Goal: Task Accomplishment & Management: Complete application form

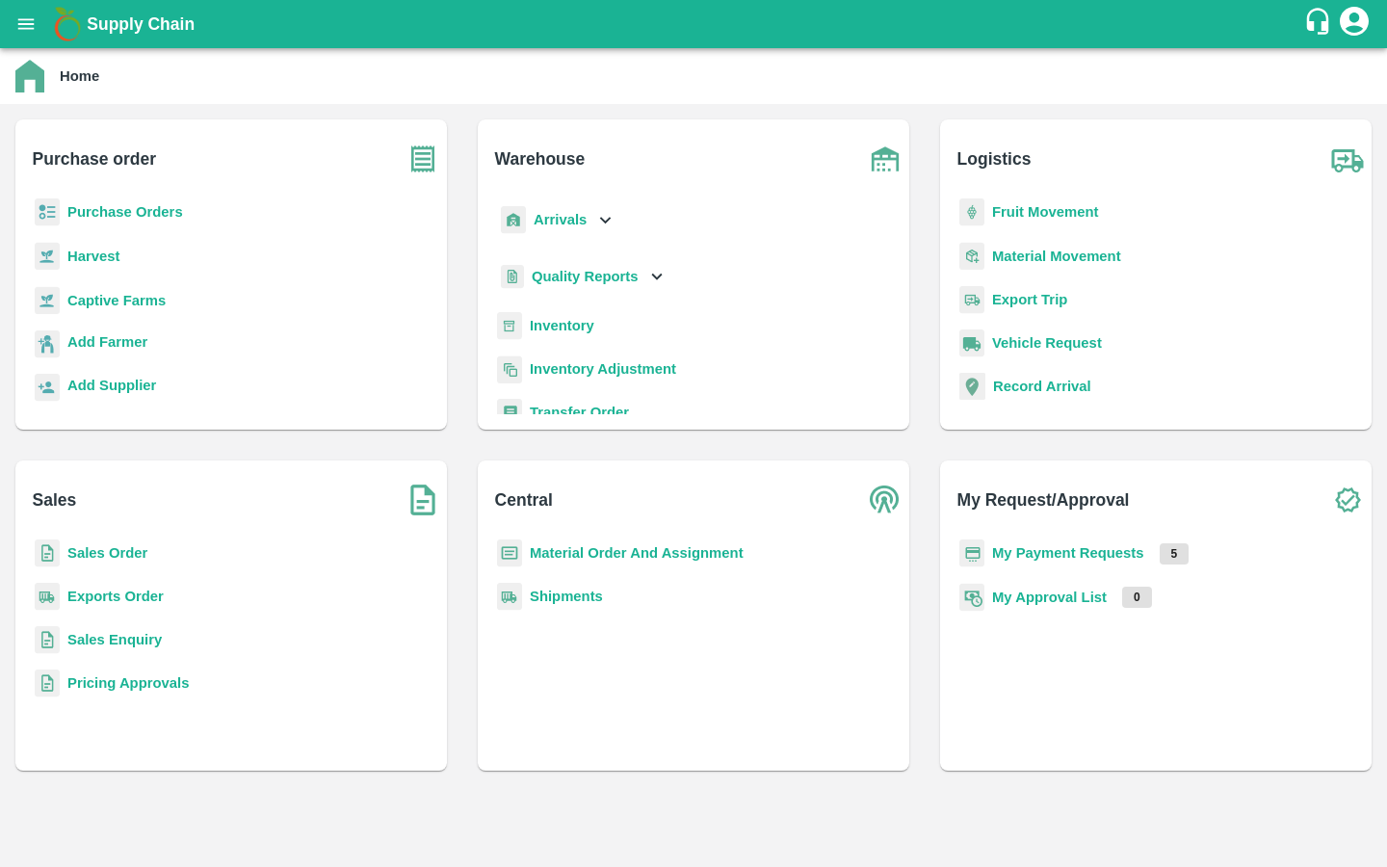
click at [143, 308] on p "Captive Farms" at bounding box center [116, 300] width 98 height 21
click at [142, 299] on b "Captive Farms" at bounding box center [116, 300] width 98 height 15
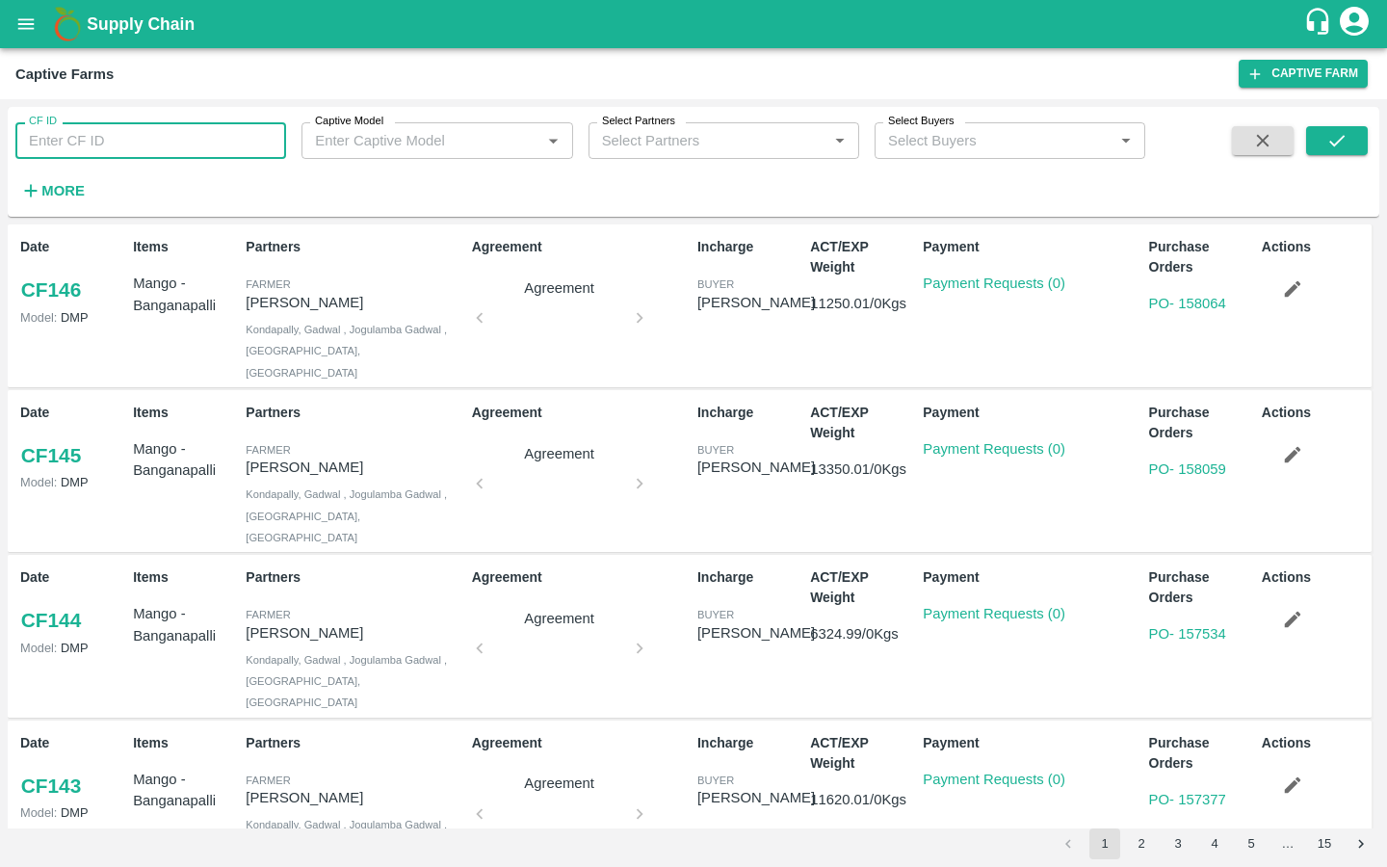
click at [182, 154] on input "CF ID" at bounding box center [150, 140] width 271 height 37
type input "124"
click at [1328, 140] on icon "submit" at bounding box center [1336, 140] width 21 height 21
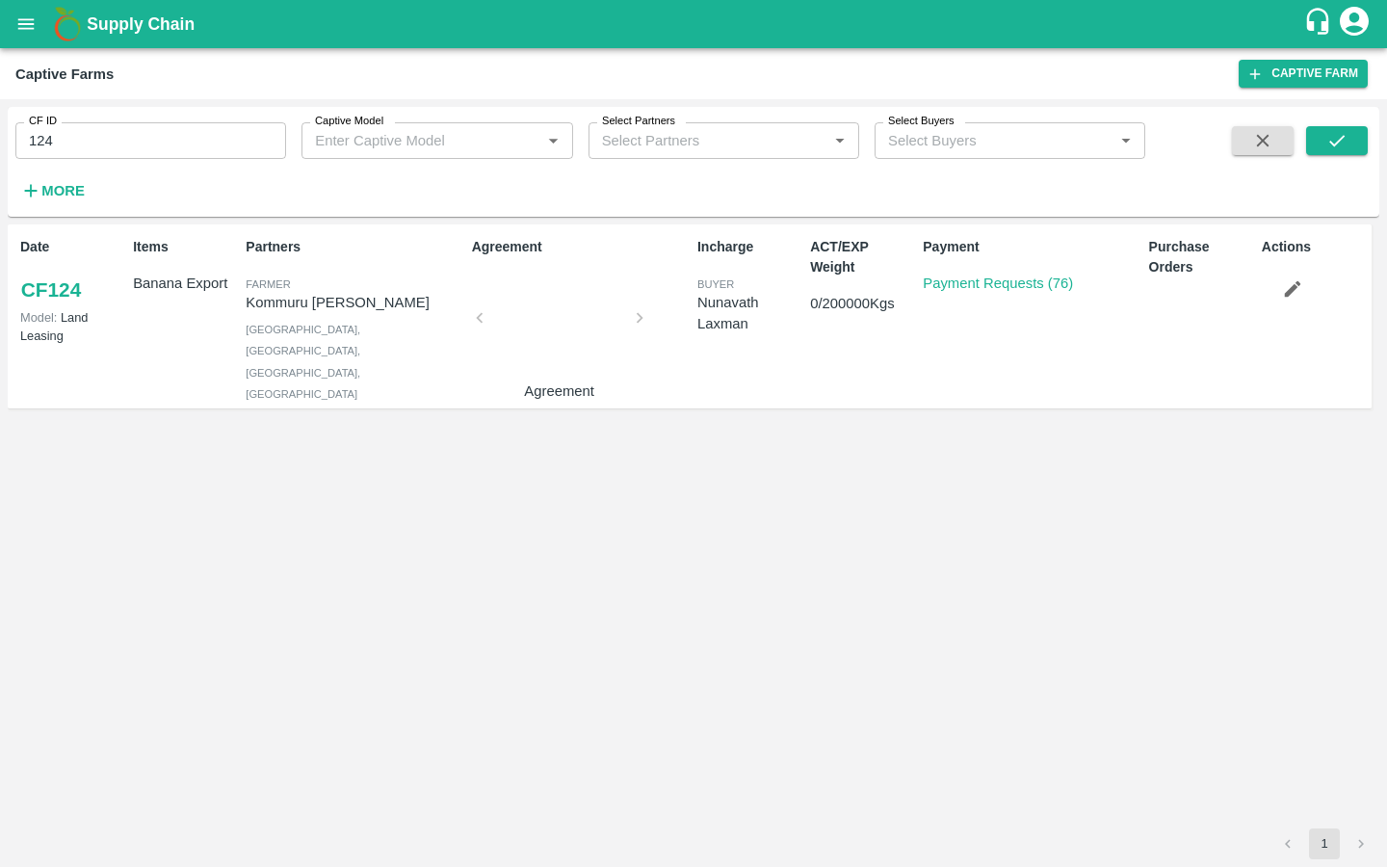
click at [1003, 294] on p "Payment Requests (76)" at bounding box center [997, 283] width 150 height 21
click at [990, 283] on link "Payment Requests (76)" at bounding box center [997, 282] width 150 height 15
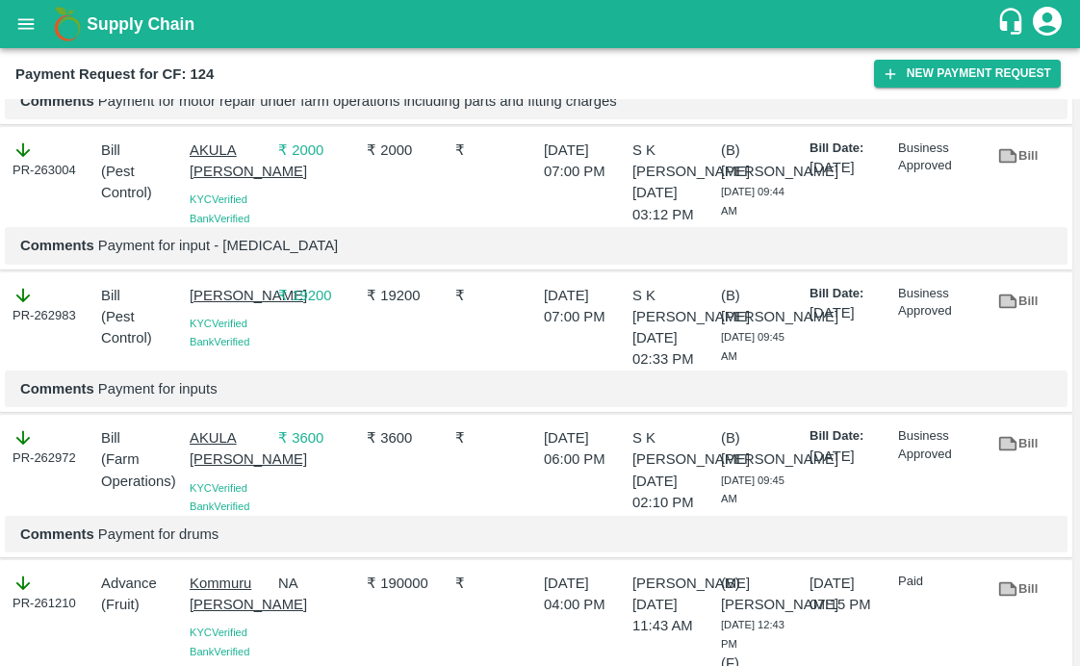
scroll to position [671, 0]
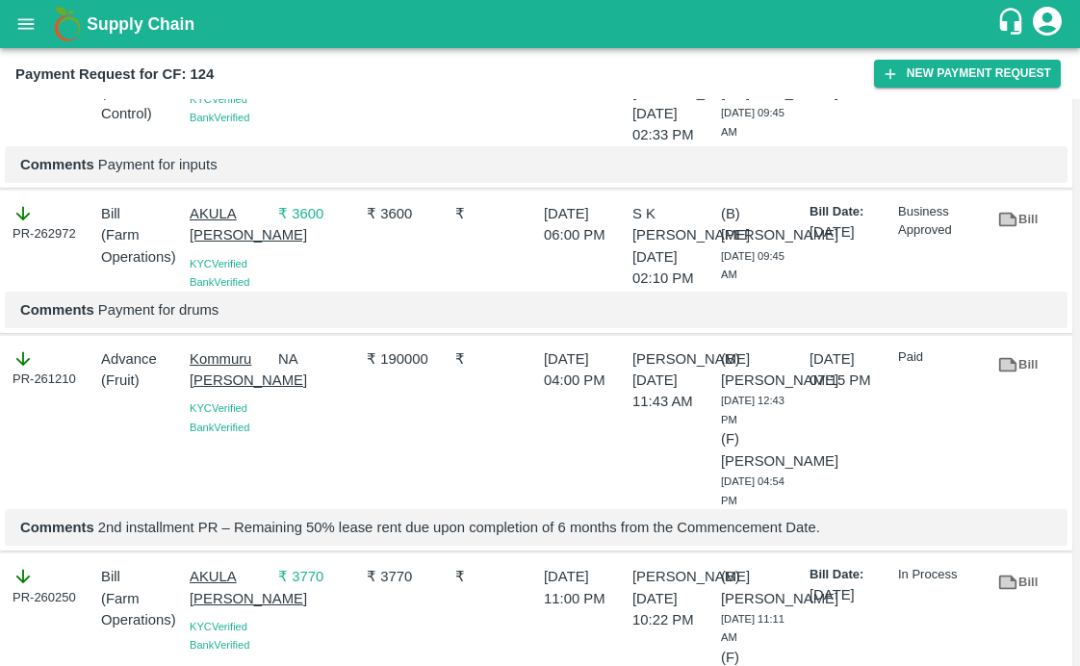
drag, startPoint x: 182, startPoint y: 156, endPoint x: 252, endPoint y: 200, distance: 83.1
click at [252, 146] on div "SIRIGUPPA JAGADESH KUMAR KYC Verified Bank Verified" at bounding box center [226, 99] width 89 height 93
copy p "[PERSON_NAME]"
click at [894, 70] on icon "button" at bounding box center [890, 73] width 17 height 17
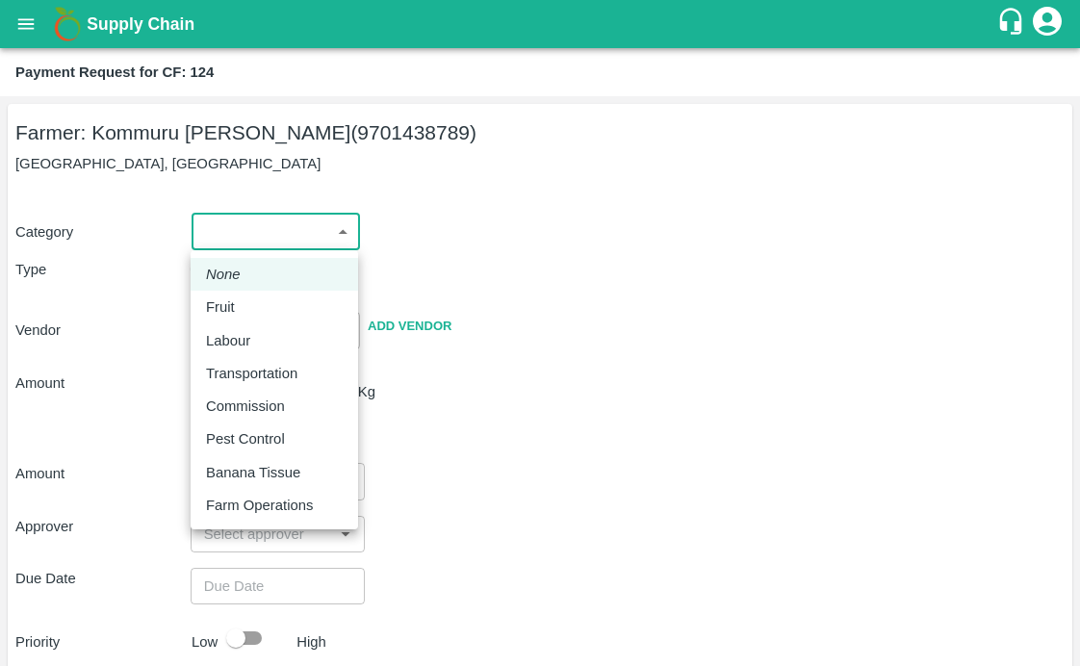
click at [241, 233] on body "Supply Chain Payment Request for CF: 124 Farmer: Kommuru Amarnath Reddy (970143…" at bounding box center [540, 333] width 1080 height 666
click at [209, 431] on p "Pest Control" at bounding box center [245, 439] width 79 height 21
type input "21"
radio input "false"
radio input "true"
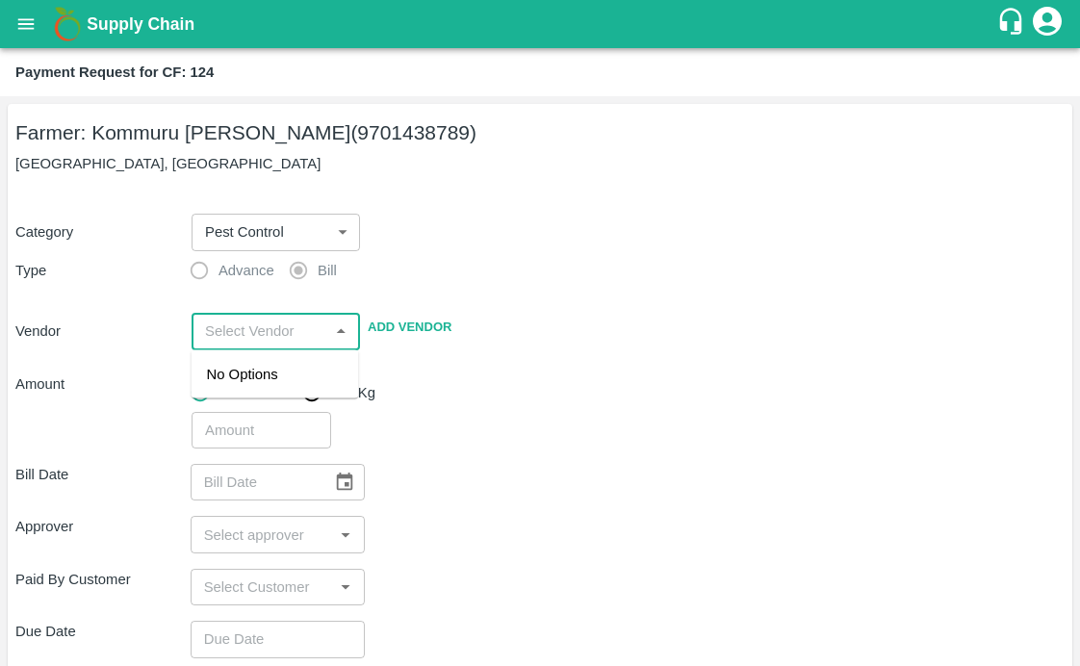
click at [224, 333] on input "input" at bounding box center [259, 331] width 125 height 25
paste input "[PERSON_NAME]"
click at [232, 379] on div "SIRIGUPPA JAGADESH KUMAR - 9849289412(Supplier, Service Provider)" at bounding box center [277, 396] width 140 height 65
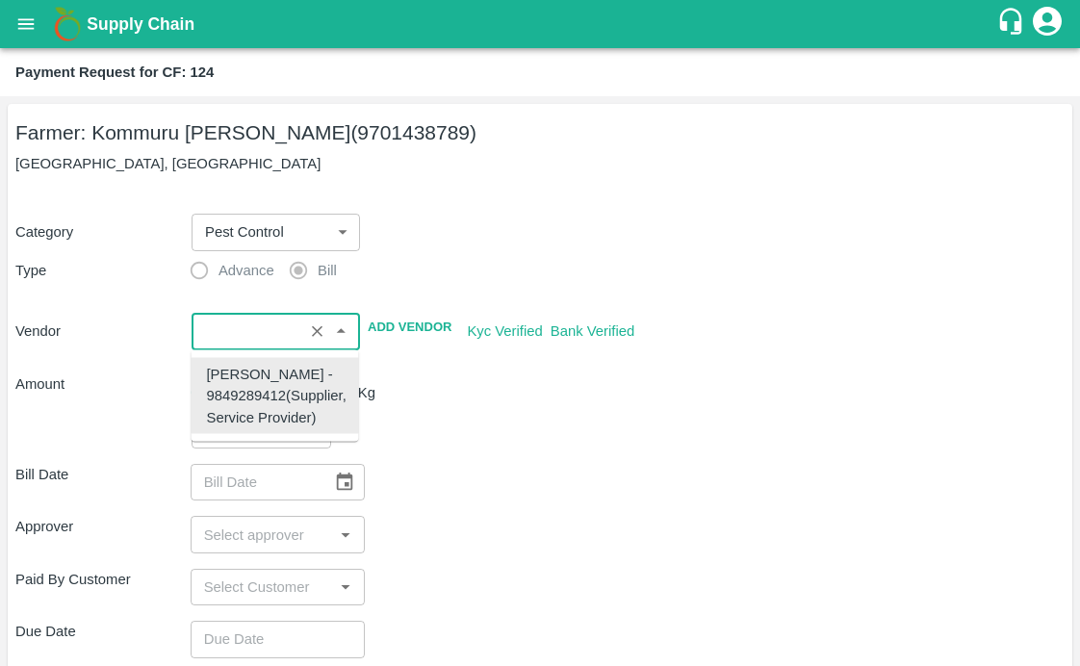
type input "SIRIGUPPA JAGADESH KUMAR - 9849289412(Supplier, Service Provider)"
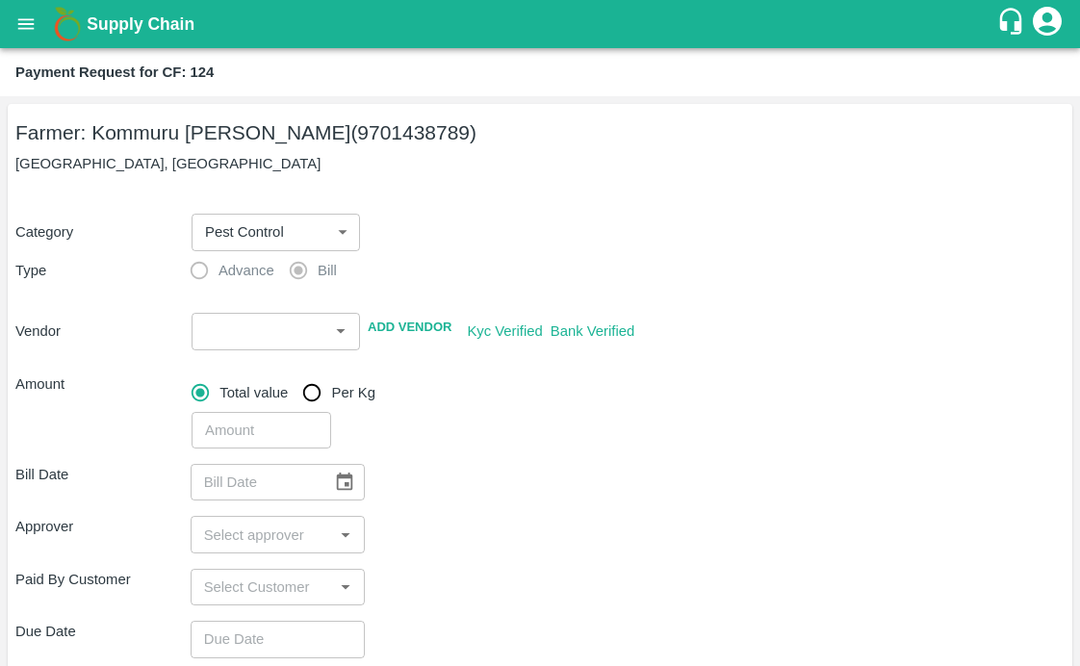
click at [485, 397] on div "Total value Per Kg" at bounding box center [628, 393] width 873 height 39
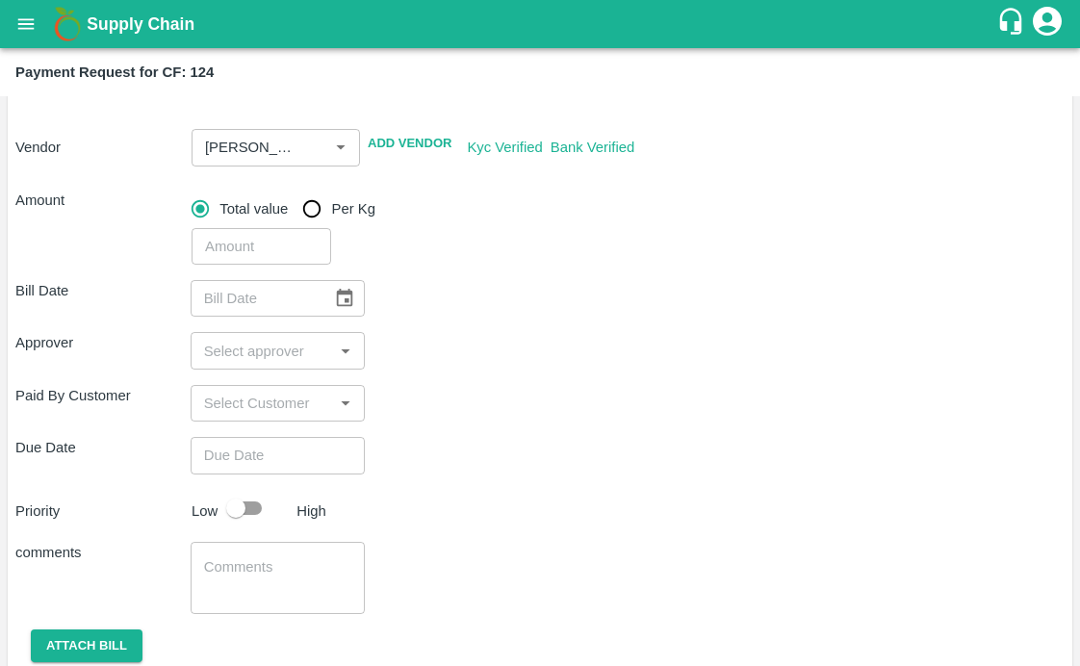
scroll to position [224, 0]
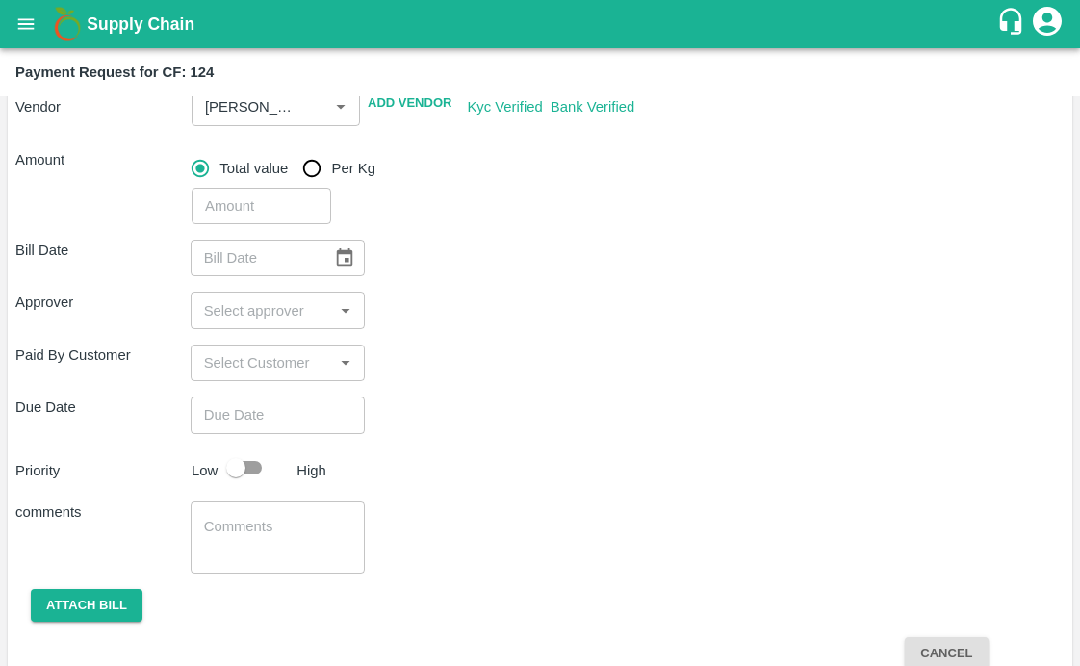
click at [221, 201] on input "number" at bounding box center [262, 206] width 140 height 37
type input "2900"
click at [586, 211] on div "2900 ​" at bounding box center [624, 202] width 881 height 44
click at [346, 257] on icon "Choose date" at bounding box center [344, 257] width 21 height 21
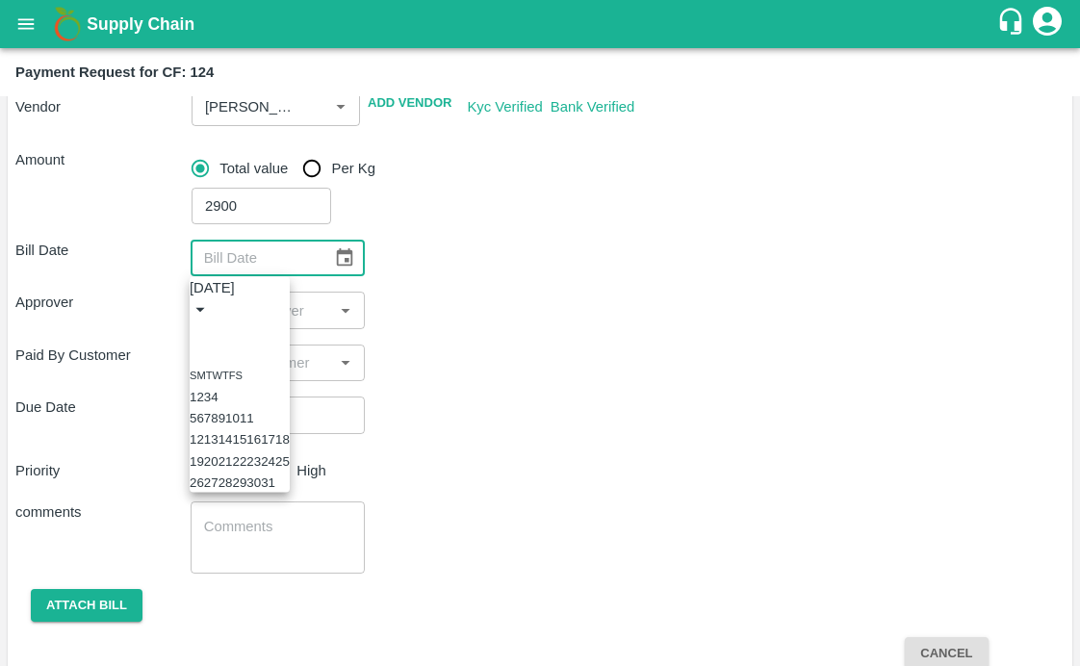
click at [197, 332] on icon "Previous month" at bounding box center [197, 332] width 0 height 0
click at [275, 468] on button "26" at bounding box center [268, 461] width 14 height 14
type input "26/09/2025"
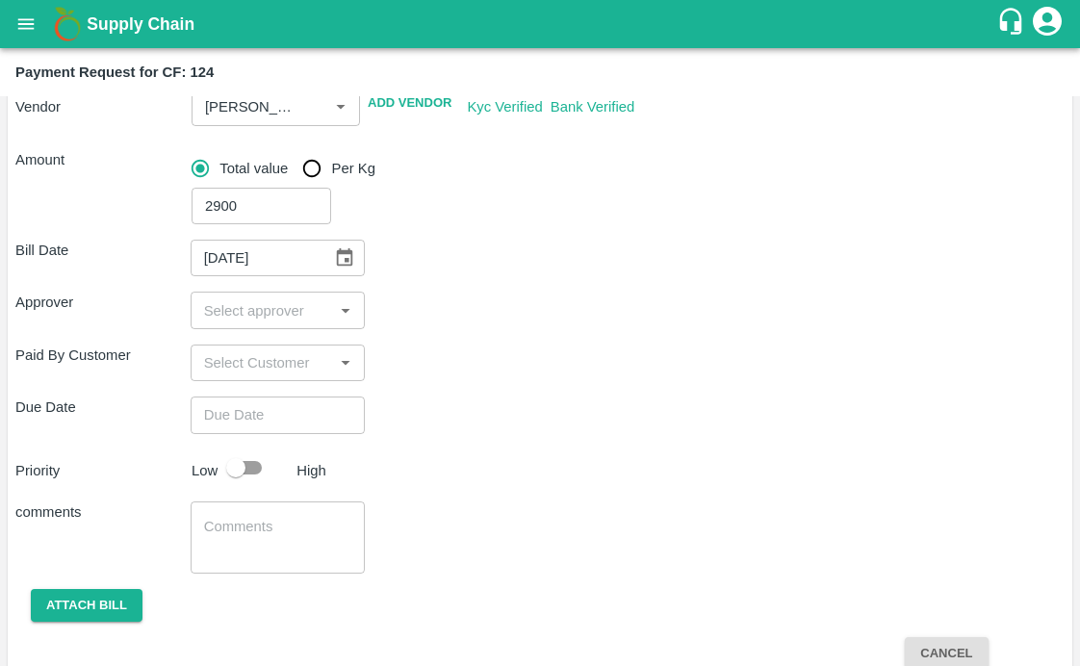
click at [271, 307] on input "input" at bounding box center [262, 310] width 132 height 25
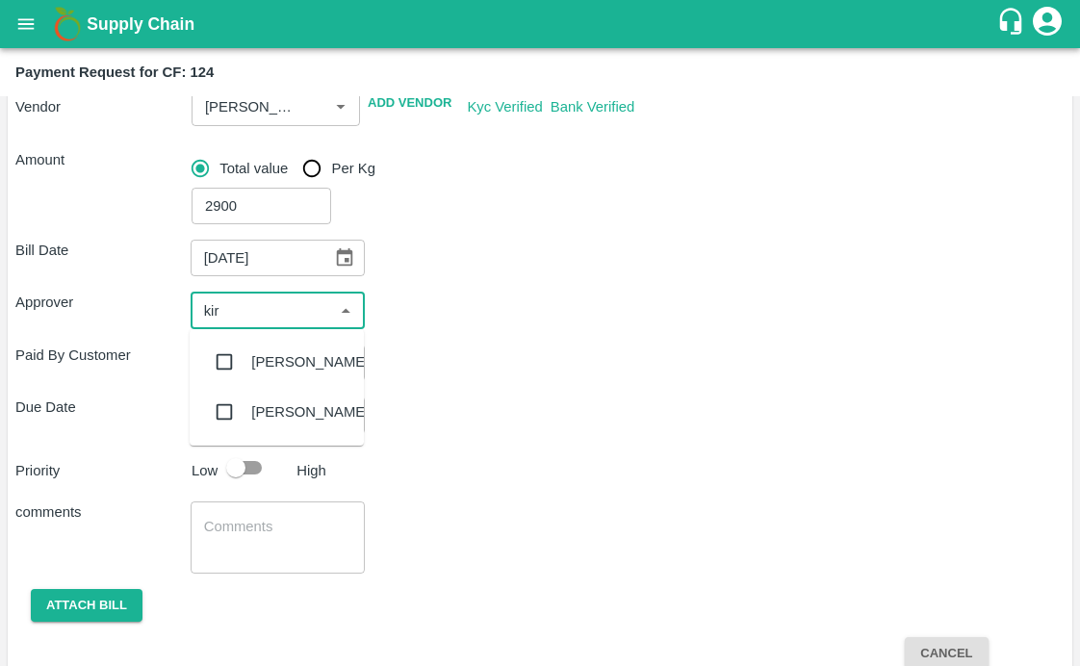
type input "kira"
click at [216, 359] on input "checkbox" at bounding box center [224, 362] width 39 height 39
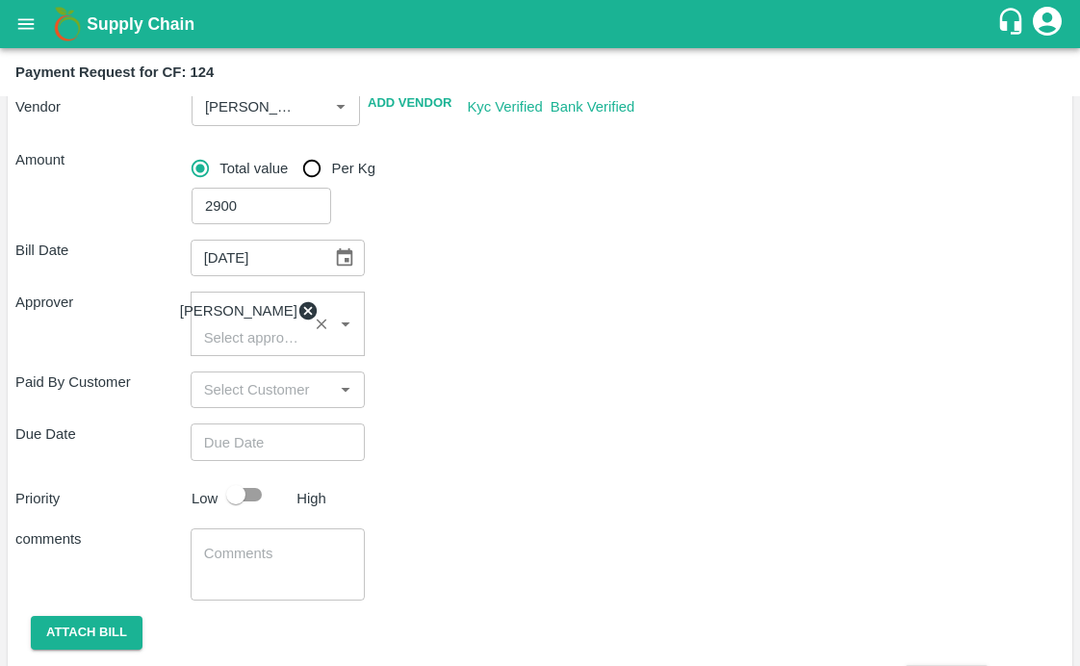
type input "DD/MM/YYYY hh:mm aa"
click at [223, 458] on input "DD/MM/YYYY hh:mm aa" at bounding box center [272, 442] width 162 height 37
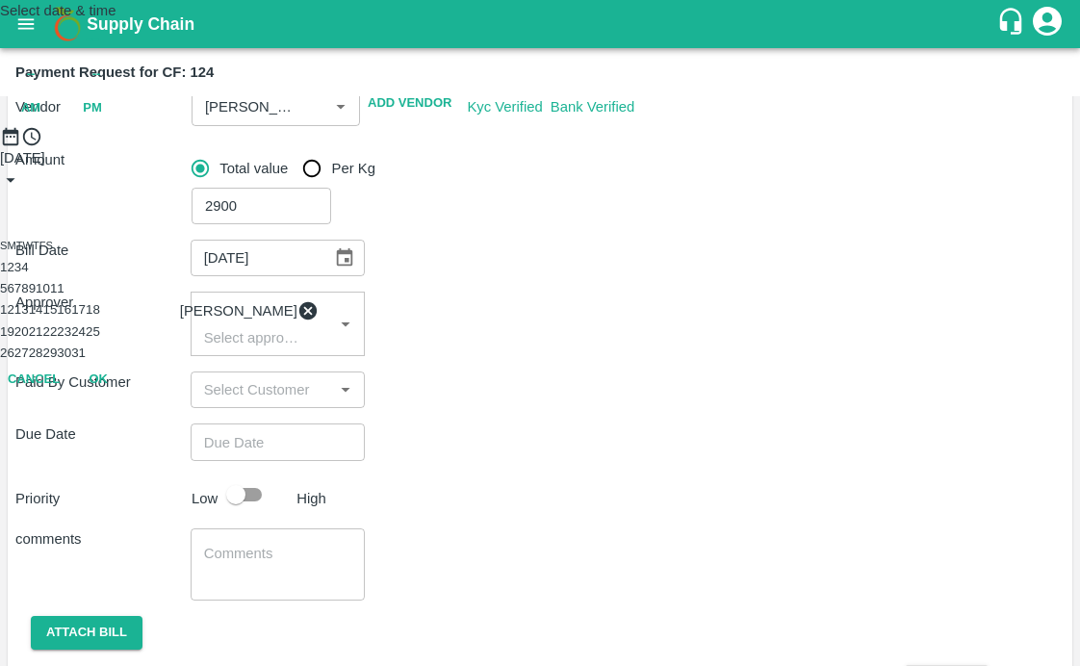
click at [21, 296] on button "7" at bounding box center [17, 288] width 7 height 14
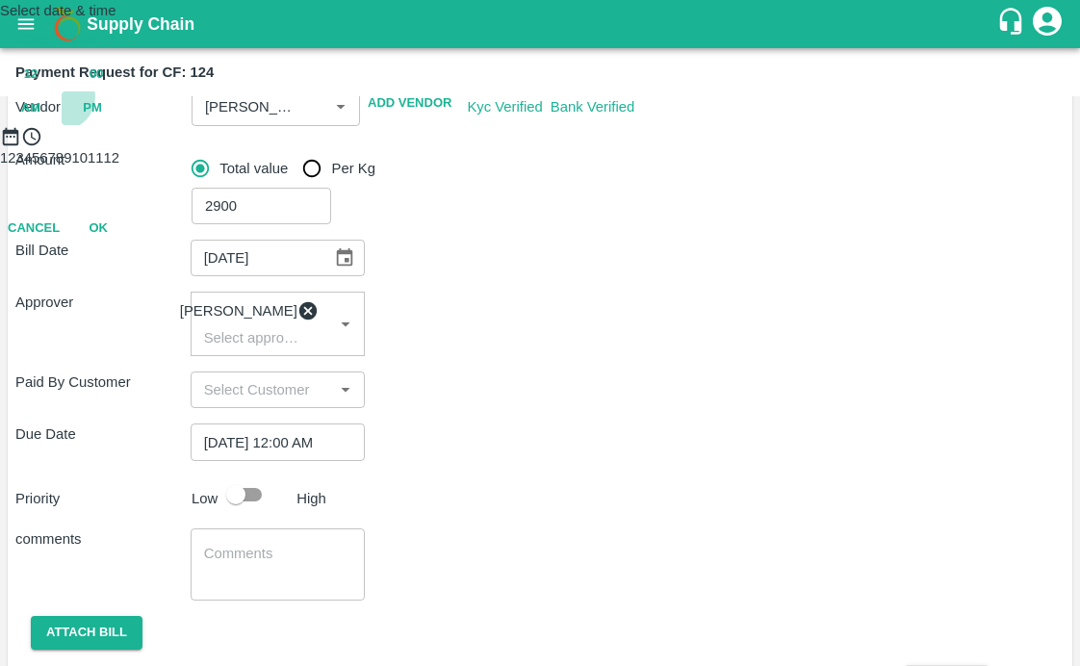
click at [102, 119] on span "PM" at bounding box center [92, 108] width 19 height 22
type input "[DATE] 12:00 PM"
click at [647, 330] on div "Cancel OK" at bounding box center [540, 314] width 1080 height 34
click at [129, 330] on button "OK" at bounding box center [98, 314] width 62 height 34
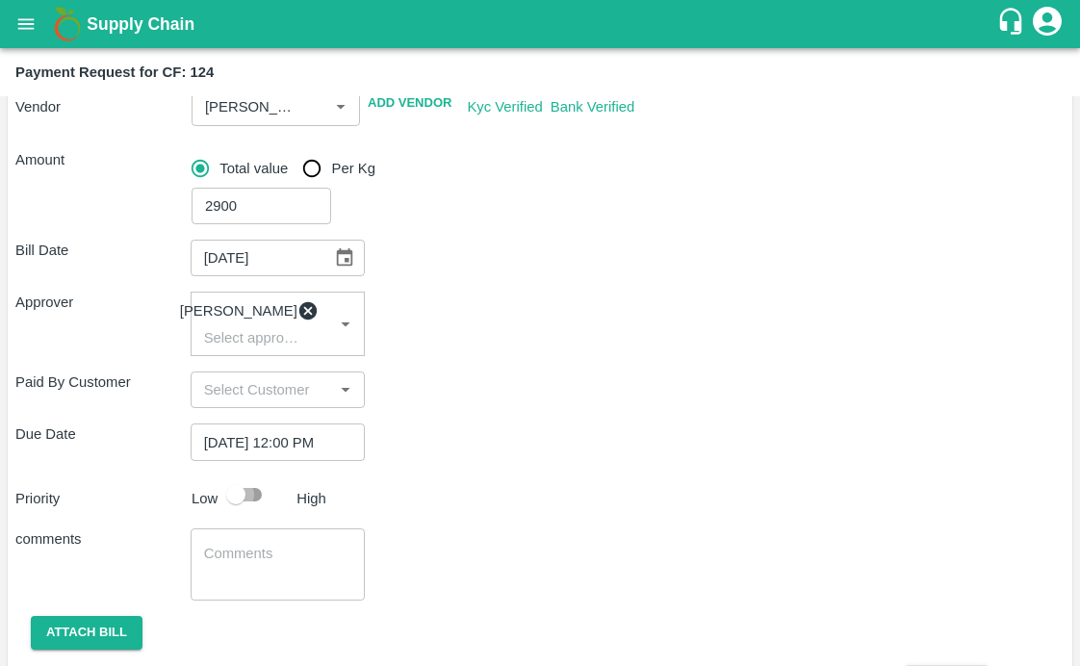
click at [244, 503] on input "checkbox" at bounding box center [236, 495] width 110 height 37
checkbox input "true"
click at [220, 601] on div "x ​" at bounding box center [278, 565] width 175 height 72
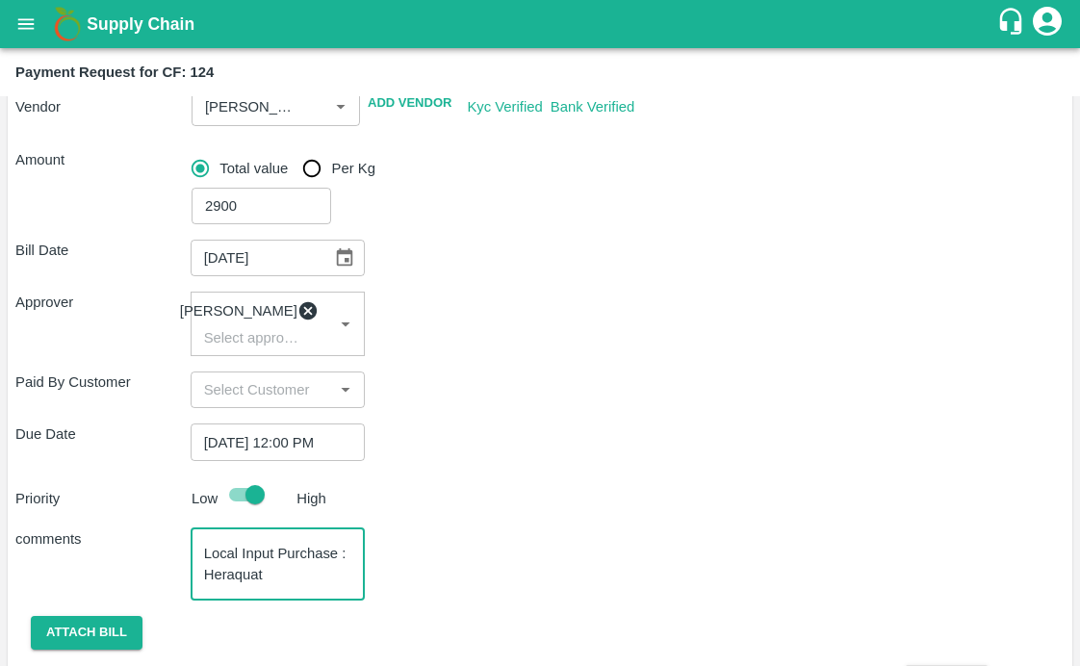
type textarea "Local Input Purchase : Heraquat"
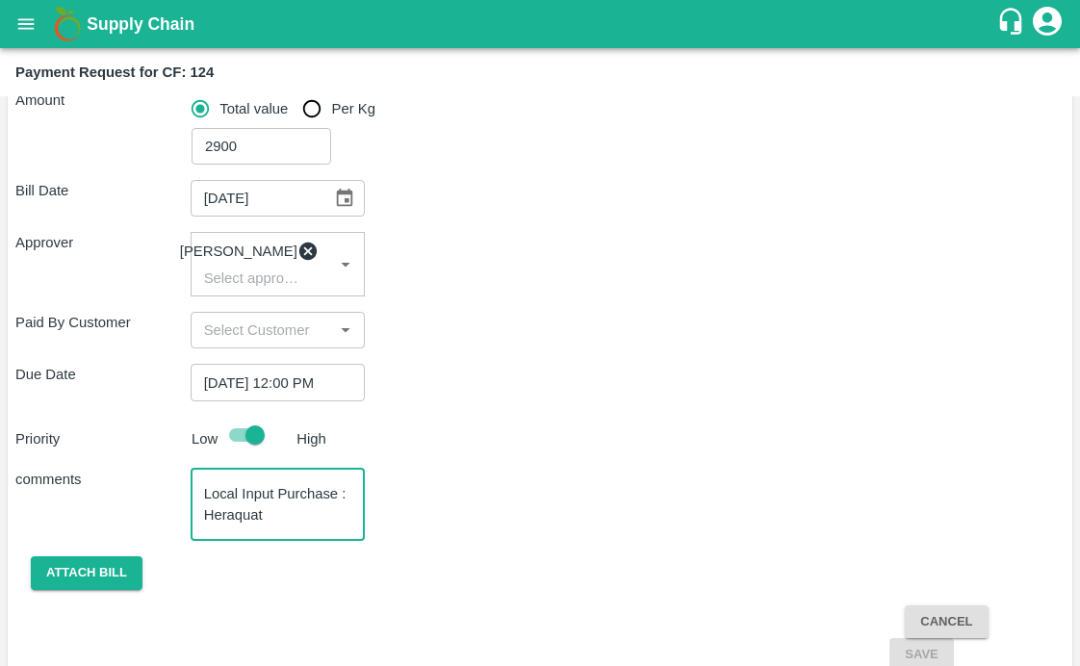
scroll to position [323, 0]
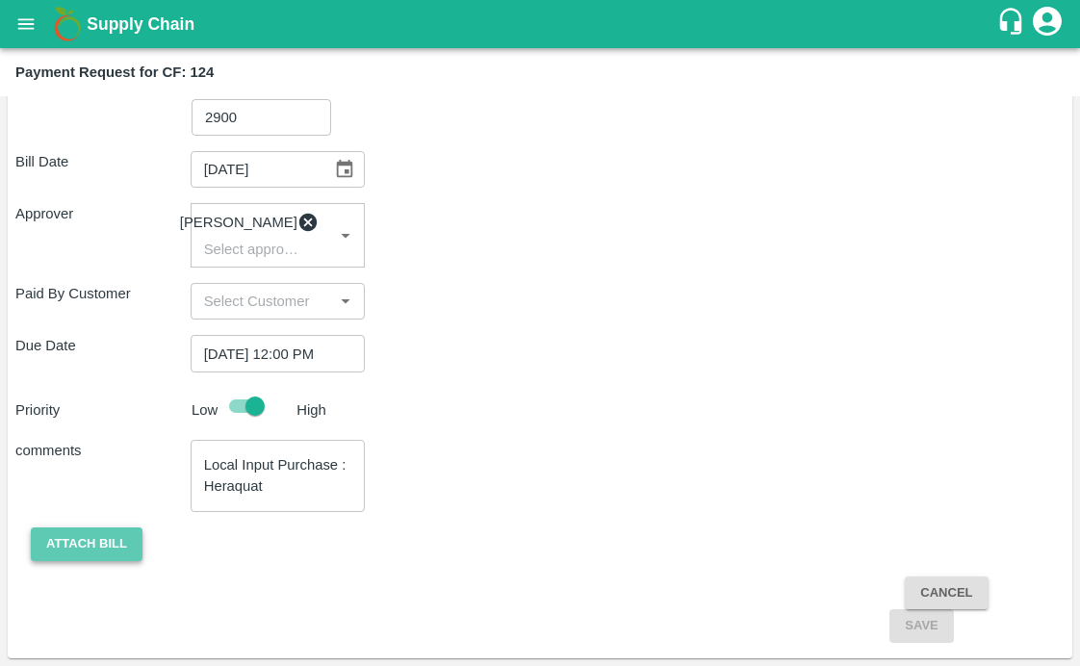
click at [83, 542] on button "Attach bill" at bounding box center [87, 545] width 112 height 34
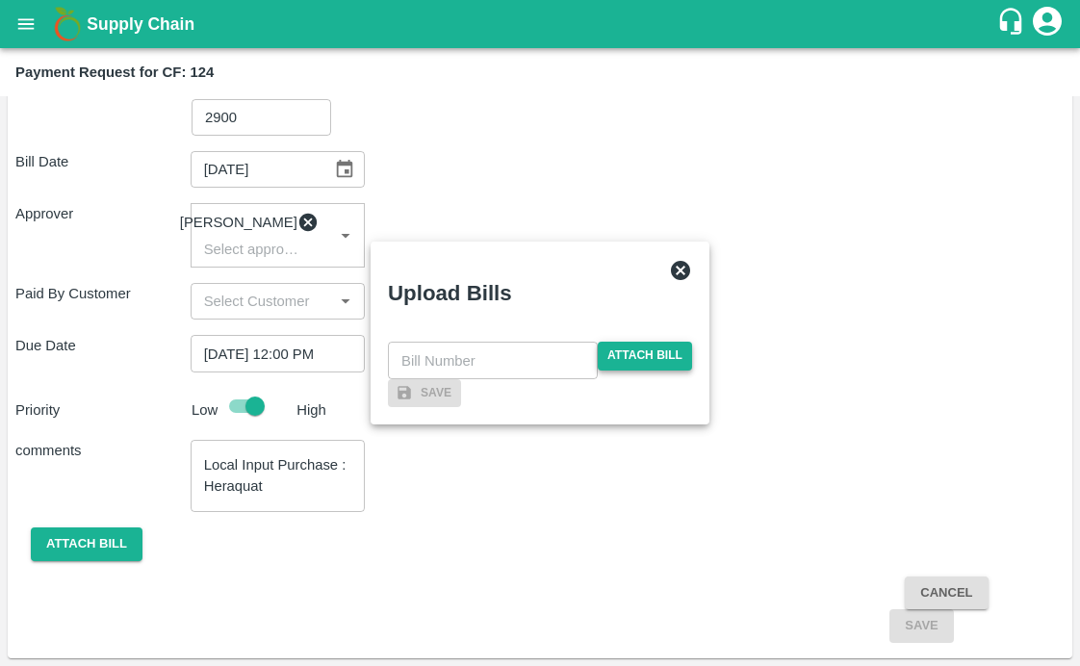
click at [629, 342] on span "Attach bill" at bounding box center [645, 356] width 94 height 28
click at [0, 0] on input "Attach bill" at bounding box center [0, 0] width 0 height 0
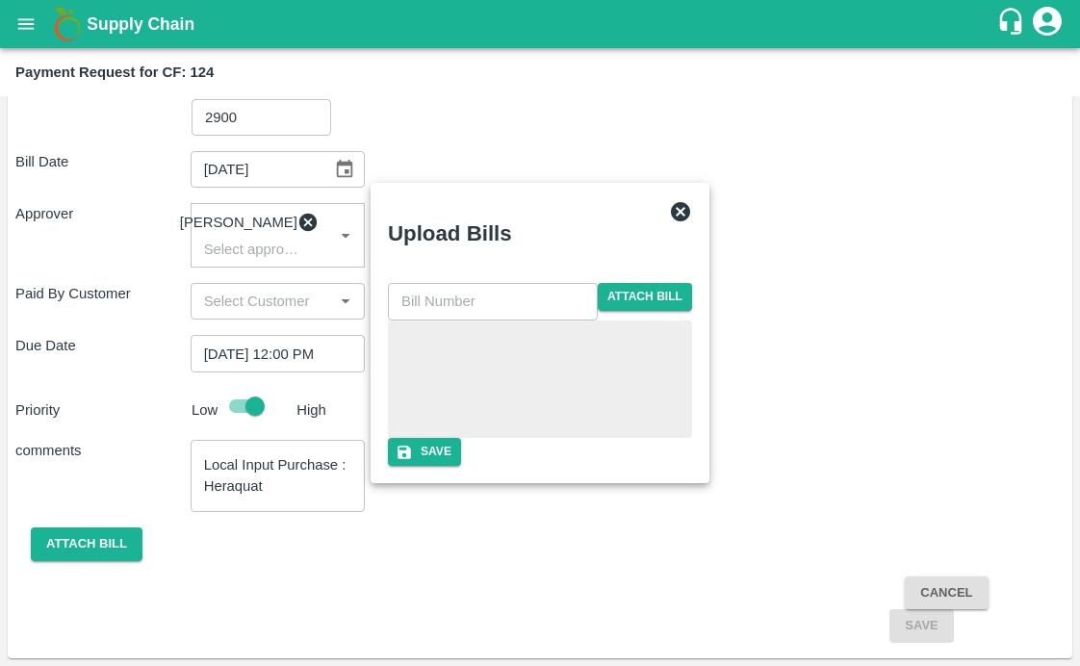
click at [511, 283] on input "text" at bounding box center [493, 301] width 210 height 37
type input "49"
click at [433, 466] on div "Save" at bounding box center [540, 452] width 304 height 28
click at [461, 466] on button "Save" at bounding box center [424, 452] width 73 height 28
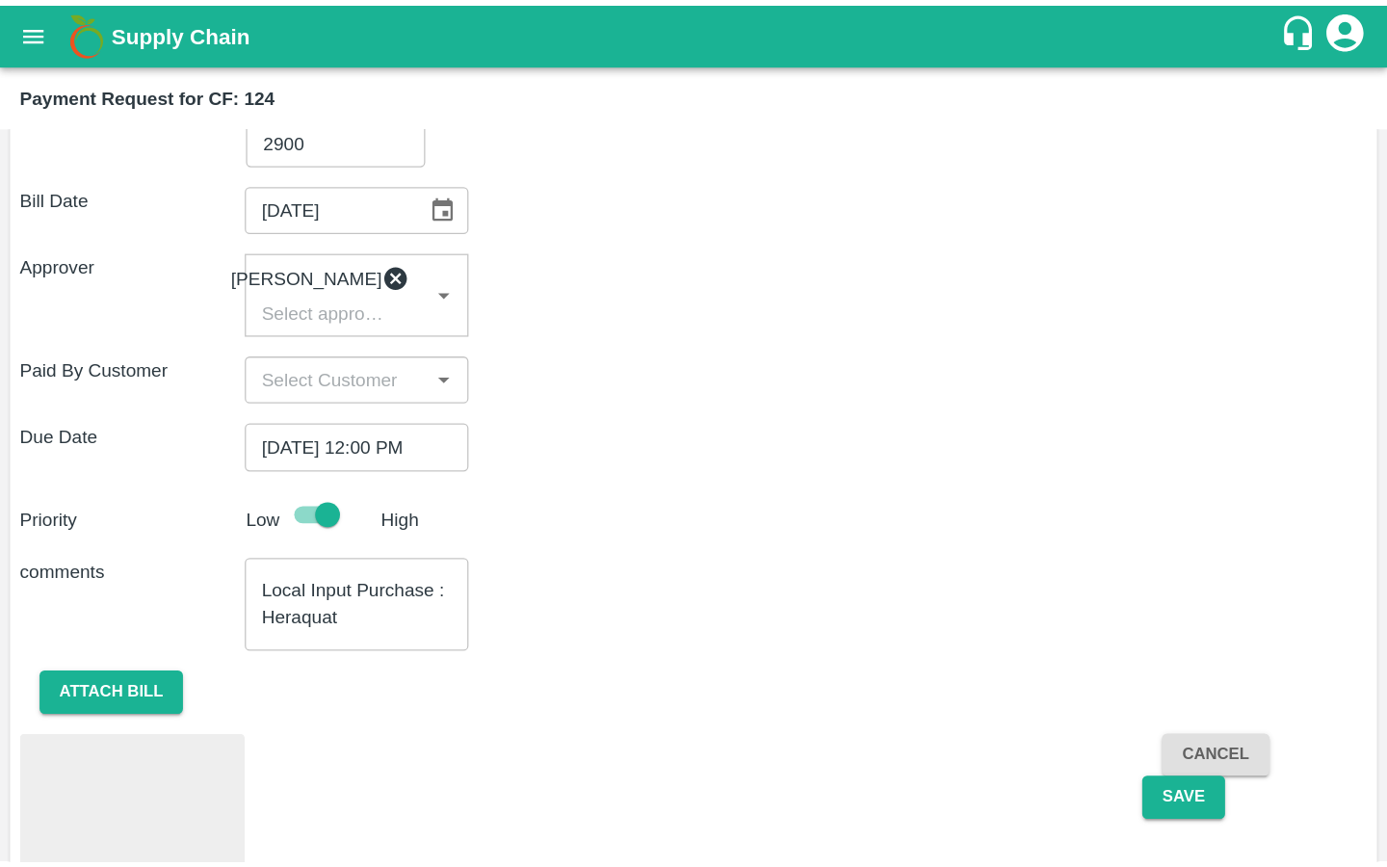
scroll to position [391, 0]
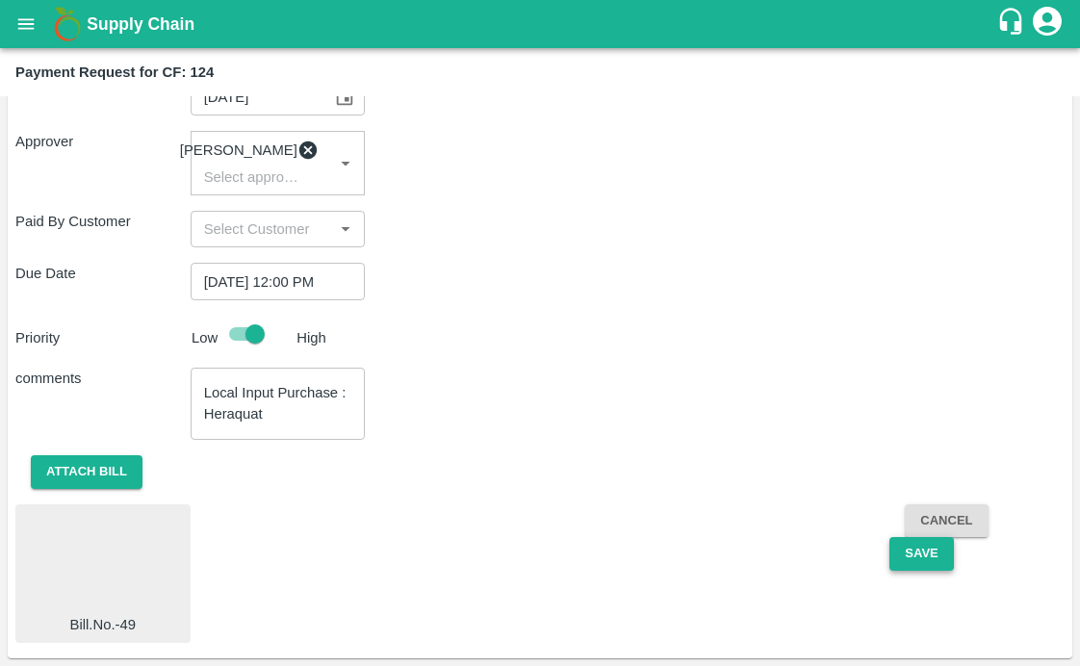
click at [906, 565] on button "Save" at bounding box center [922, 554] width 64 height 34
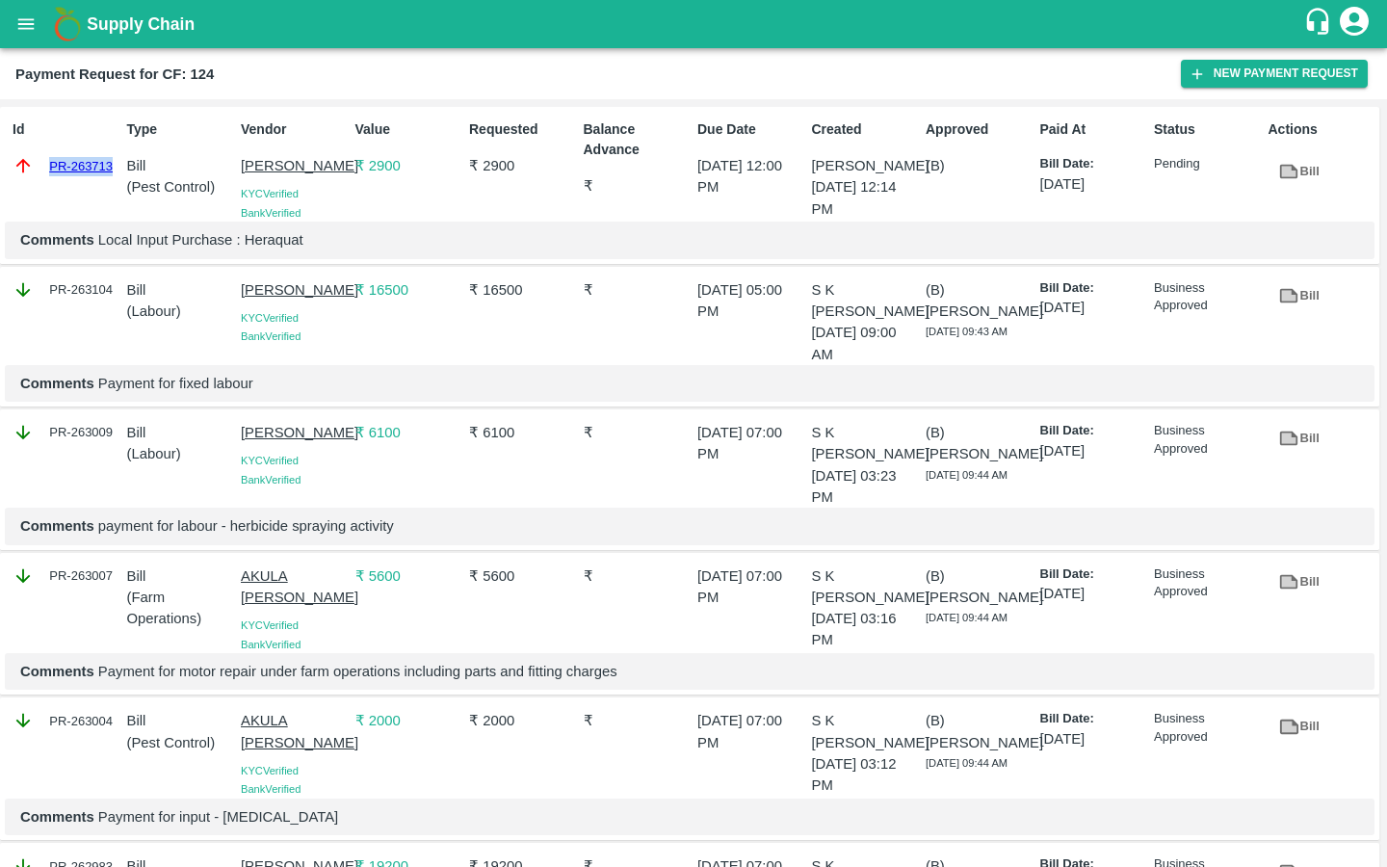
drag, startPoint x: 46, startPoint y: 169, endPoint x: 115, endPoint y: 169, distance: 68.4
click at [115, 169] on div "PR-263713" at bounding box center [66, 165] width 107 height 21
copy link "PR-263713"
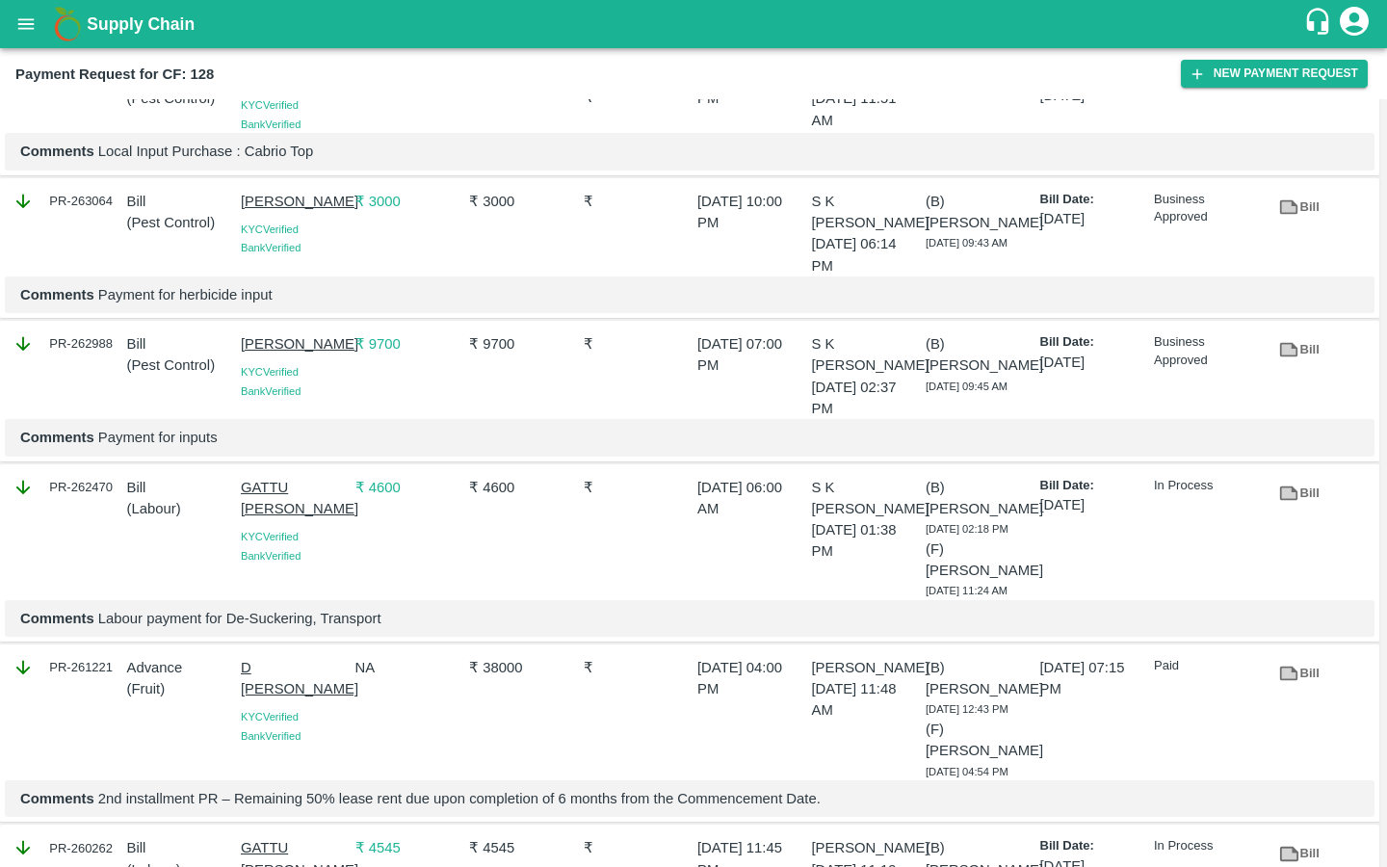
scroll to position [240, 0]
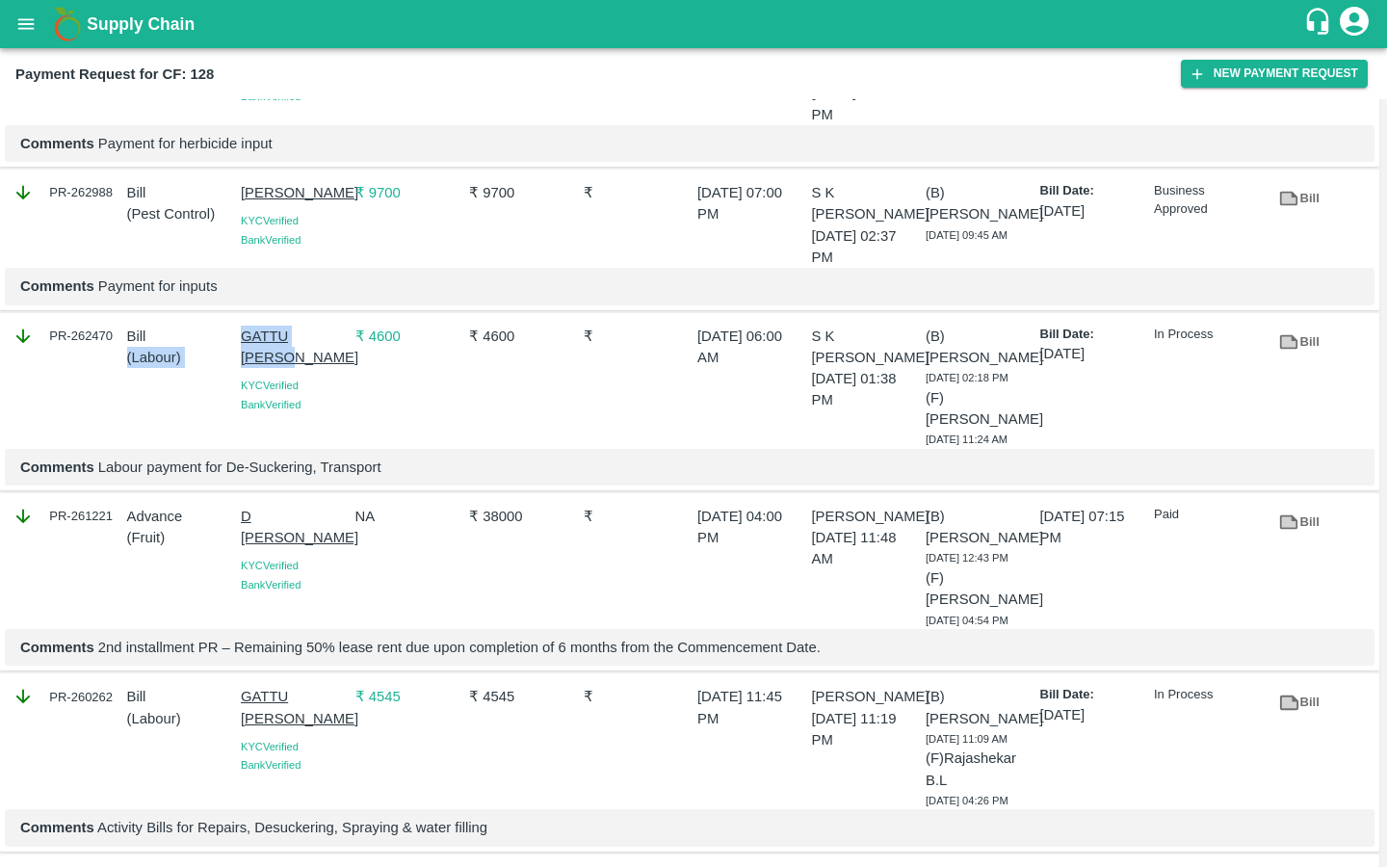
drag, startPoint x: 226, startPoint y: 423, endPoint x: 302, endPoint y: 458, distance: 84.0
click at [302, 458] on div "PR-262470 Bill ( Labour ) GATTU BHASKARA REDDY KYC Verified Bank Verified ₹ 460…" at bounding box center [689, 402] width 1379 height 178
click at [162, 449] on div "Bill ( Labour )" at bounding box center [176, 383] width 115 height 131
drag, startPoint x: 236, startPoint y: 423, endPoint x: 320, endPoint y: 478, distance: 100.2
click at [320, 449] on div "GATTU BHASKARA REDDY KYC Verified Bank Verified" at bounding box center [290, 383] width 115 height 131
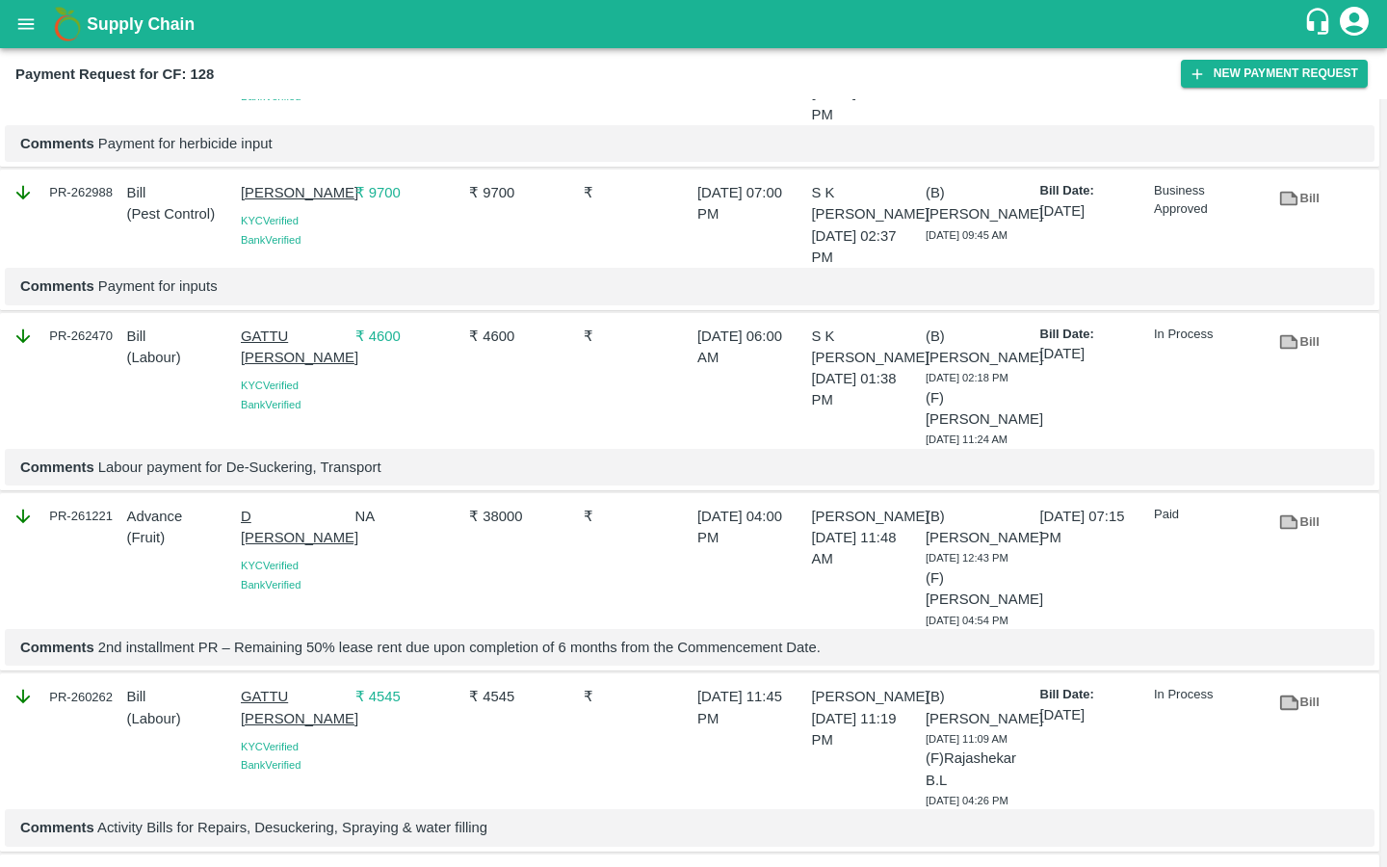
copy p "GATTU [PERSON_NAME]"
click at [1208, 80] on button "New Payment Request" at bounding box center [1274, 74] width 187 height 28
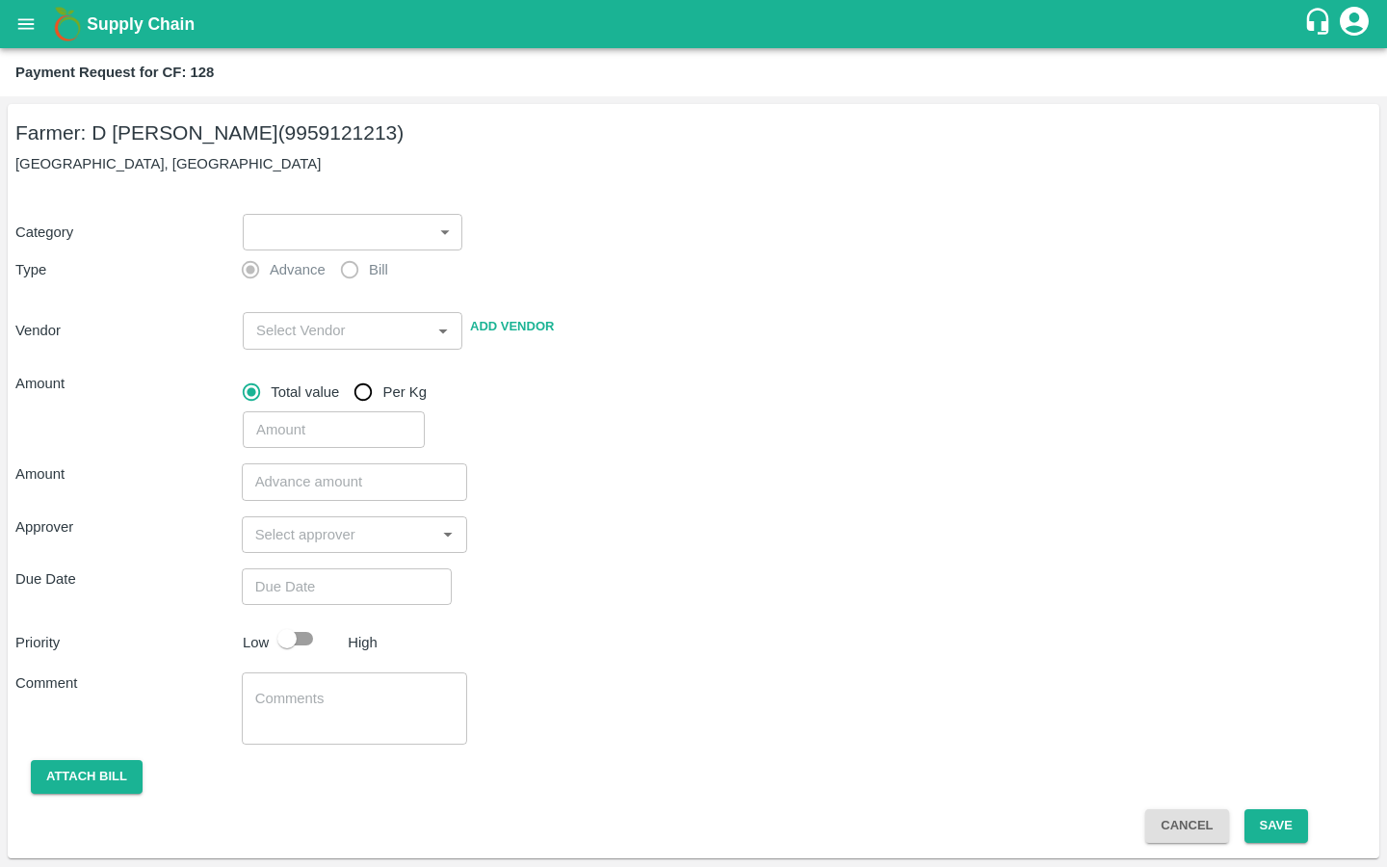
click at [330, 235] on body "Supply Chain Payment Request for CF: 128 Farmer: D Ramakrishna Reddy (995912121…" at bounding box center [693, 433] width 1387 height 867
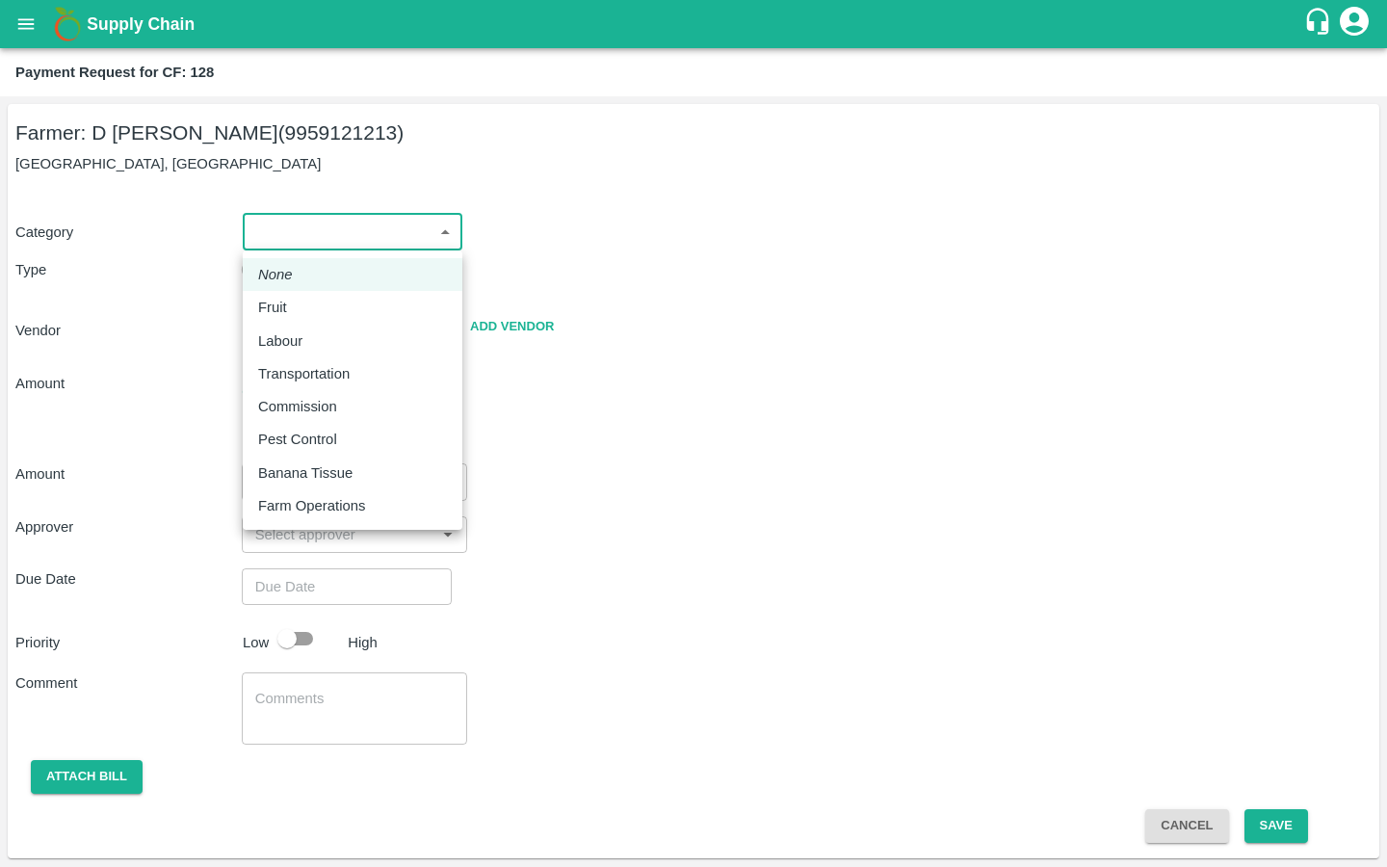
click at [299, 341] on p "Labour" at bounding box center [280, 340] width 44 height 21
type input "2"
radio input "false"
radio input "true"
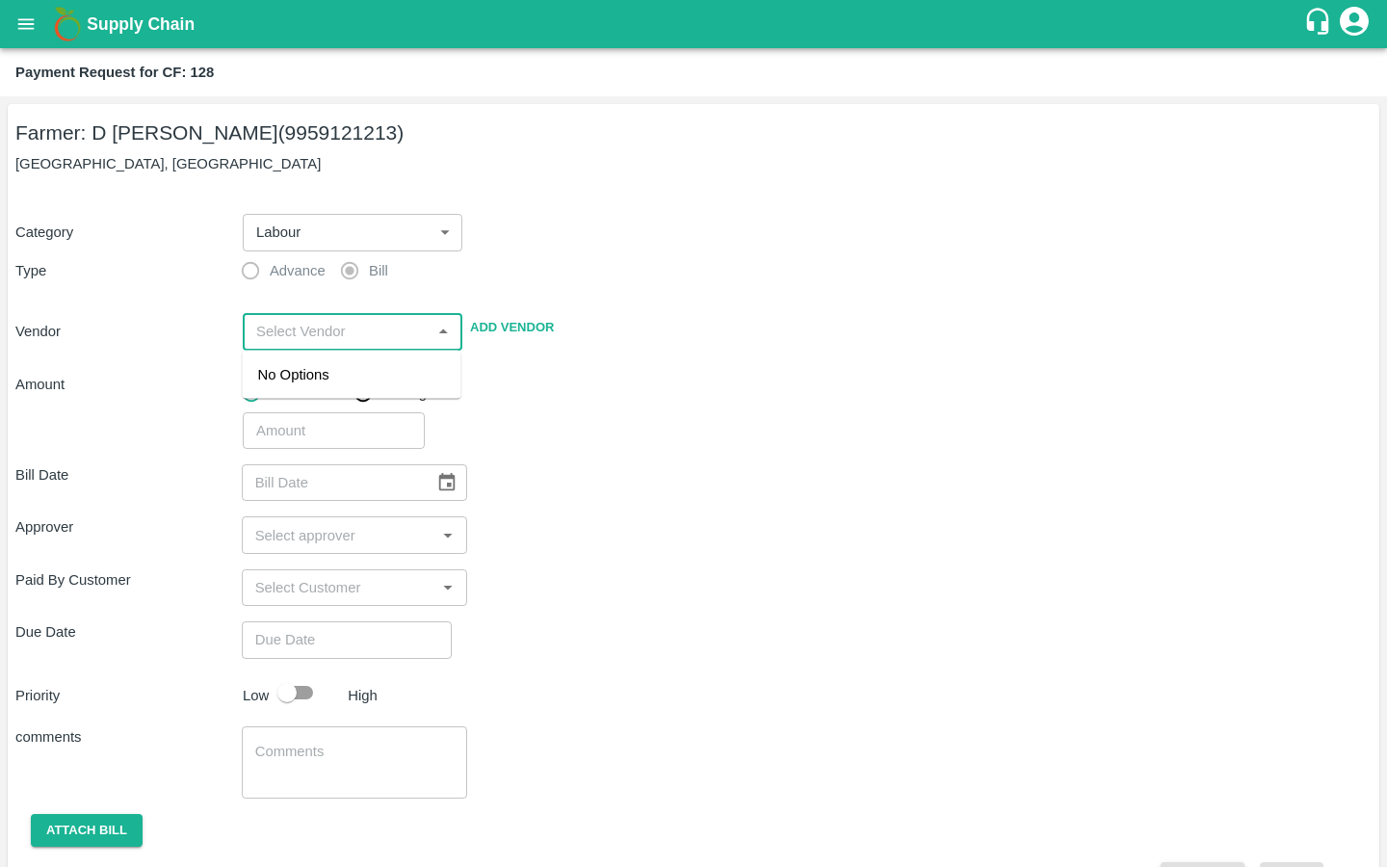
click at [277, 319] on input "input" at bounding box center [336, 331] width 176 height 25
paste input "GATTU [PERSON_NAME]"
click at [270, 380] on div "GATTU [PERSON_NAME] - 9701397775(Service Provider)" at bounding box center [352, 396] width 188 height 65
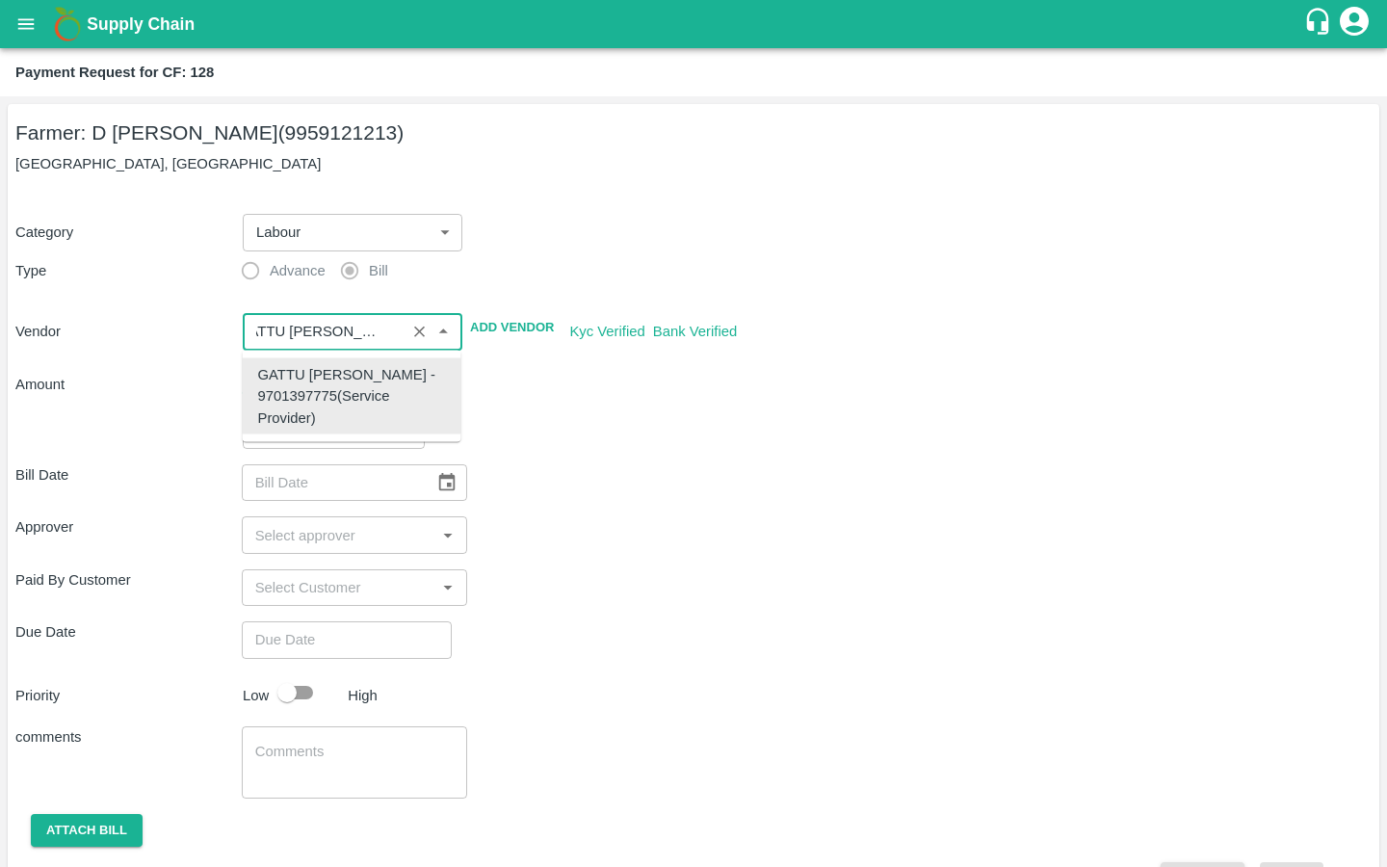
type input "GATTU [PERSON_NAME] - 9701397775(Service Provider)"
click at [675, 494] on div "Bill Date ​" at bounding box center [693, 482] width 1356 height 37
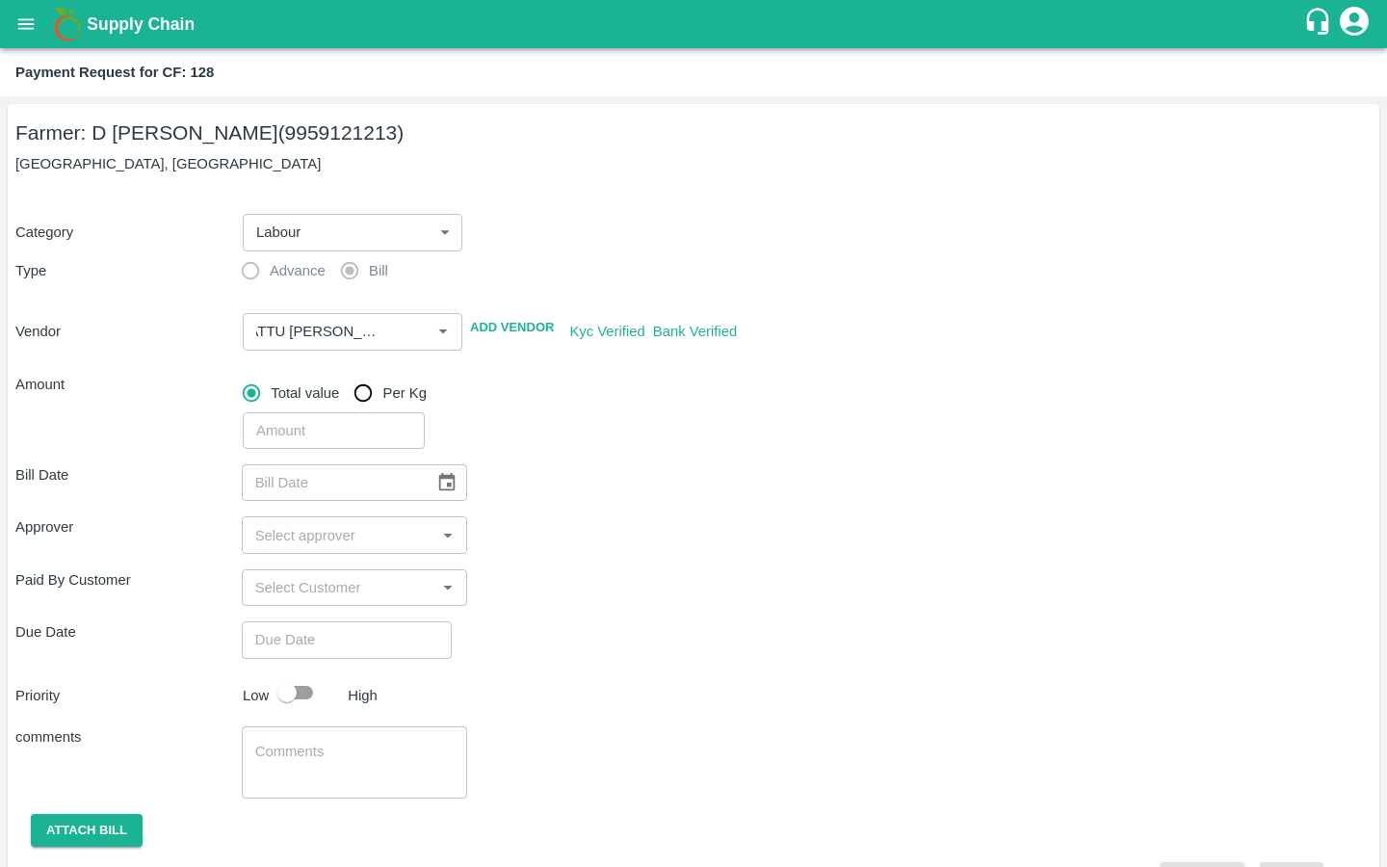
scroll to position [0, 0]
click at [382, 236] on body "Supply Chain Payment Request for CF: 128 Farmer: D Ramakrishna Reddy (995912121…" at bounding box center [693, 433] width 1387 height 867
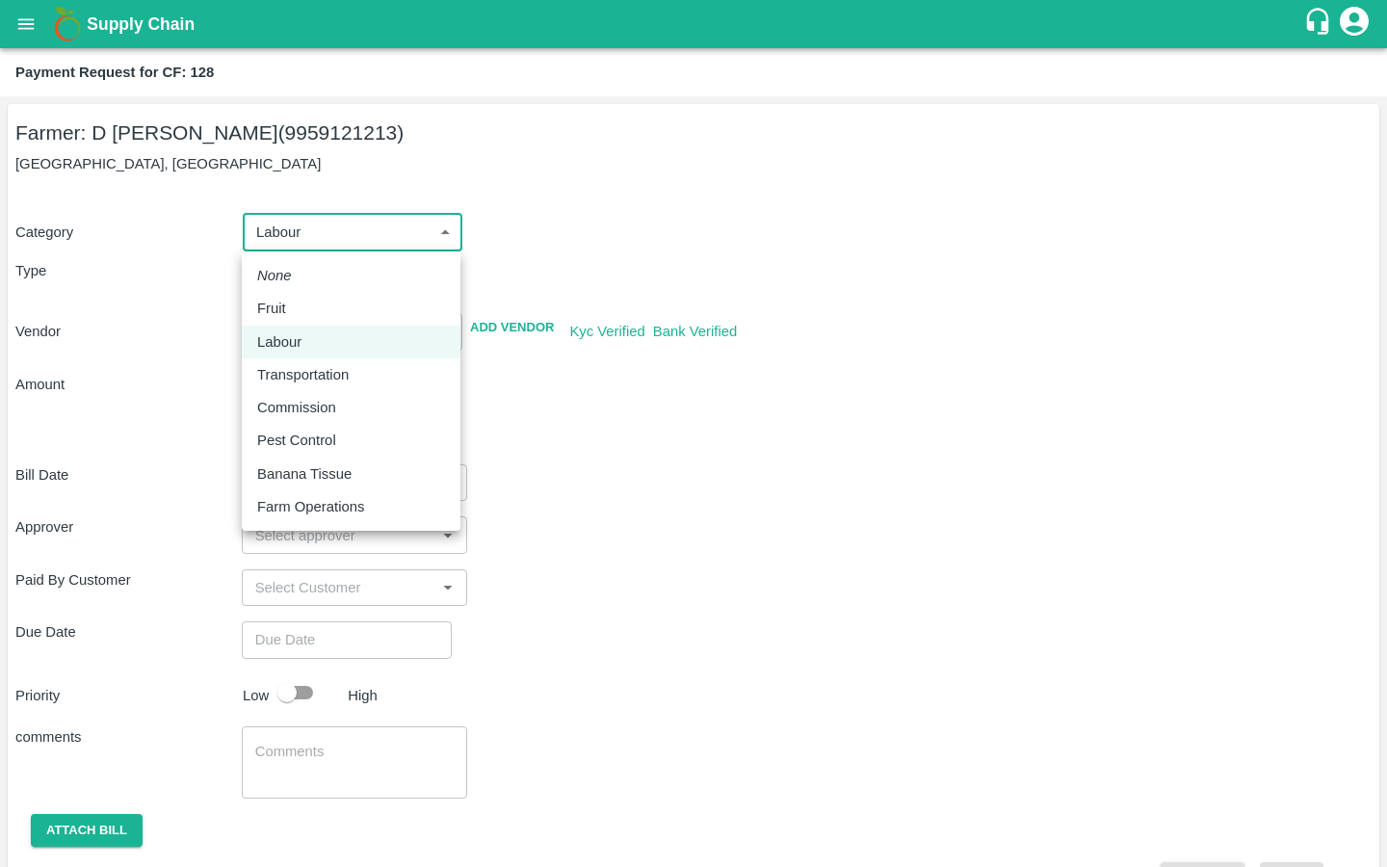
click at [664, 504] on div at bounding box center [693, 433] width 1387 height 867
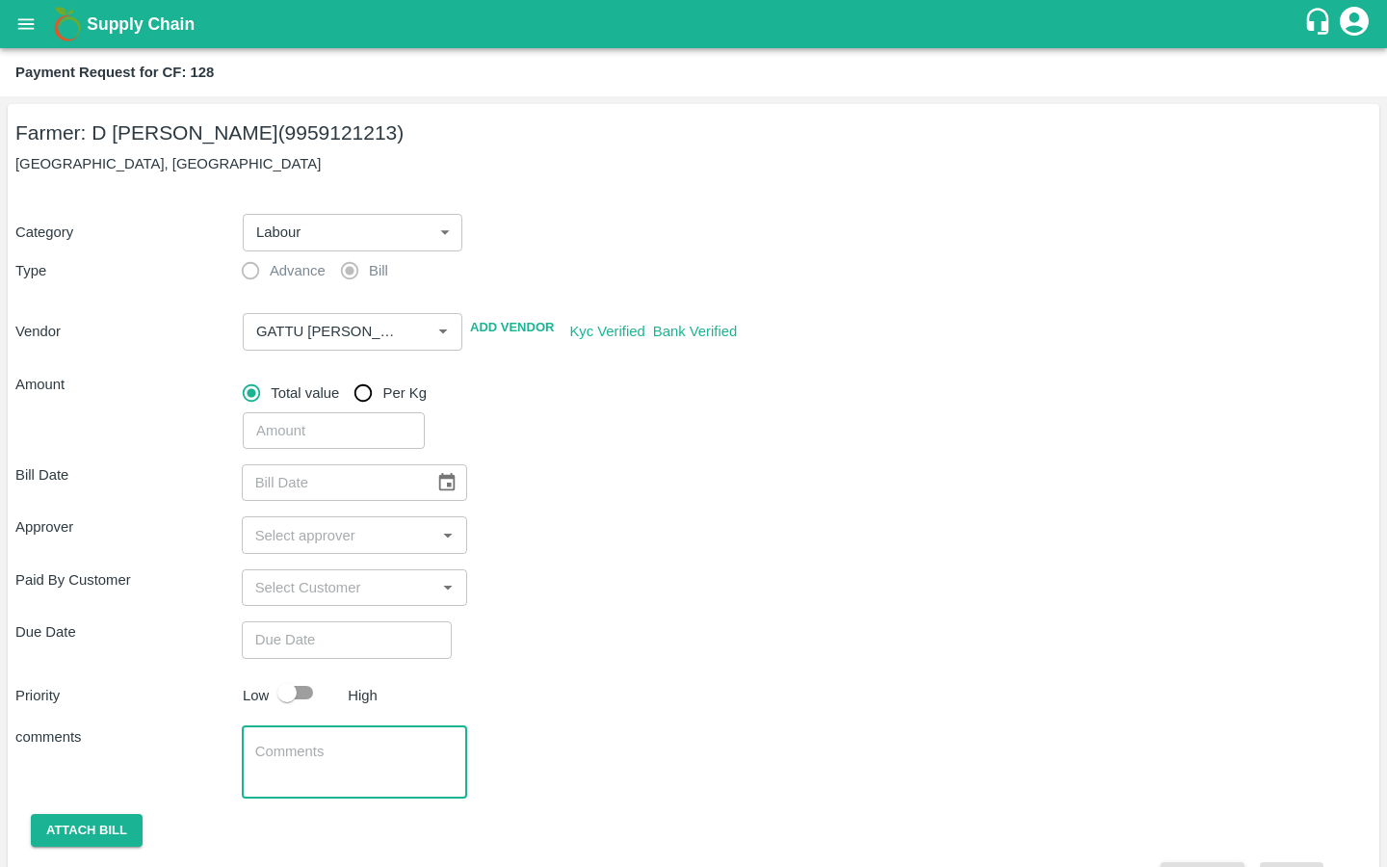
click at [268, 755] on textarea at bounding box center [354, 761] width 199 height 40
paste textarea "Starter box , fitting charges and pipe line fitting charges"
click at [335, 749] on textarea "Starter box , fitting charges and pipe line fitting charges" at bounding box center [354, 761] width 199 height 40
click at [363, 757] on textarea "Starter box, fitting charges and pipe line fitting charges" at bounding box center [354, 761] width 199 height 40
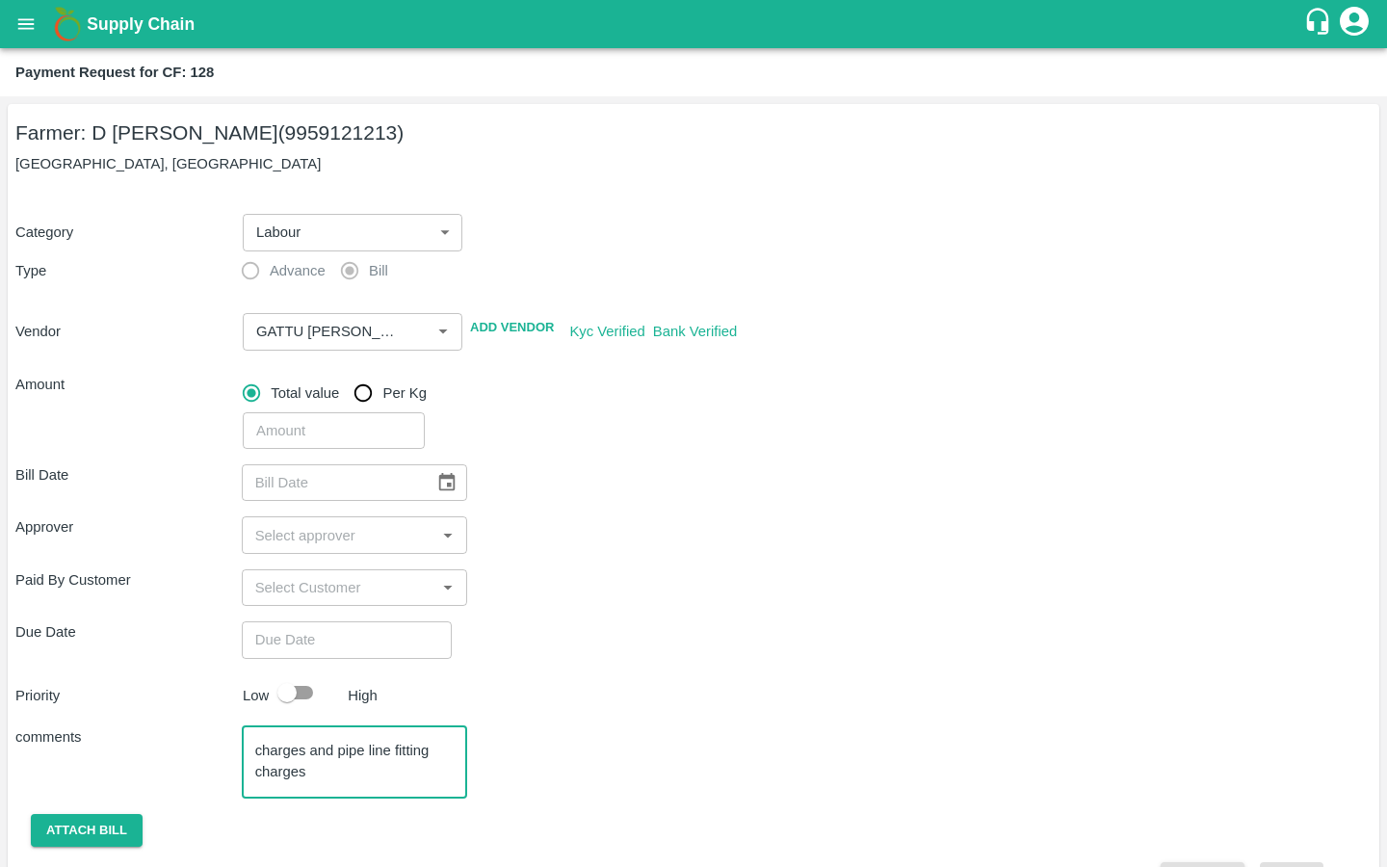
drag, startPoint x: 336, startPoint y: 777, endPoint x: 231, endPoint y: 777, distance: 105.0
click at [231, 777] on div "comments Starter box, filter repair & charges and pipe line fitting charges x ​" at bounding box center [693, 762] width 1356 height 72
click at [297, 755] on textarea "Starter box, filter repair & charges and pipe line fitting charges" at bounding box center [354, 761] width 199 height 40
drag, startPoint x: 334, startPoint y: 752, endPoint x: 134, endPoint y: 745, distance: 200.4
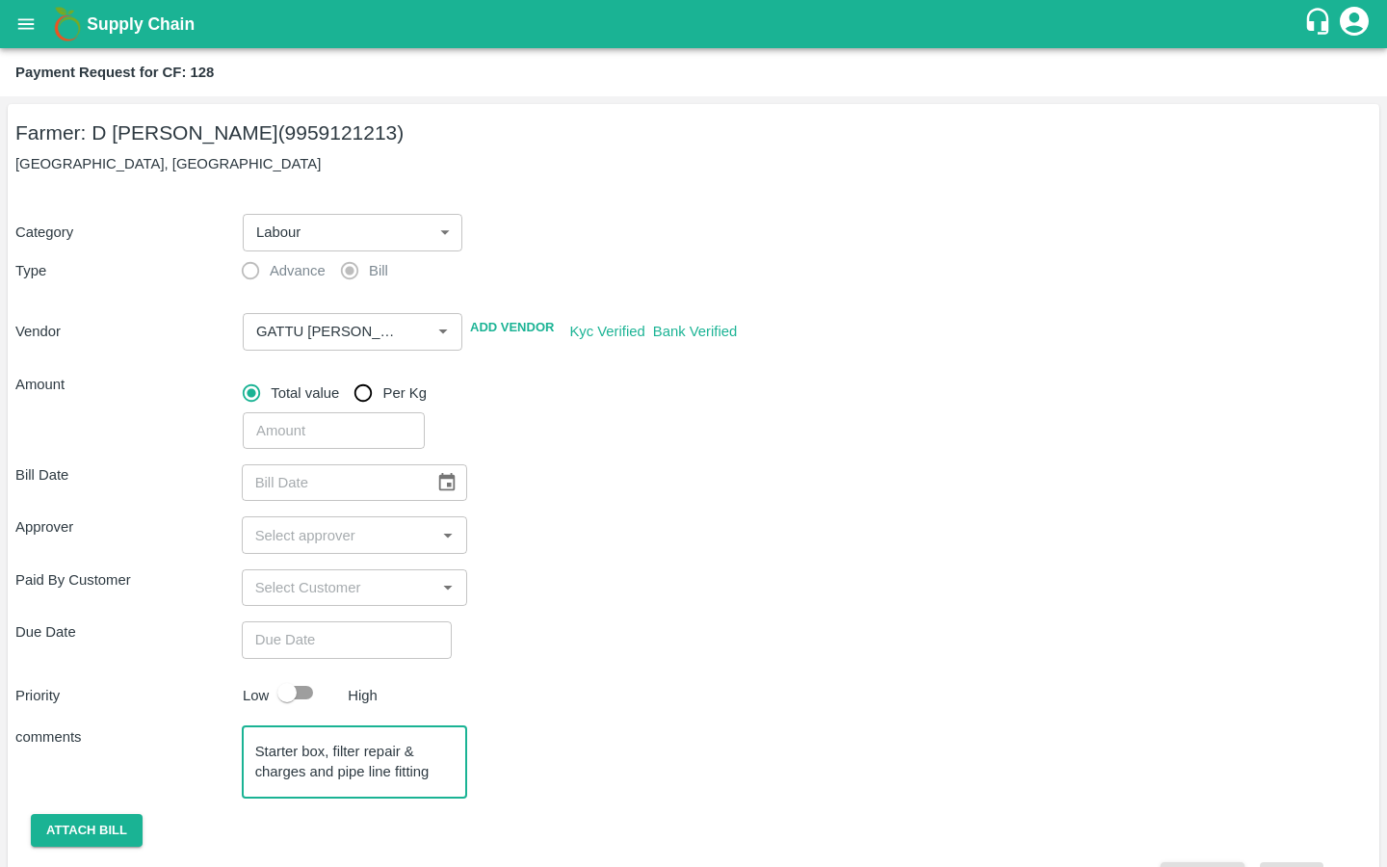
click at [134, 745] on div "comments Starter box, filter repair & charges and pipe line fitting charges x ​" at bounding box center [693, 762] width 1356 height 72
click at [255, 766] on textarea "Starter box, filter repair & charges and pipe line fitting charges" at bounding box center [354, 761] width 199 height 40
drag, startPoint x: 333, startPoint y: 771, endPoint x: 232, endPoint y: 771, distance: 101.1
click at [232, 771] on div "comments Starter box, filter repair & charges and pipe line fitting charges x ​" at bounding box center [693, 762] width 1356 height 72
click at [325, 759] on textarea "Starter box, filter repair & pipe line fitting charges" at bounding box center [354, 761] width 199 height 40
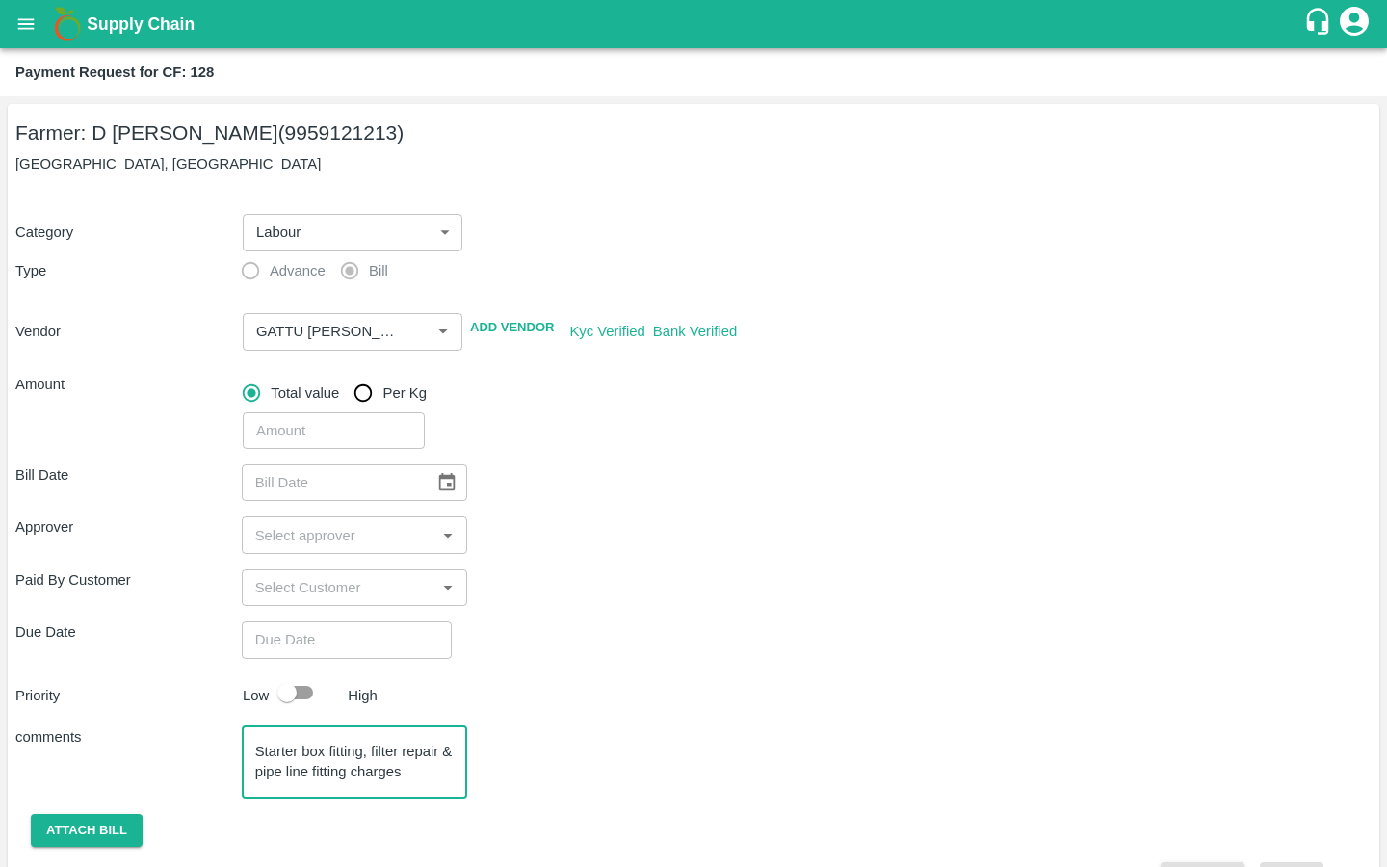
click at [428, 777] on textarea "Starter box fitting, filter repair & pipe line fitting charges" at bounding box center [354, 761] width 199 height 40
type textarea "Starter box fitting, filter repair & pipe line fitting charges"
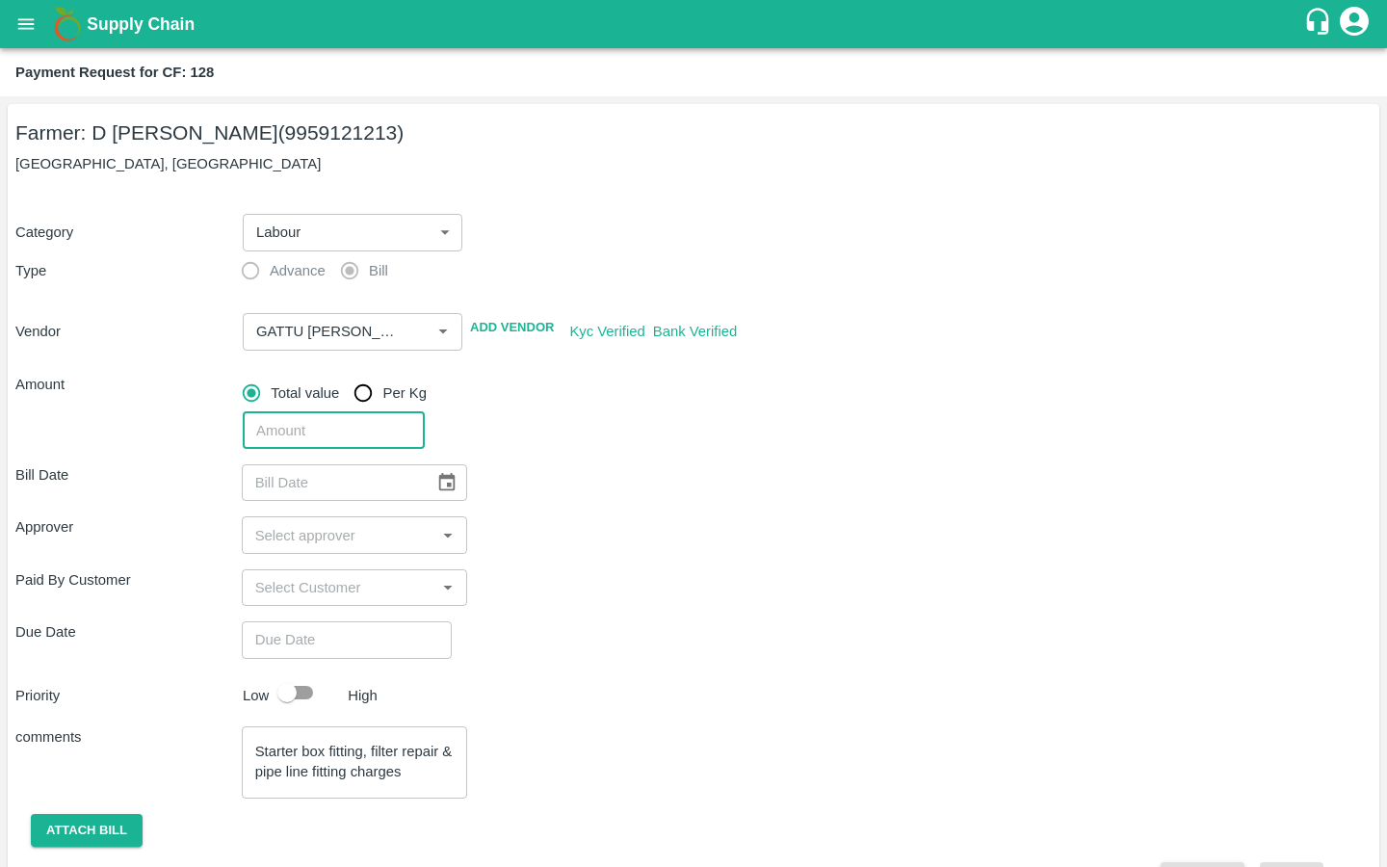
click at [309, 429] on input "number" at bounding box center [334, 430] width 182 height 37
type input "1"
type input "1767.5"
click at [515, 517] on div "Approver ​" at bounding box center [693, 534] width 1356 height 37
click at [436, 481] on icon "Choose date" at bounding box center [446, 482] width 21 height 21
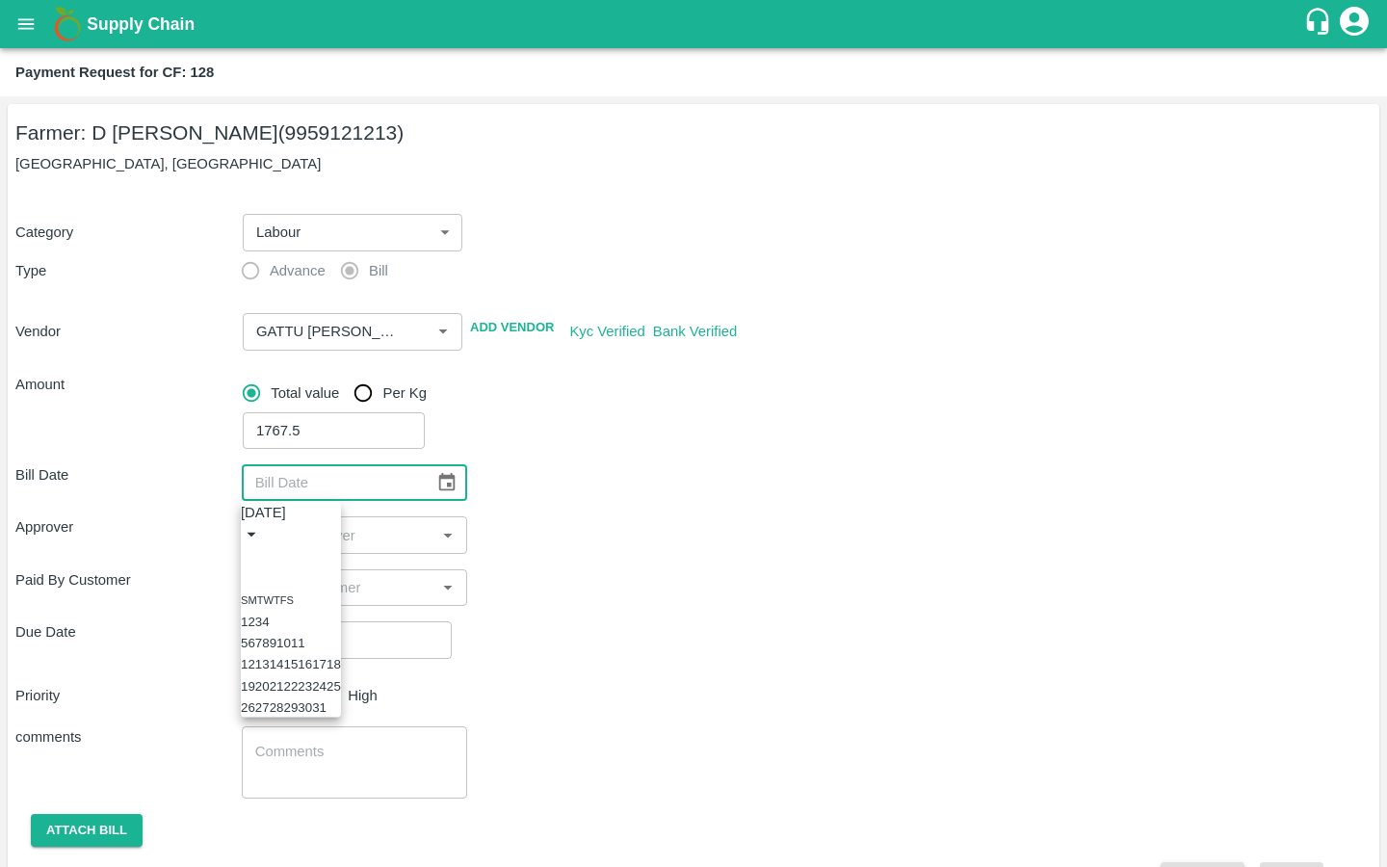
click at [254, 641] on button "6" at bounding box center [250, 643] width 7 height 14
type input "[DATE]"
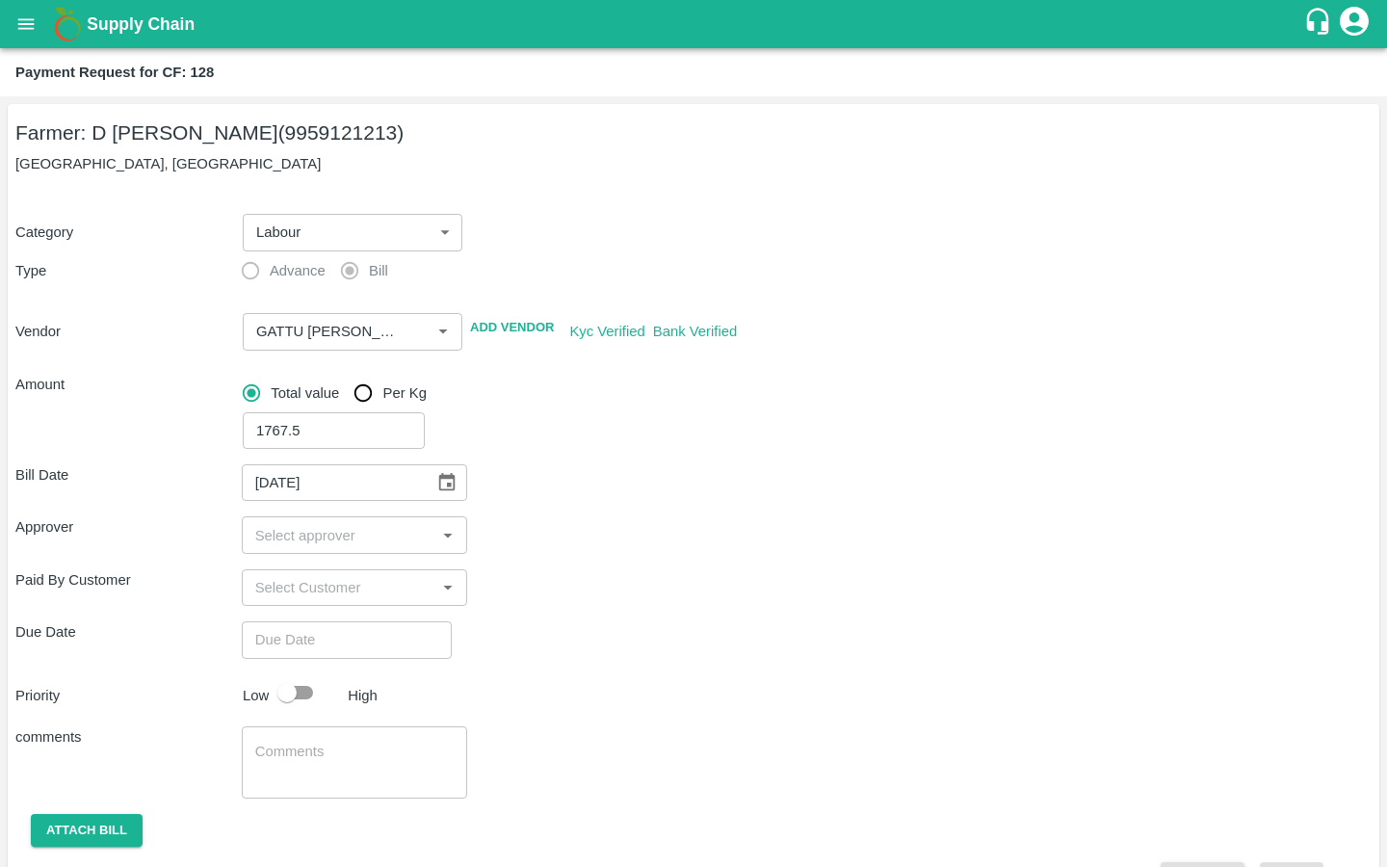
click at [298, 523] on input "input" at bounding box center [338, 534] width 183 height 25
type input "kira"
click at [279, 591] on input "checkbox" at bounding box center [275, 586] width 39 height 39
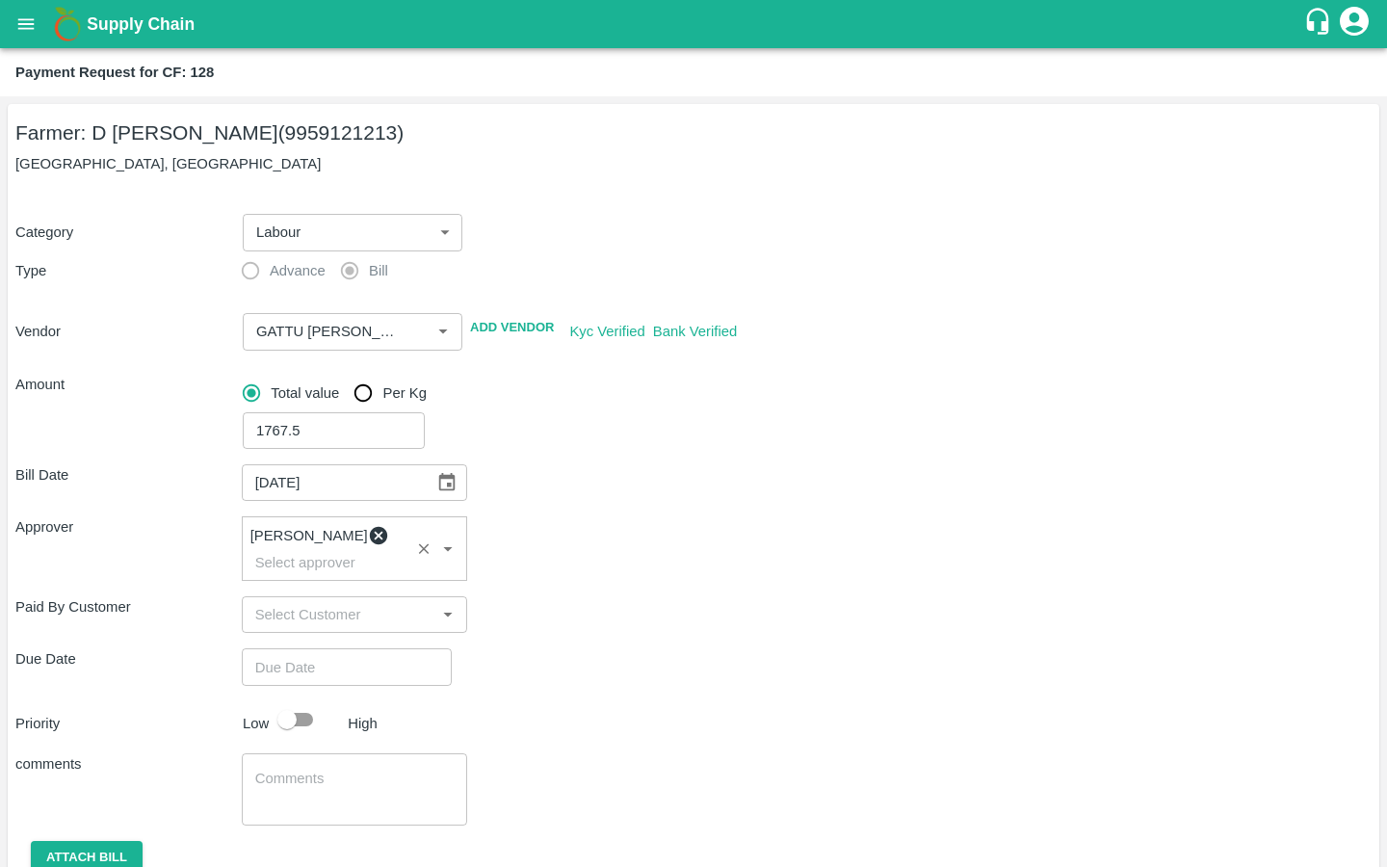
type input "DD/MM/YYYY hh:mm aa"
click at [288, 648] on input "DD/MM/YYYY hh:mm aa" at bounding box center [340, 666] width 196 height 37
click at [21, 296] on button "7" at bounding box center [17, 288] width 7 height 14
click at [102, 119] on span "PM" at bounding box center [92, 108] width 19 height 22
type input "[DATE] 12:00 PM"
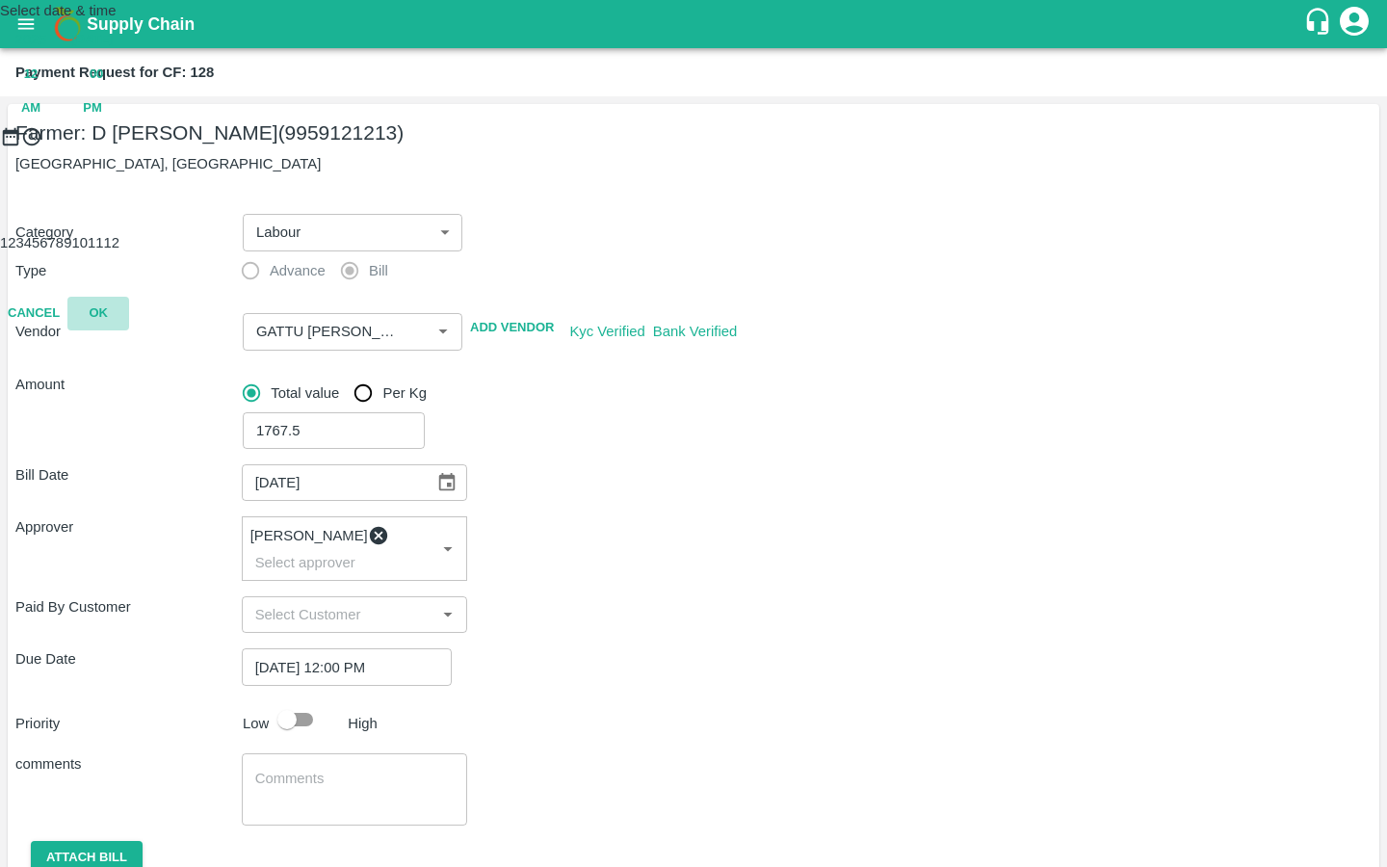
click at [129, 330] on button "OK" at bounding box center [98, 314] width 62 height 34
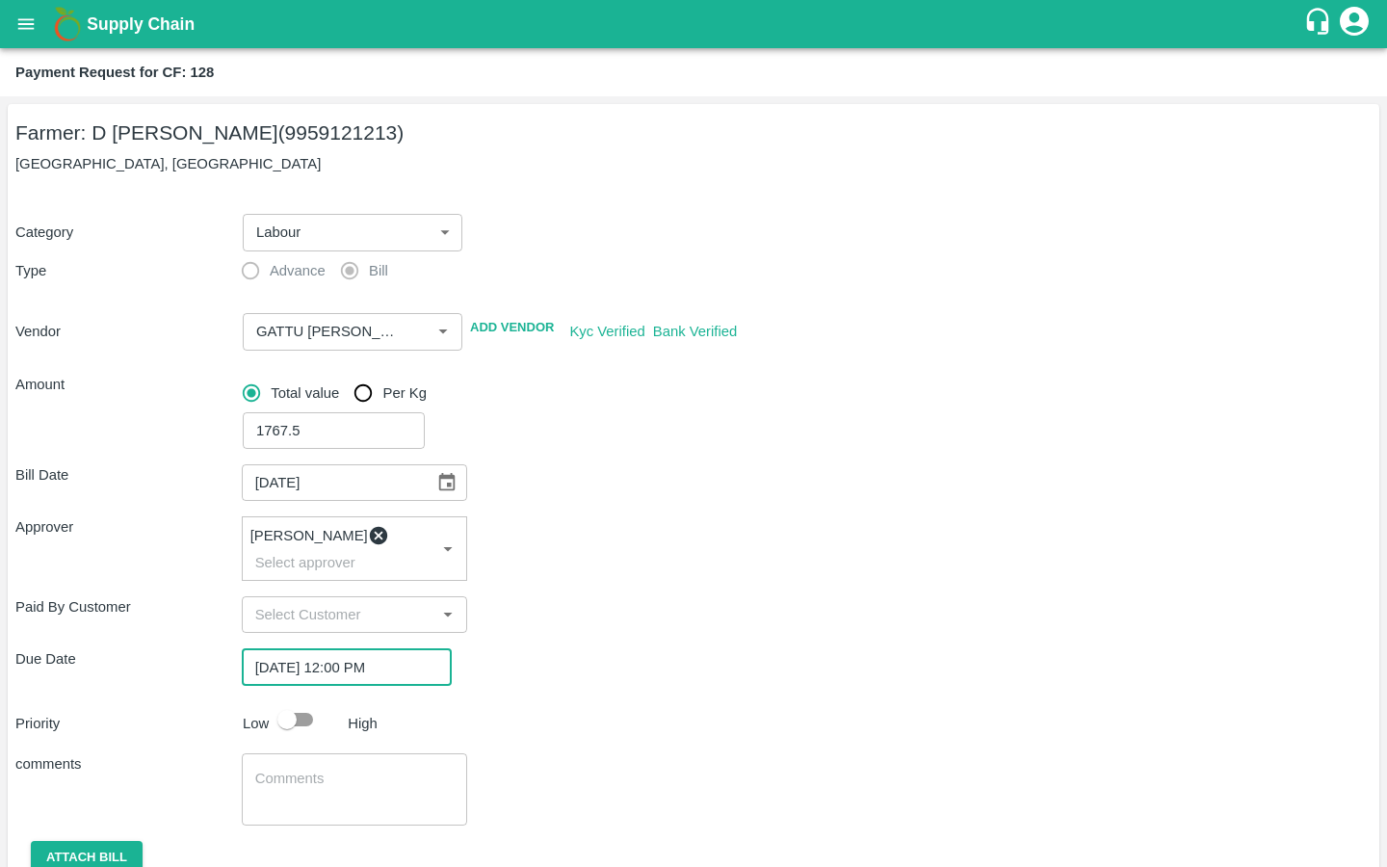
click at [303, 706] on input "checkbox" at bounding box center [287, 719] width 110 height 37
checkbox input "true"
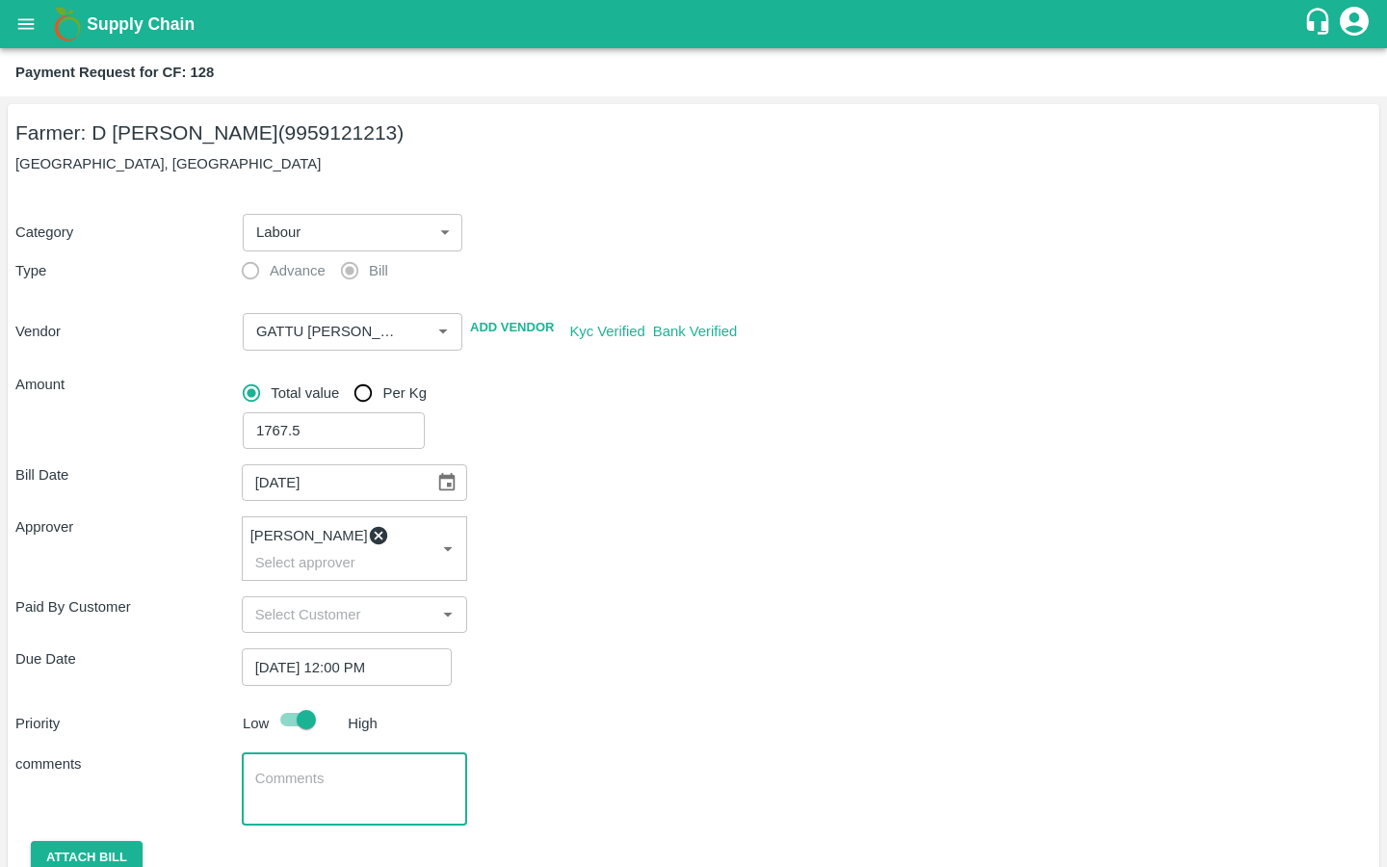
click at [307, 768] on textarea at bounding box center [354, 788] width 199 height 40
paste textarea "Starter box , fitting charges and pipe line fitting charges"
click at [325, 768] on textarea "Starter box , fitting charges and pipe line fitting charges" at bounding box center [354, 788] width 199 height 40
drag, startPoint x: 346, startPoint y: 784, endPoint x: 214, endPoint y: 769, distance: 132.7
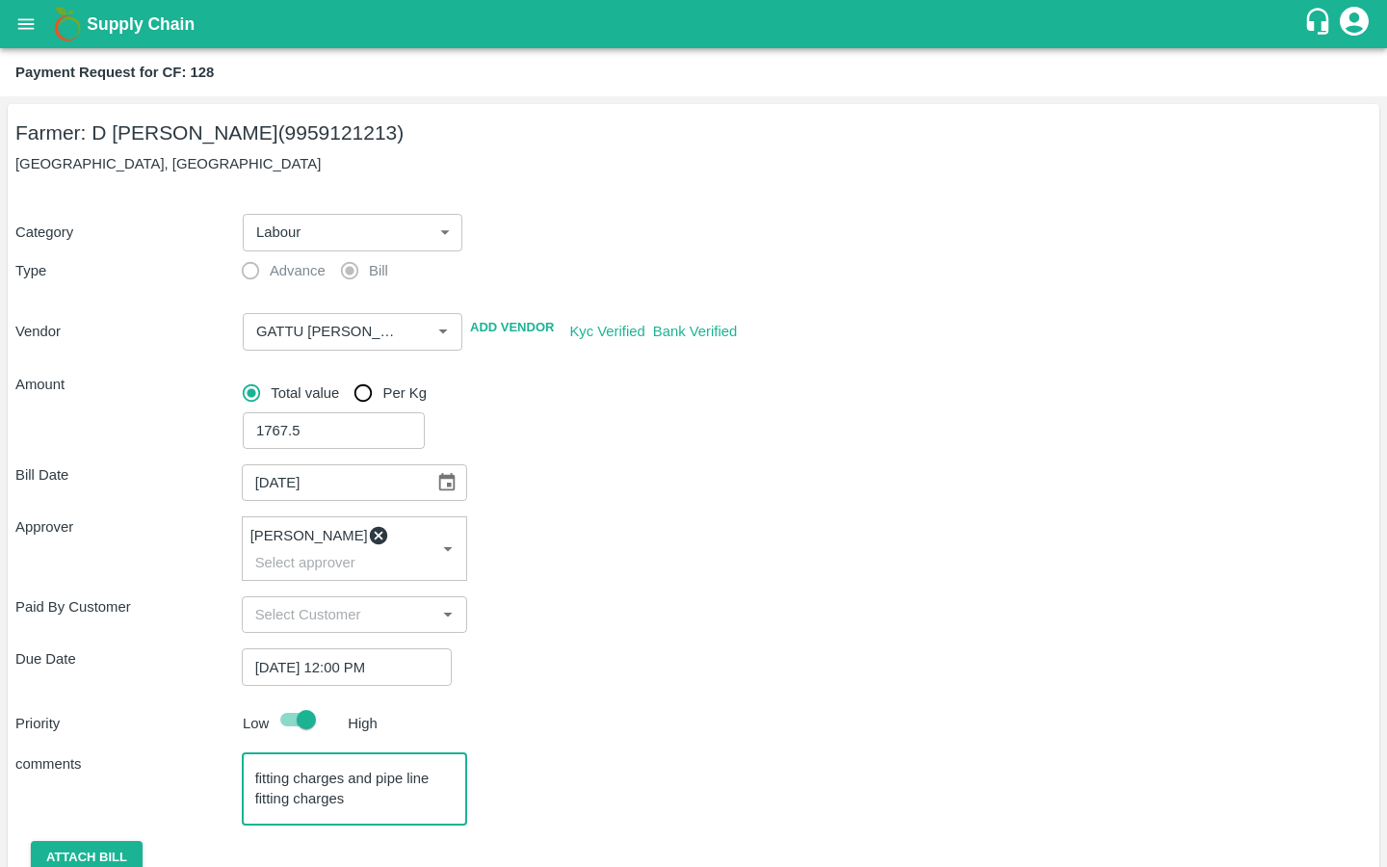
click at [214, 769] on div "comments Starter box fitting, Filter repair fitting charges and pipe line fitti…" at bounding box center [693, 789] width 1356 height 72
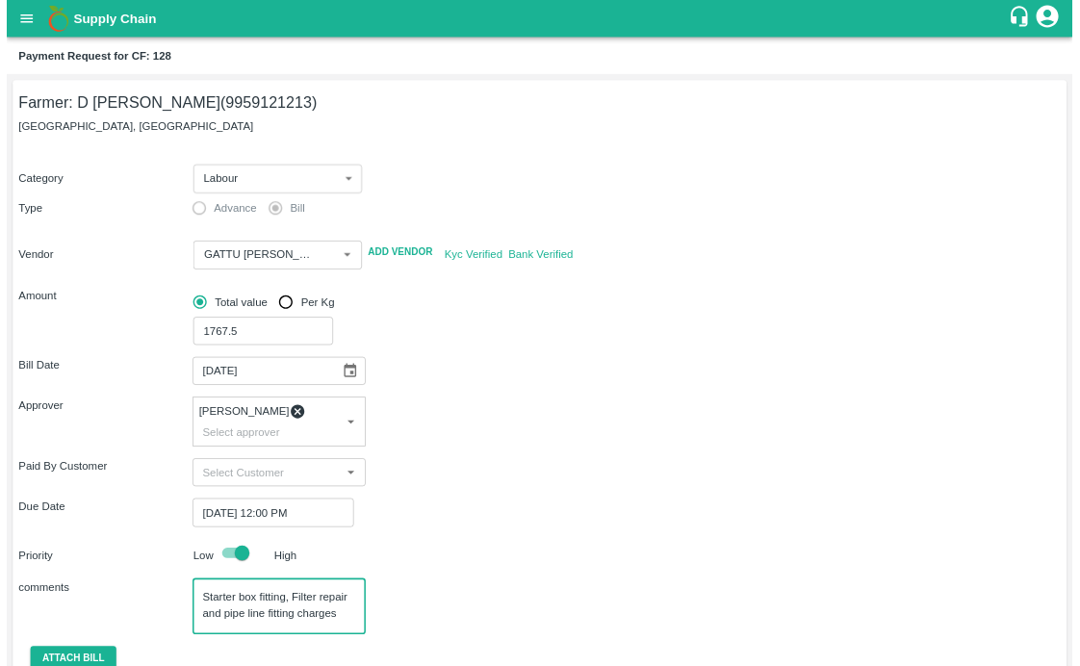
scroll to position [0, 0]
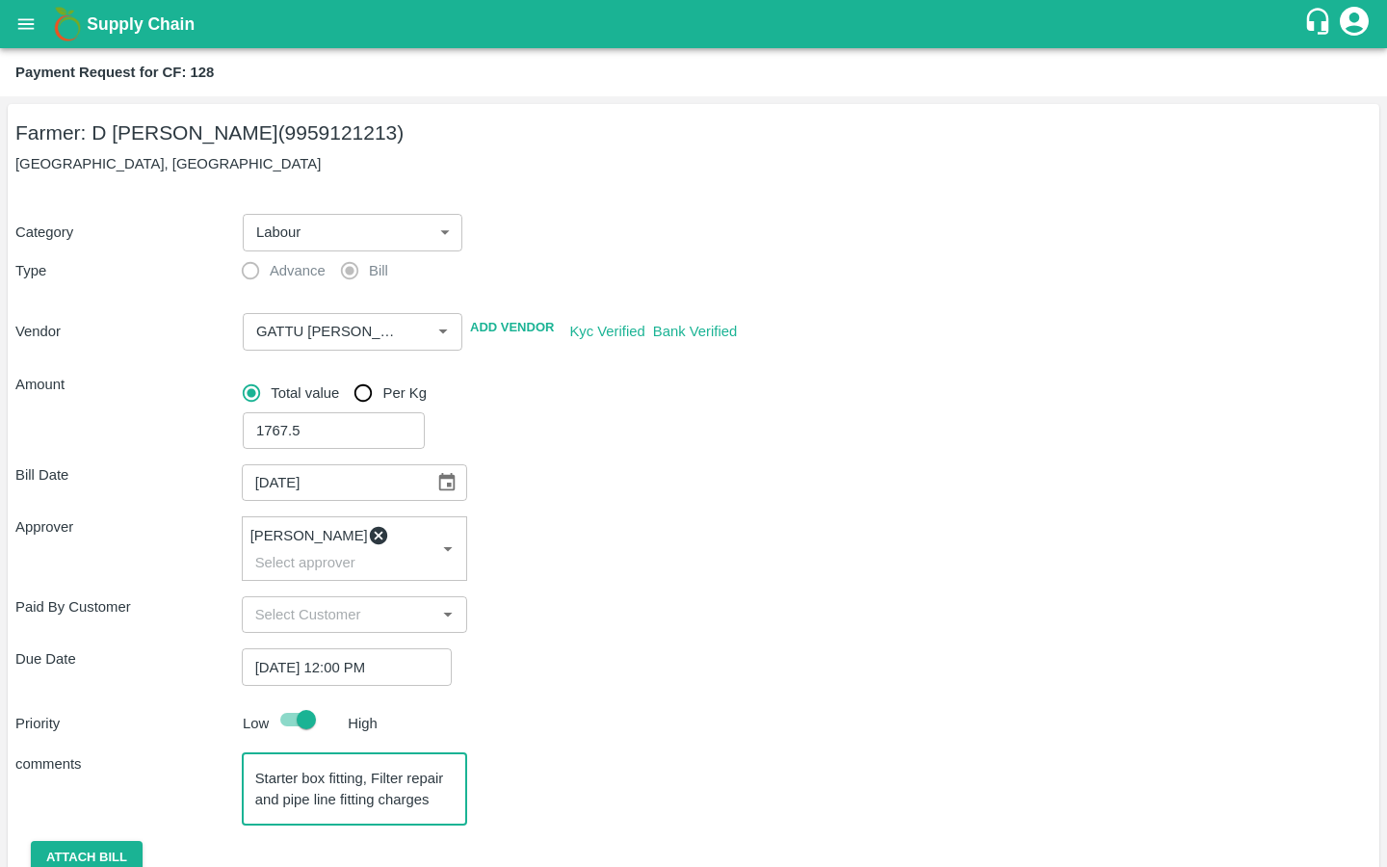
type textarea "Starter box fitting, Filter repair and pipe line fitting charges"
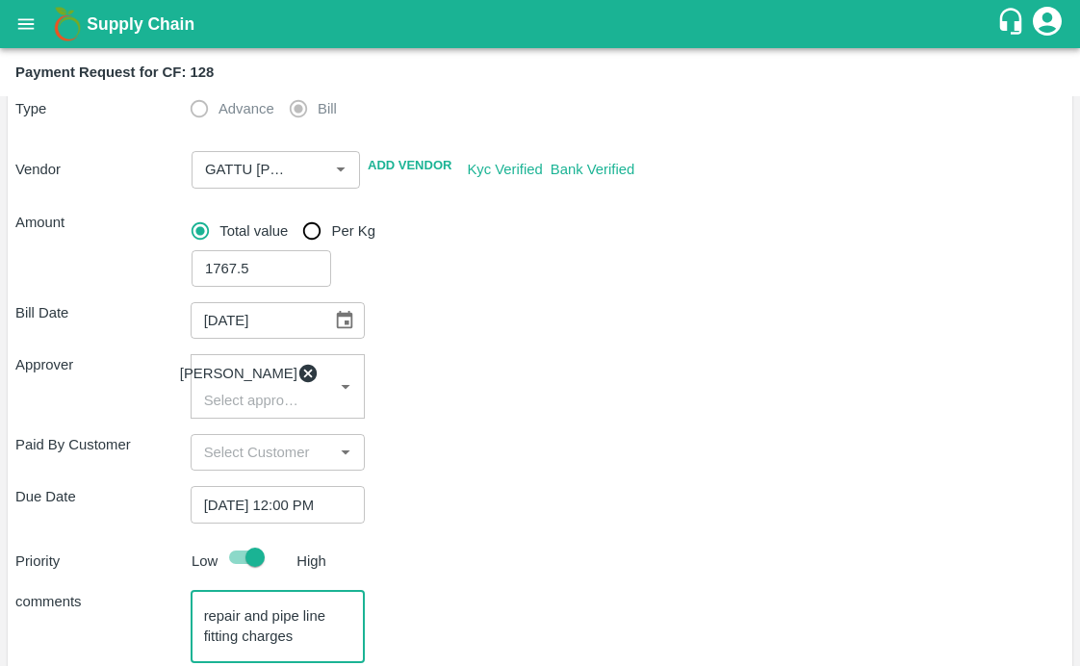
scroll to position [323, 0]
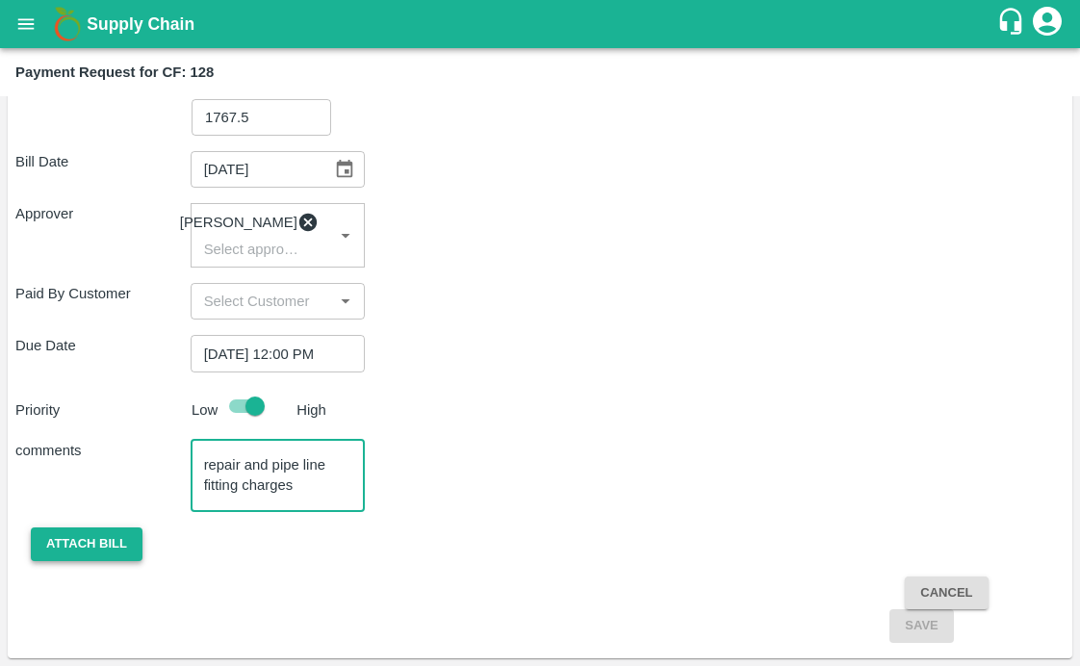
click at [115, 541] on button "Attach bill" at bounding box center [87, 545] width 112 height 34
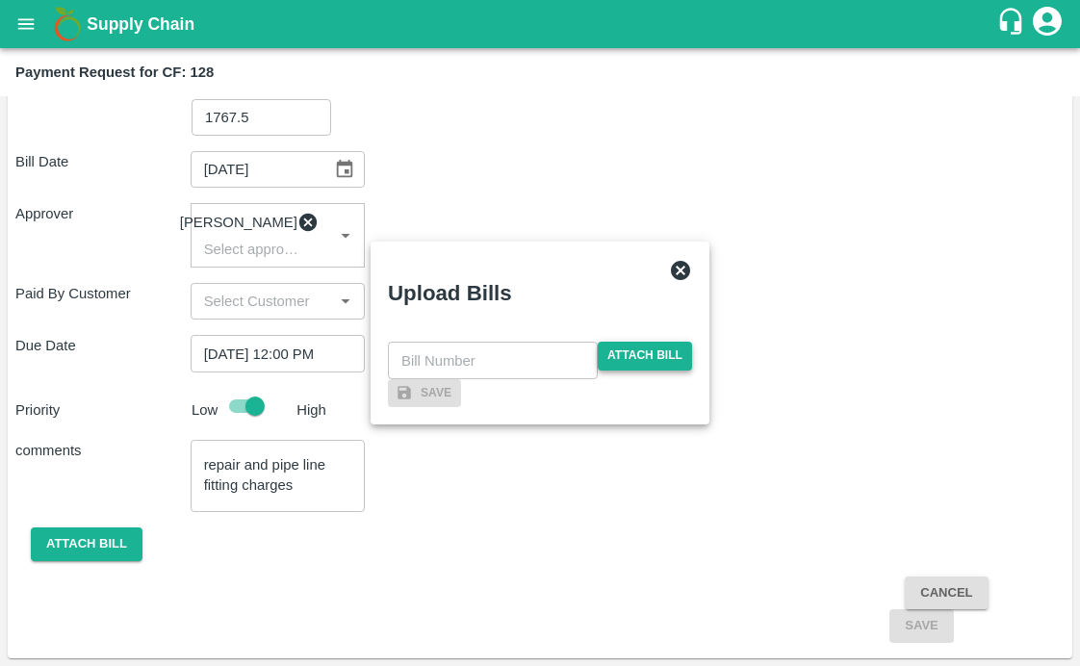
click at [605, 342] on span "Attach bill" at bounding box center [645, 356] width 94 height 28
click at [0, 0] on input "Attach bill" at bounding box center [0, 0] width 0 height 0
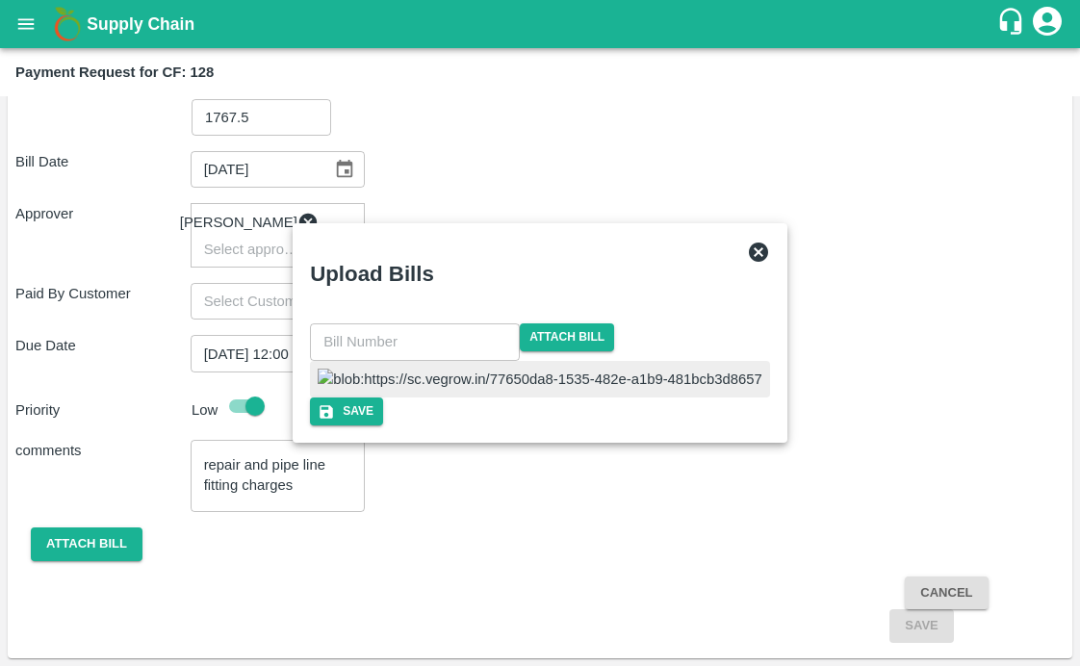
click at [491, 324] on input "text" at bounding box center [415, 342] width 210 height 37
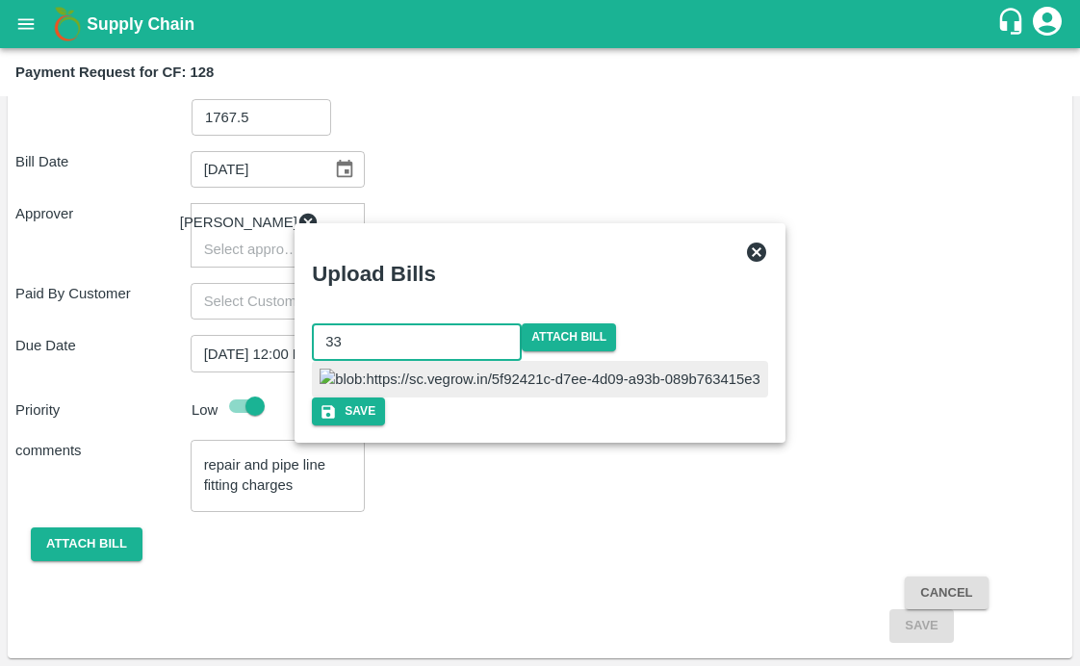
type input "33"
click at [599, 225] on div "Upload Bills" at bounding box center [517, 270] width 441 height 91
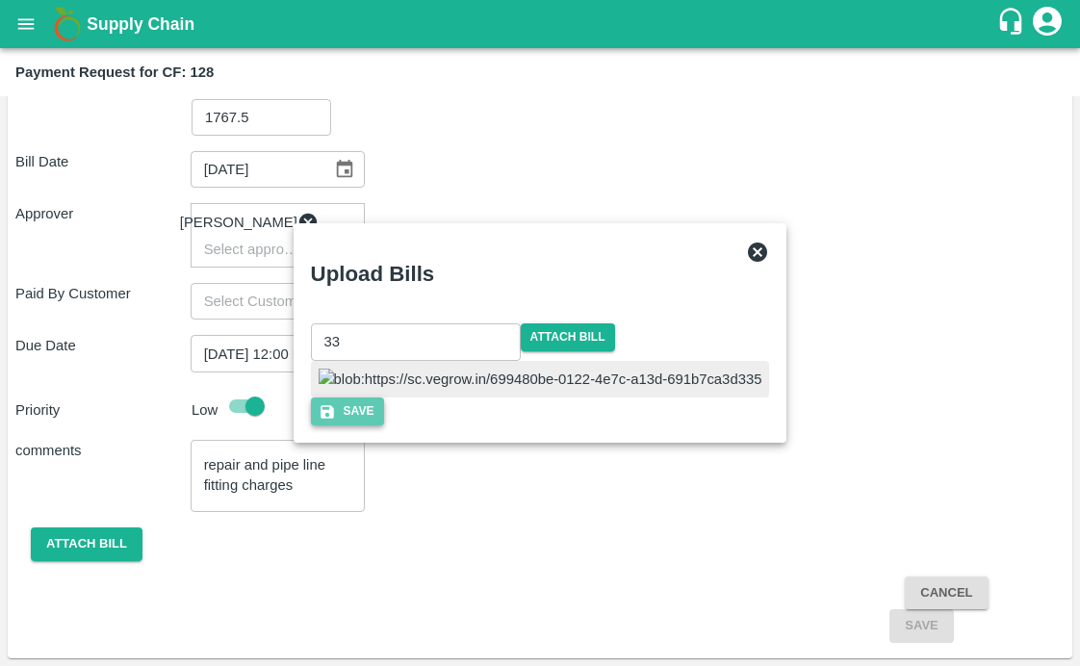
click at [384, 426] on button "Save" at bounding box center [347, 412] width 73 height 28
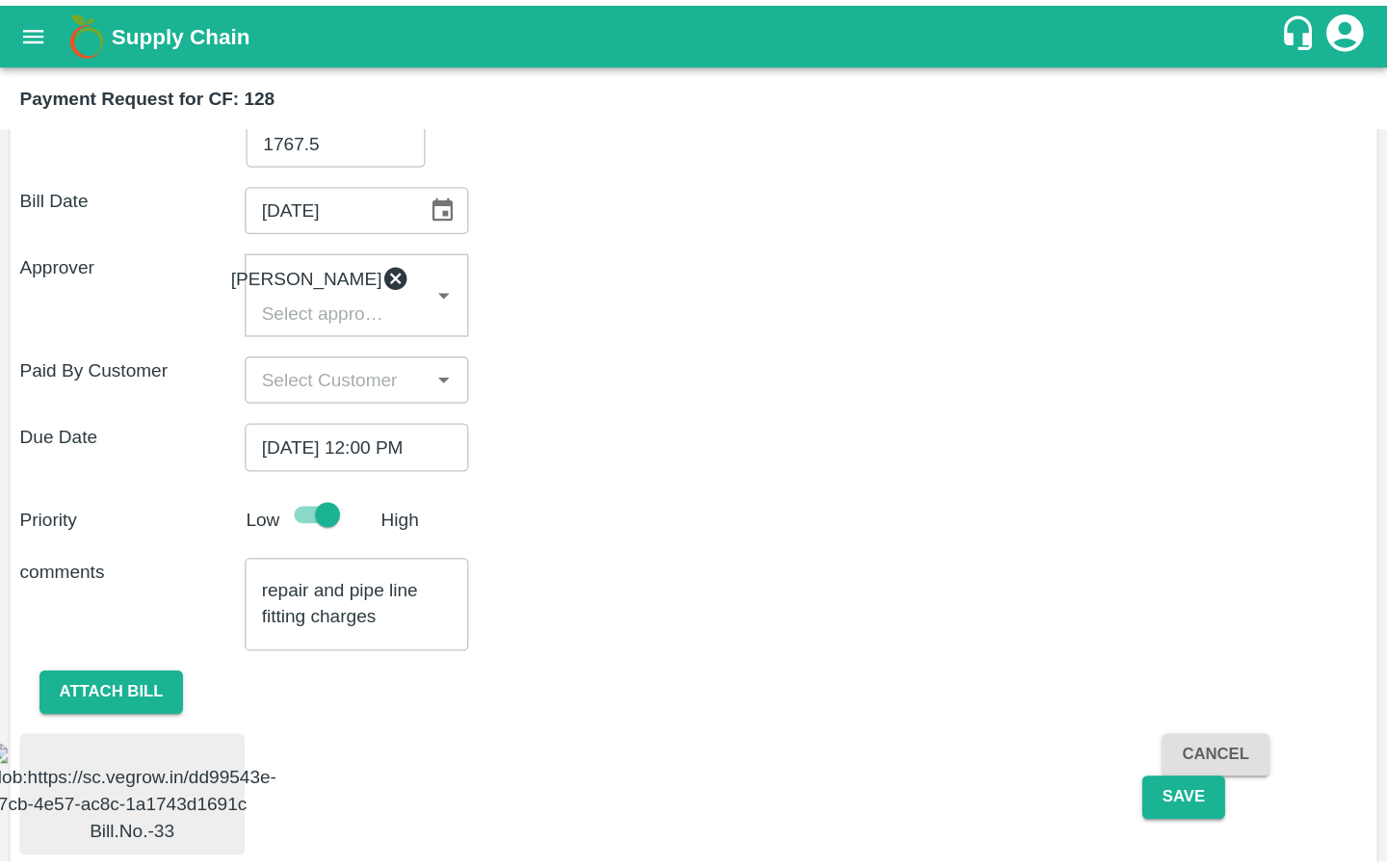
scroll to position [417, 0]
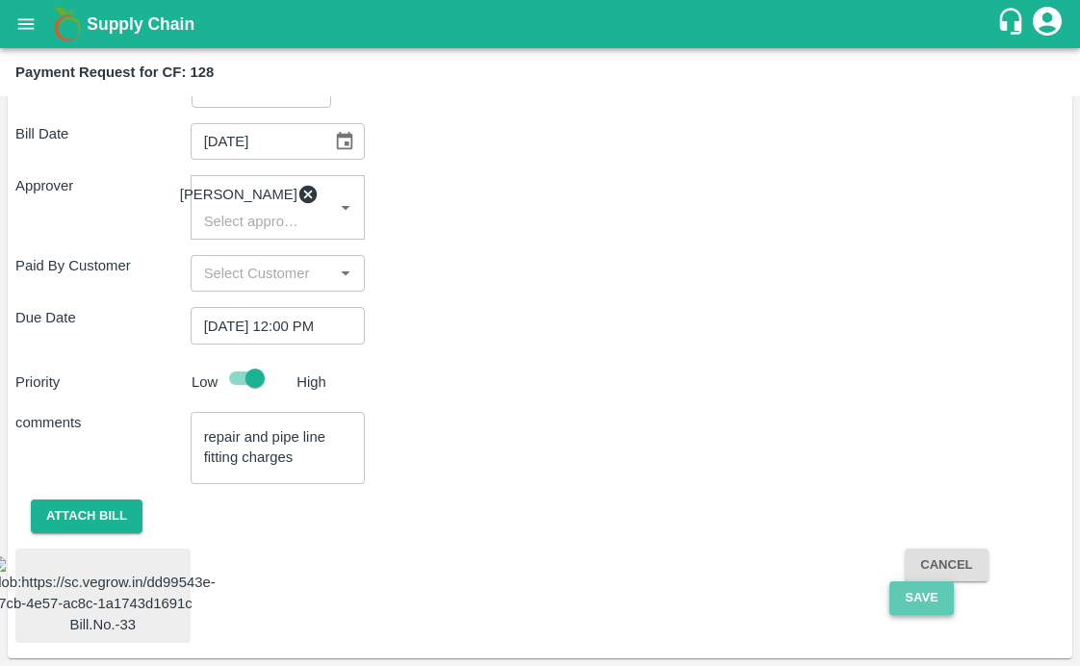
click at [941, 582] on button "Save" at bounding box center [922, 599] width 64 height 34
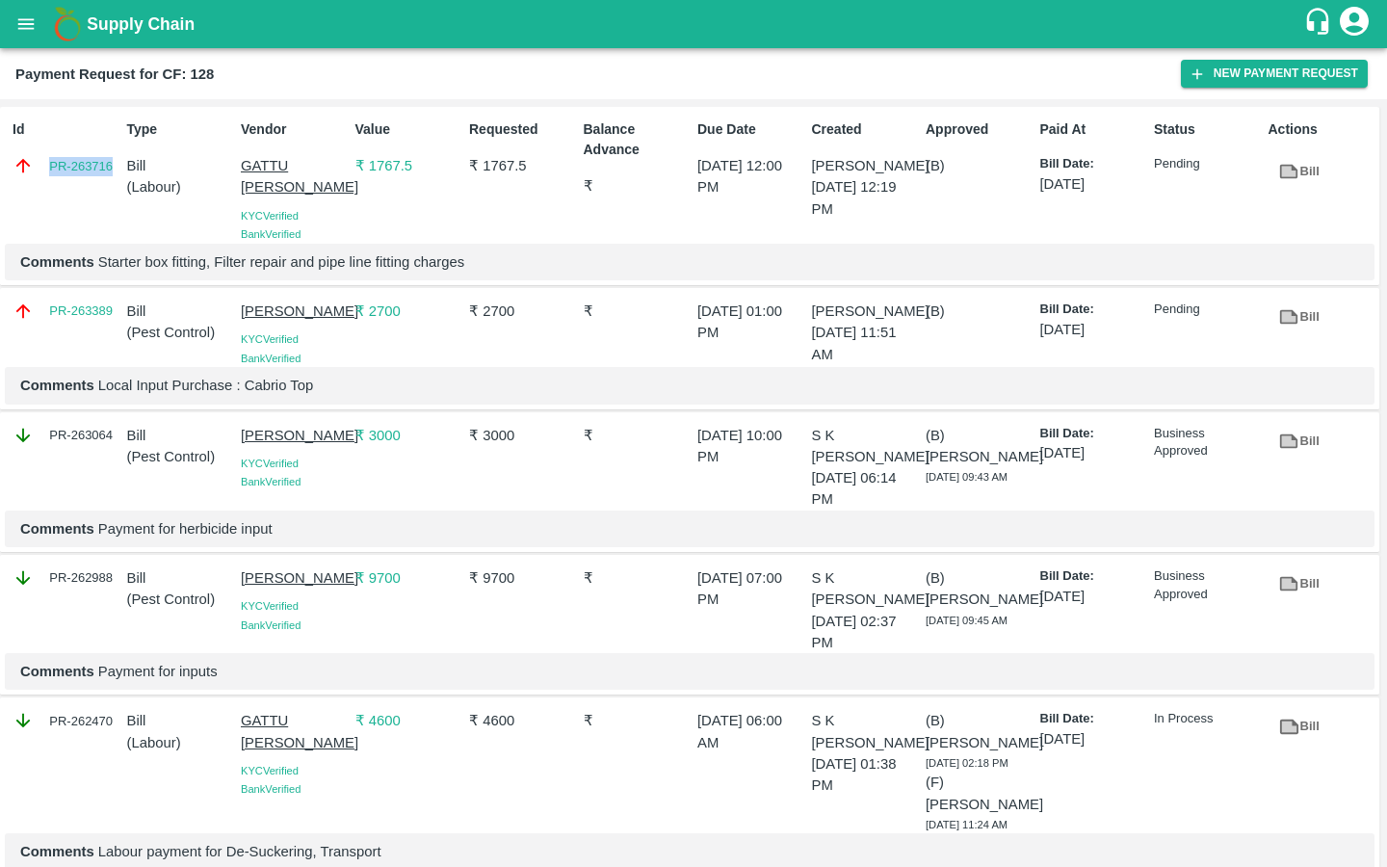
drag, startPoint x: 41, startPoint y: 164, endPoint x: 113, endPoint y: 165, distance: 71.3
click at [113, 165] on div "PR-263716" at bounding box center [66, 165] width 107 height 21
copy link "PR-263716"
click at [1219, 70] on button "New Payment Request" at bounding box center [1274, 74] width 187 height 28
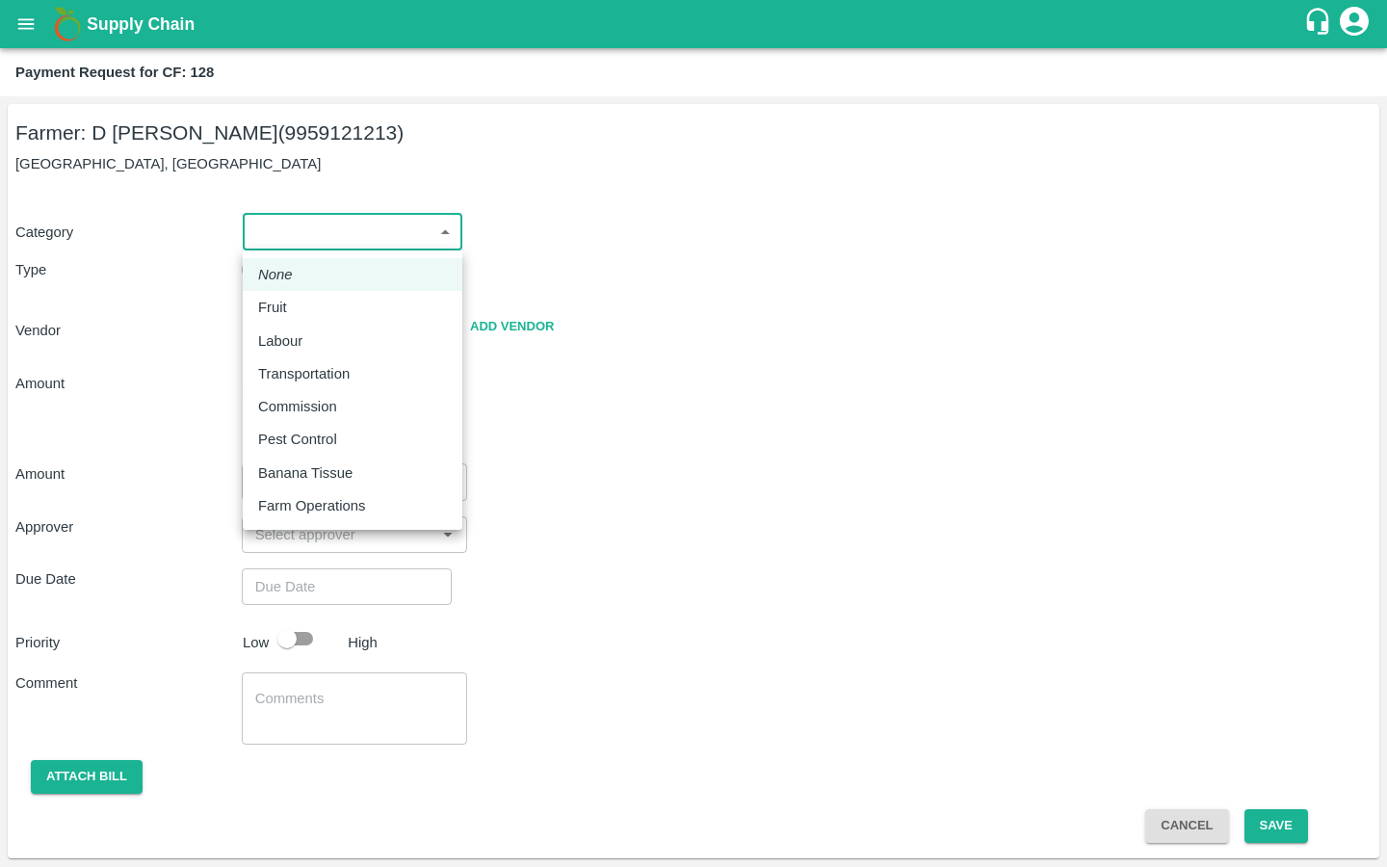
click at [386, 238] on body "Supply Chain Payment Request for CF: 128 Farmer: D Ramakrishna Reddy (995912121…" at bounding box center [693, 433] width 1387 height 867
click at [327, 506] on p "Farm Operations" at bounding box center [311, 505] width 107 height 21
type input "37"
radio input "false"
radio input "true"
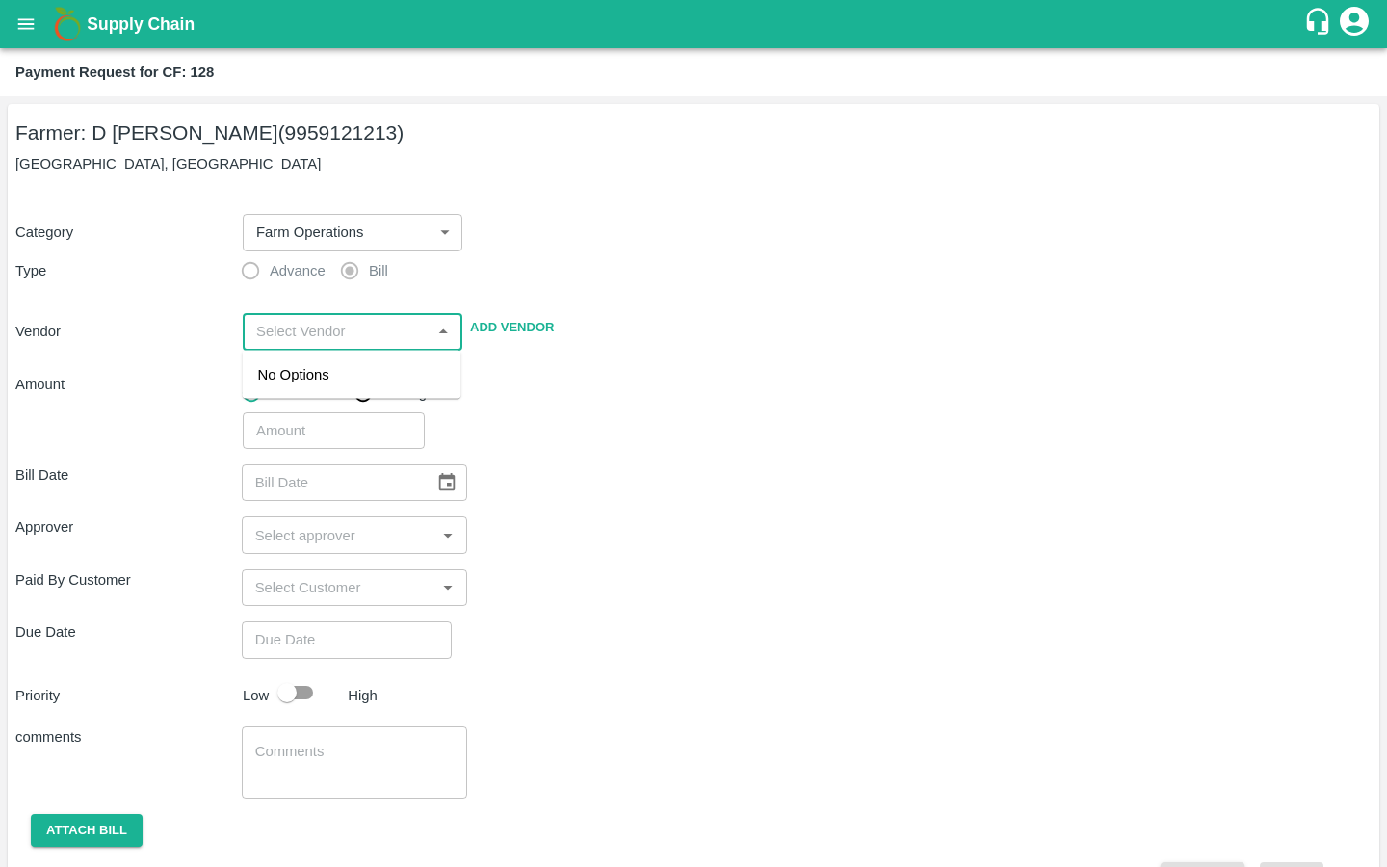
click at [329, 328] on input "input" at bounding box center [336, 331] width 176 height 25
click at [322, 388] on div "AKULA SANTHOSH KUMAR - 9515595593(Service Provider)" at bounding box center [352, 407] width 188 height 86
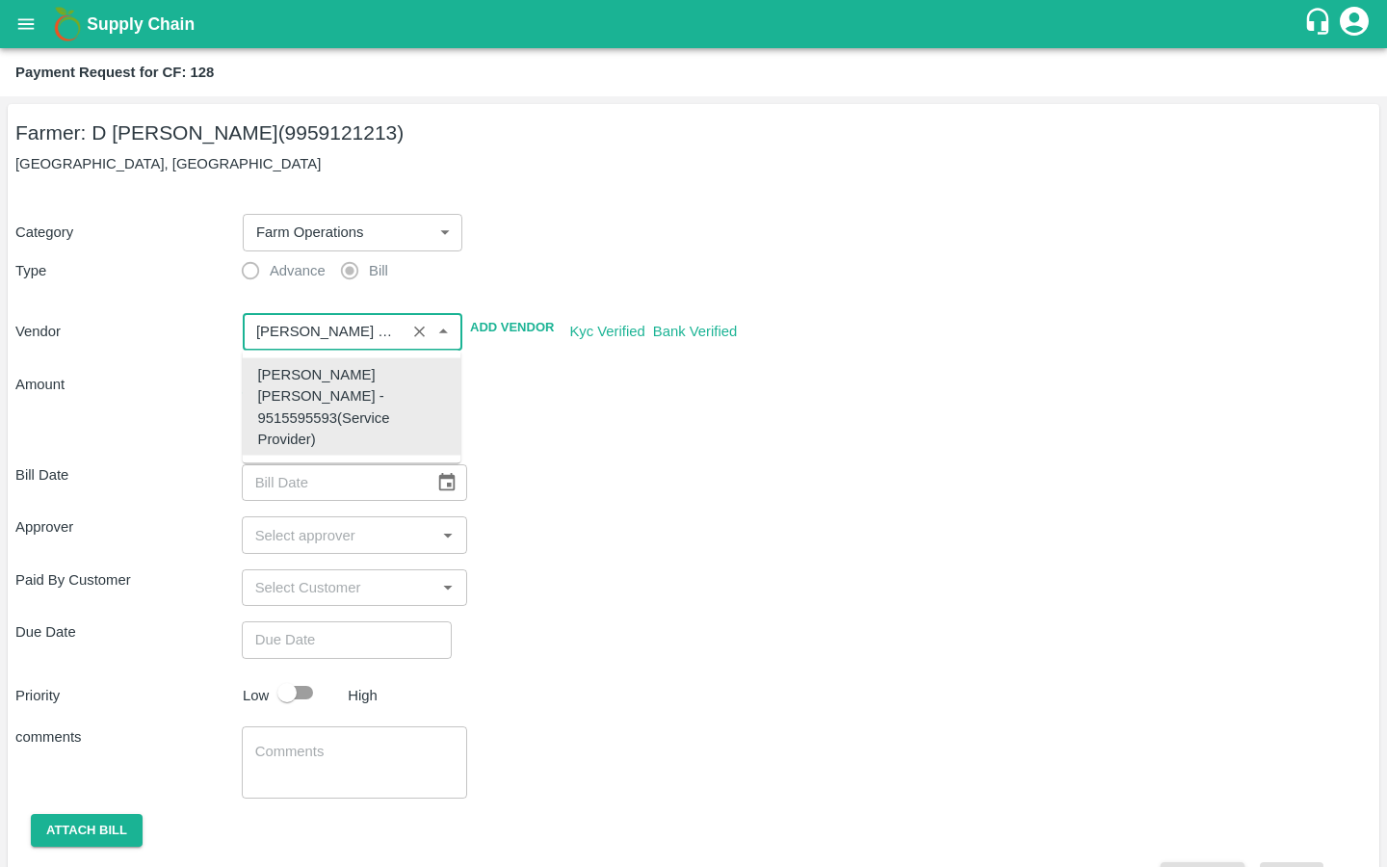
type input "AKULA SANTHOSH KUMAR - 9515595593(Service Provider)"
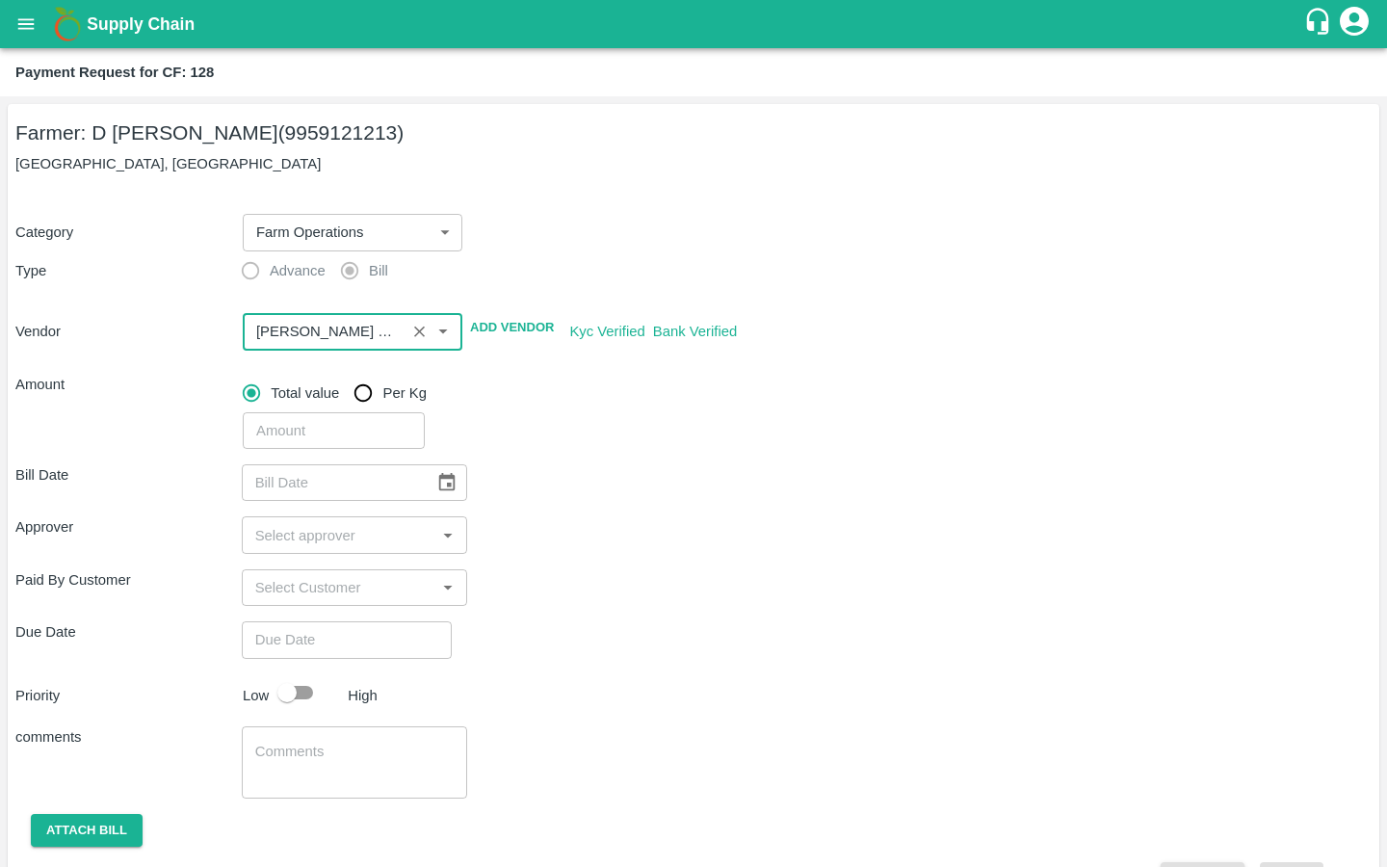
click at [624, 506] on div "Bill Date ​ Approver ​ Paid By Customer ​ Due Date ​ Priority Low High comments…" at bounding box center [693, 672] width 1356 height 447
click at [307, 433] on input "number" at bounding box center [334, 430] width 182 height 37
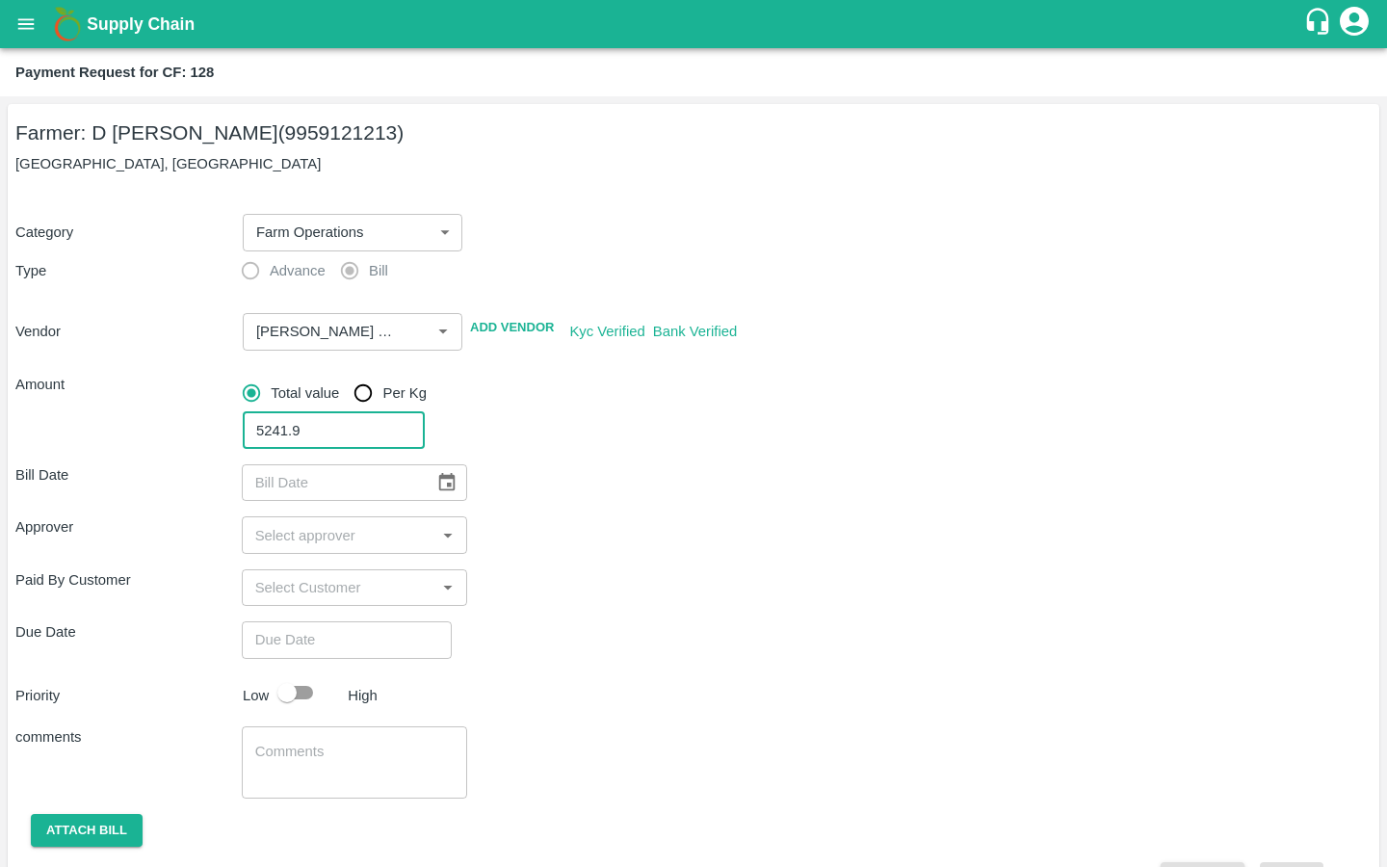
type input "5241.9"
click at [663, 525] on div "Approver ​" at bounding box center [693, 534] width 1356 height 37
click at [436, 487] on icon "Choose date" at bounding box center [446, 482] width 21 height 21
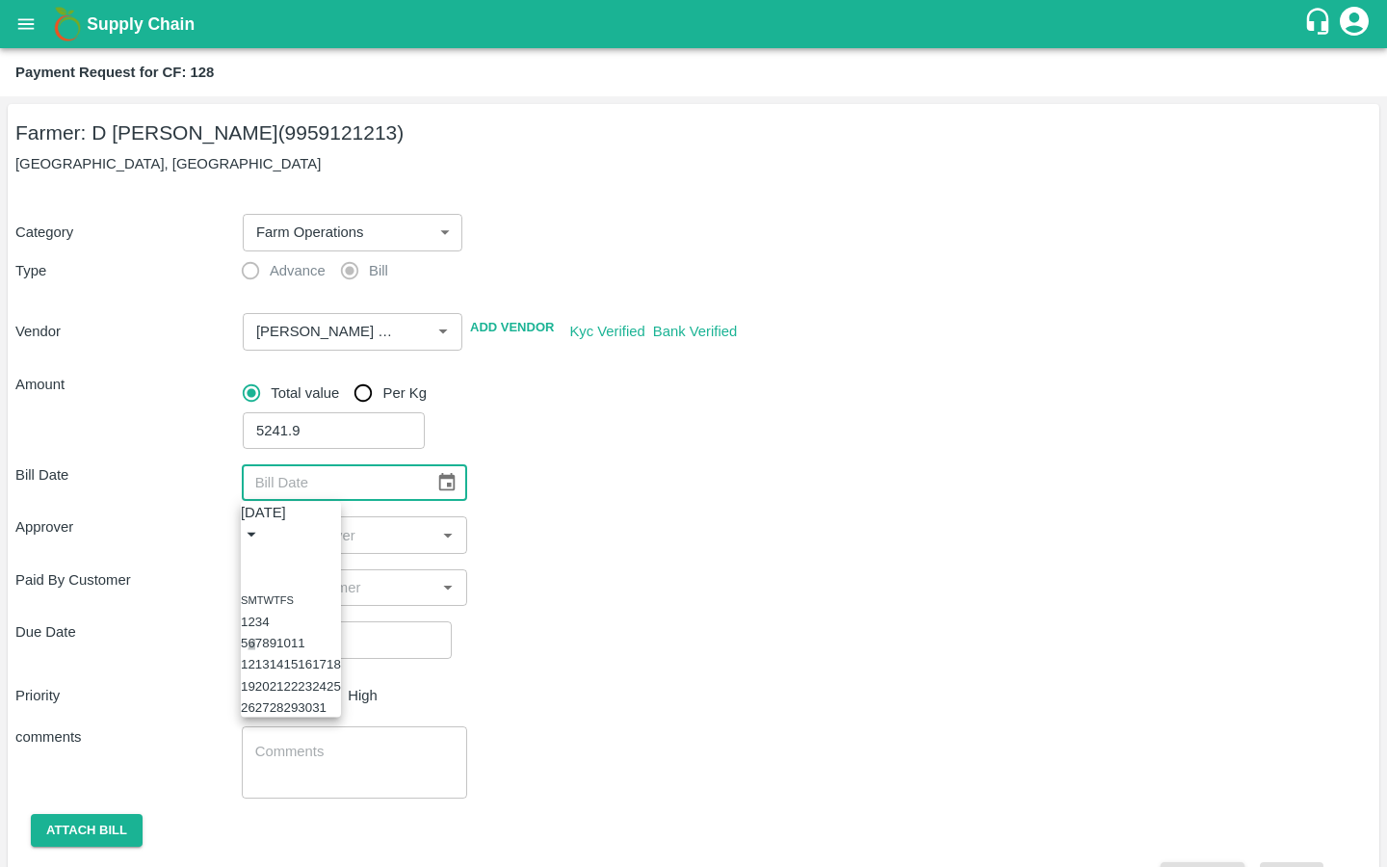
click at [254, 650] on button "6" at bounding box center [250, 643] width 7 height 14
type input "[DATE]"
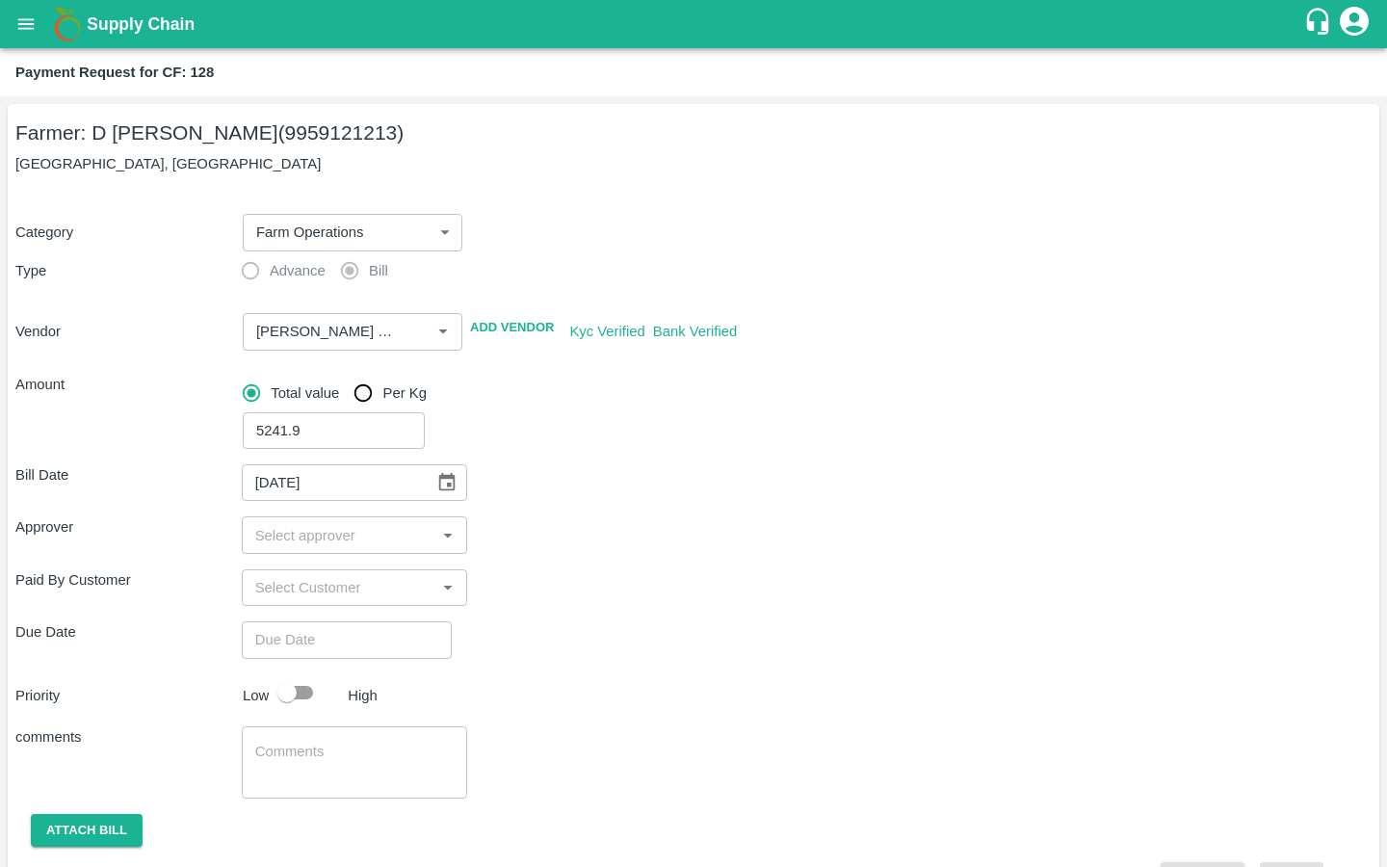
click at [330, 548] on div "​" at bounding box center [355, 534] width 226 height 37
type input "kira"
click at [280, 590] on input "checkbox" at bounding box center [275, 586] width 39 height 39
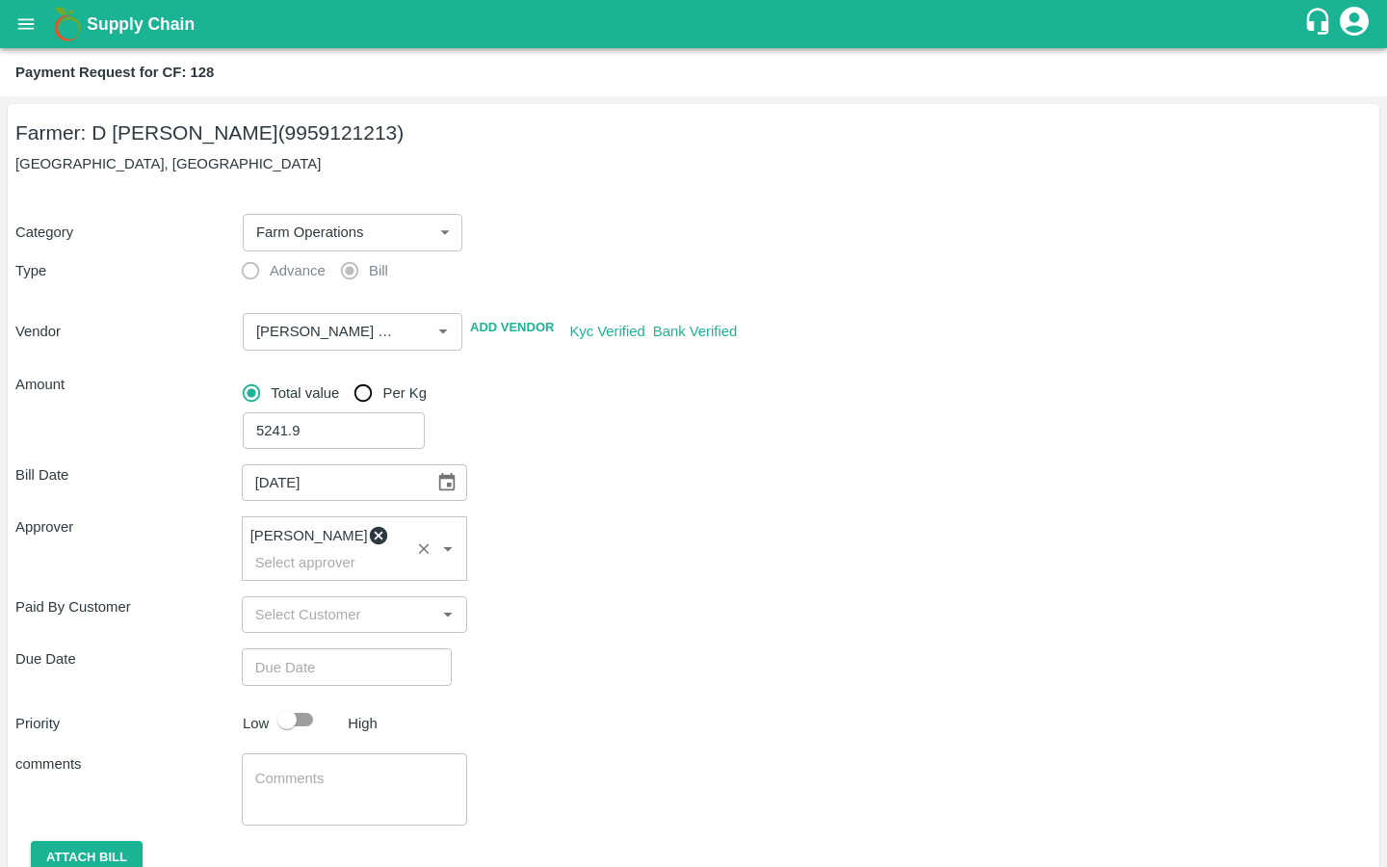
click at [630, 701] on div "Priority Low High" at bounding box center [690, 719] width 1364 height 37
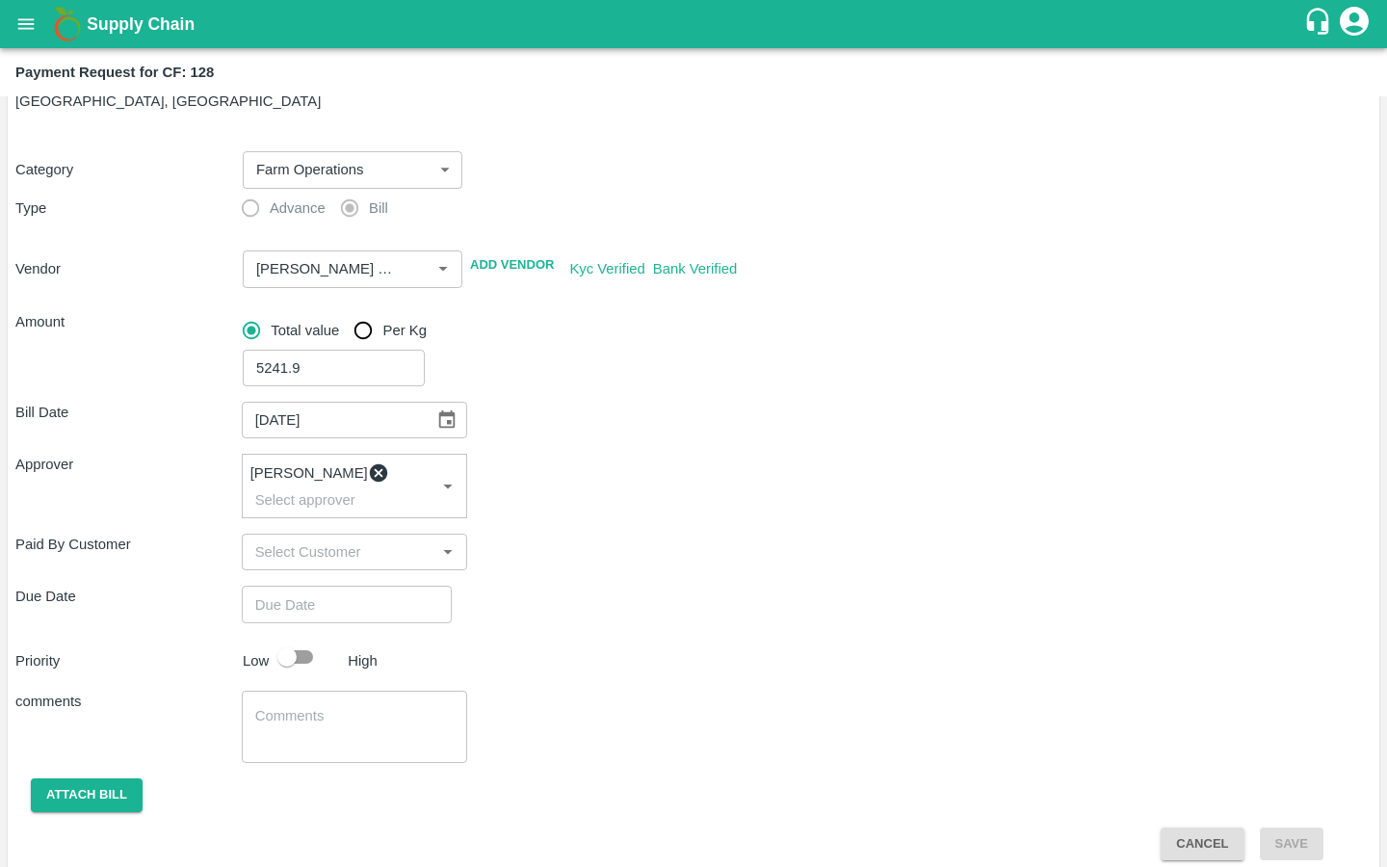
click at [348, 589] on input "Choose date" at bounding box center [340, 603] width 196 height 37
click at [21, 296] on button "7" at bounding box center [17, 288] width 7 height 14
click at [102, 119] on span "PM" at bounding box center [92, 108] width 19 height 22
type input "07/10/2025 01:00 PM"
click at [733, 147] on div at bounding box center [693, 147] width 1387 height 0
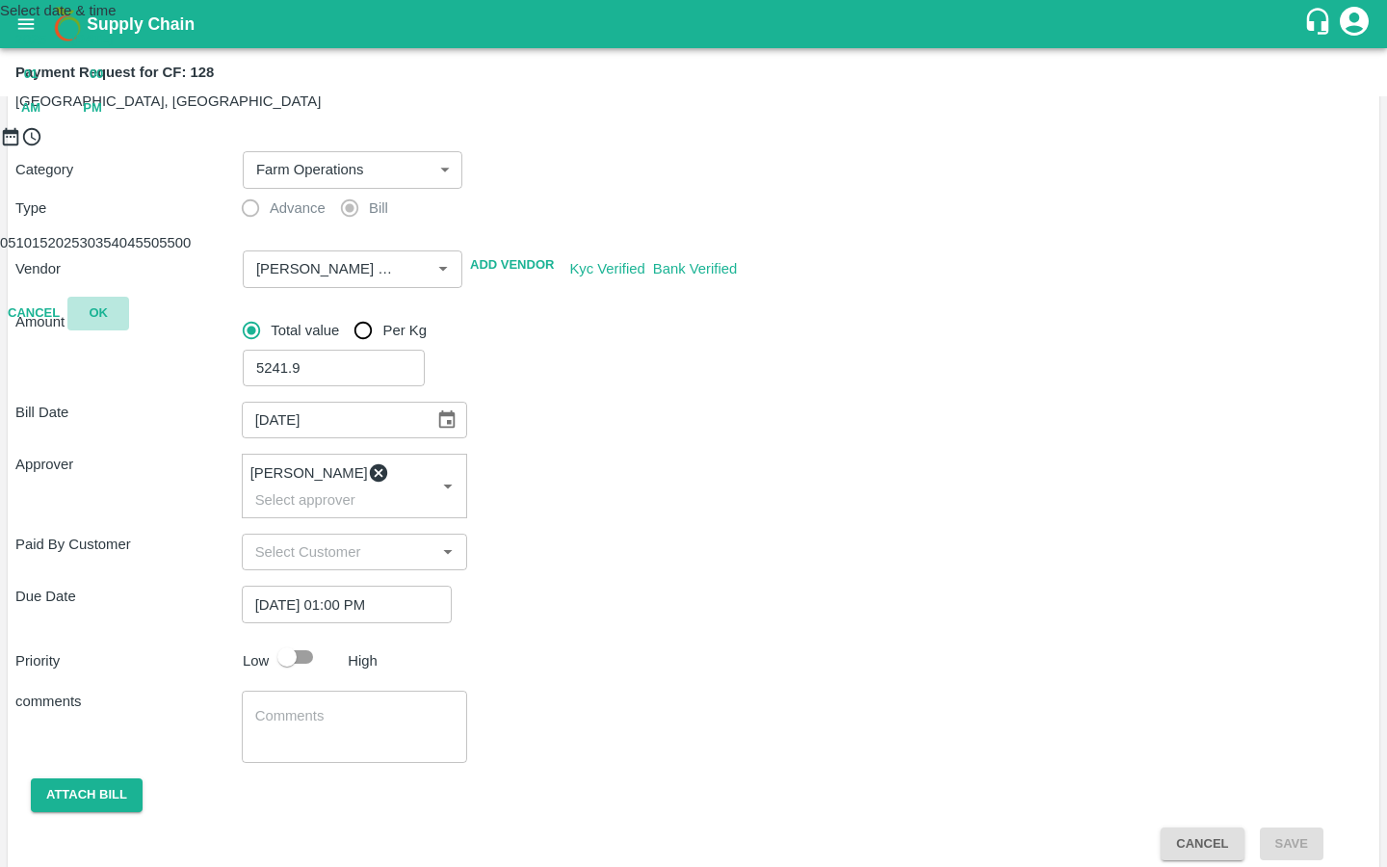
click at [129, 330] on button "OK" at bounding box center [98, 314] width 62 height 34
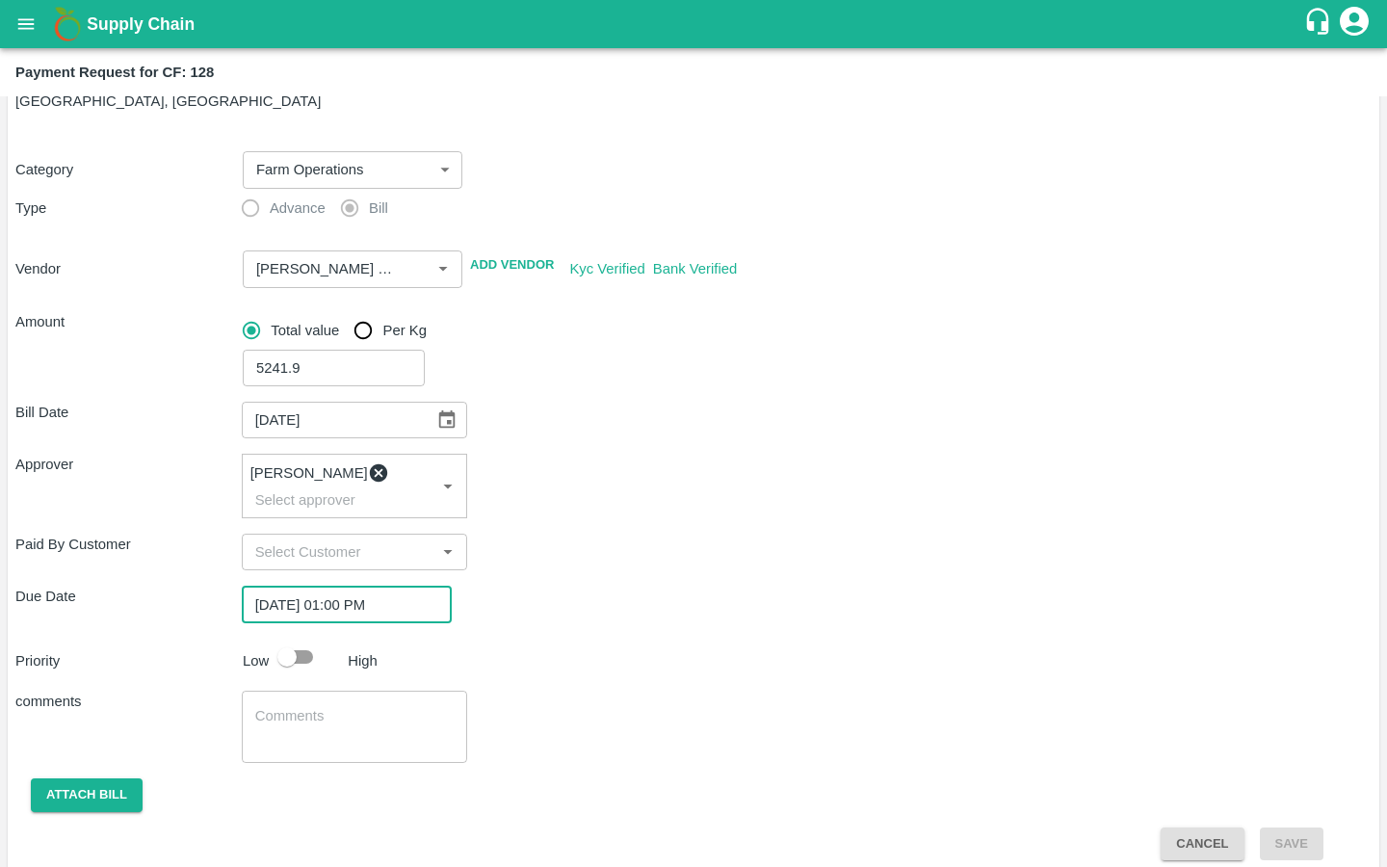
click at [276, 644] on input "checkbox" at bounding box center [287, 656] width 110 height 37
checkbox input "true"
click at [280, 706] on textarea at bounding box center [354, 726] width 199 height 40
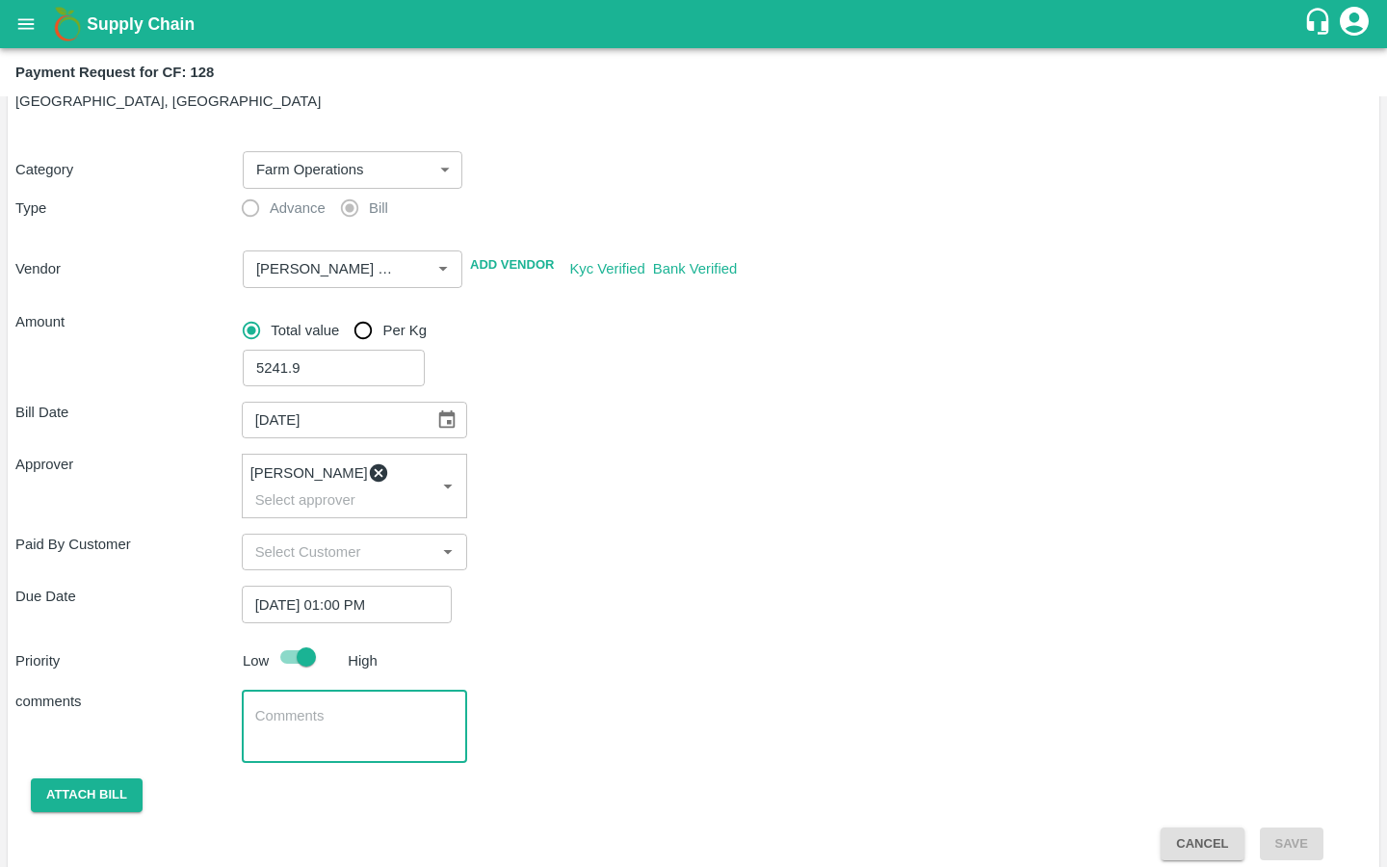
paste textarea "starter repair link , filters setup parts , Jaggery Desukering knife"
click at [364, 706] on textarea "starter repair link , filters setup parts , Jaggery Desukering knife" at bounding box center [354, 726] width 199 height 40
click at [290, 706] on textarea "starter repair, filters setup parts , Jaggery Desukering knife" at bounding box center [354, 726] width 199 height 40
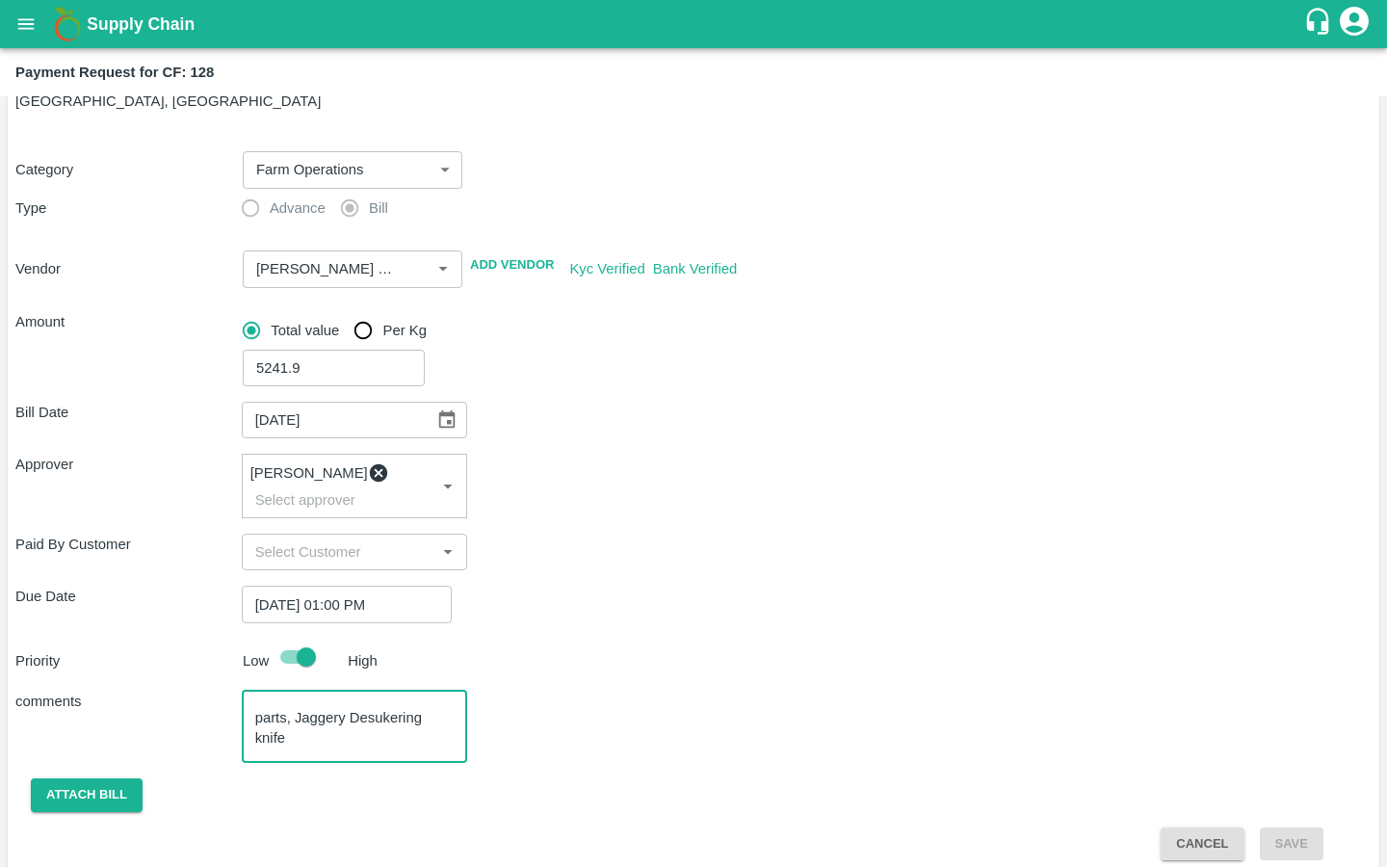
click at [345, 710] on textarea "starter repair, filters setup parts, Jaggery Desukering knife" at bounding box center [354, 726] width 199 height 40
click at [336, 721] on textarea "starter repair, filters setup parts, Jaggery & Desukering knife" at bounding box center [354, 726] width 199 height 40
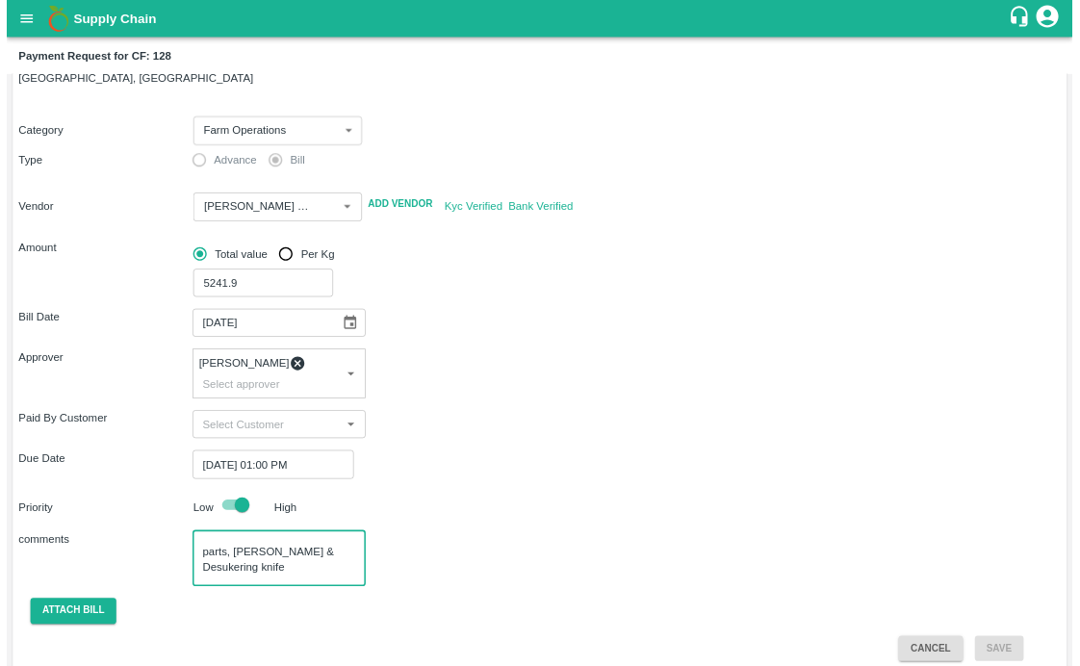
scroll to position [21, 0]
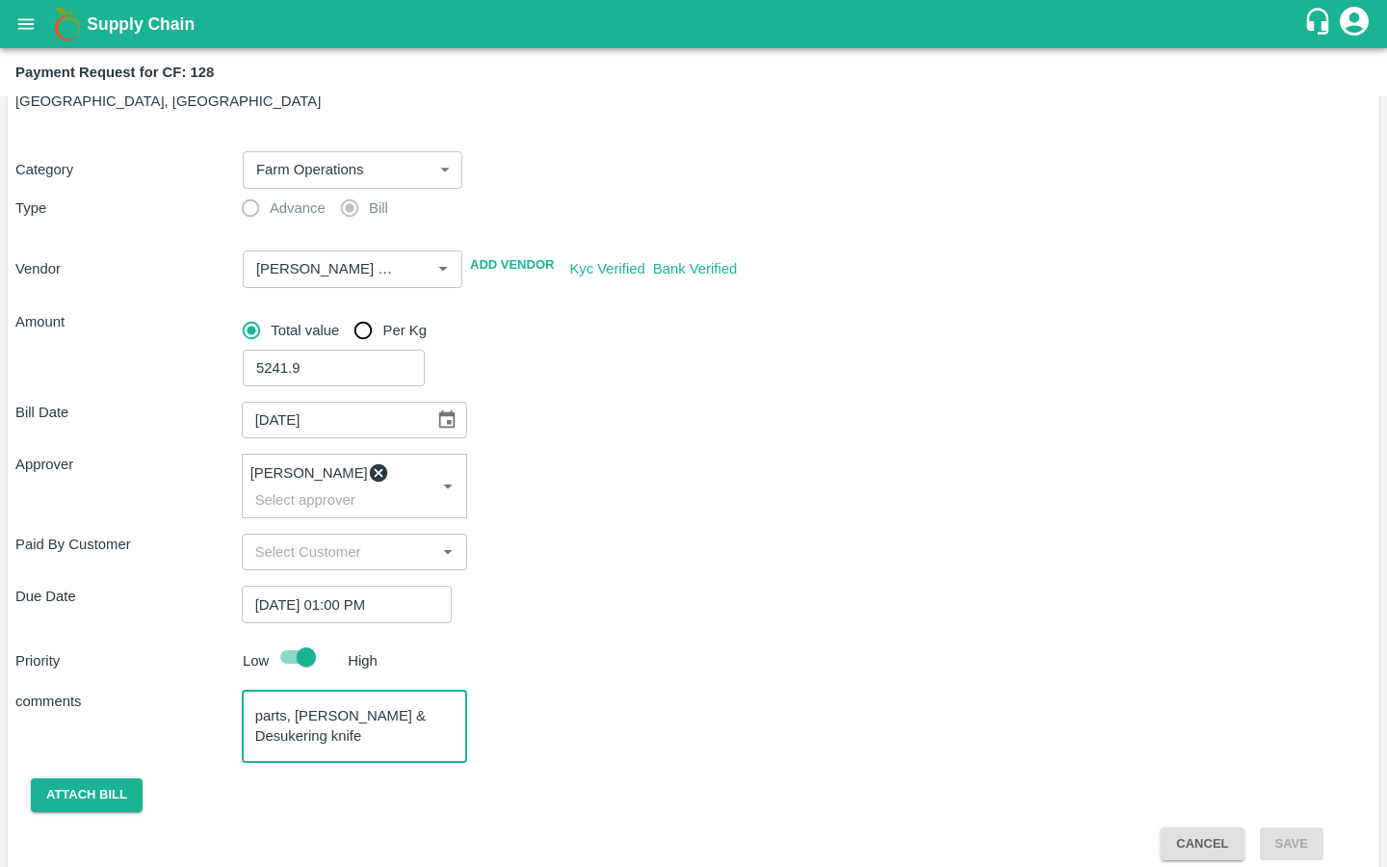
type textarea "starter repair, filters setup parts, Jaggery & Desukering knife"
click at [306, 731] on div "starter repair, filters setup parts, Jaggery & Desukering knife x ​" at bounding box center [355, 726] width 226 height 72
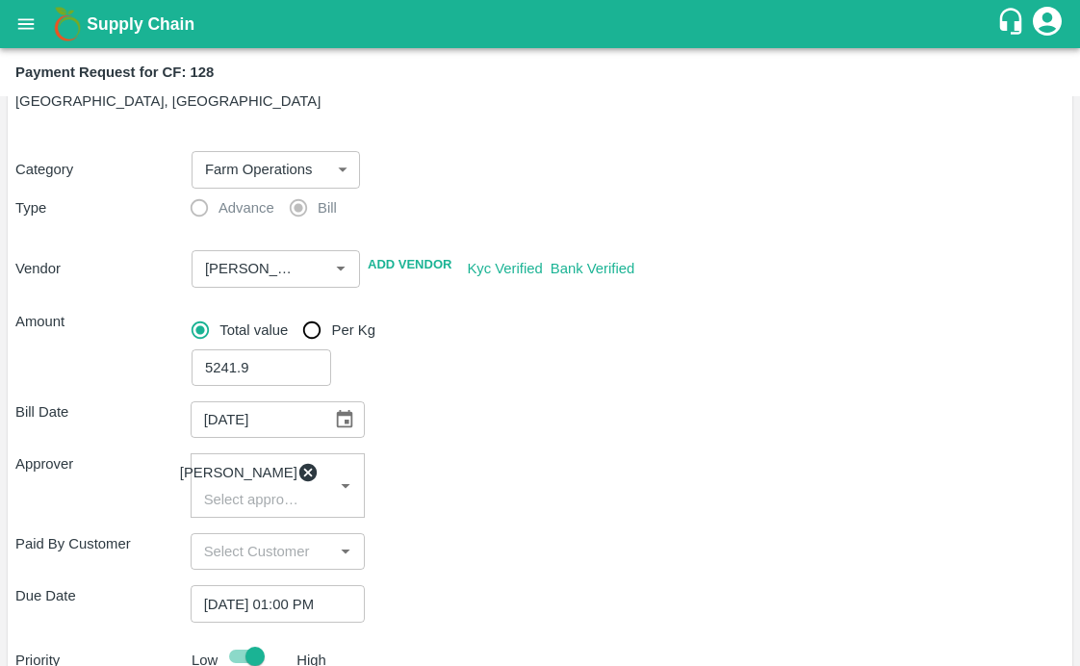
scroll to position [323, 0]
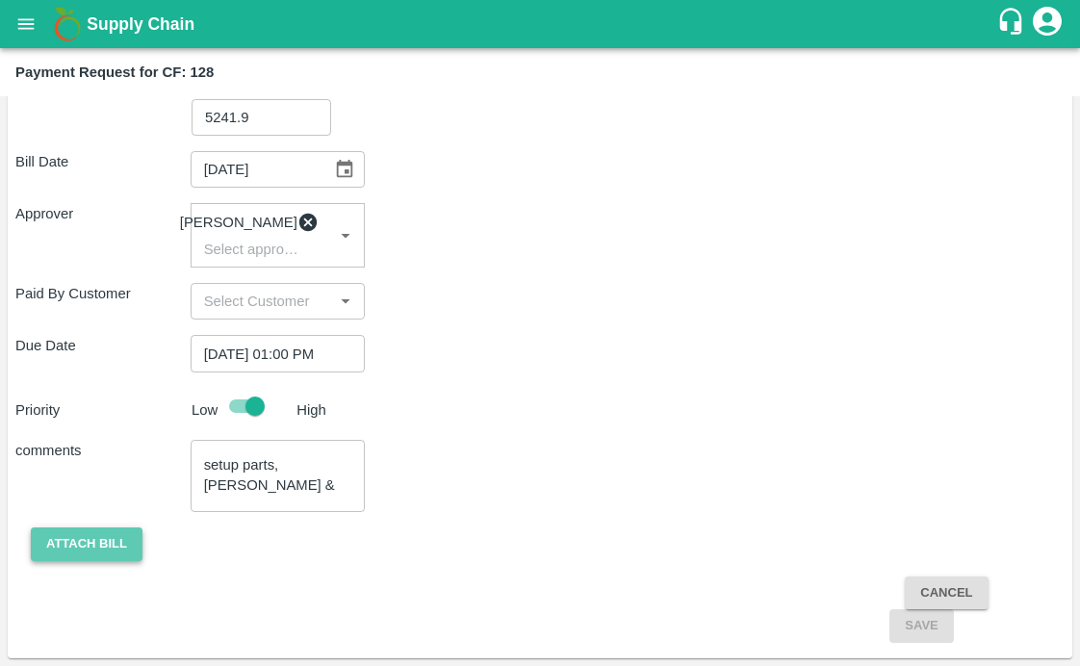
click at [132, 547] on button "Attach bill" at bounding box center [87, 545] width 112 height 34
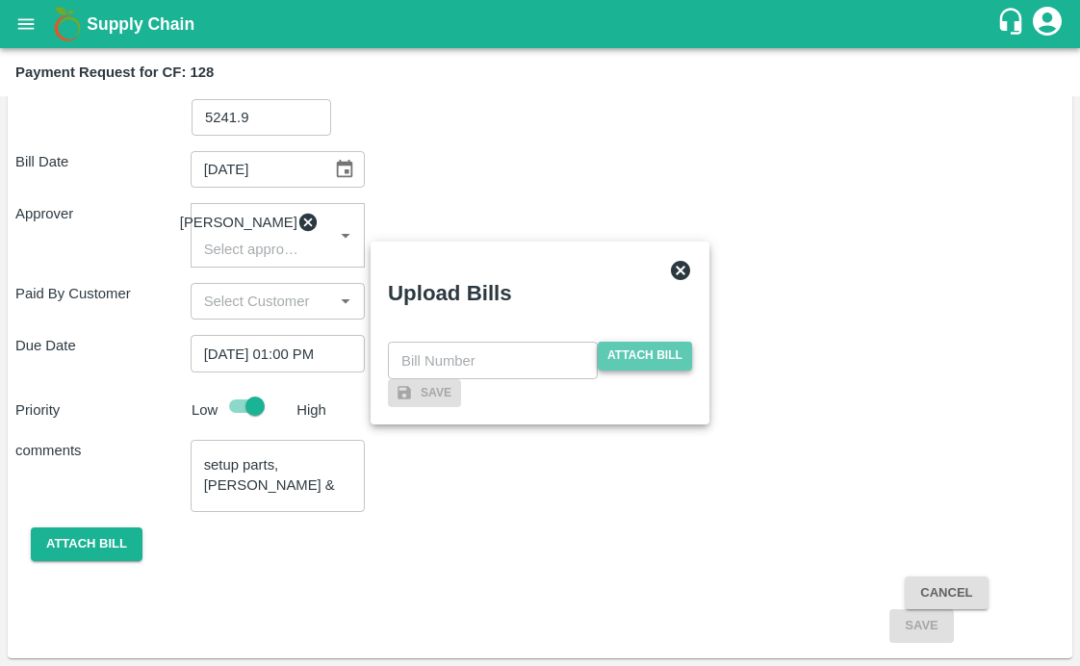
click at [638, 342] on span "Attach bill" at bounding box center [645, 356] width 94 height 28
click at [0, 0] on input "Attach bill" at bounding box center [0, 0] width 0 height 0
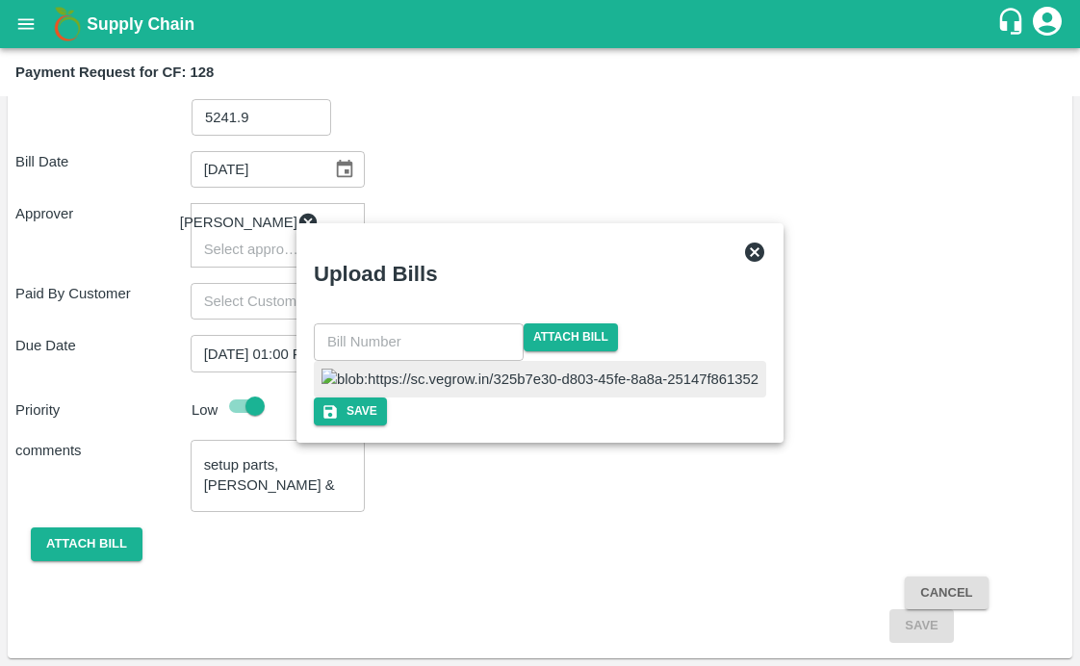
click at [524, 324] on input "text" at bounding box center [419, 342] width 210 height 37
type input "09"
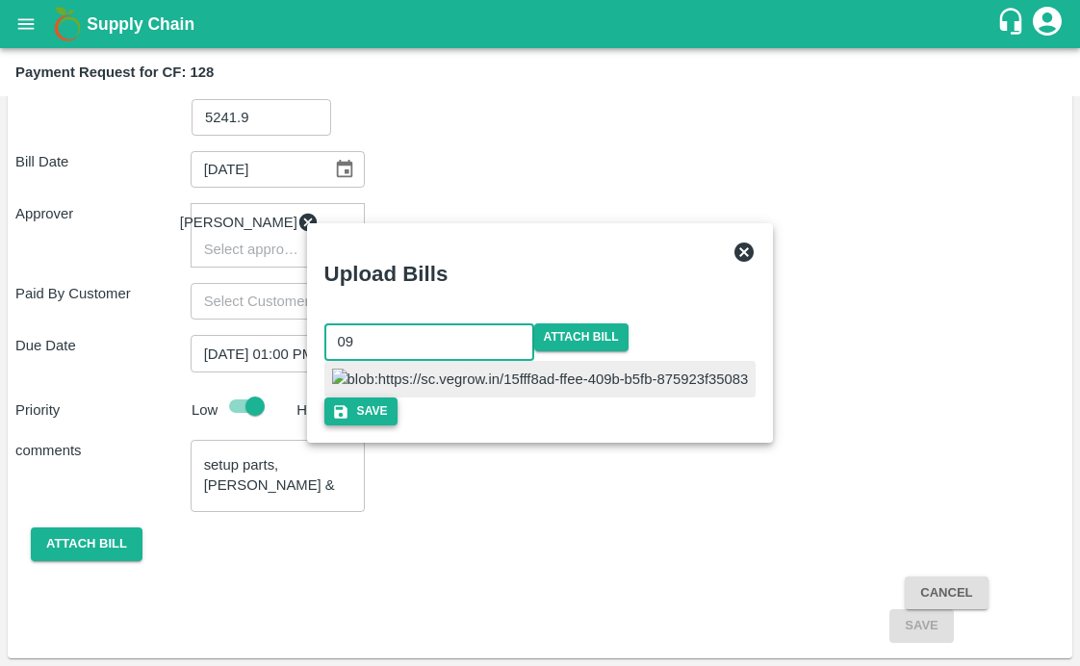
click at [398, 426] on button "Save" at bounding box center [361, 412] width 73 height 28
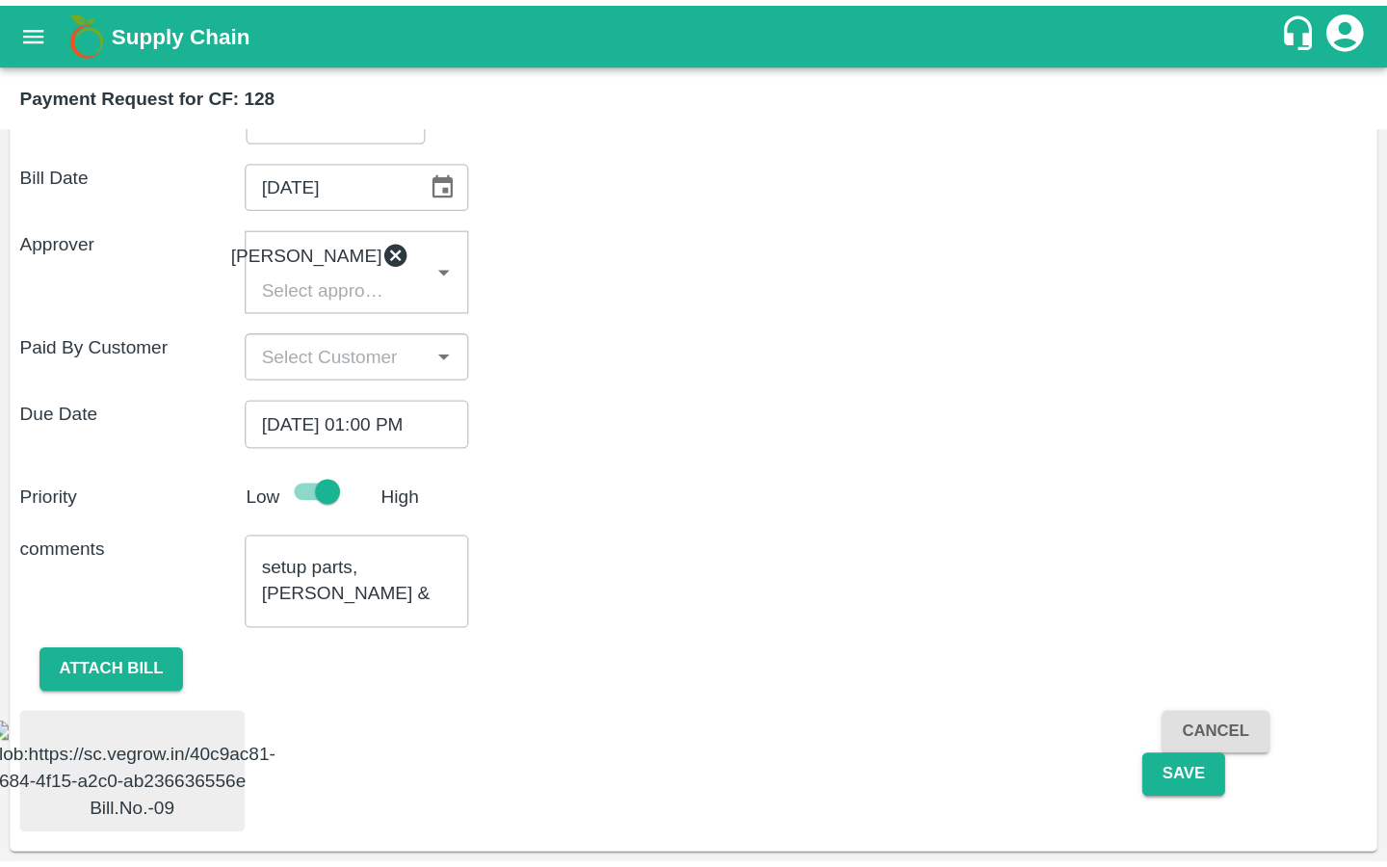
scroll to position [417, 0]
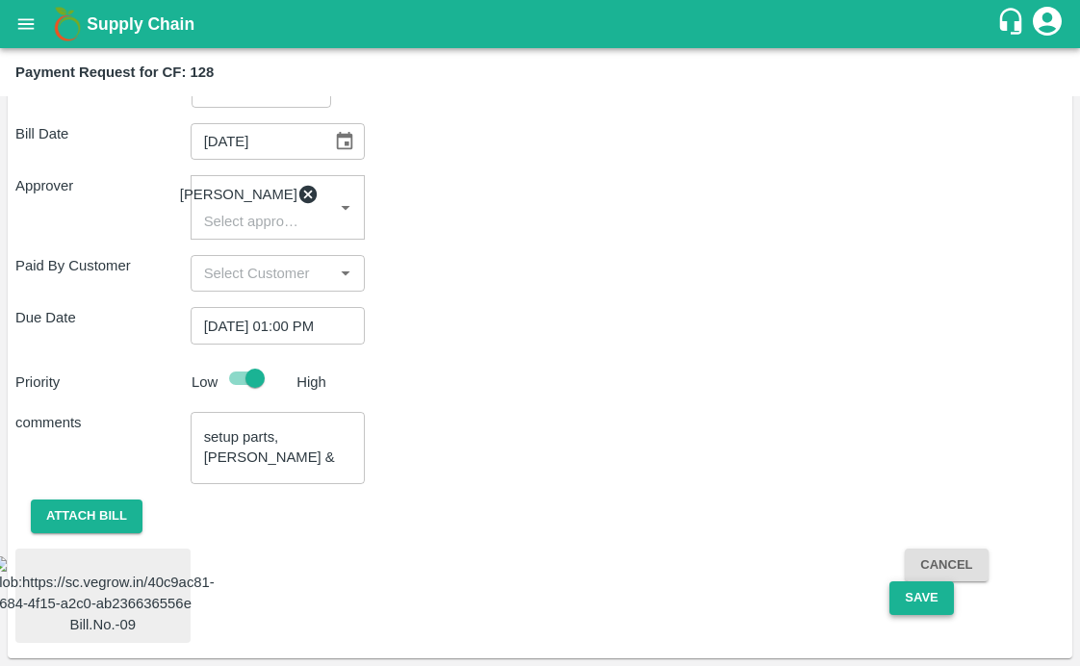
click at [909, 582] on button "Save" at bounding box center [922, 599] width 64 height 34
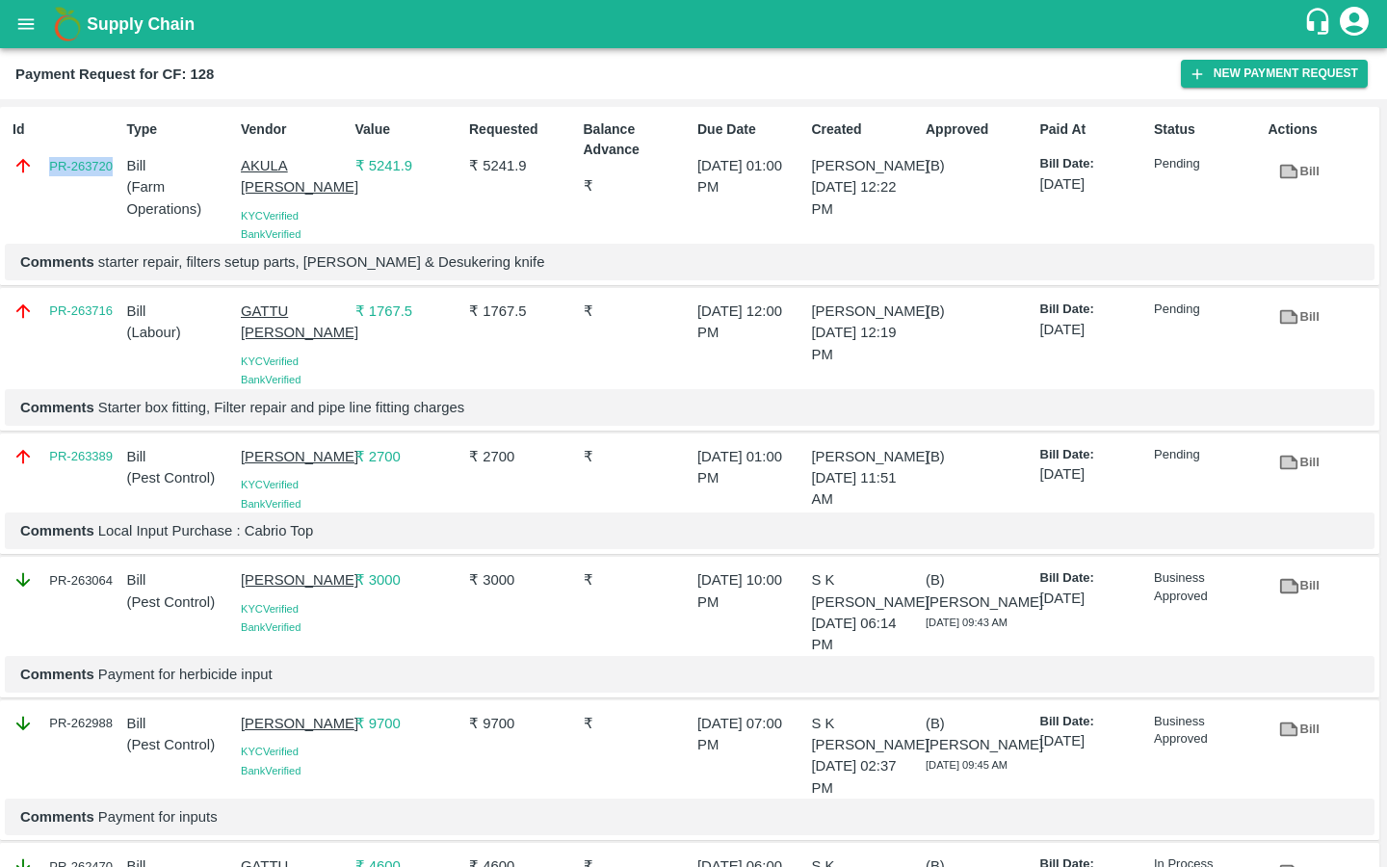
drag, startPoint x: 41, startPoint y: 165, endPoint x: 115, endPoint y: 165, distance: 73.2
click at [115, 165] on div "PR-263720" at bounding box center [66, 165] width 107 height 21
copy link "PR-263720"
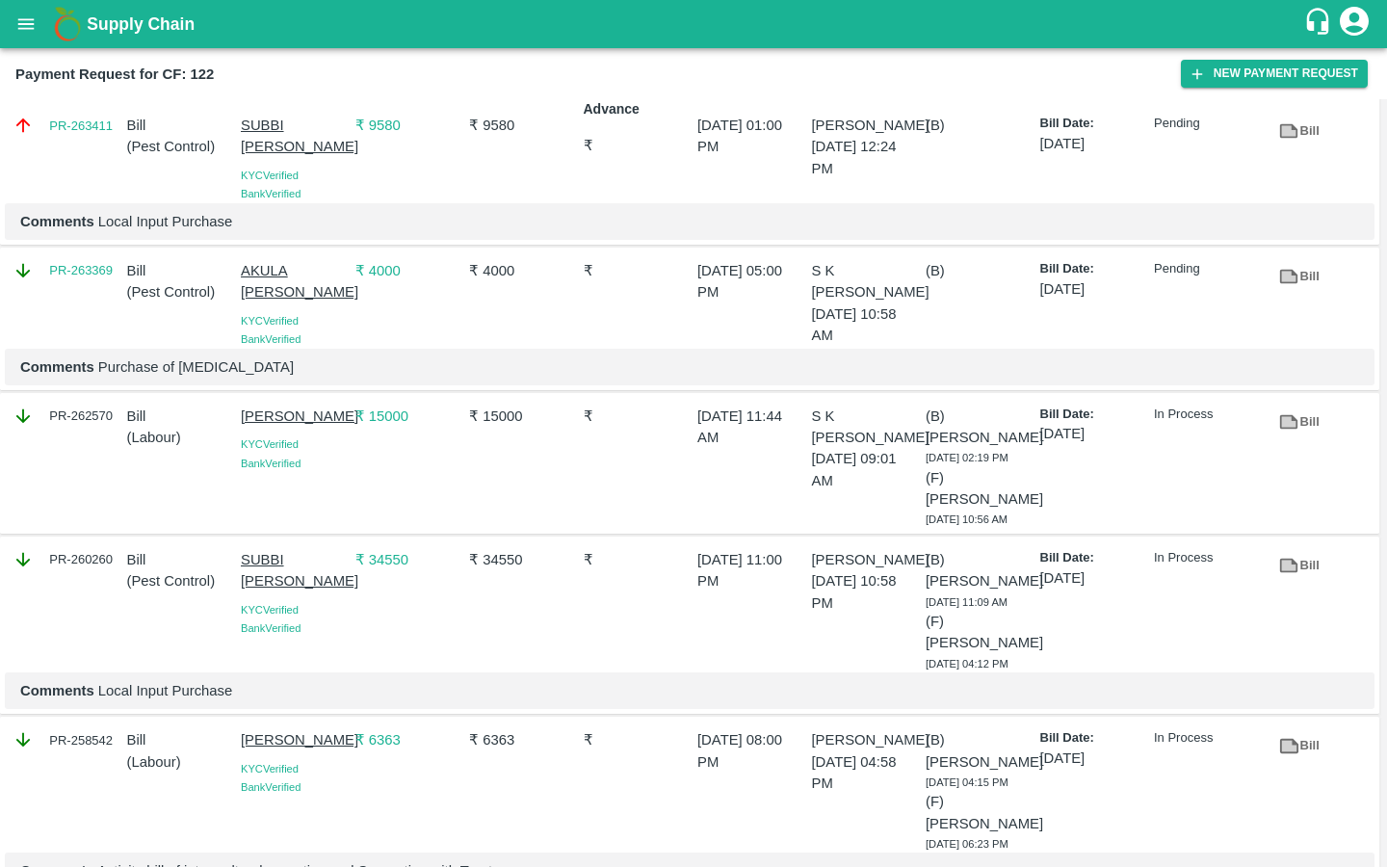
scroll to position [87, 0]
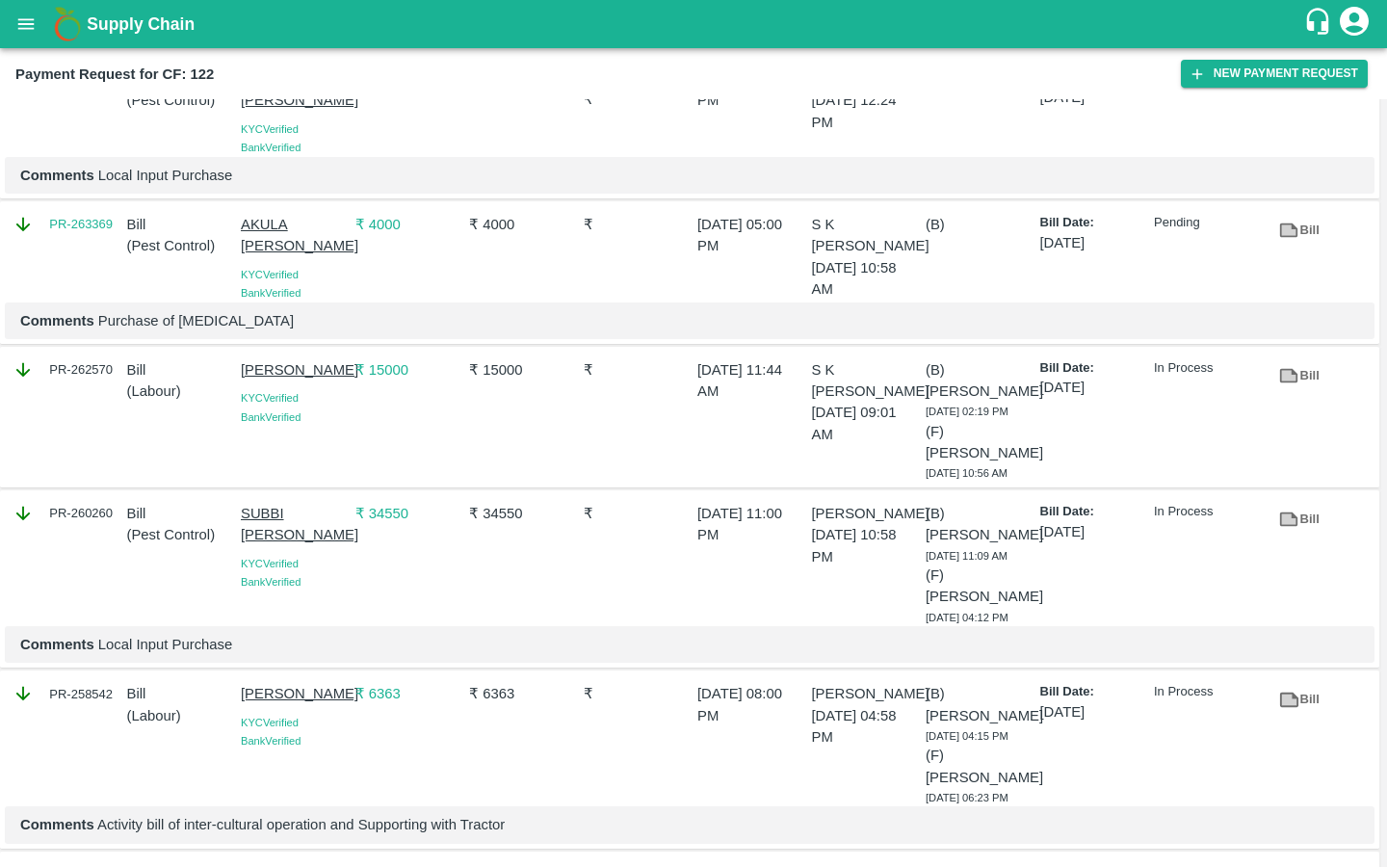
drag, startPoint x: 233, startPoint y: 389, endPoint x: 327, endPoint y: 421, distance: 99.6
click at [327, 421] on div "[PERSON_NAME] KYC Verified Bank Verified" at bounding box center [290, 416] width 115 height 131
copy p "[PERSON_NAME]"
click at [132, 524] on p "Bill" at bounding box center [180, 513] width 107 height 21
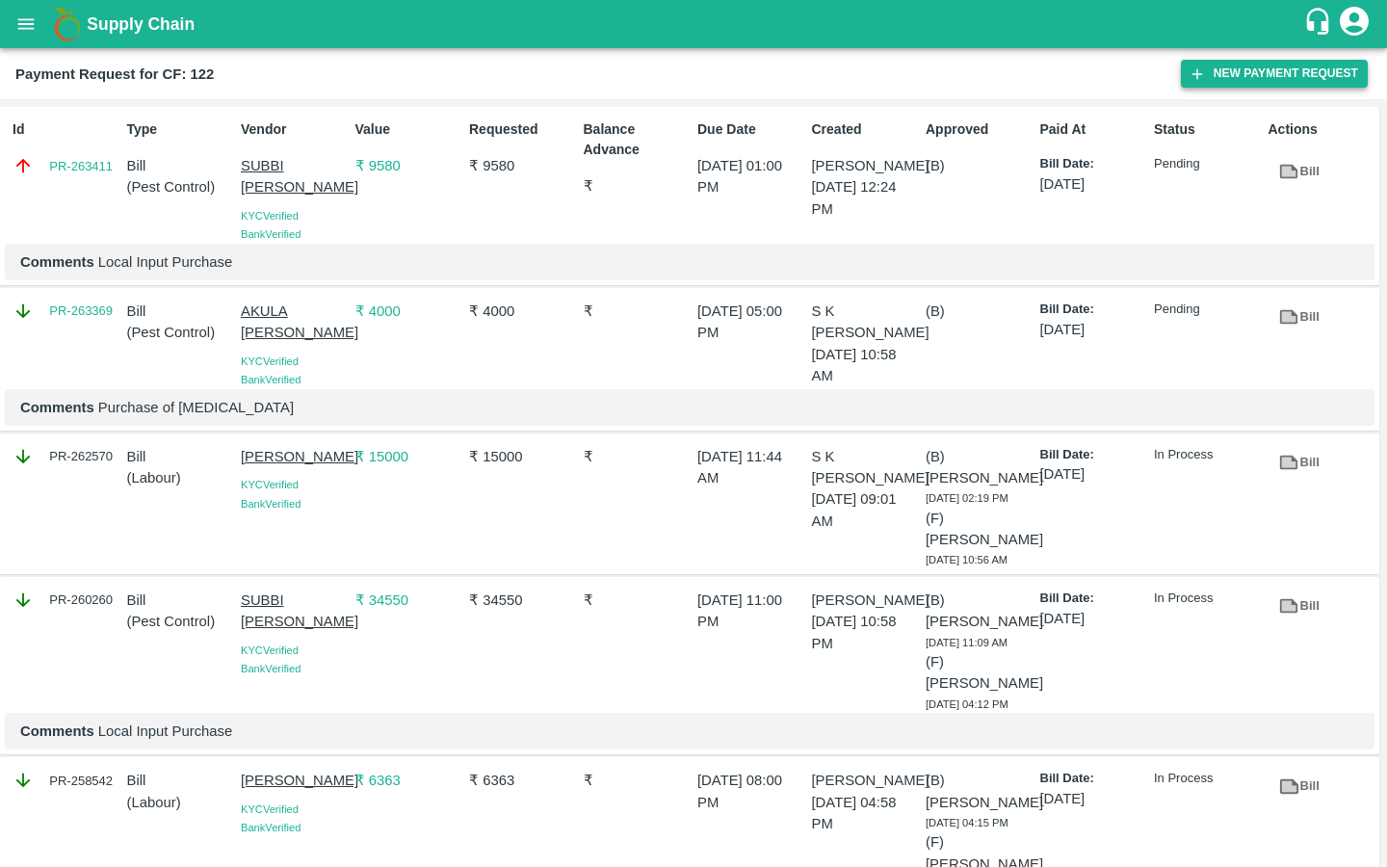
click at [1199, 74] on icon "button" at bounding box center [1196, 73] width 17 height 17
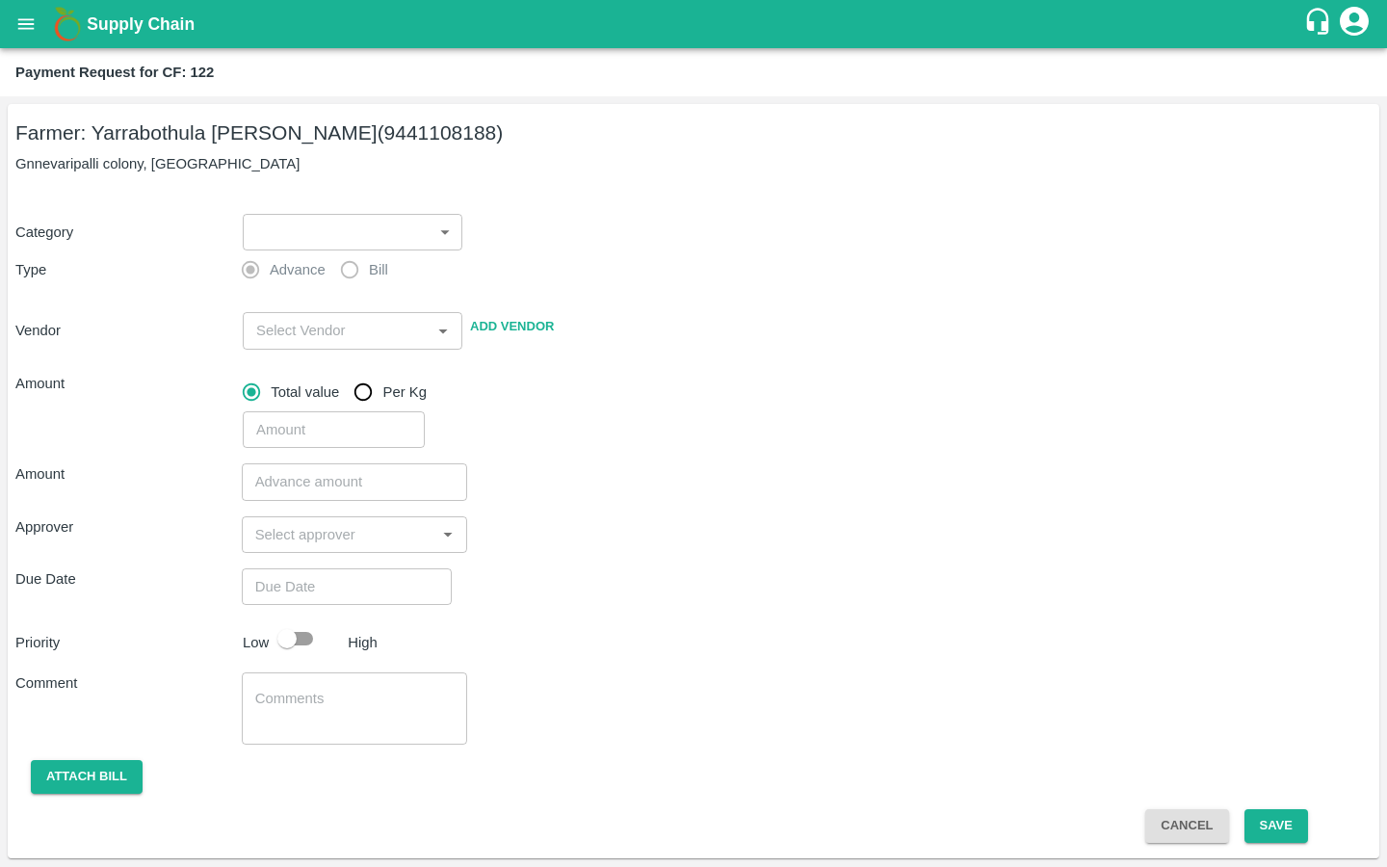
click at [336, 236] on body "Supply Chain Payment Request for CF: 122 Farmer: Yarrabothula Sai Teja Reddy (9…" at bounding box center [693, 433] width 1387 height 867
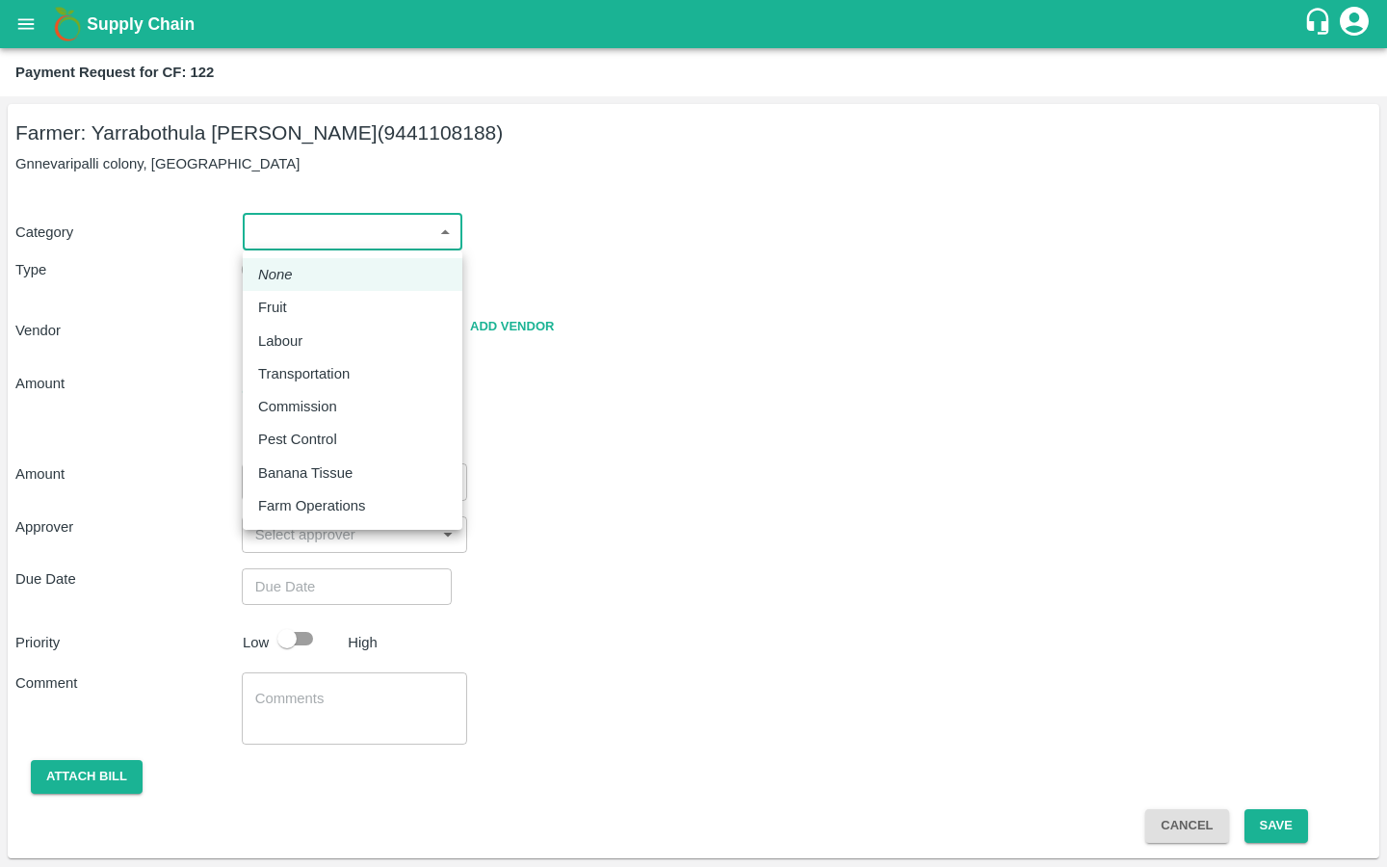
click at [273, 332] on p "Labour" at bounding box center [280, 340] width 44 height 21
type input "2"
radio input "false"
radio input "true"
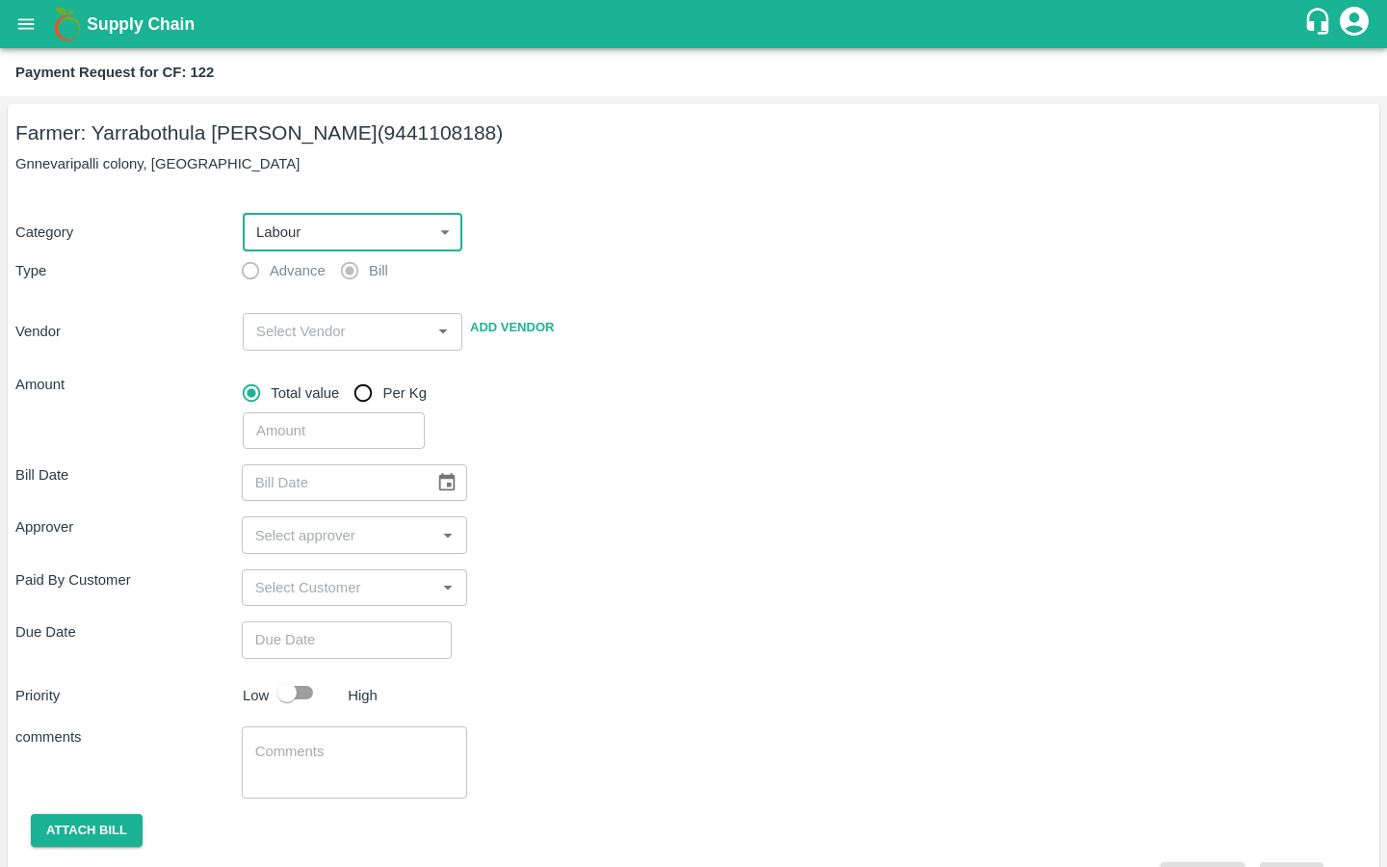
click at [273, 332] on input "input" at bounding box center [336, 331] width 176 height 25
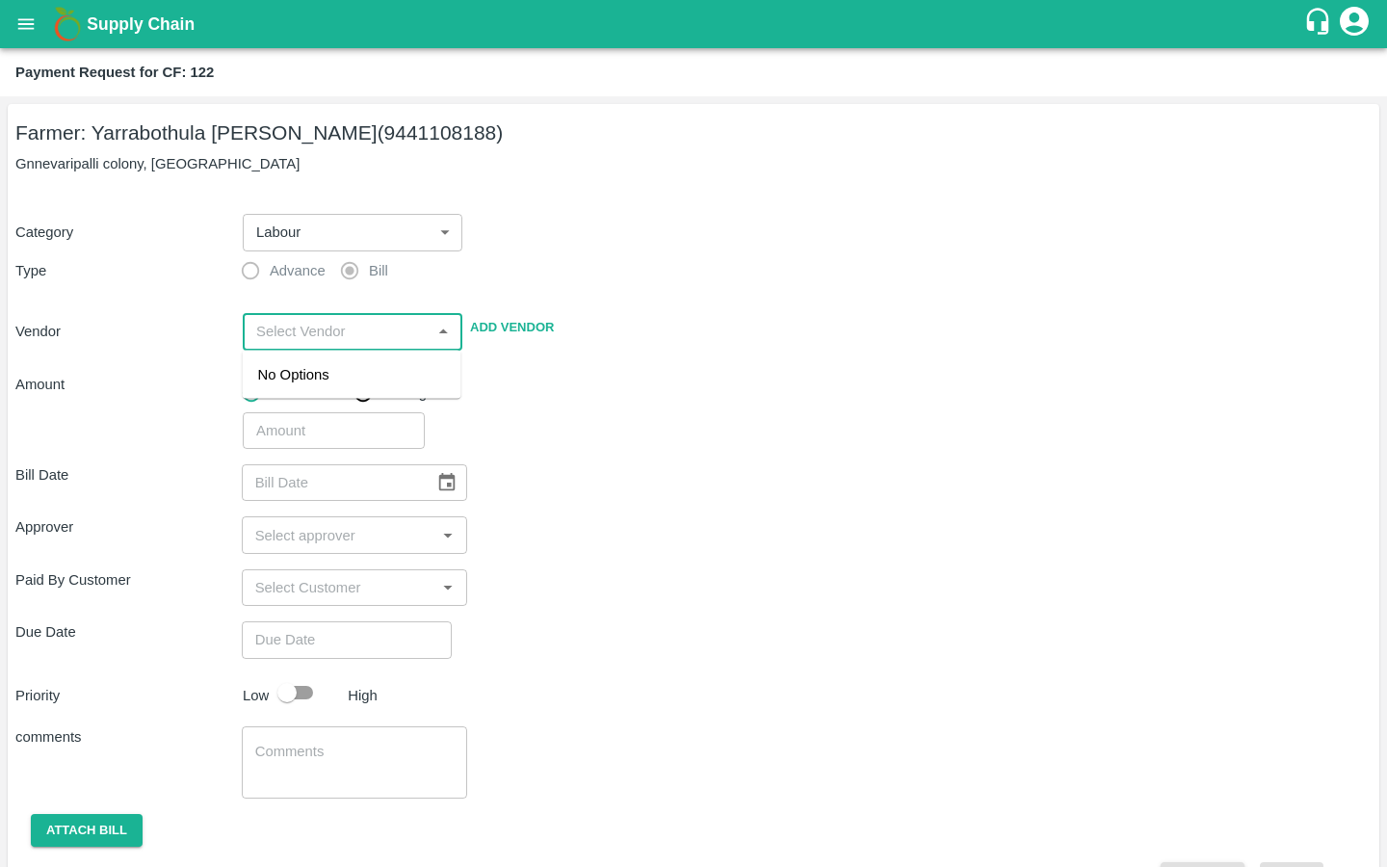
paste input "[PERSON_NAME]"
click at [270, 379] on div "DEVARINTI BHASKAR - 9010163041(Supplier, Service Provider, Transporter)" at bounding box center [352, 407] width 188 height 86
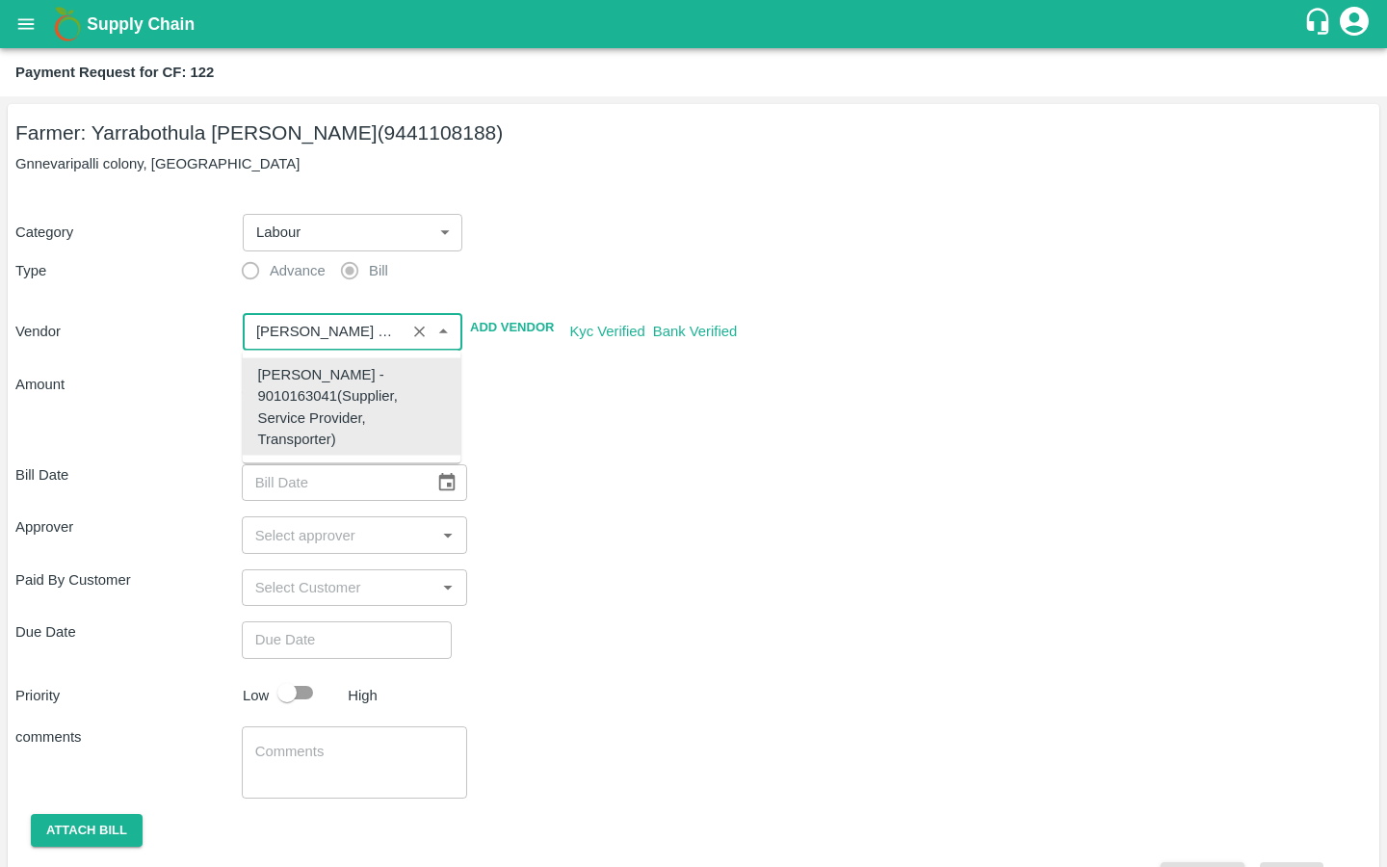
type input "DEVARINTI BHASKAR - 9010163041(Supplier, Service Provider, Transporter)"
click at [643, 495] on div "Bill Date ​" at bounding box center [693, 482] width 1356 height 37
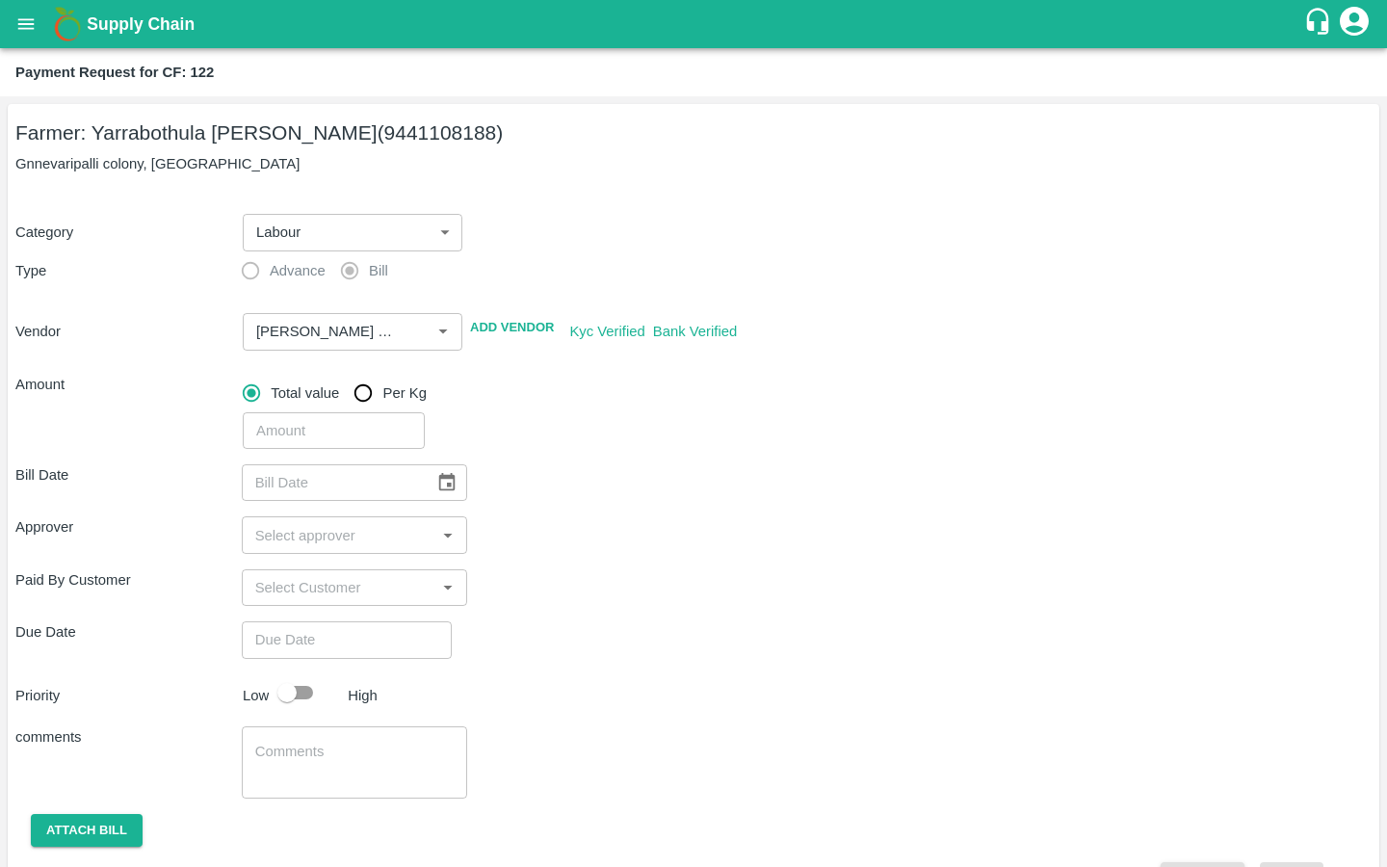
click at [331, 430] on input "number" at bounding box center [334, 430] width 182 height 37
type input "5959"
click at [624, 456] on div "Bill Date ​ Approver ​ Paid By Customer ​ Due Date ​ Priority Low High comments…" at bounding box center [693, 672] width 1356 height 447
click at [434, 494] on button "Choose date" at bounding box center [447, 482] width 37 height 37
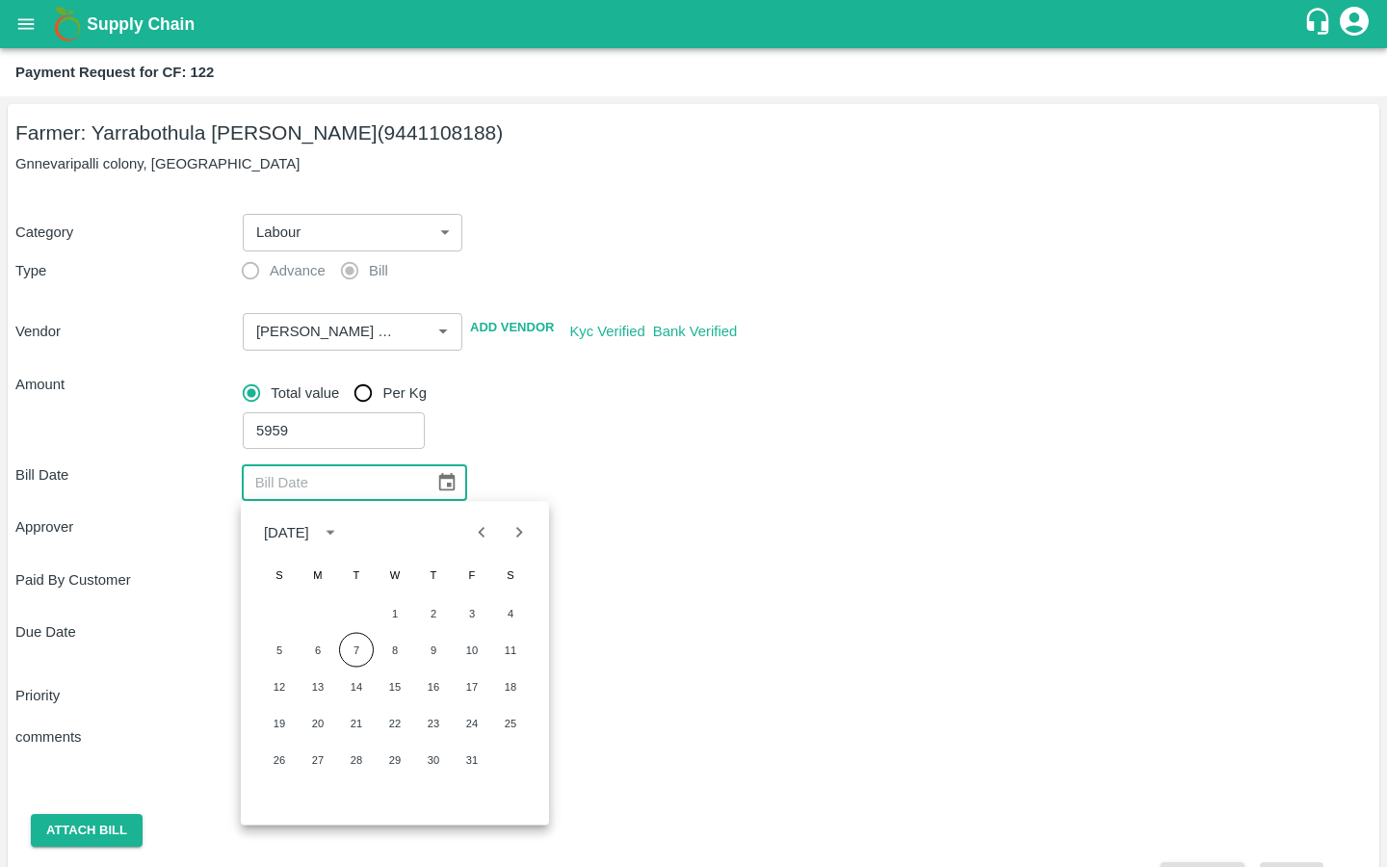
click at [490, 539] on icon "Previous month" at bounding box center [481, 531] width 21 height 21
click at [322, 759] on button "29" at bounding box center [317, 759] width 35 height 35
type input "29/09/2025"
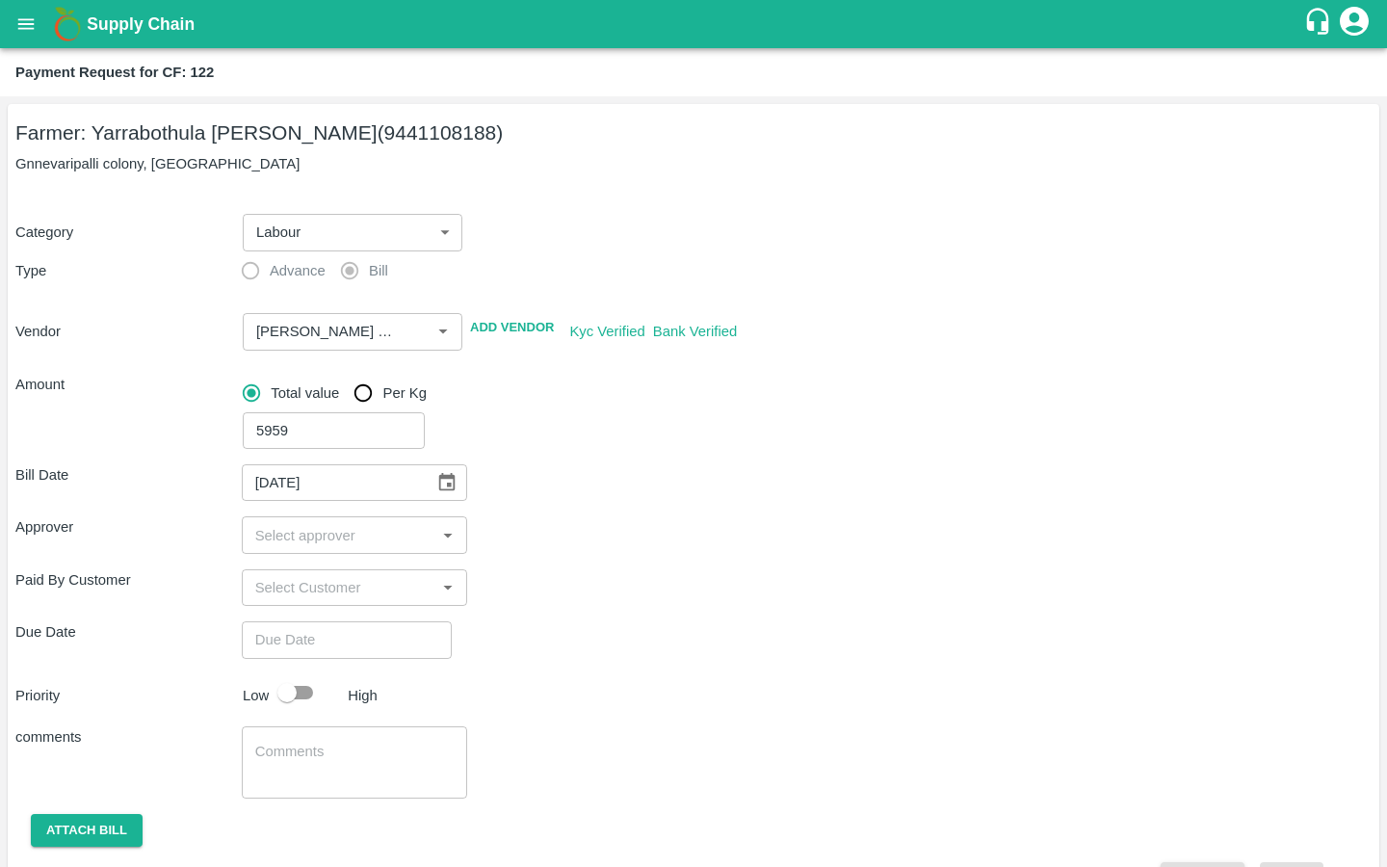
click at [305, 527] on input "input" at bounding box center [338, 534] width 183 height 25
type input "kira"
click at [282, 581] on input "checkbox" at bounding box center [275, 586] width 39 height 39
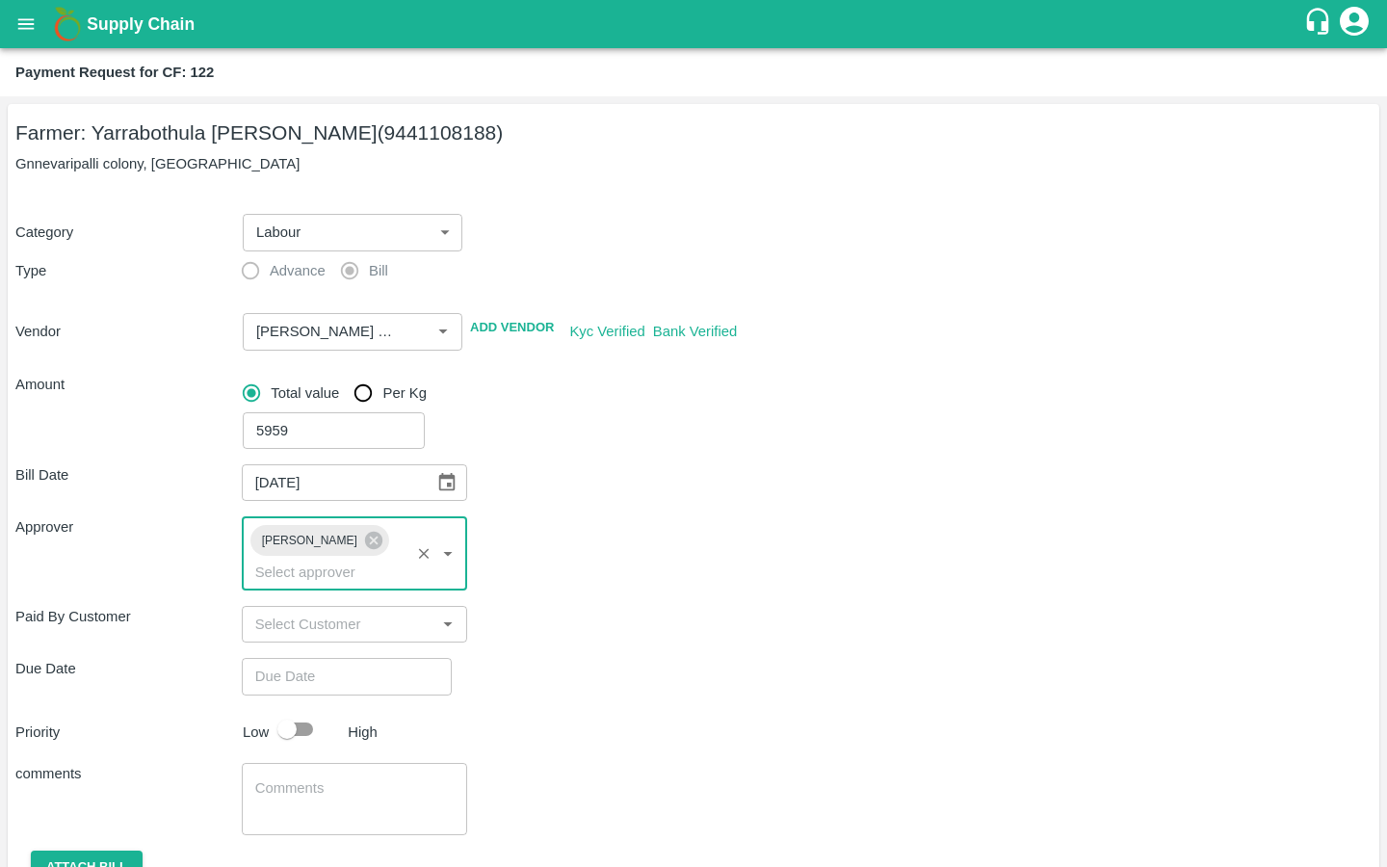
click at [291, 658] on input "Choose date" at bounding box center [340, 676] width 196 height 37
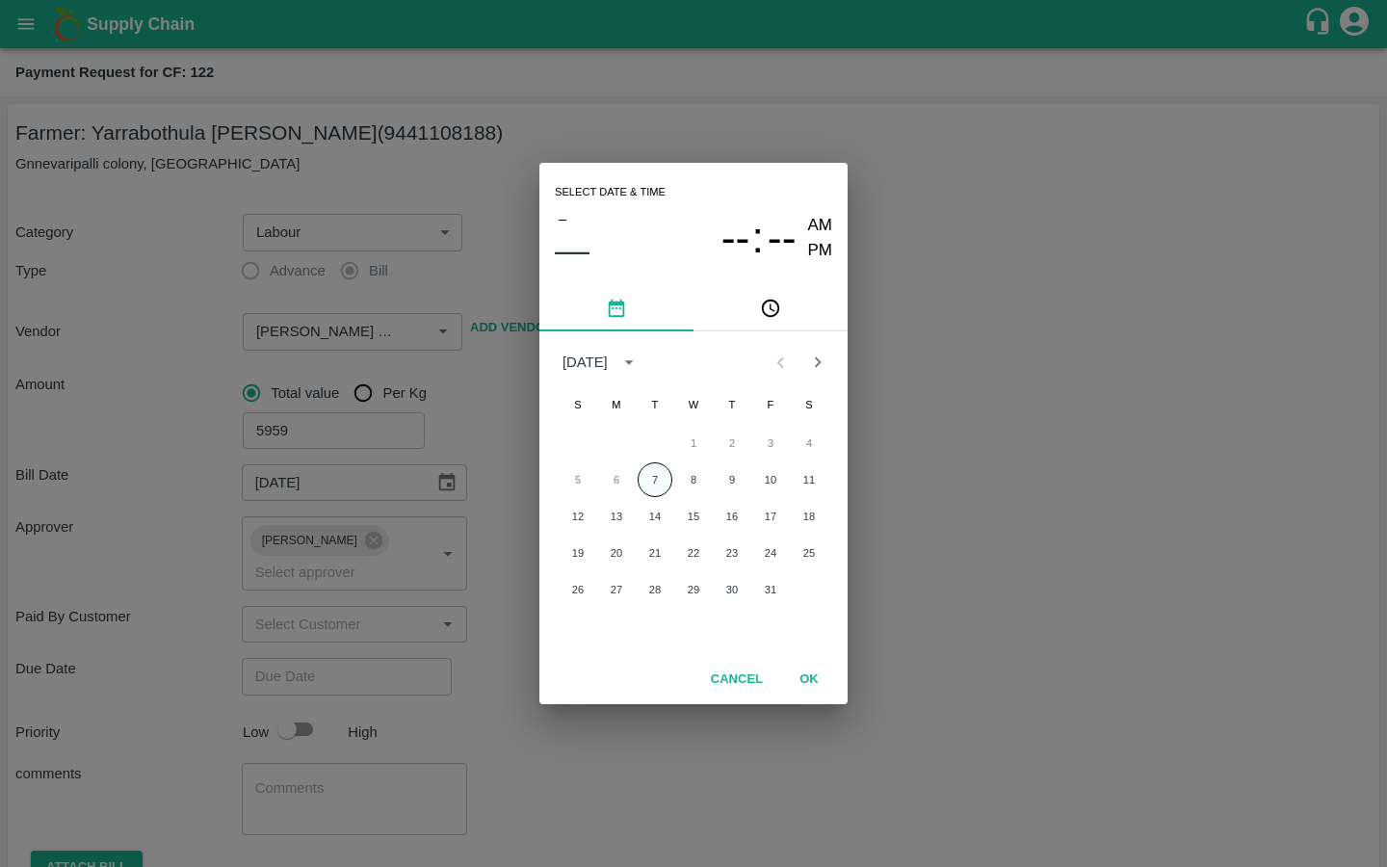
click at [657, 476] on button "7" at bounding box center [654, 479] width 35 height 35
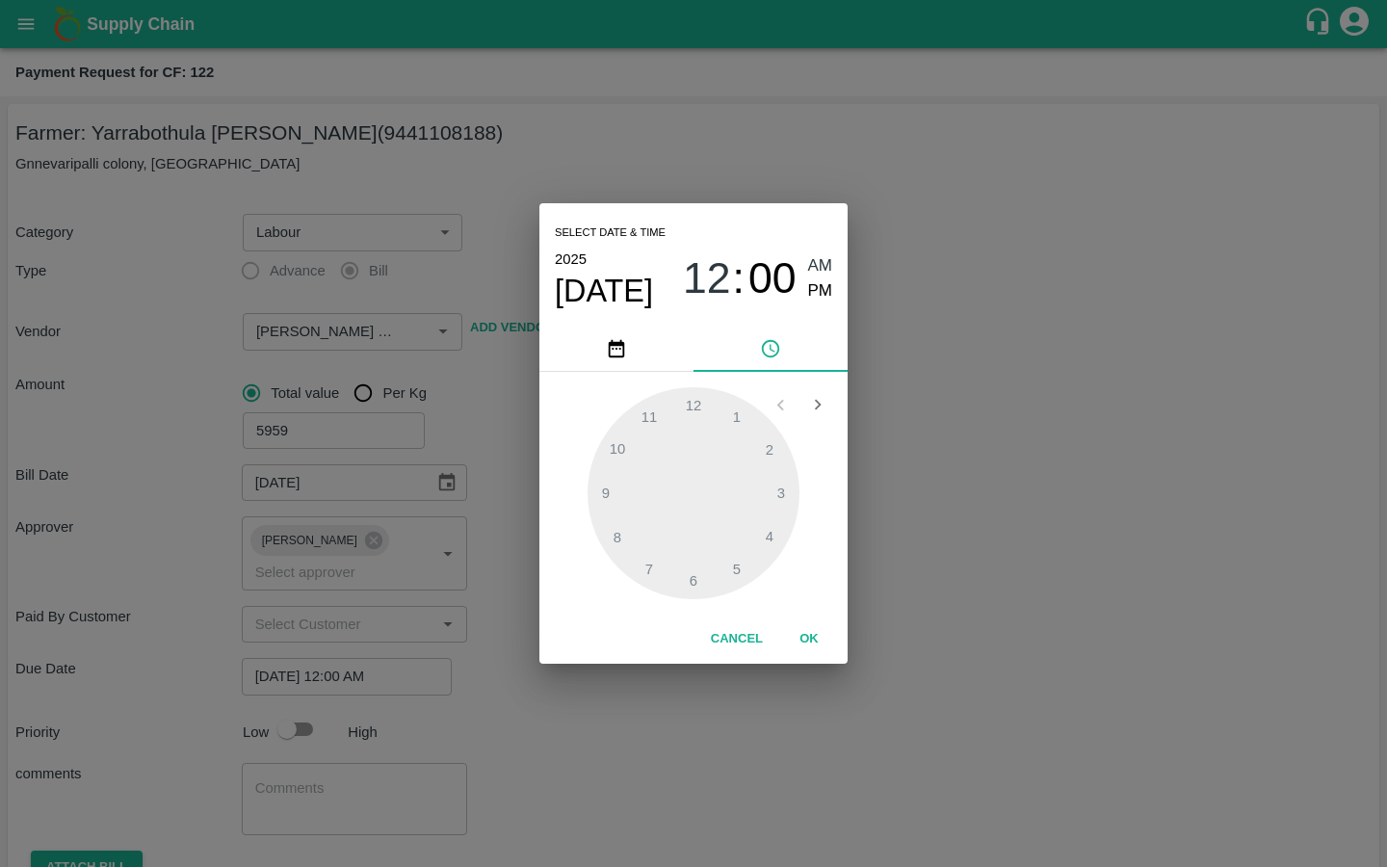
click at [827, 281] on span "PM" at bounding box center [820, 291] width 25 height 26
type input "[DATE] 12:00 PM"
click at [802, 641] on button "OK" at bounding box center [809, 639] width 62 height 34
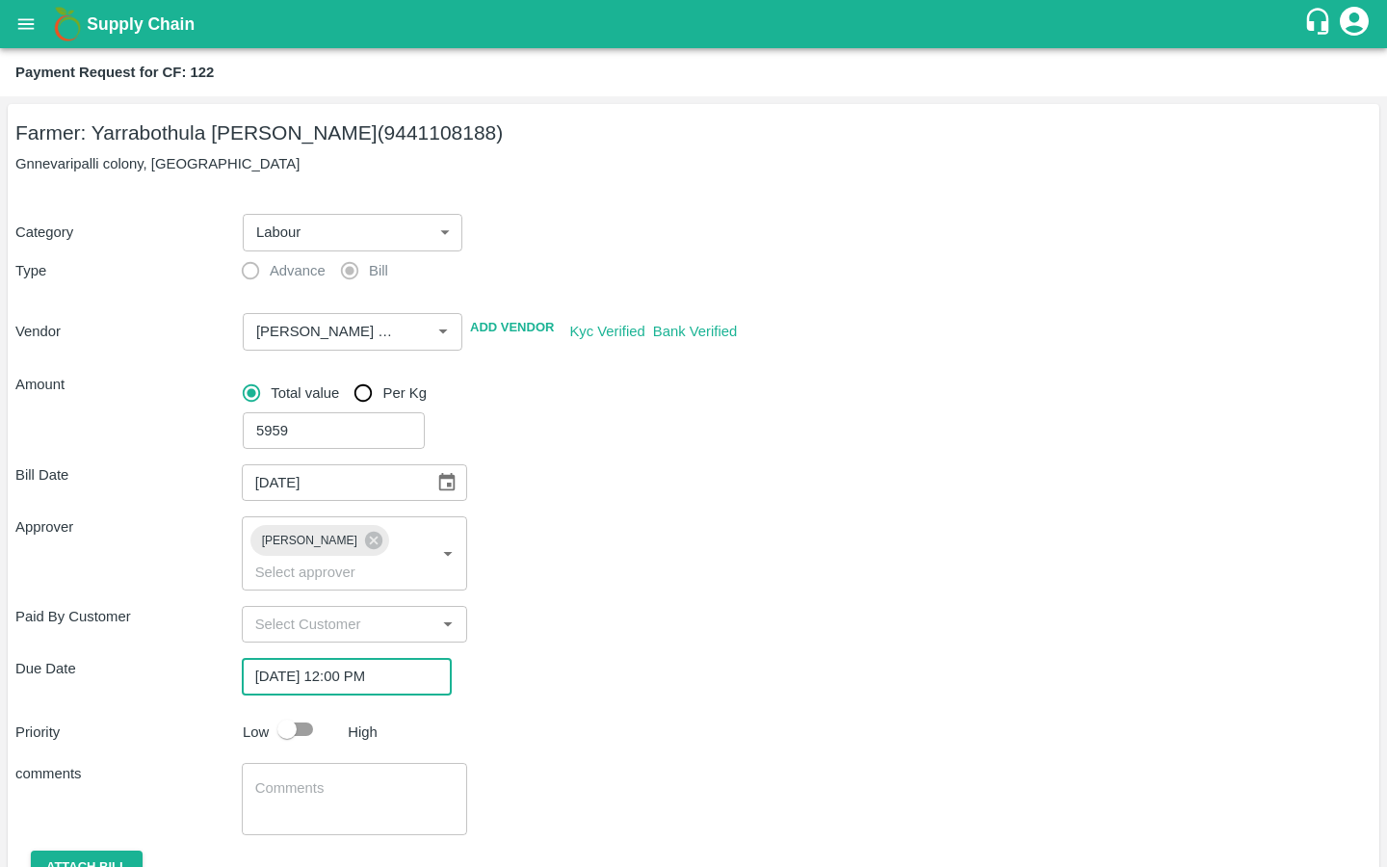
click at [317, 711] on input "checkbox" at bounding box center [287, 729] width 110 height 37
checkbox input "true"
click at [350, 778] on textarea at bounding box center [354, 798] width 199 height 40
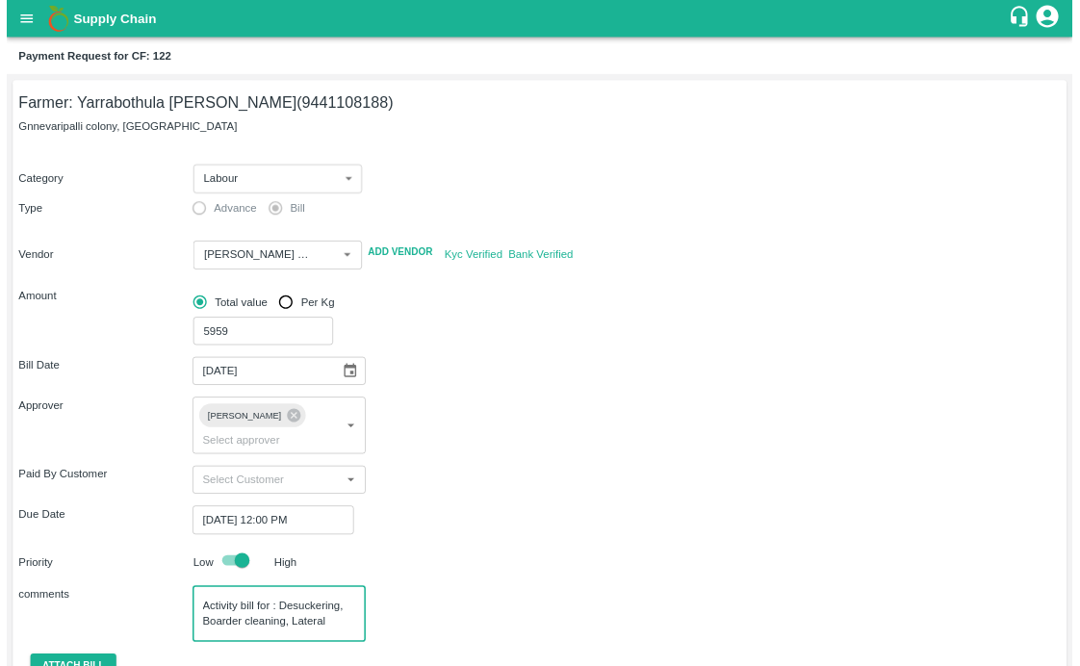
scroll to position [19, 0]
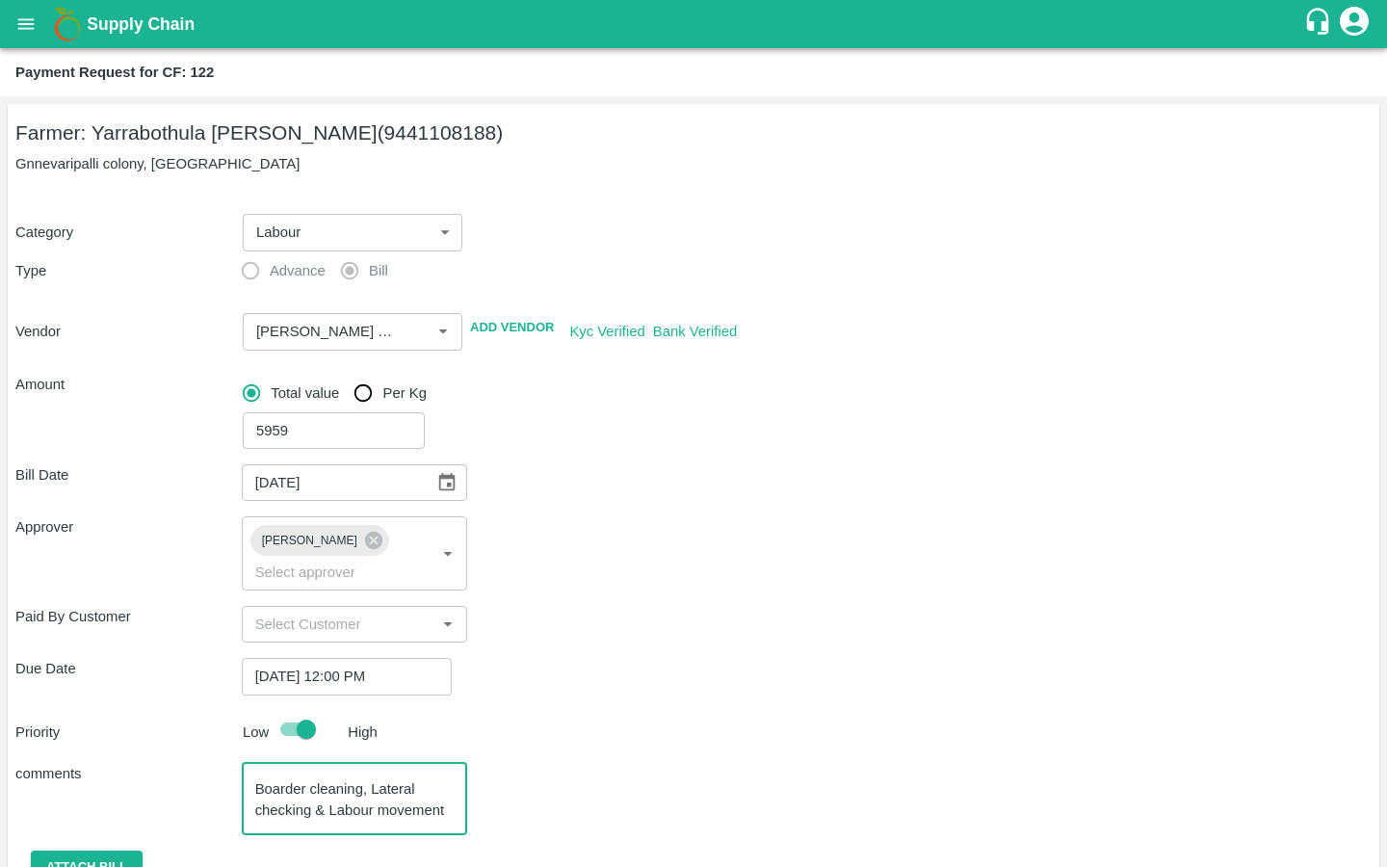
type textarea "Activity bill for : Desuckering, Boarder cleaning, Lateral checking & Labour mo…"
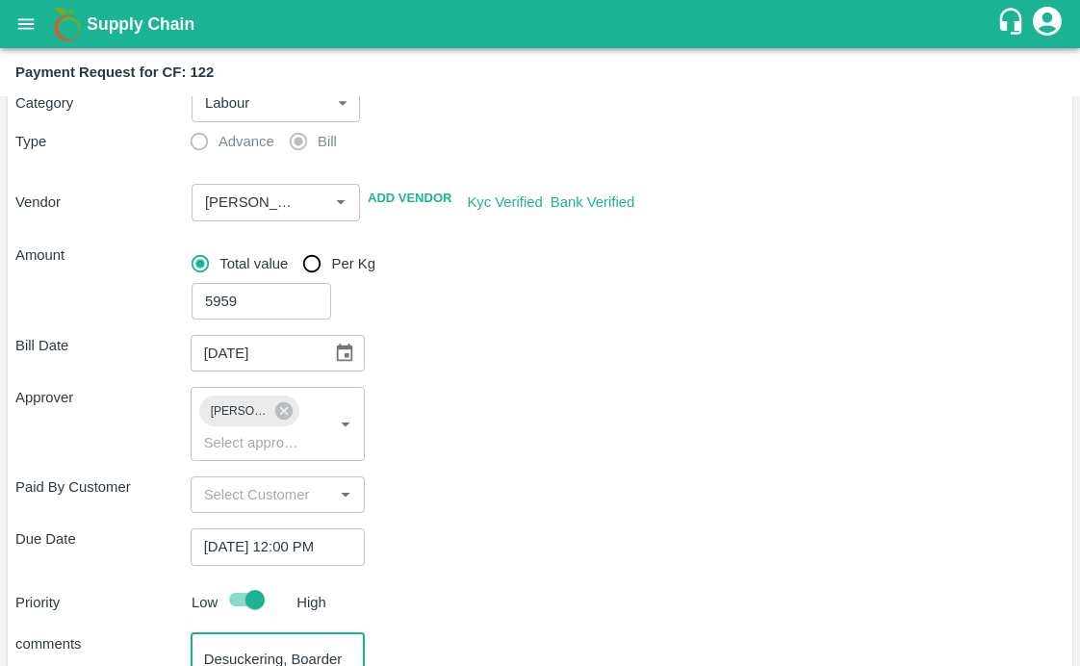
scroll to position [323, 0]
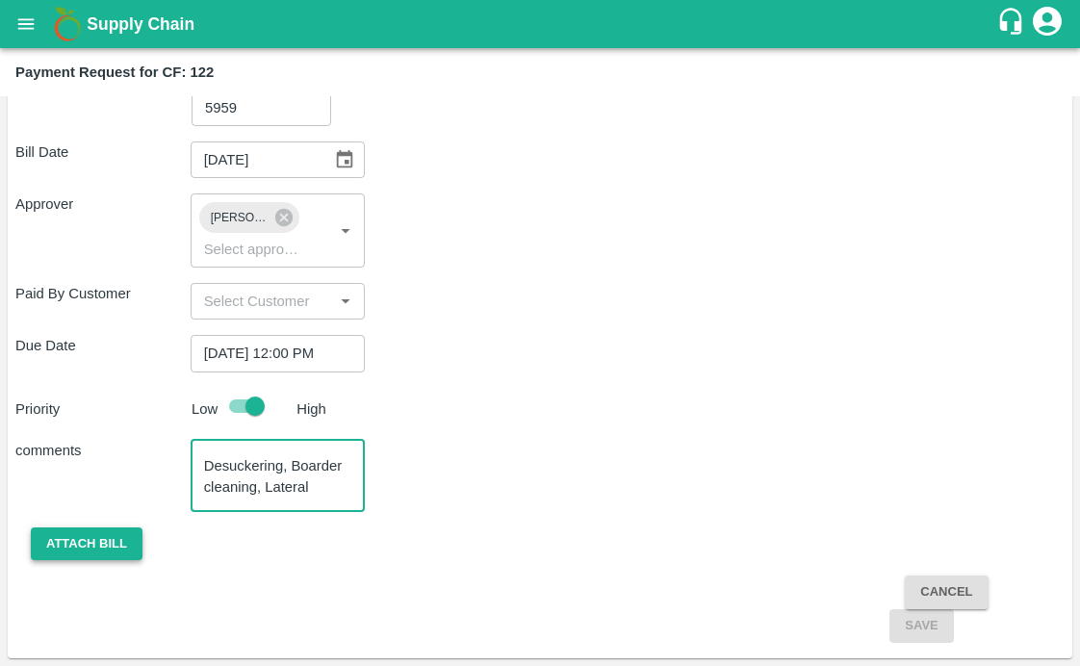
click at [120, 540] on button "Attach bill" at bounding box center [87, 545] width 112 height 34
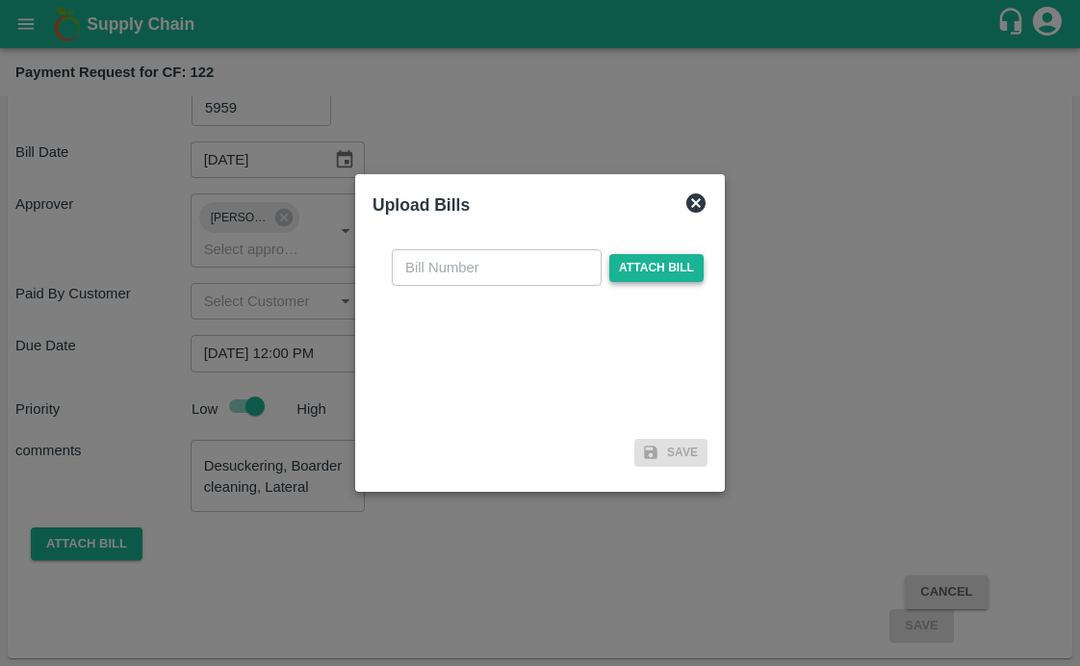
click at [660, 280] on span "Attach bill" at bounding box center [657, 268] width 94 height 28
click at [0, 0] on input "Attach bill" at bounding box center [0, 0] width 0 height 0
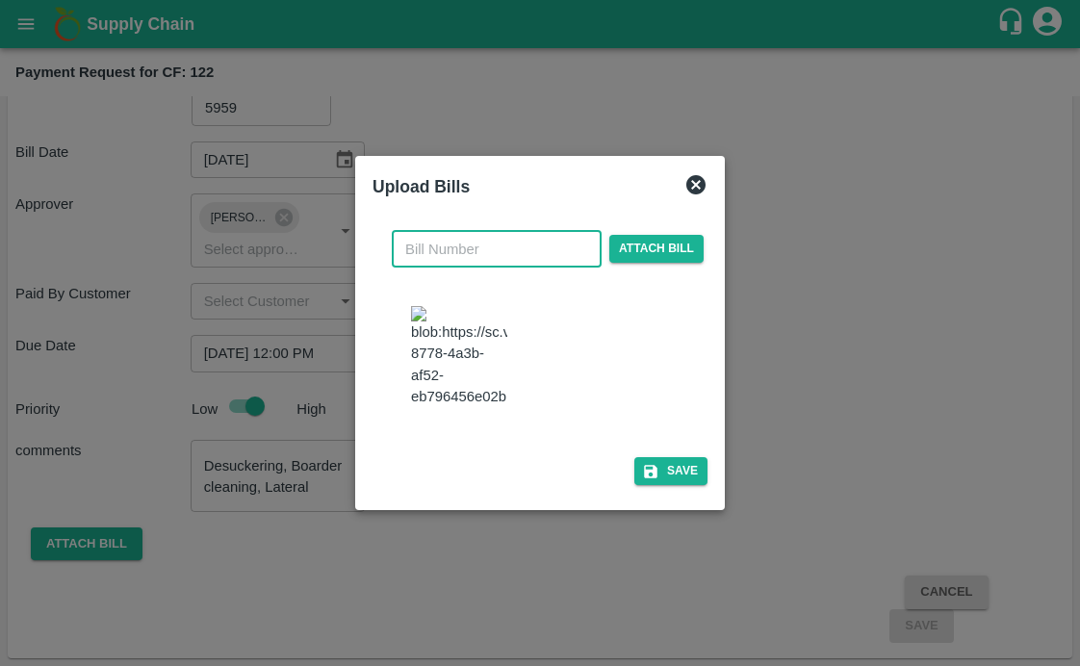
click at [507, 231] on input "text" at bounding box center [497, 249] width 210 height 37
type input "141"
click at [587, 188] on div "Upload Bills" at bounding box center [517, 183] width 320 height 50
click at [688, 485] on button "Save" at bounding box center [671, 471] width 73 height 28
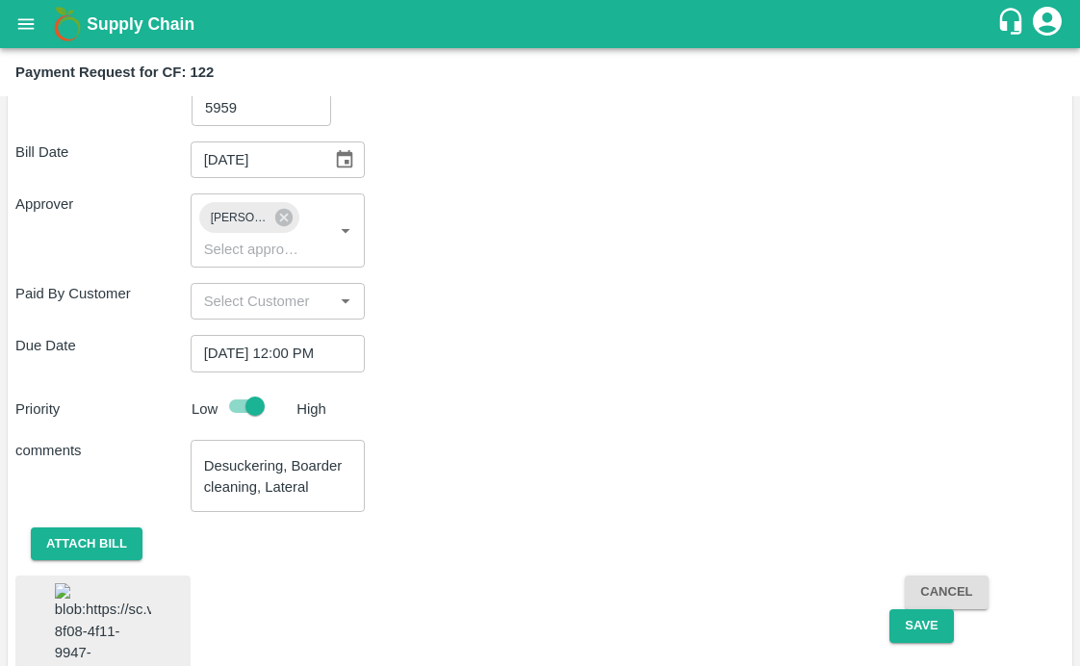
scroll to position [417, 0]
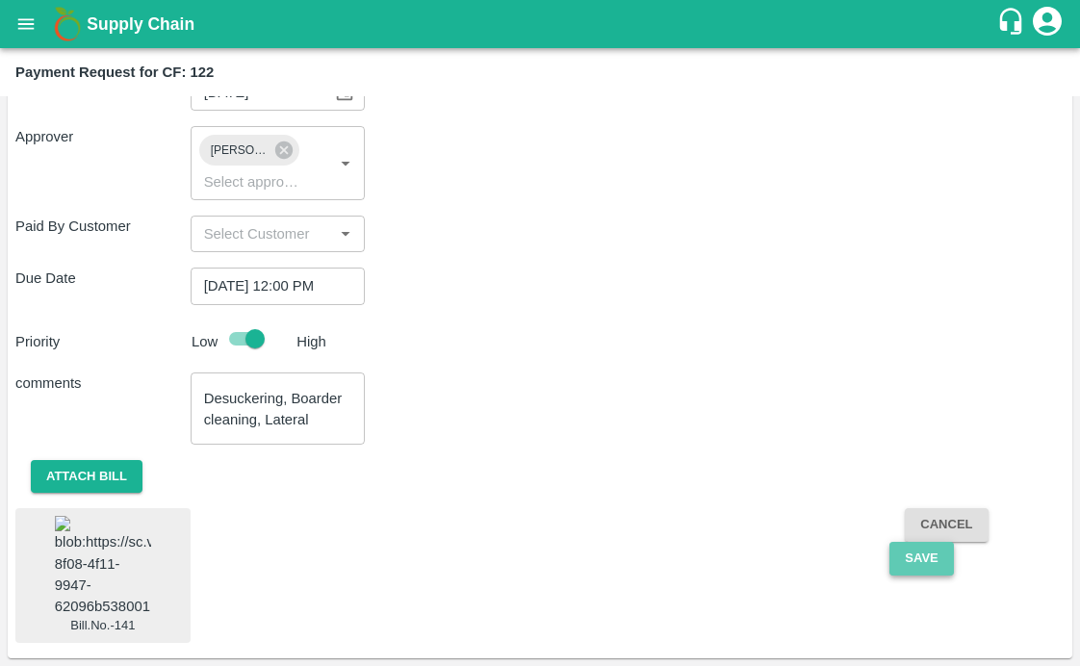
click at [900, 542] on button "Save" at bounding box center [922, 559] width 64 height 34
click at [76, 473] on button "Attach bill" at bounding box center [87, 477] width 112 height 34
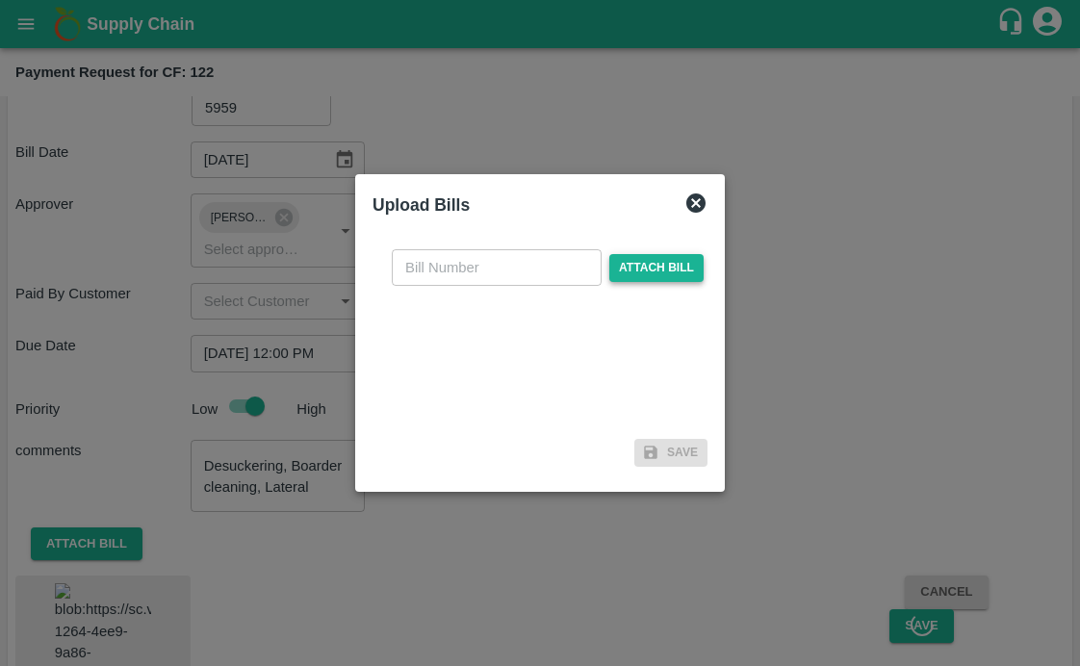
click at [623, 264] on span "Attach bill" at bounding box center [657, 268] width 94 height 28
click at [0, 0] on input "Attach bill" at bounding box center [0, 0] width 0 height 0
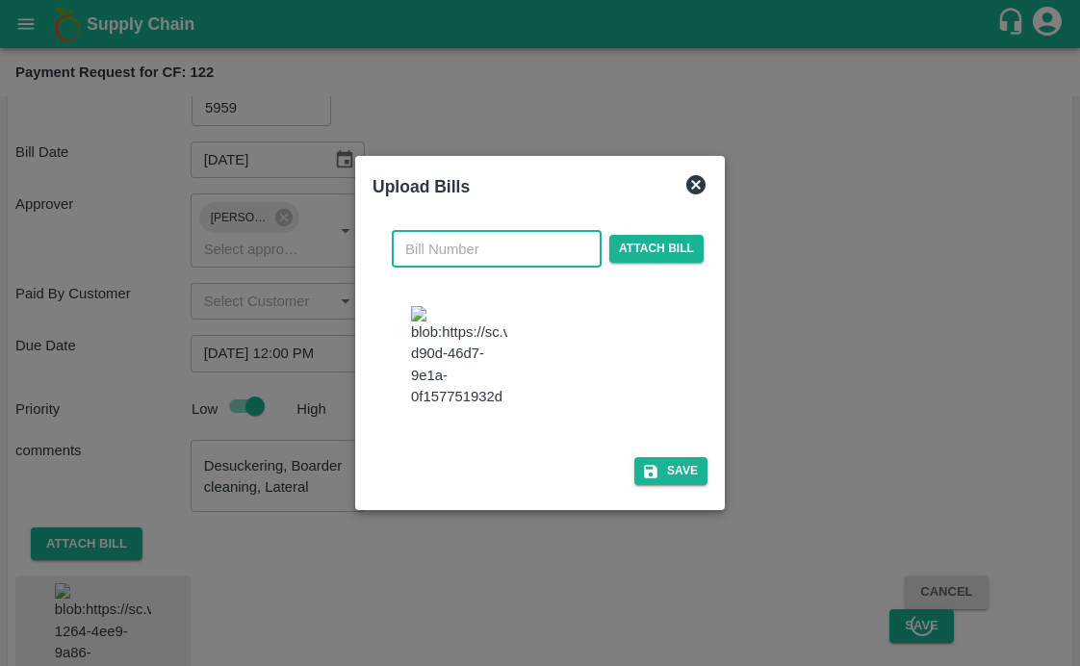
click at [503, 231] on input "text" at bounding box center [497, 249] width 210 height 37
type input "141"
click at [668, 482] on button "Save" at bounding box center [671, 471] width 73 height 28
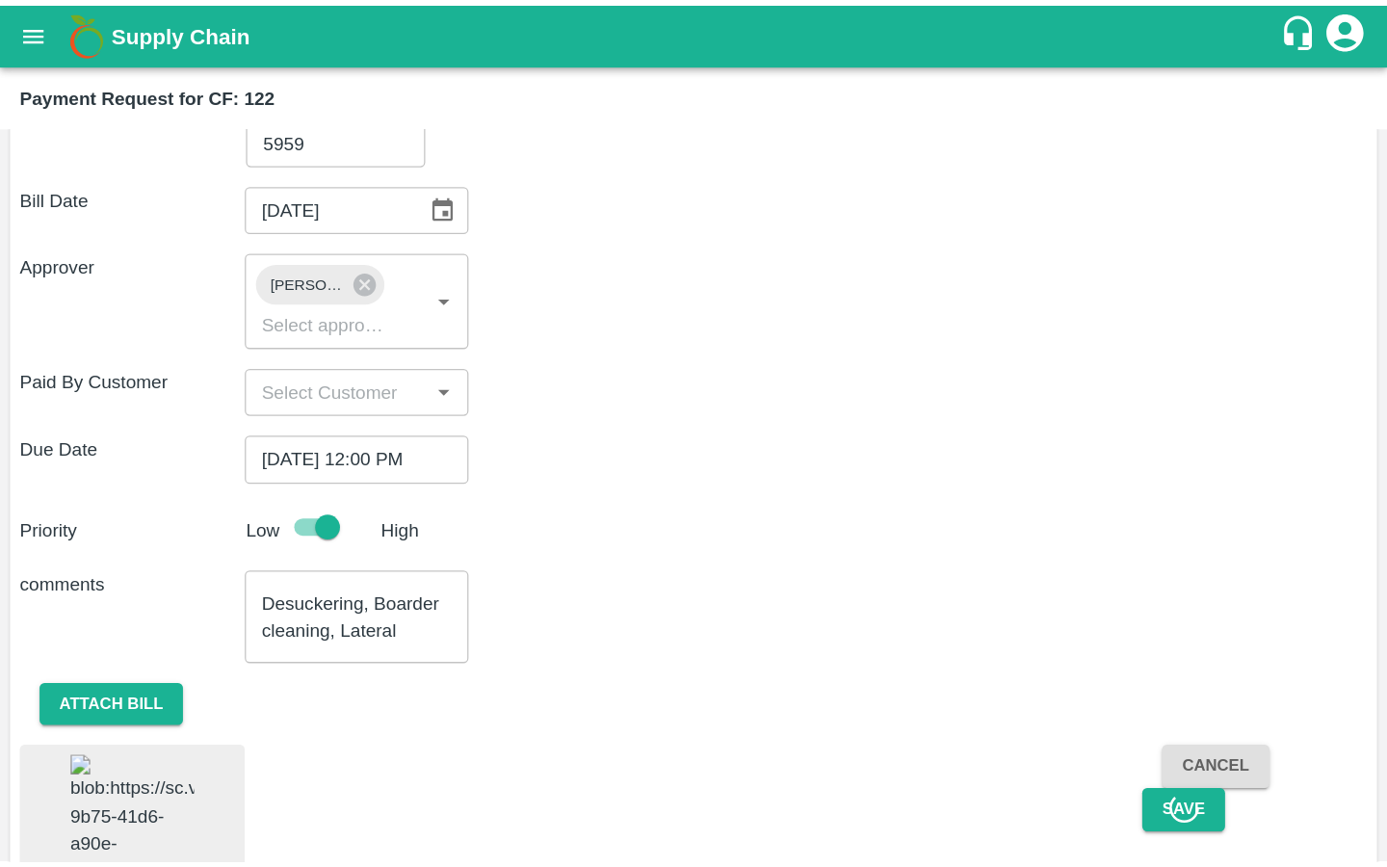
scroll to position [417, 0]
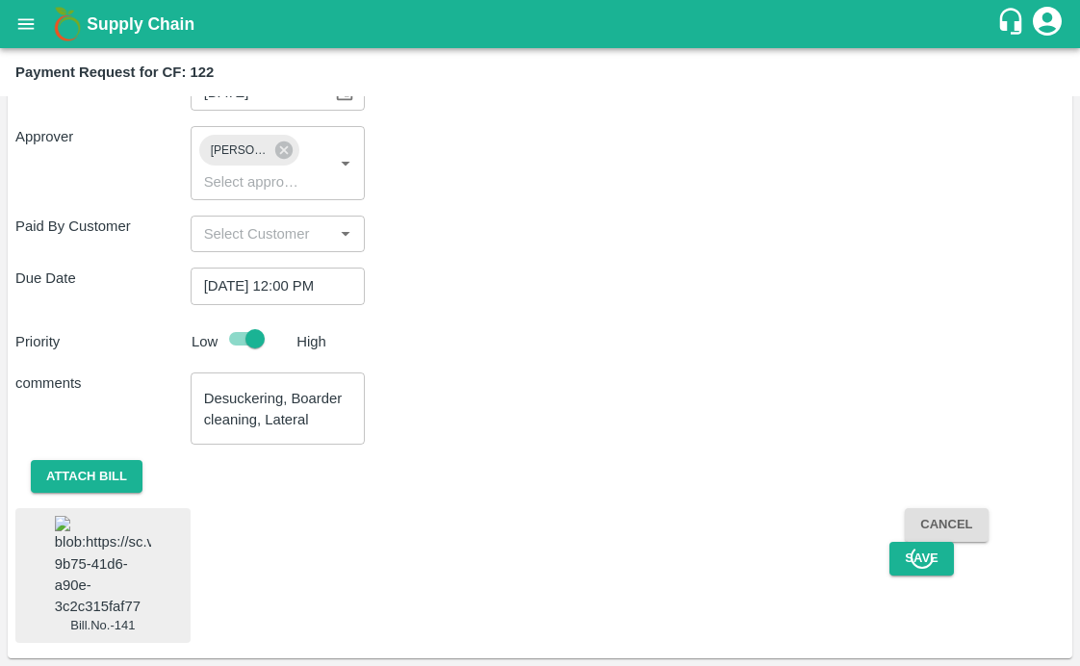
click at [908, 542] on button "Save" at bounding box center [922, 559] width 64 height 34
click at [899, 542] on button "Save" at bounding box center [922, 559] width 64 height 34
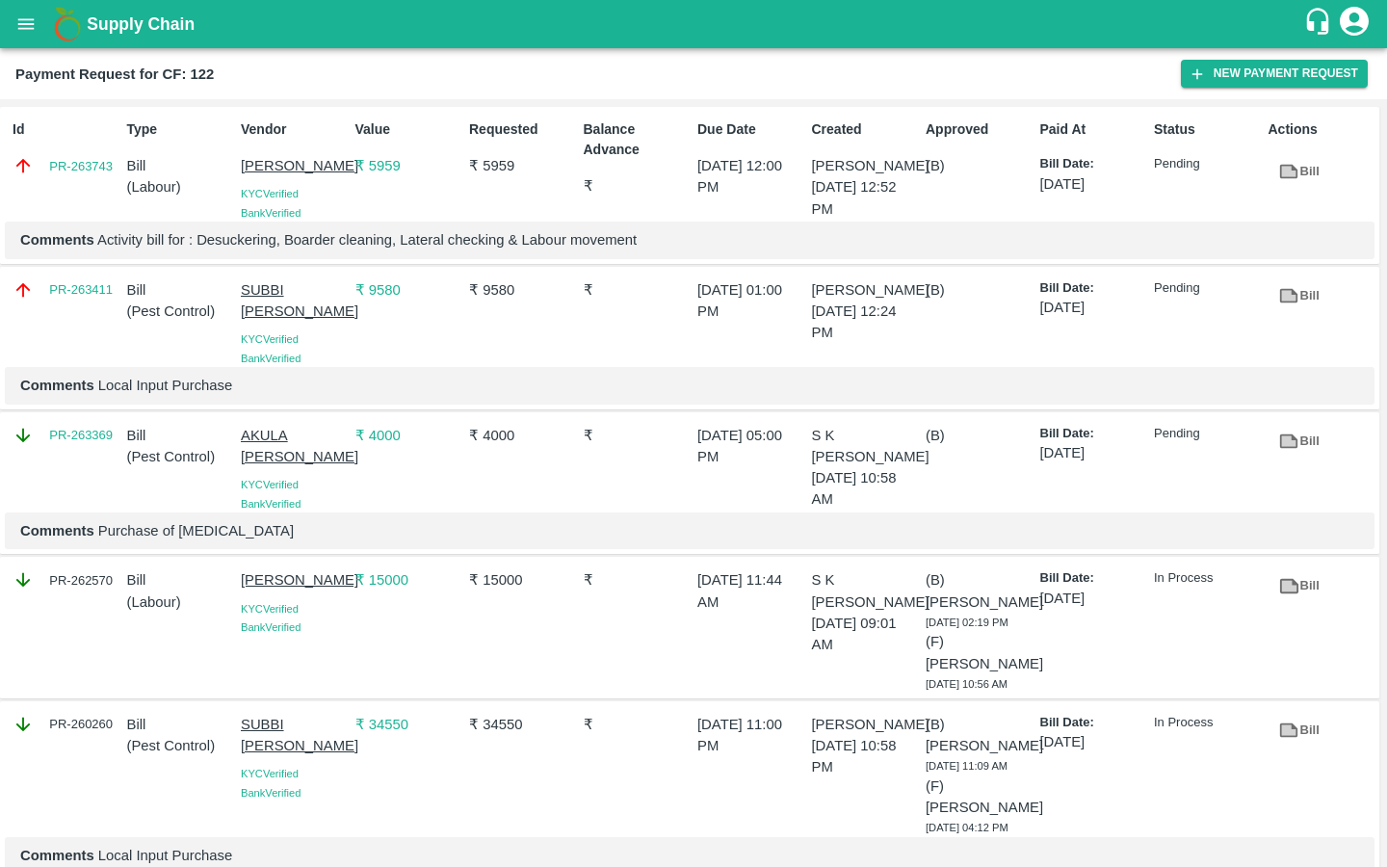
click at [1286, 177] on icon at bounding box center [1289, 172] width 18 height 14
drag, startPoint x: 41, startPoint y: 167, endPoint x: 110, endPoint y: 166, distance: 68.4
click at [110, 166] on div "PR-263743" at bounding box center [66, 165] width 107 height 21
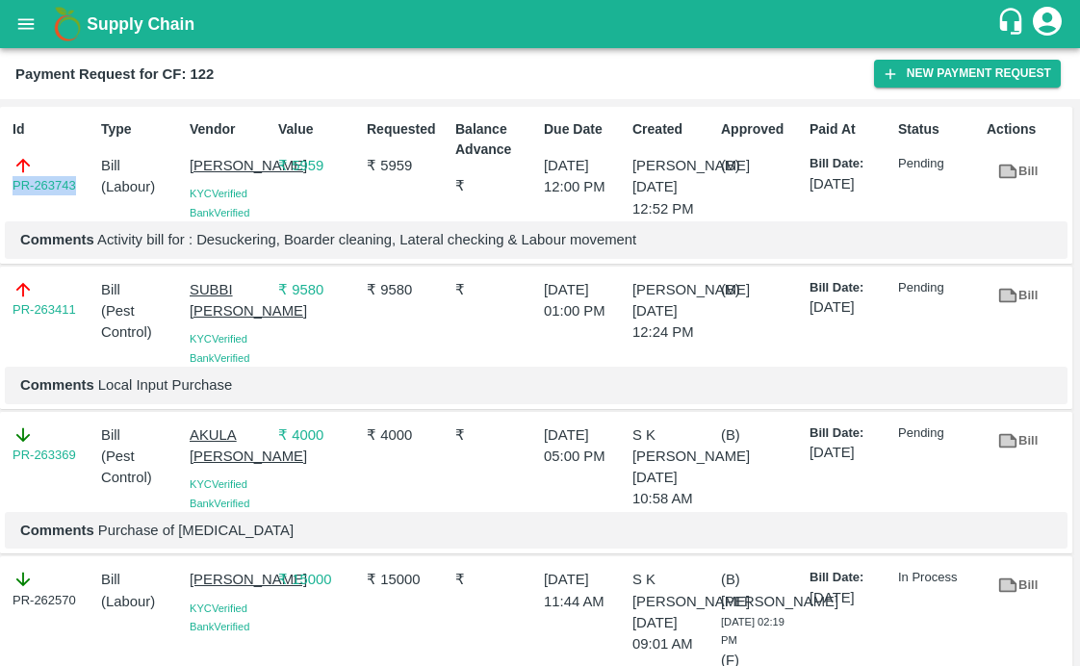
drag, startPoint x: 182, startPoint y: 161, endPoint x: 266, endPoint y: 190, distance: 88.6
click at [266, 190] on div "Vendor DEVARINTI BHASKAR KYC Verified Bank Verified" at bounding box center [226, 167] width 89 height 110
copy p "DEVARINTI BHASKAR"
click at [893, 85] on button "New Payment Request" at bounding box center [967, 74] width 187 height 28
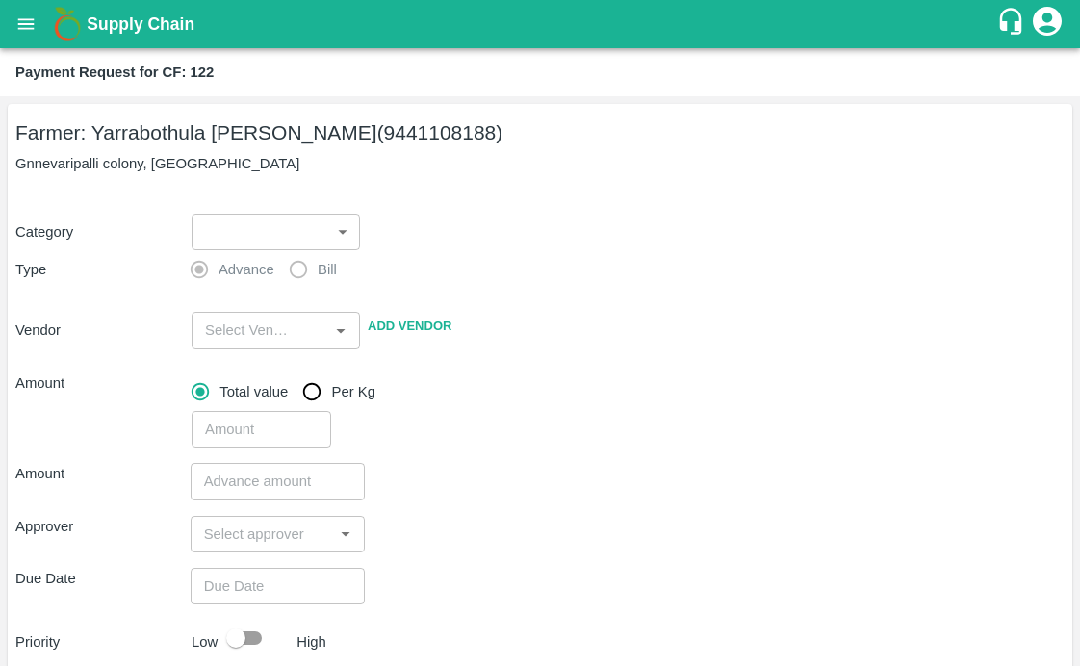
click at [199, 226] on body "Supply Chain Payment Request for CF: 122 Farmer: Yarrabothula Sai Teja Reddy (9…" at bounding box center [540, 333] width 1080 height 666
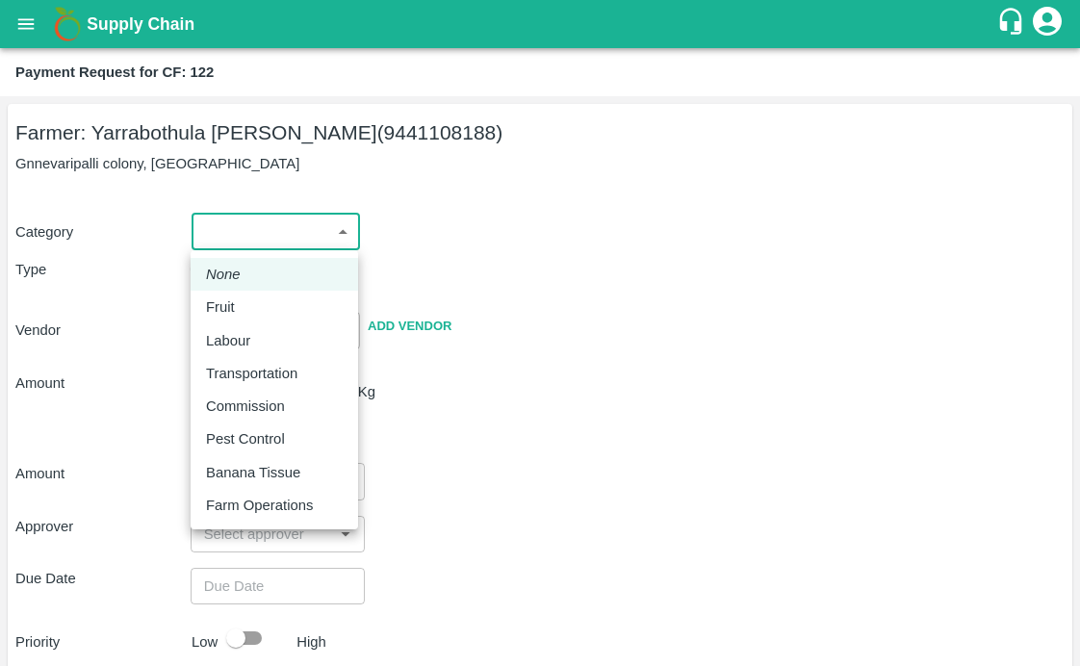
click at [235, 328] on li "Labour" at bounding box center [275, 341] width 168 height 33
type input "2"
radio input "false"
radio input "true"
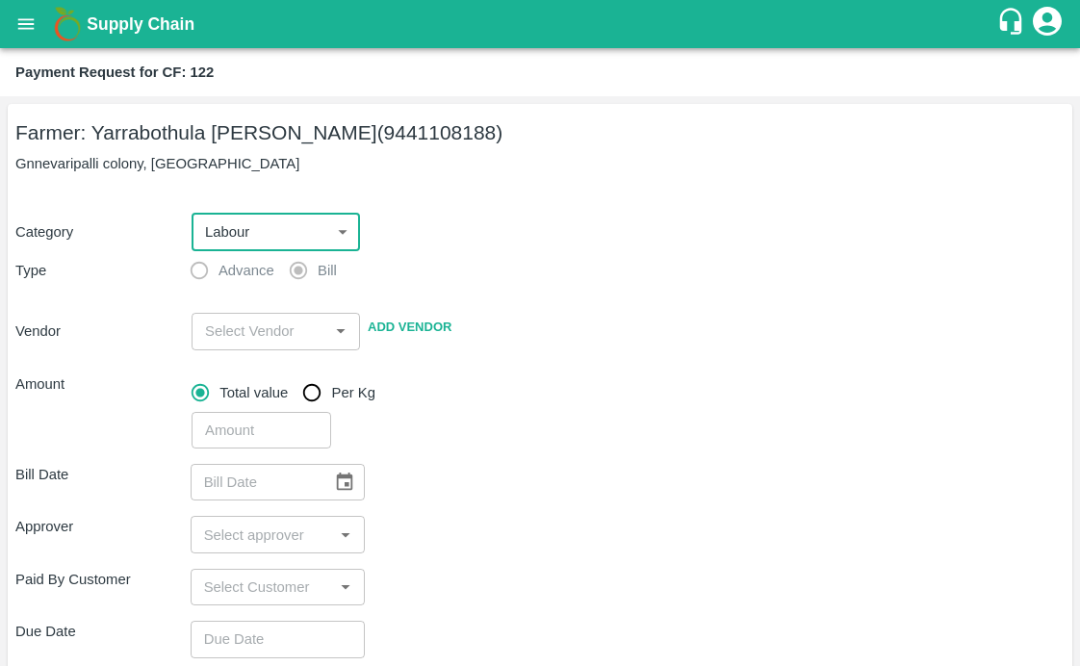
click at [232, 329] on input "input" at bounding box center [259, 331] width 125 height 25
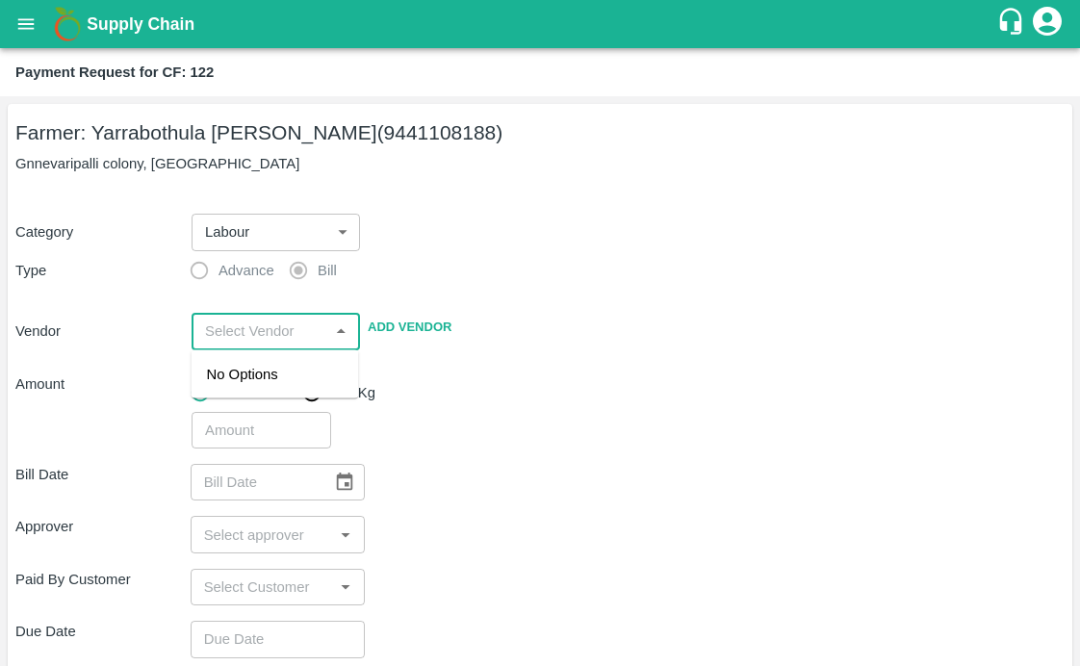
paste input "DEVARINTI BHASKAR"
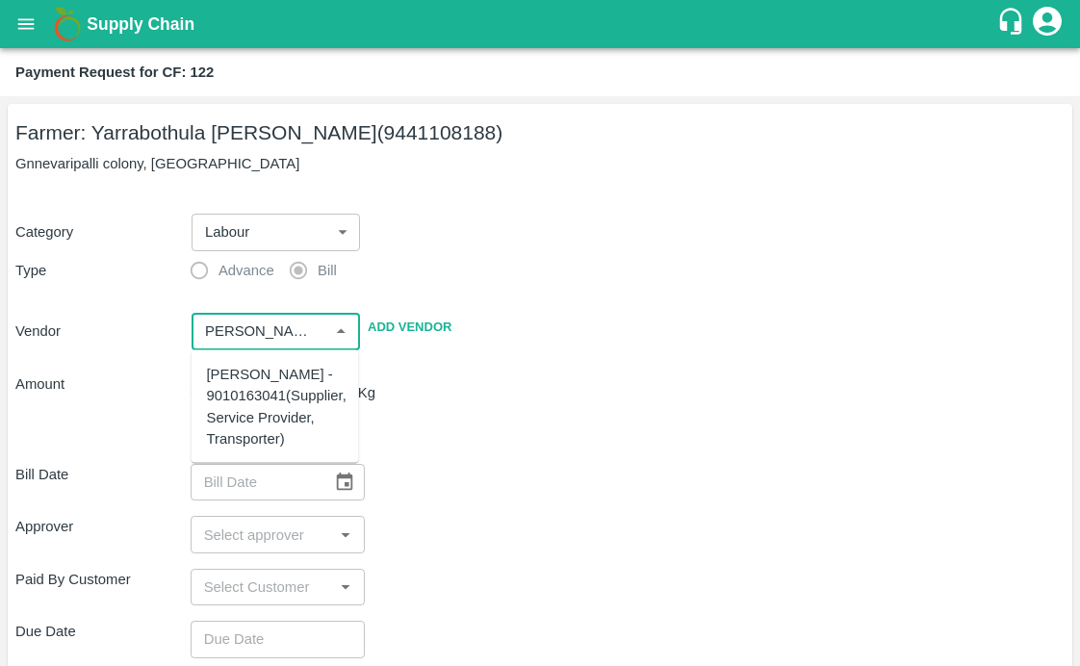
click at [223, 402] on div "DEVARINTI BHASKAR - 9010163041(Supplier, Service Provider, Transporter)" at bounding box center [277, 407] width 140 height 86
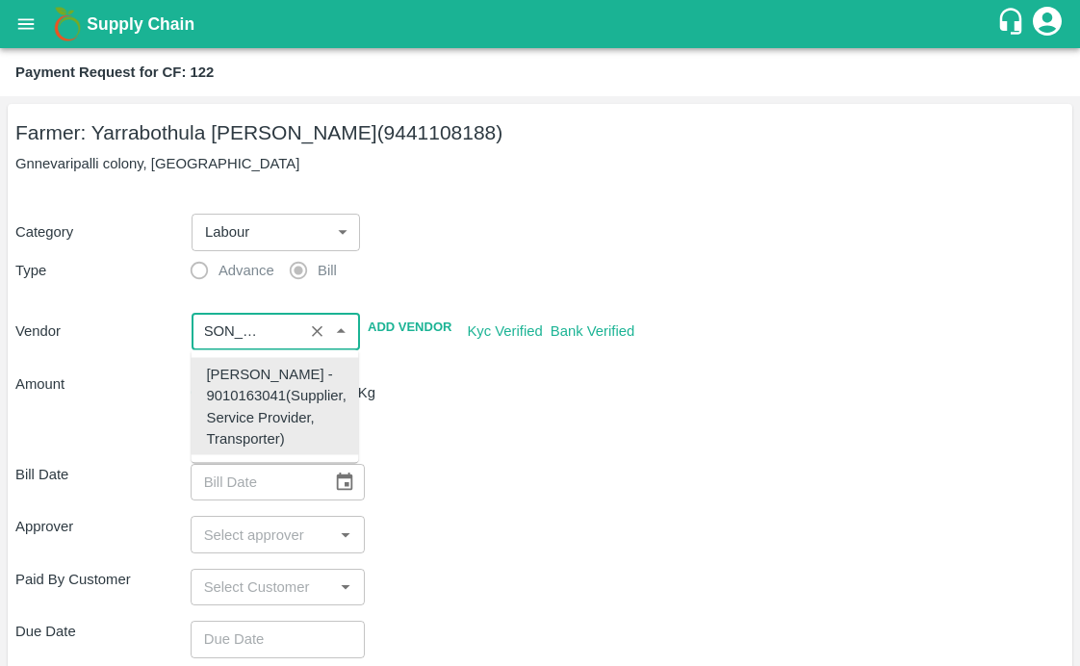
type input "DEVARINTI BHASKAR - 9010163041(Supplier, Service Provider, Transporter)"
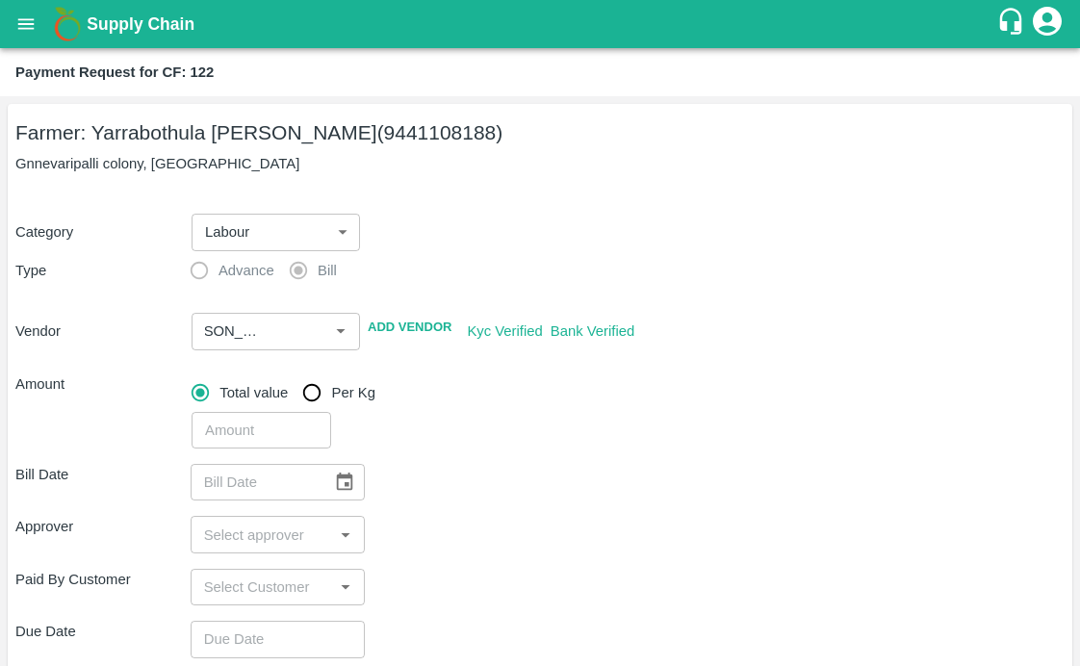
click at [539, 407] on div "​" at bounding box center [624, 426] width 881 height 44
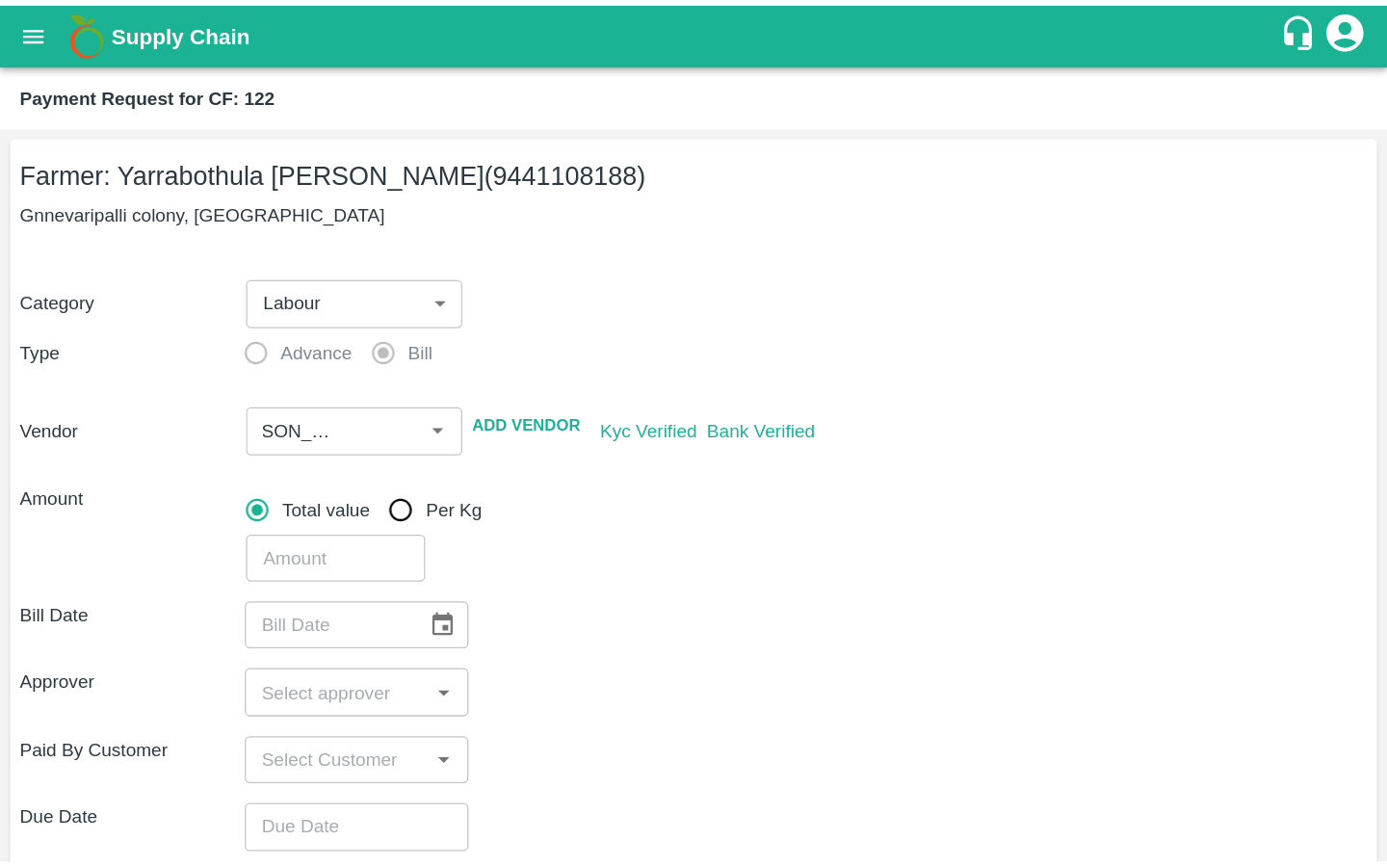
scroll to position [0, 0]
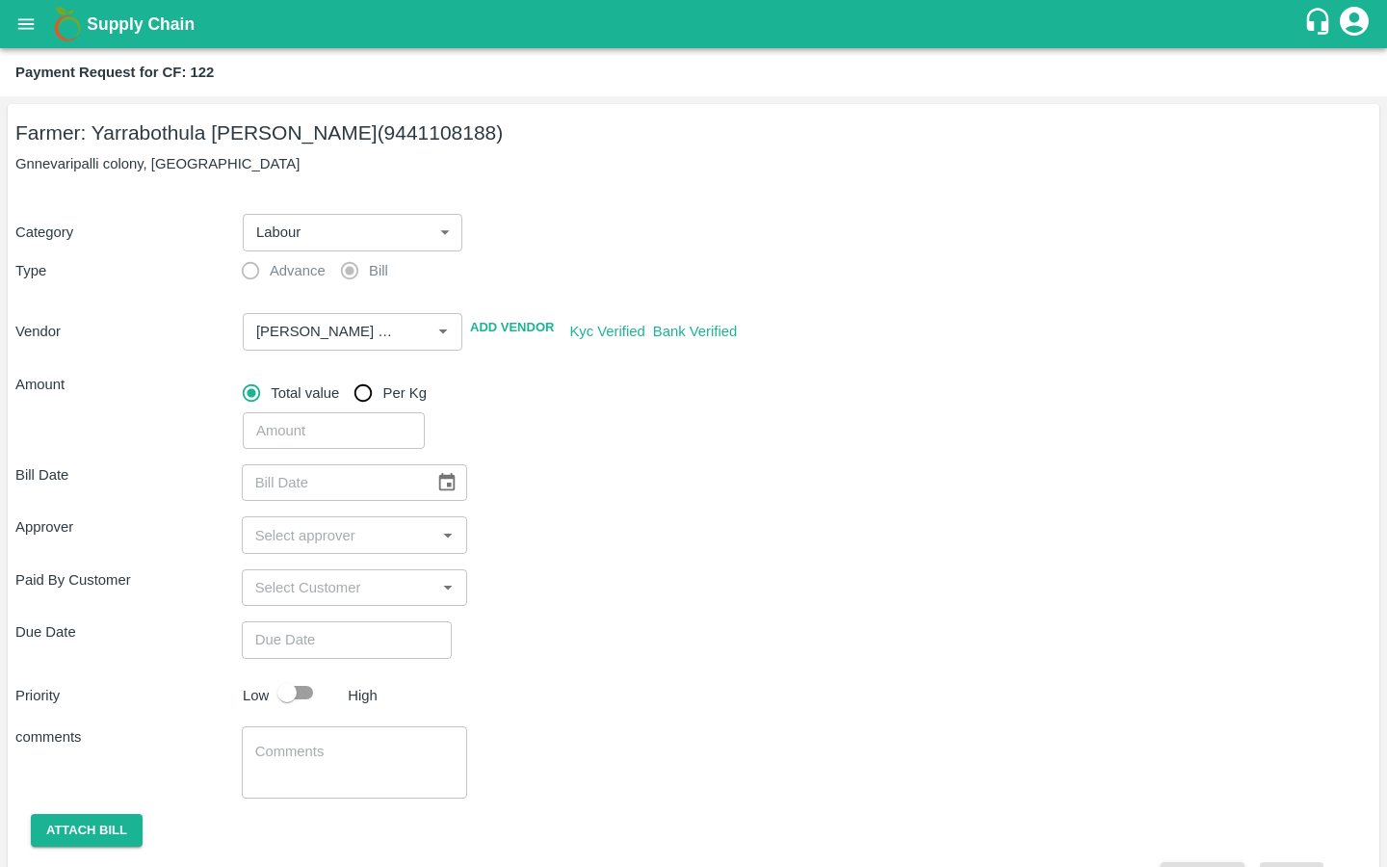
click at [315, 422] on input "number" at bounding box center [334, 430] width 182 height 37
type input "15515"
click at [604, 452] on div "Bill Date ​ Approver ​ Paid By Customer ​ Due Date ​ Priority Low High comments…" at bounding box center [693, 672] width 1356 height 447
click at [439, 478] on icon "Choose date" at bounding box center [447, 482] width 16 height 18
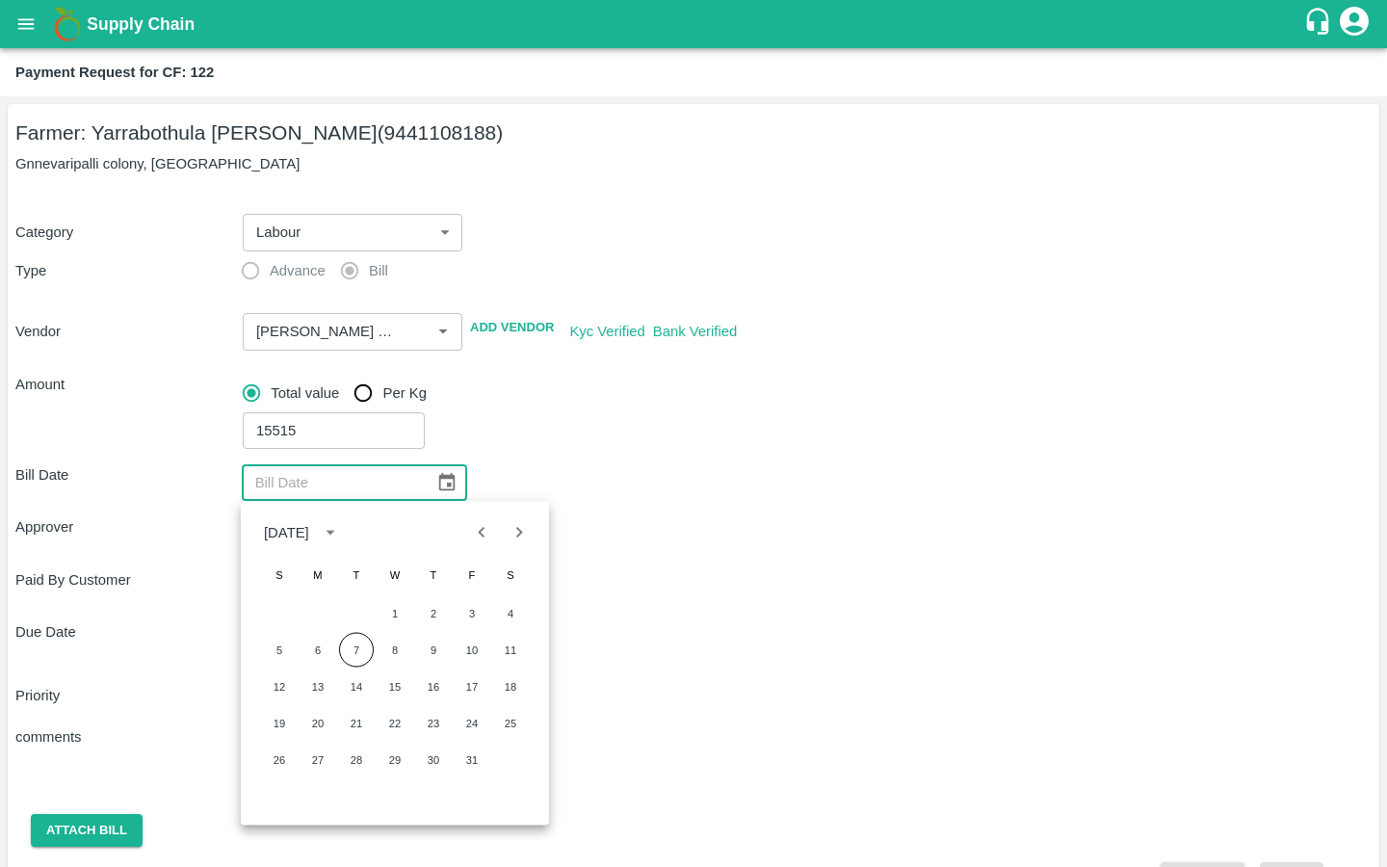
click at [474, 543] on button "Previous month" at bounding box center [481, 531] width 37 height 37
click at [310, 751] on button "29" at bounding box center [317, 759] width 35 height 35
type input "29/09/2025"
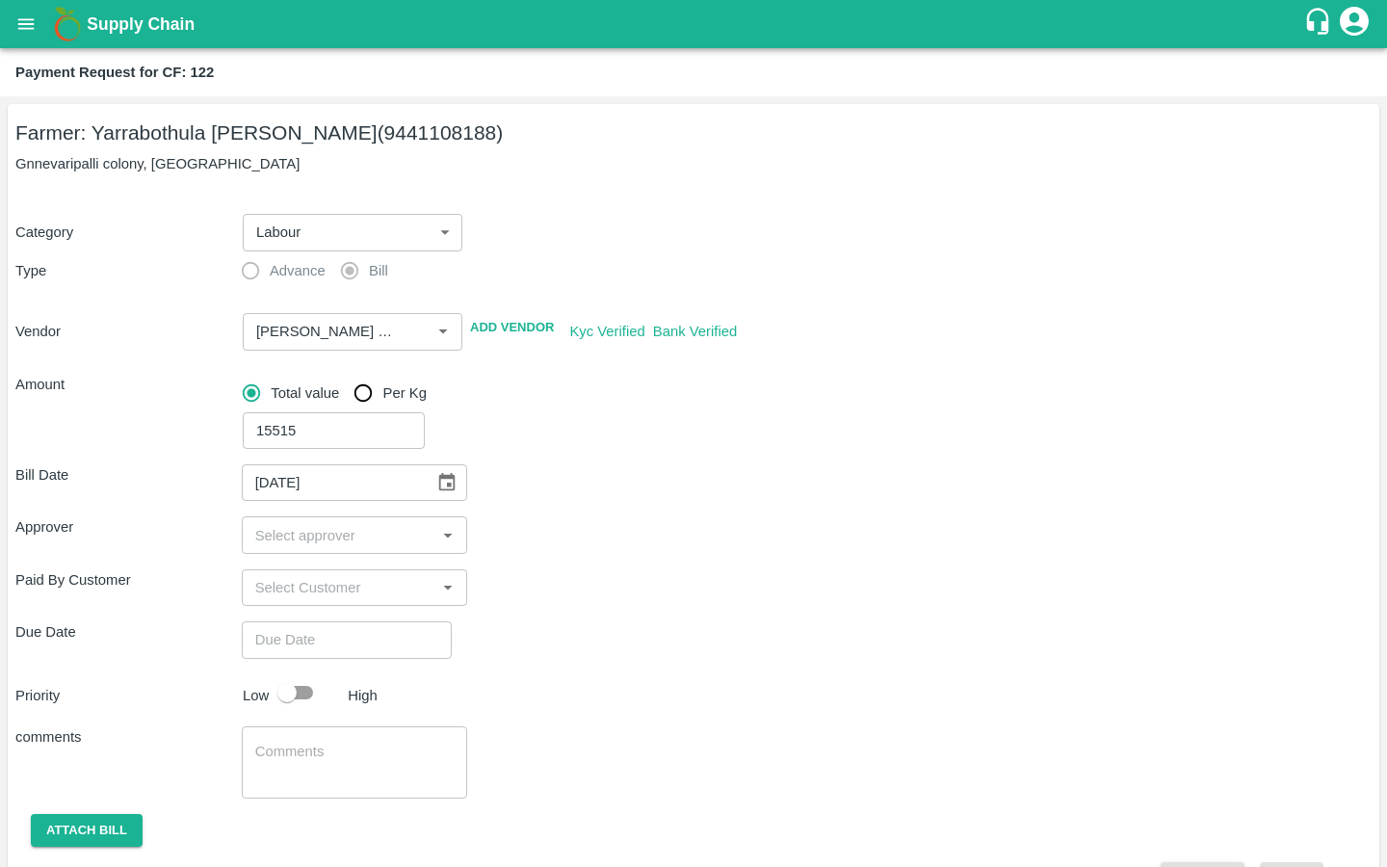
click at [321, 547] on input "input" at bounding box center [338, 534] width 183 height 25
type input "kira"
click at [277, 587] on input "checkbox" at bounding box center [275, 586] width 39 height 39
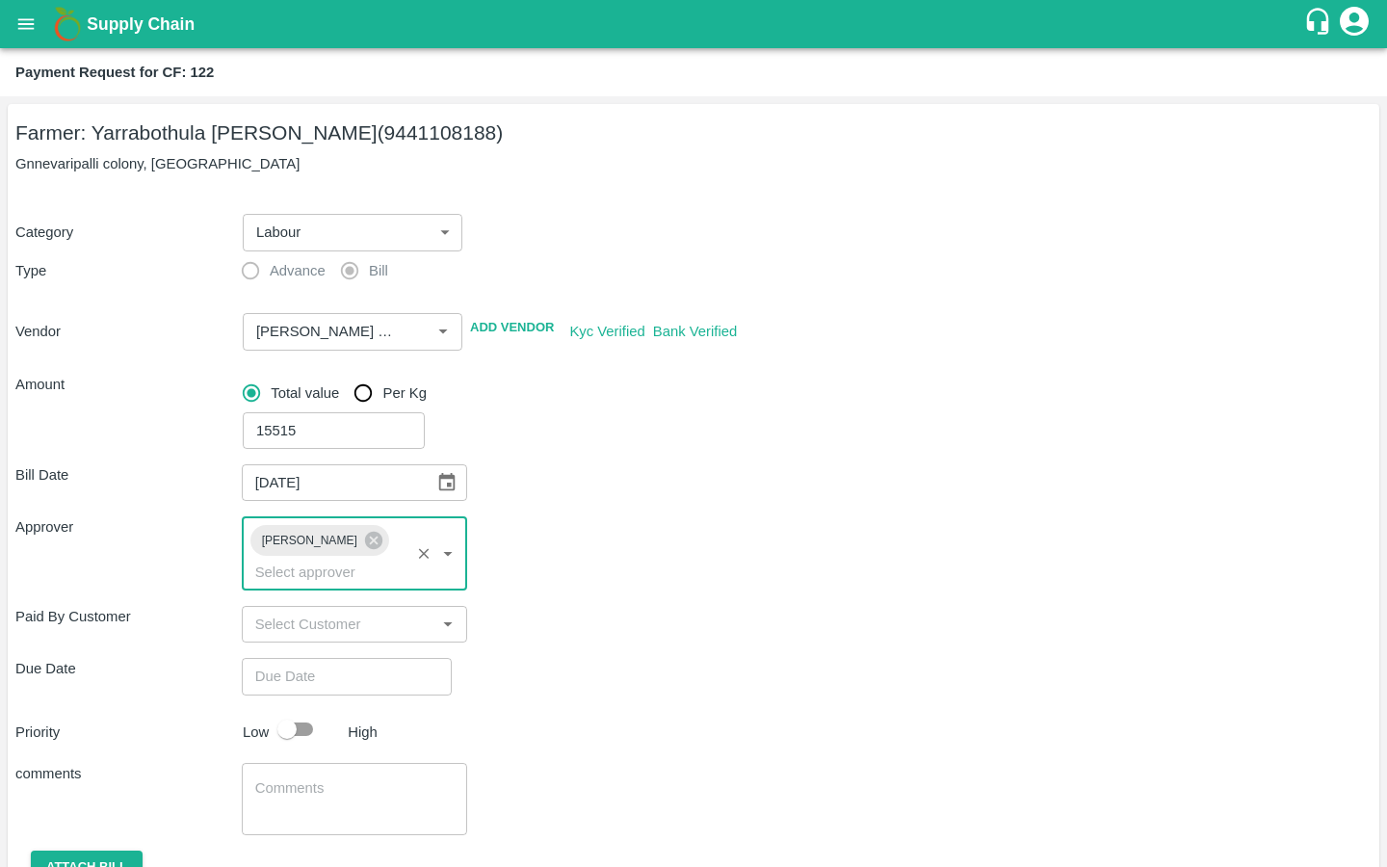
click at [488, 678] on div "Bill Date 29/09/2025 ​ Approver Kiran Naik ​ Paid By Customer ​ Due Date ​ Prio…" at bounding box center [693, 690] width 1356 height 483
click at [325, 658] on input "Choose date" at bounding box center [340, 676] width 196 height 37
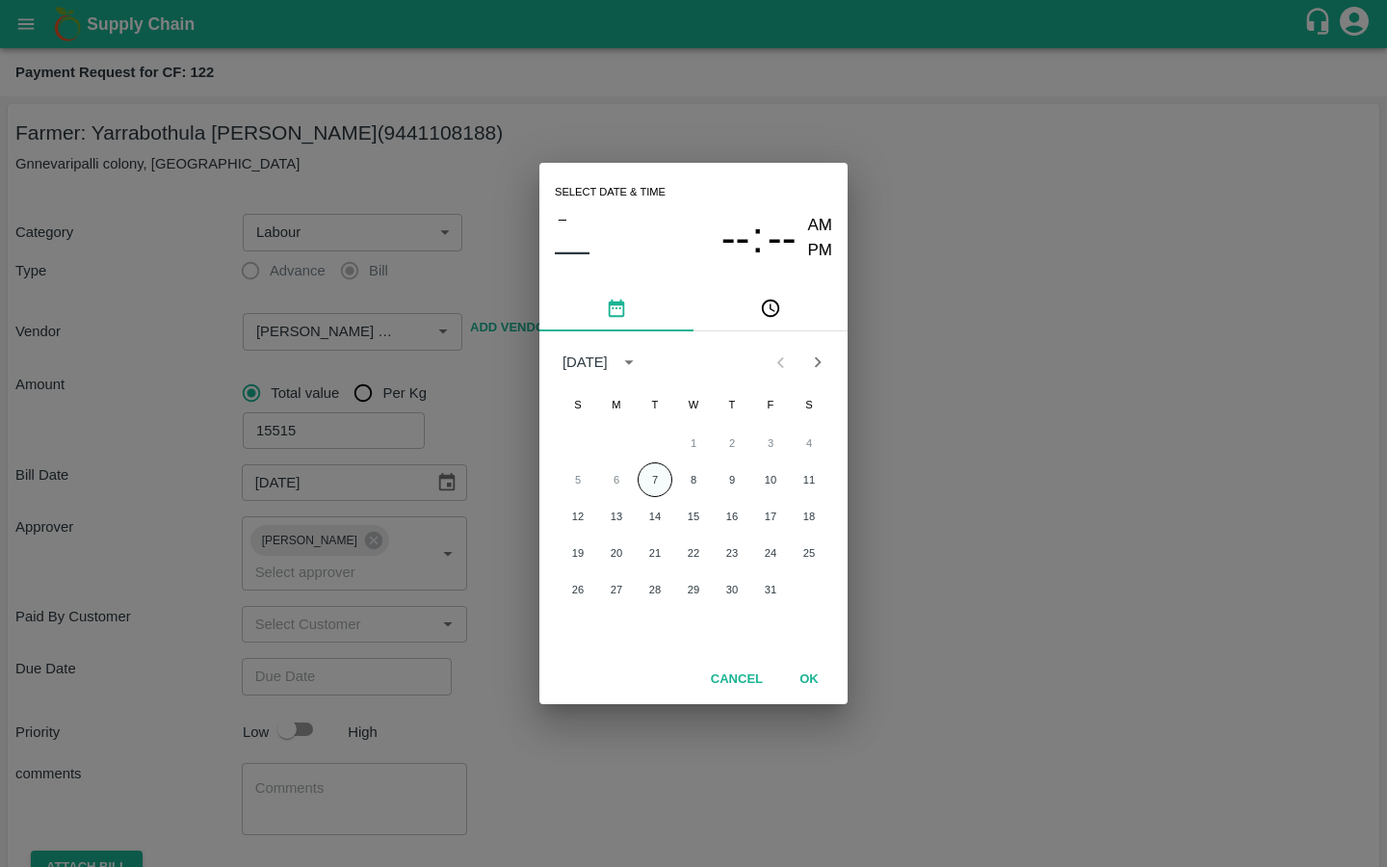
click at [669, 486] on button "7" at bounding box center [654, 479] width 35 height 35
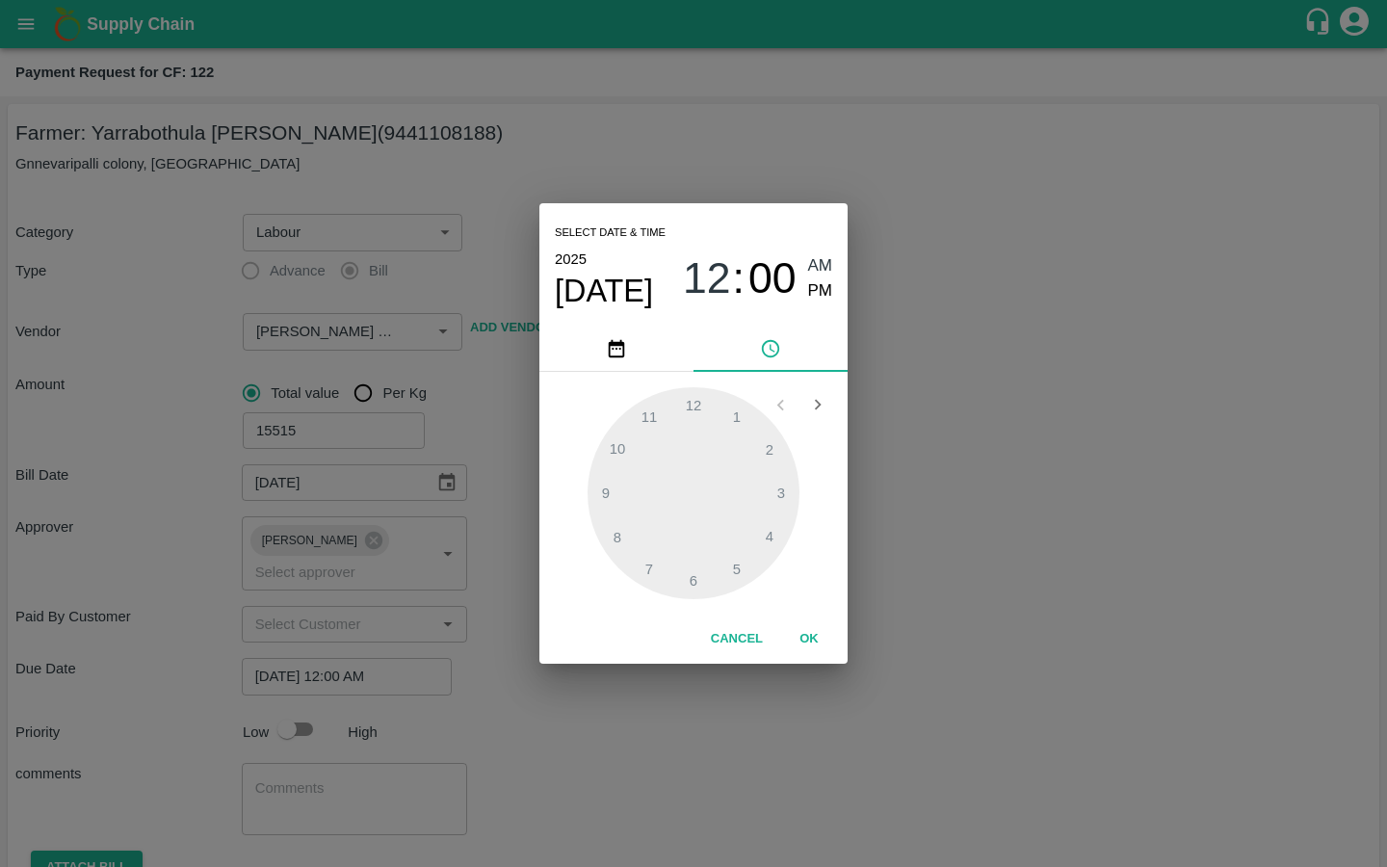
click at [818, 286] on span "PM" at bounding box center [820, 291] width 25 height 26
click at [763, 528] on div at bounding box center [693, 493] width 212 height 212
type input "07/10/2025 04:00 PM"
click at [811, 642] on button "OK" at bounding box center [809, 639] width 62 height 34
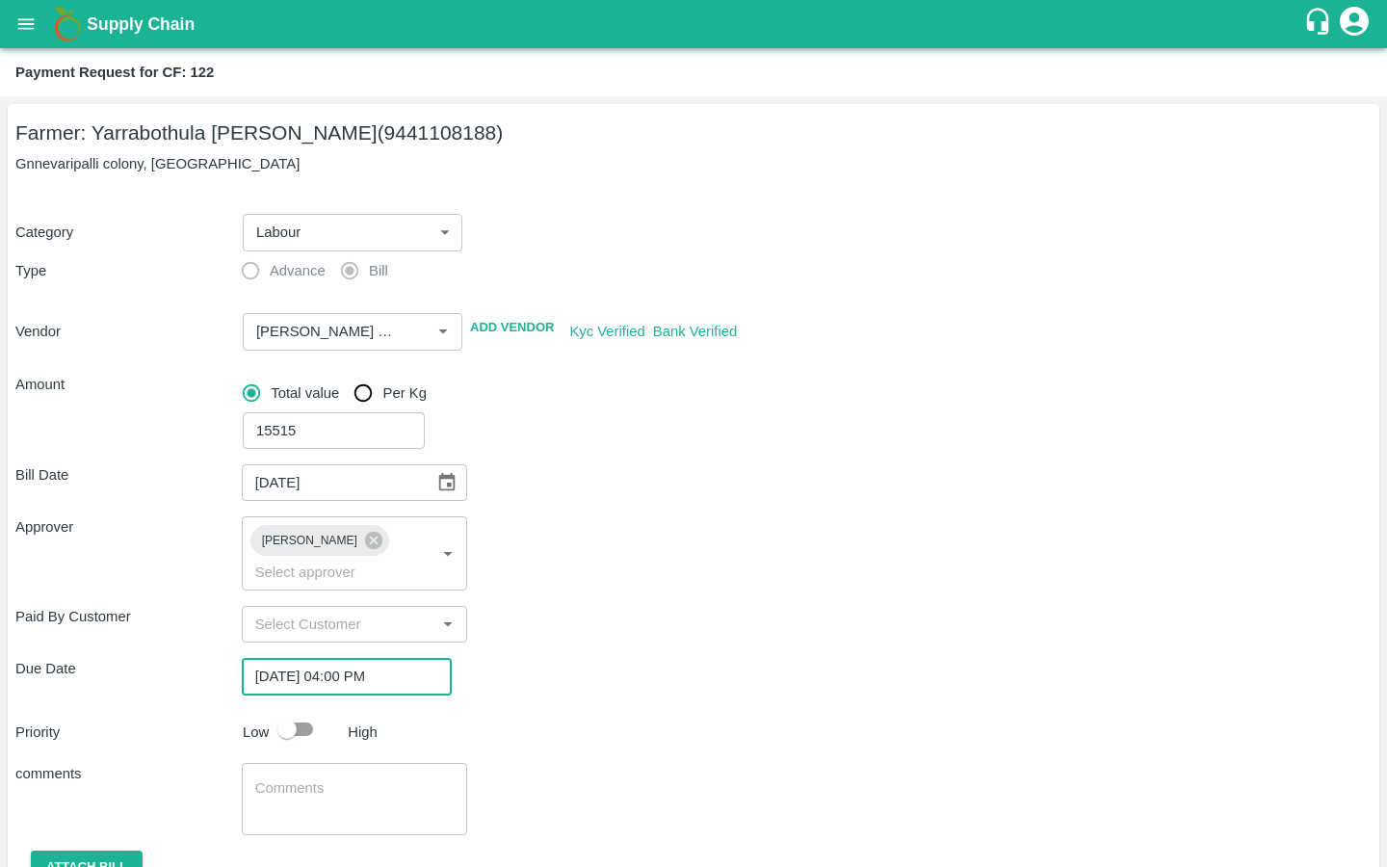
click at [291, 711] on input "checkbox" at bounding box center [287, 729] width 110 height 37
checkbox input "true"
click at [339, 778] on textarea at bounding box center [354, 798] width 199 height 40
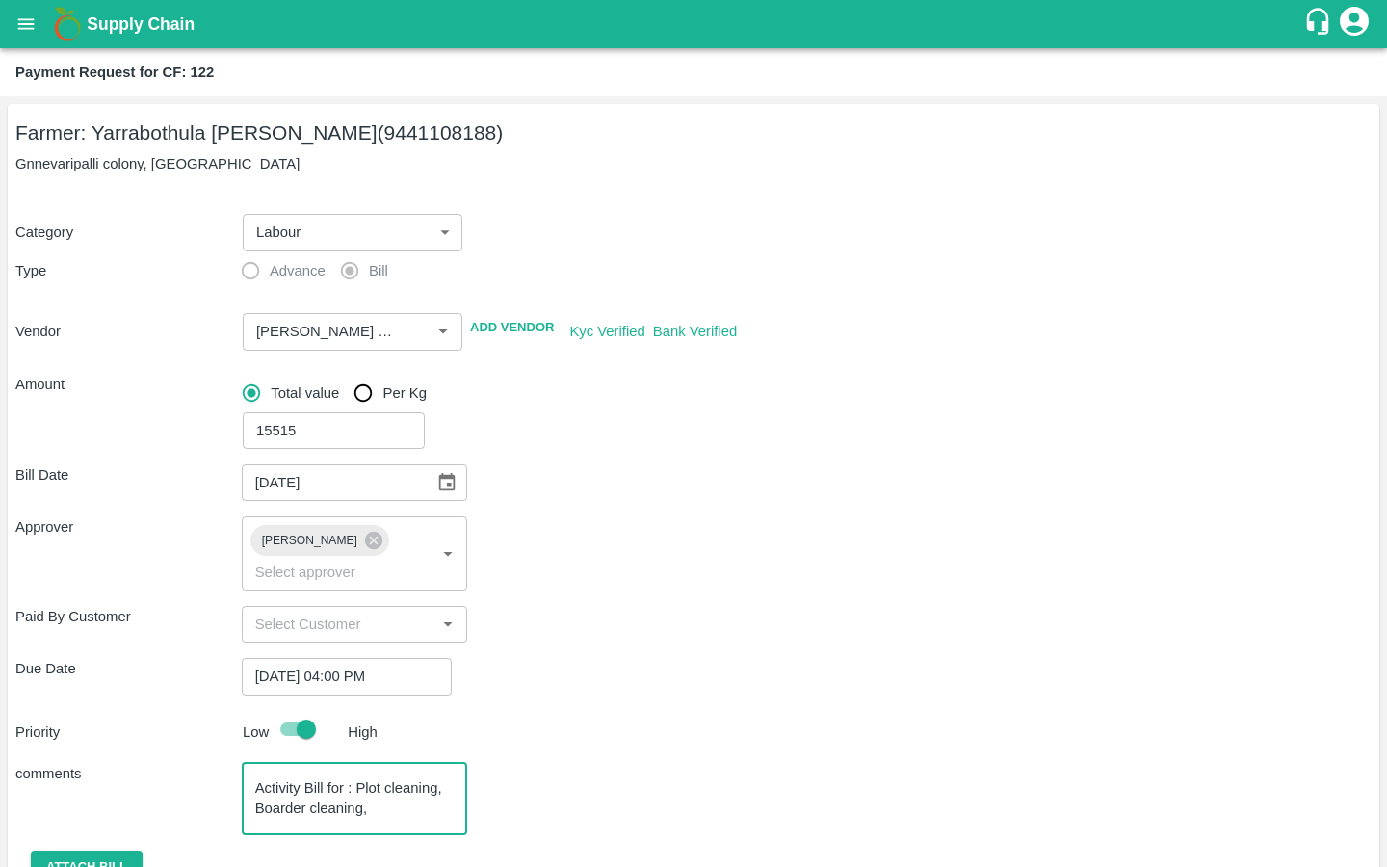
click at [279, 778] on textarea "Activity Bill for : Plot cleaning, Boarder cleaning," at bounding box center [354, 798] width 199 height 40
click at [367, 785] on textarea "Activity Bill for : Plot cleaning, Border cleaning," at bounding box center [354, 798] width 199 height 40
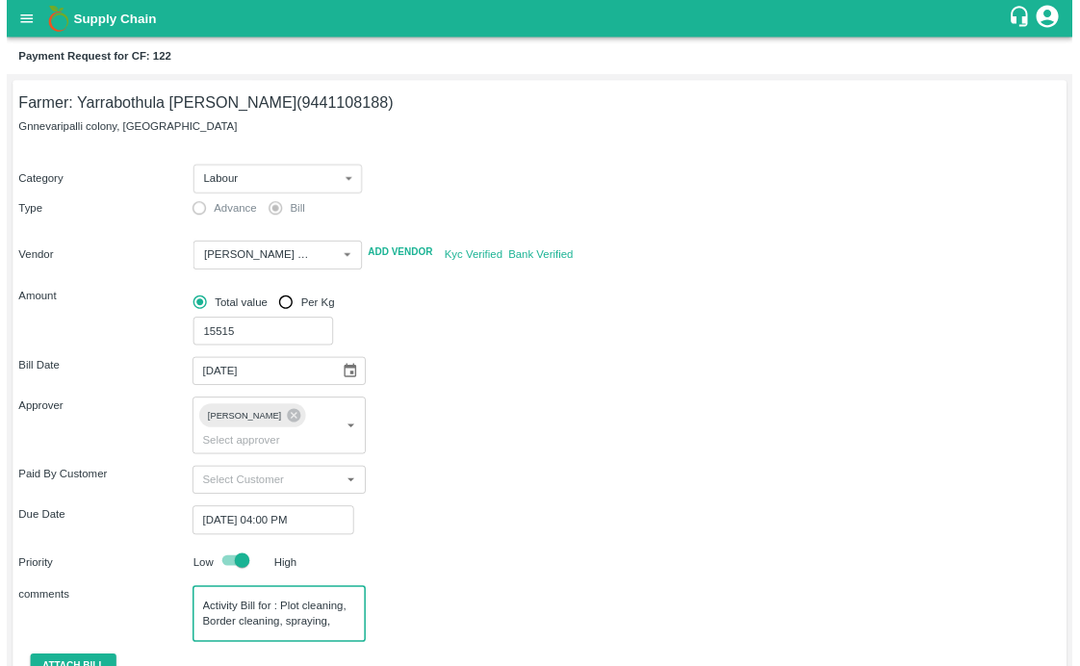
scroll to position [21, 0]
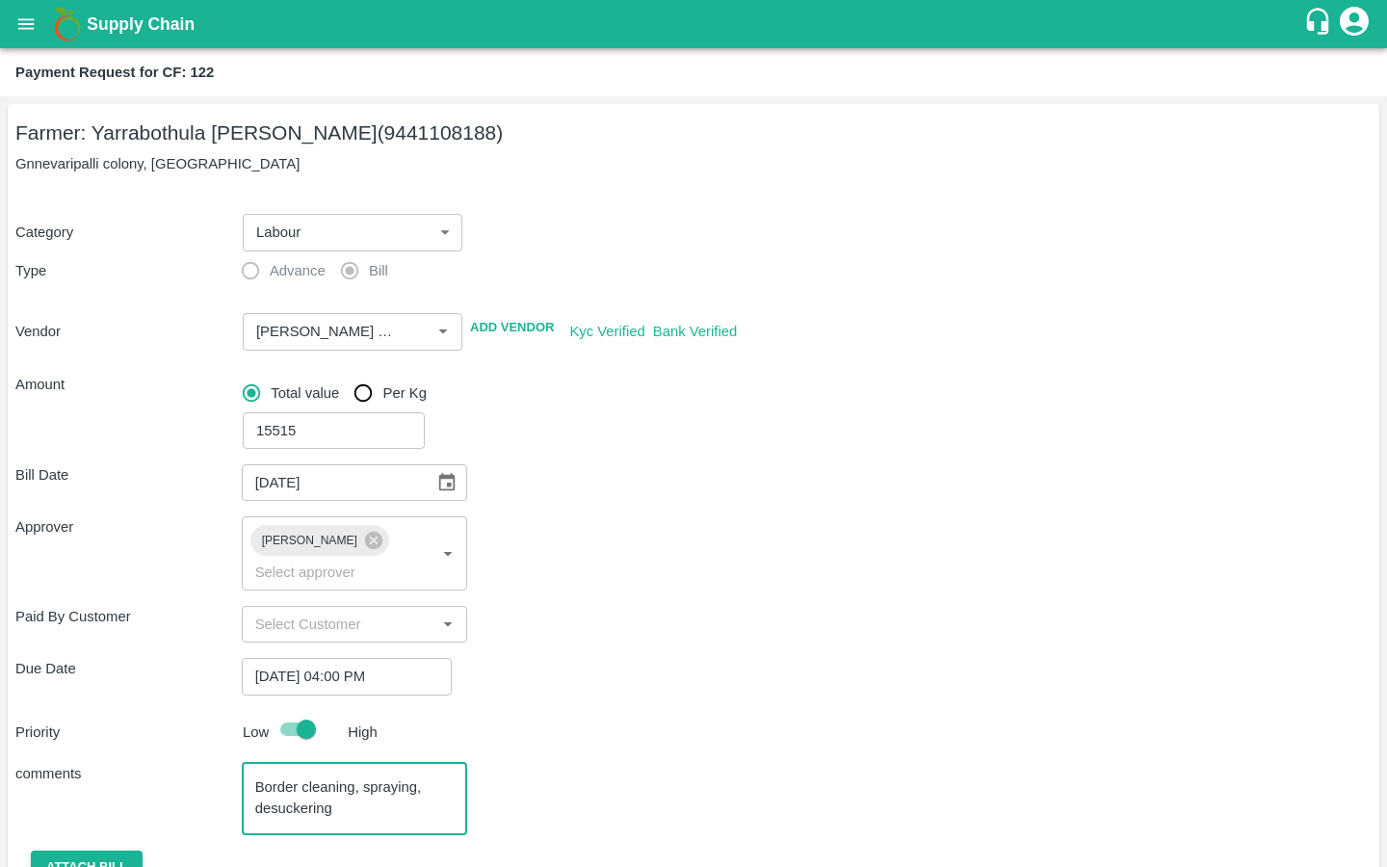
click at [429, 778] on textarea "Activity Bill for : Plot cleaning, Border cleaning, spraying, desuckering" at bounding box center [354, 798] width 199 height 40
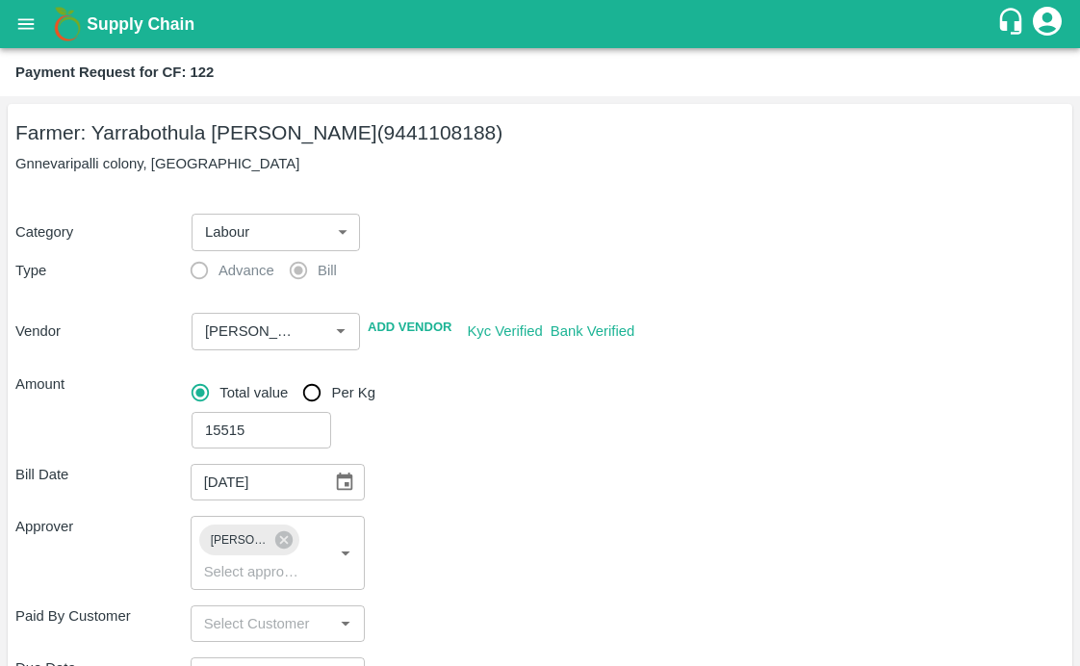
type textarea "Activity Bill for : Plot cleaning, Border cleaning, spraying & desuckering"
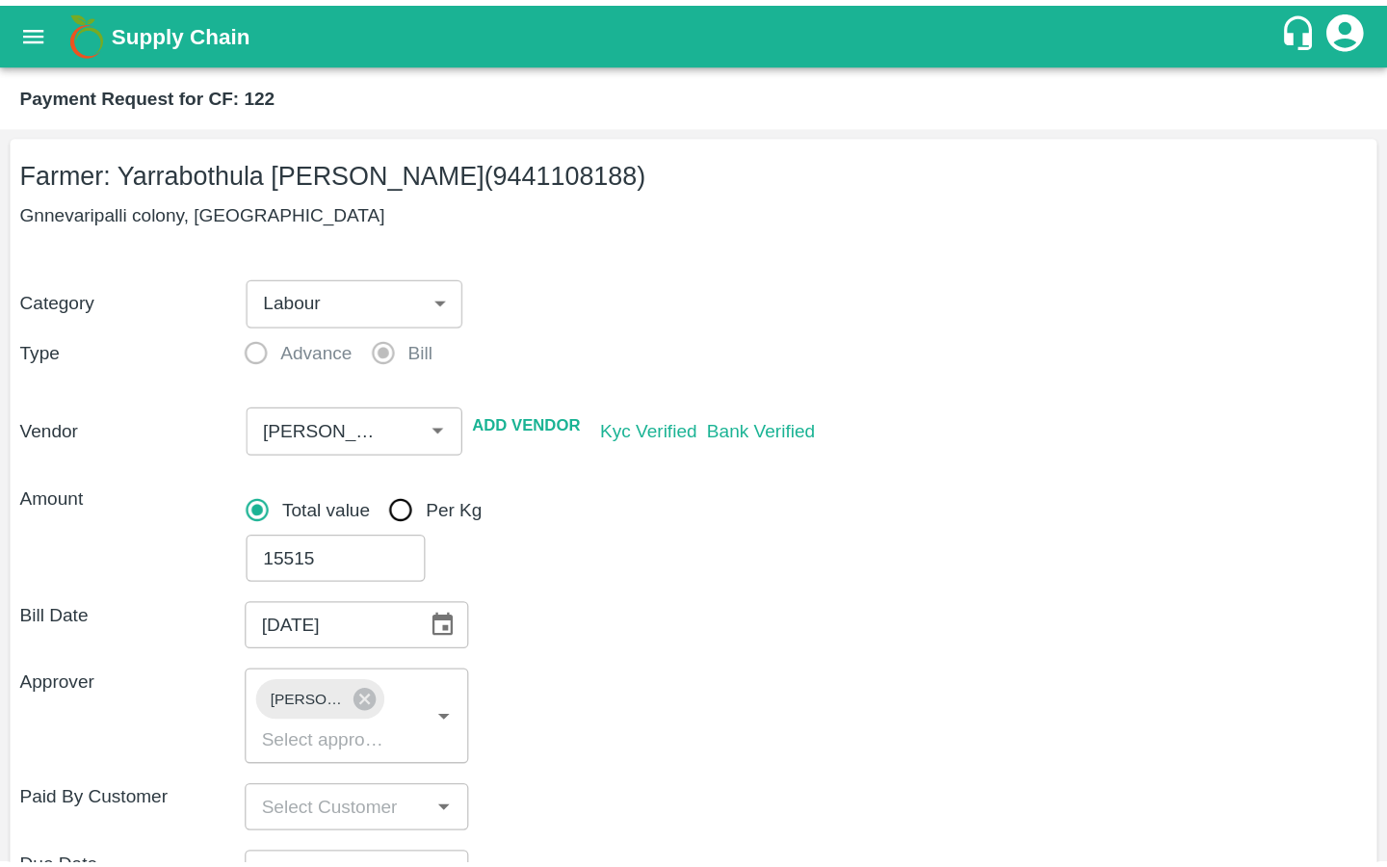
scroll to position [323, 0]
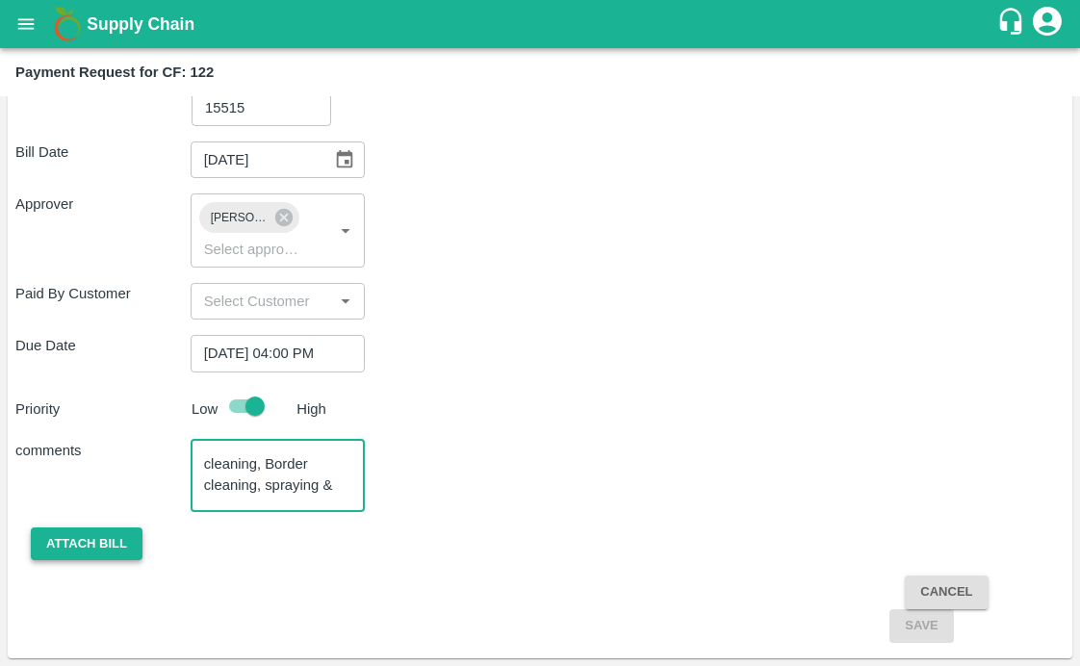
click at [97, 545] on button "Attach bill" at bounding box center [87, 545] width 112 height 34
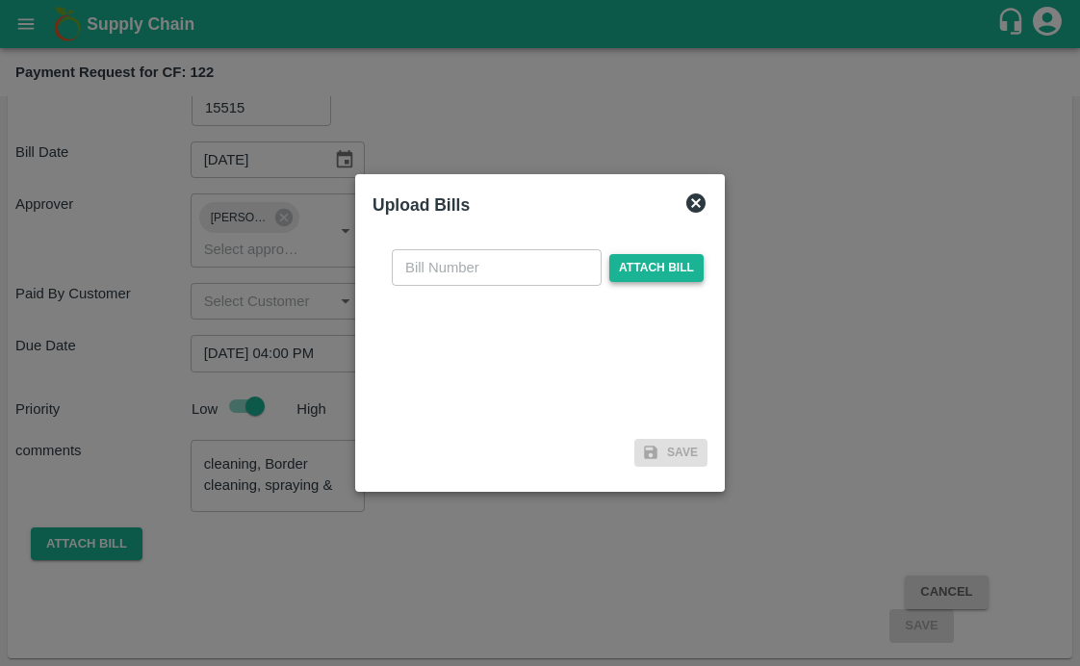
click at [643, 266] on span "Attach bill" at bounding box center [657, 268] width 94 height 28
click at [0, 0] on input "Attach bill" at bounding box center [0, 0] width 0 height 0
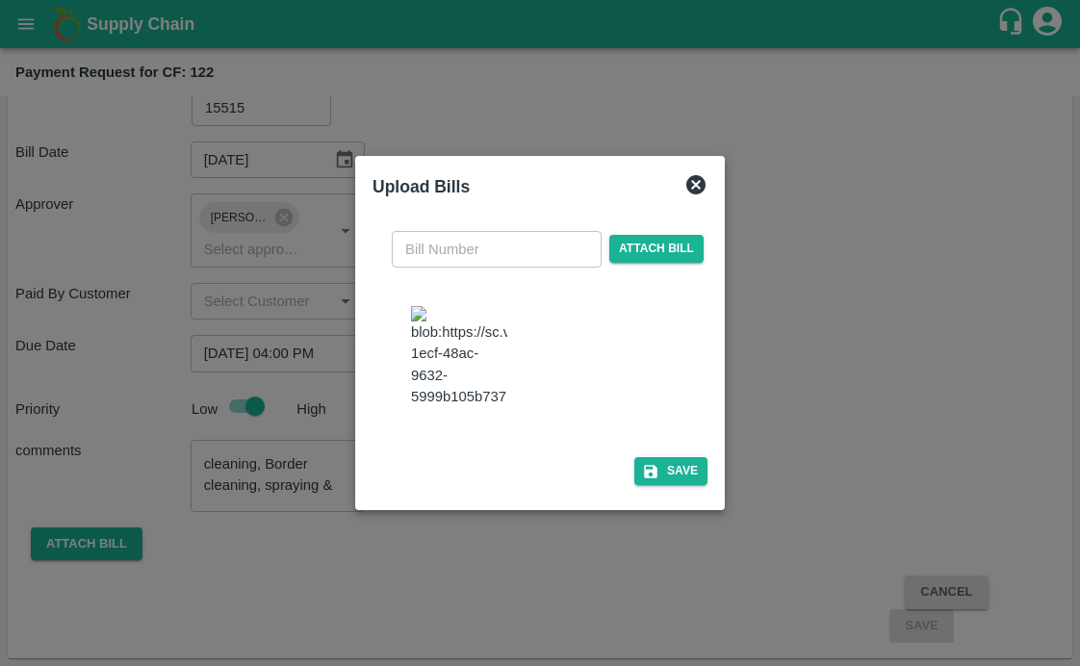
click at [447, 231] on input "text" at bounding box center [497, 249] width 210 height 37
type input "140"
click at [662, 485] on button "Save" at bounding box center [671, 471] width 73 height 28
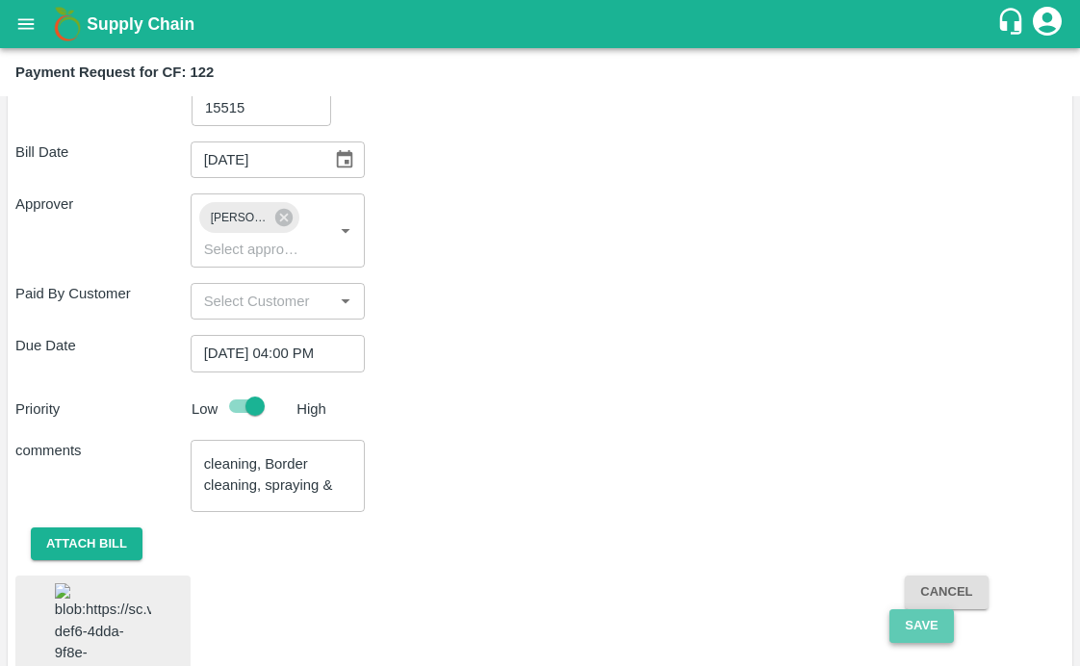
click at [910, 626] on button "Save" at bounding box center [922, 627] width 64 height 34
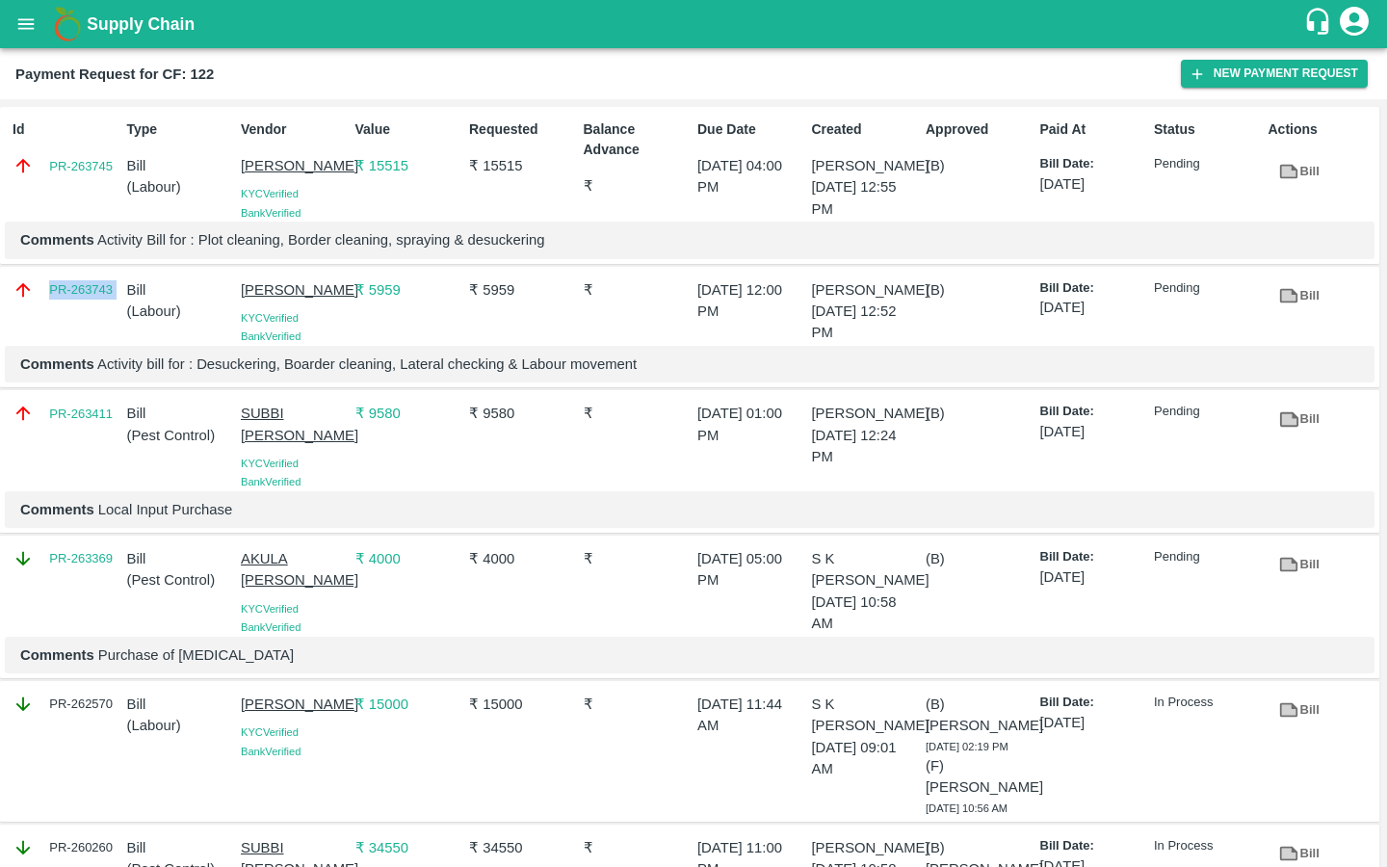
drag, startPoint x: 41, startPoint y: 311, endPoint x: 117, endPoint y: 311, distance: 76.1
click at [117, 300] on div "PR-263743" at bounding box center [66, 289] width 107 height 21
copy link "PR-263743"
drag, startPoint x: 36, startPoint y: 163, endPoint x: 113, endPoint y: 164, distance: 77.0
click at [113, 164] on div "PR-263745" at bounding box center [66, 165] width 107 height 21
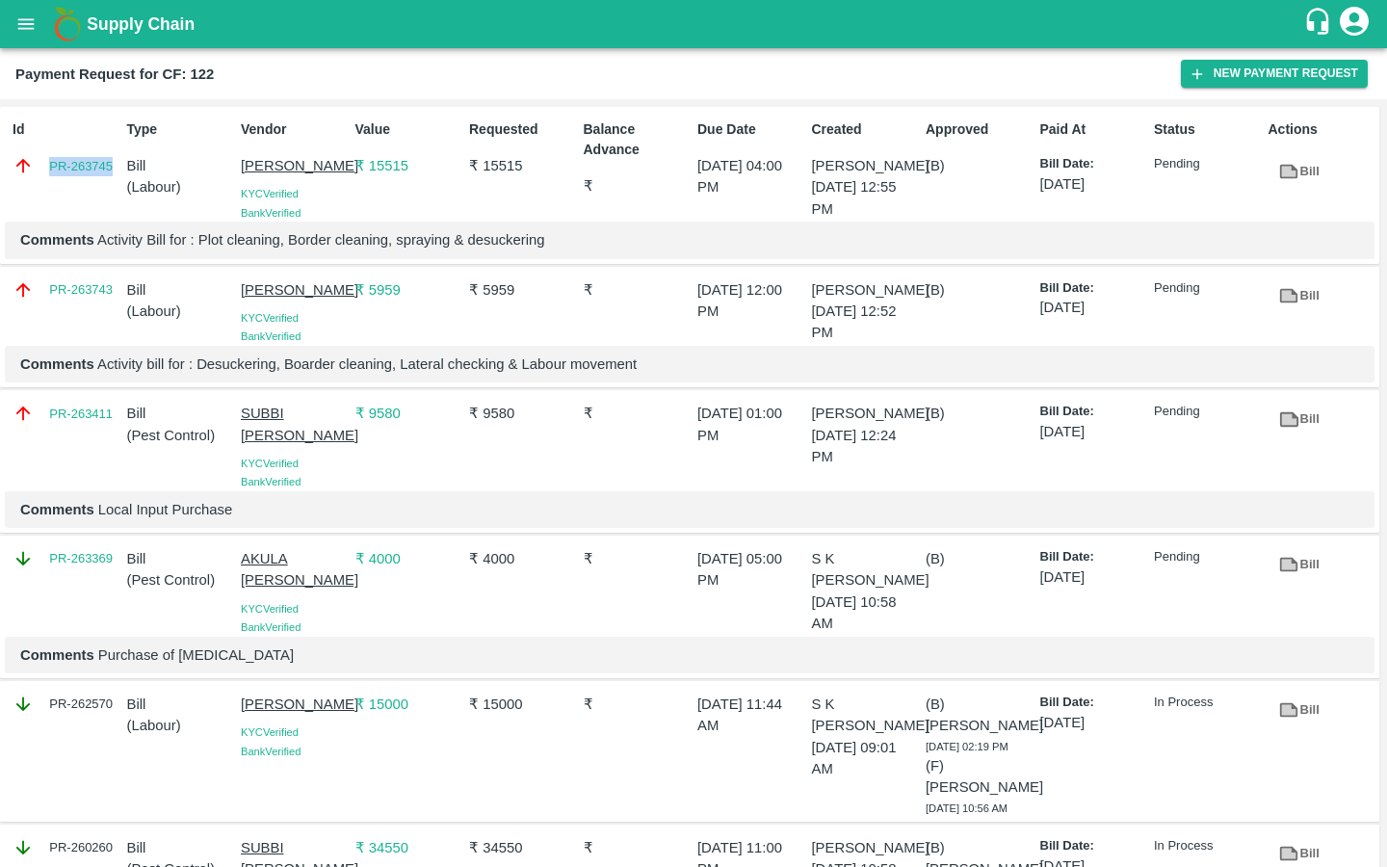
copy link "PR-263745"
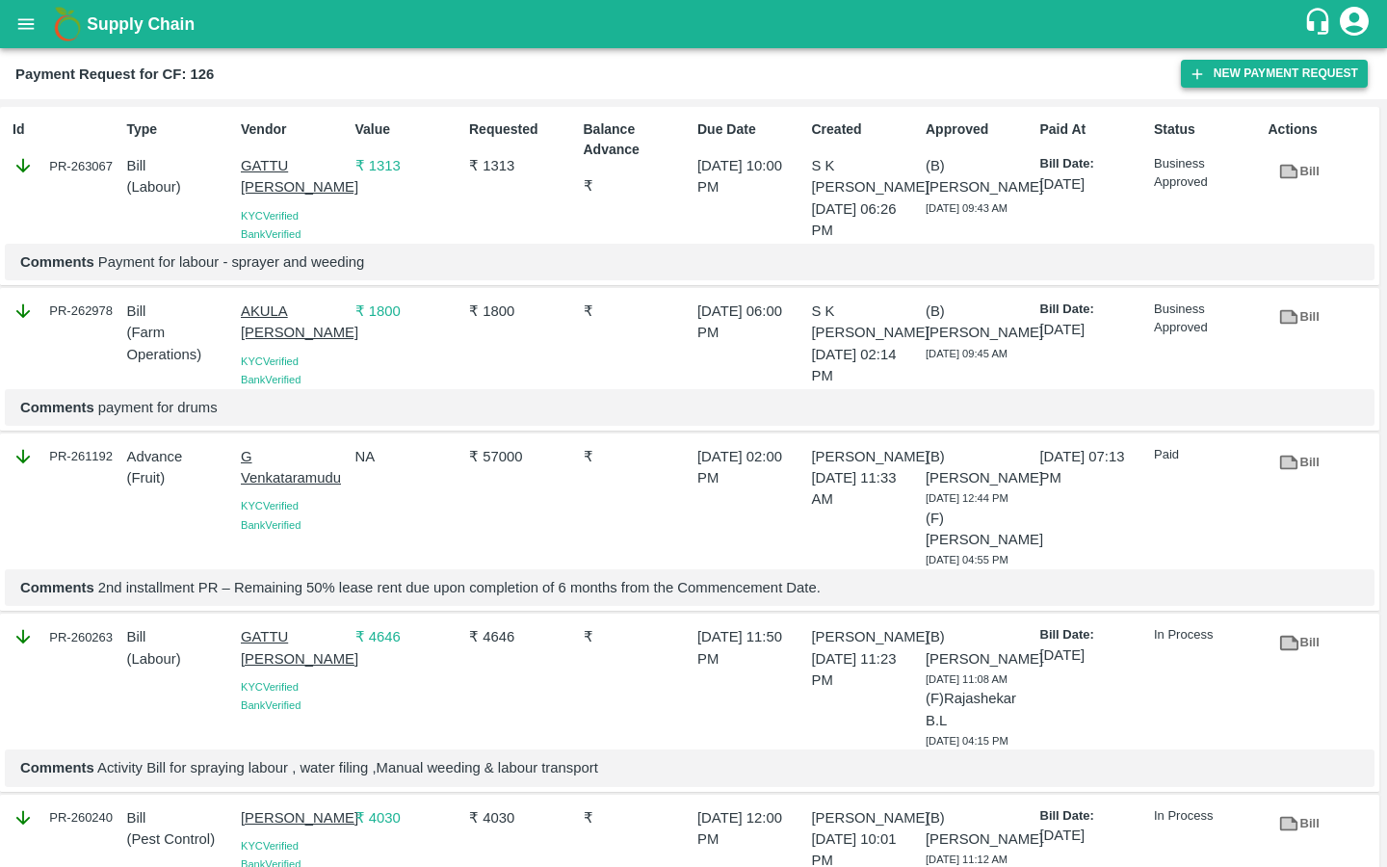
click at [1235, 74] on button "New Payment Request" at bounding box center [1274, 74] width 187 height 28
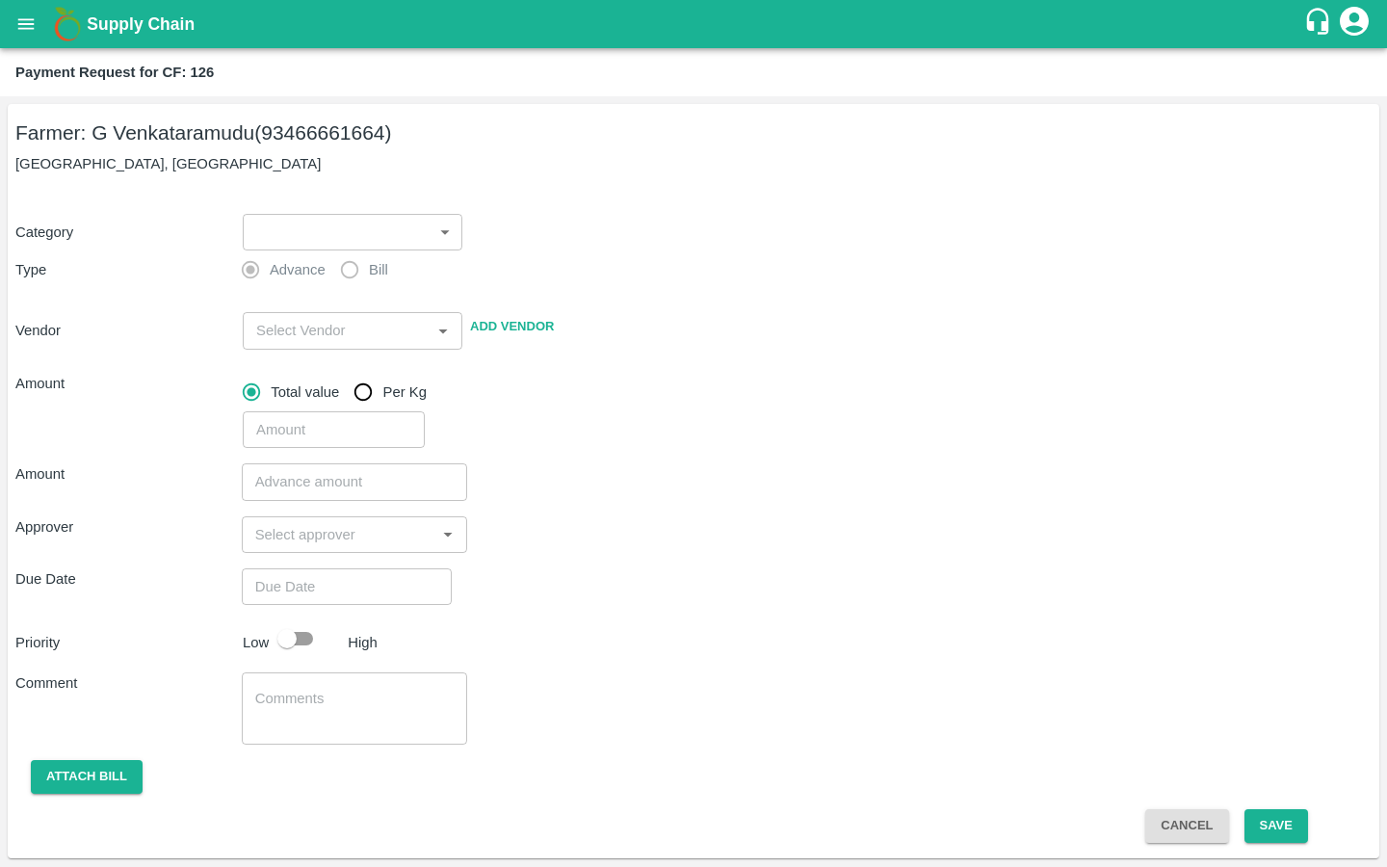
click at [421, 234] on body "Supply Chain Payment Request for CF: 126 Farmer: G Venkataramudu (93466661664) …" at bounding box center [693, 433] width 1387 height 867
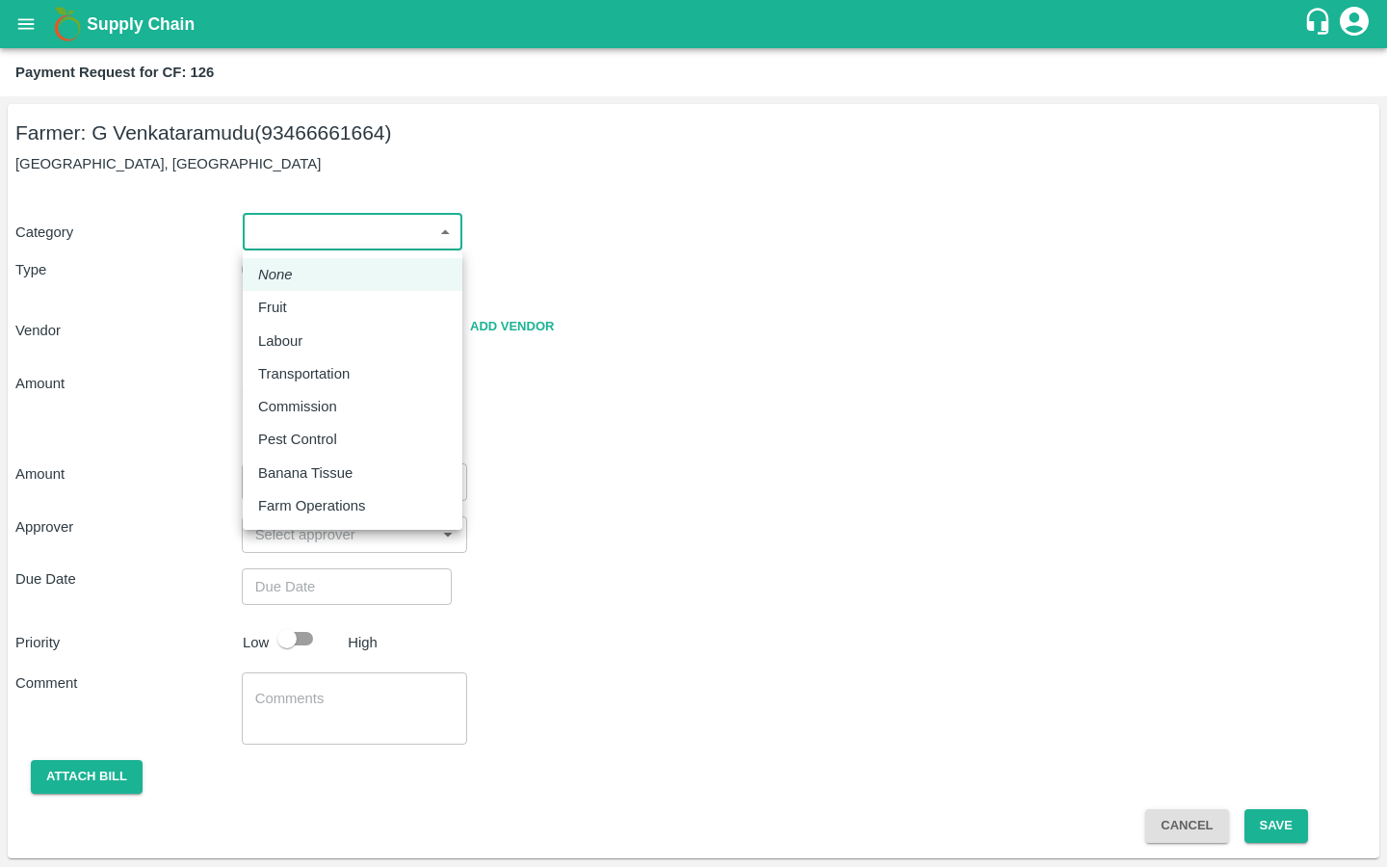
click at [328, 342] on div "Labour" at bounding box center [352, 340] width 189 height 21
type input "2"
radio input "false"
radio input "true"
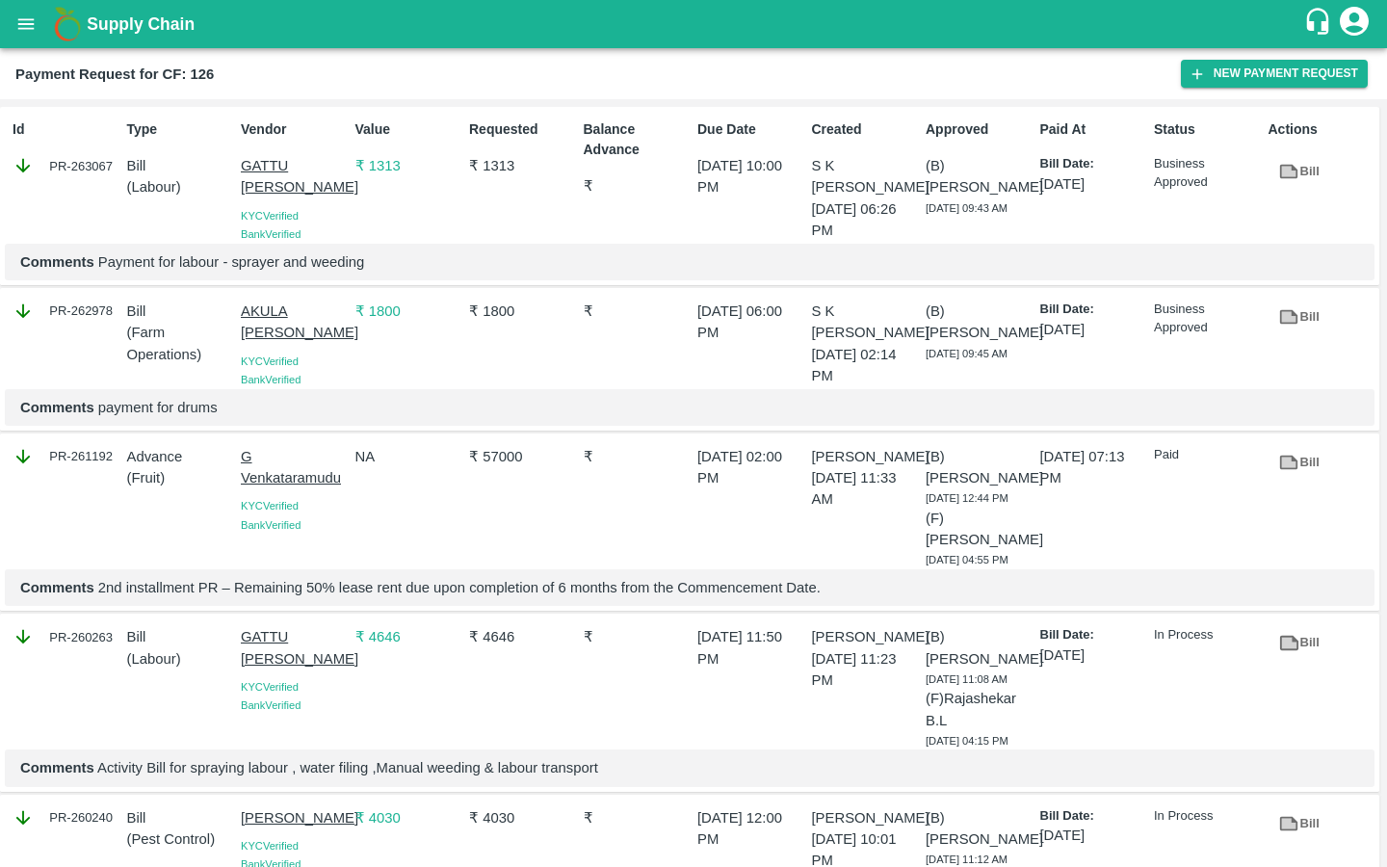
drag, startPoint x: 234, startPoint y: 163, endPoint x: 309, endPoint y: 201, distance: 84.4
click at [309, 201] on div "Vendor GATTU [PERSON_NAME] KYC Verified Bank Verified" at bounding box center [290, 178] width 115 height 132
copy p "GATTU [PERSON_NAME]"
click at [1206, 80] on button "New Payment Request" at bounding box center [1274, 74] width 187 height 28
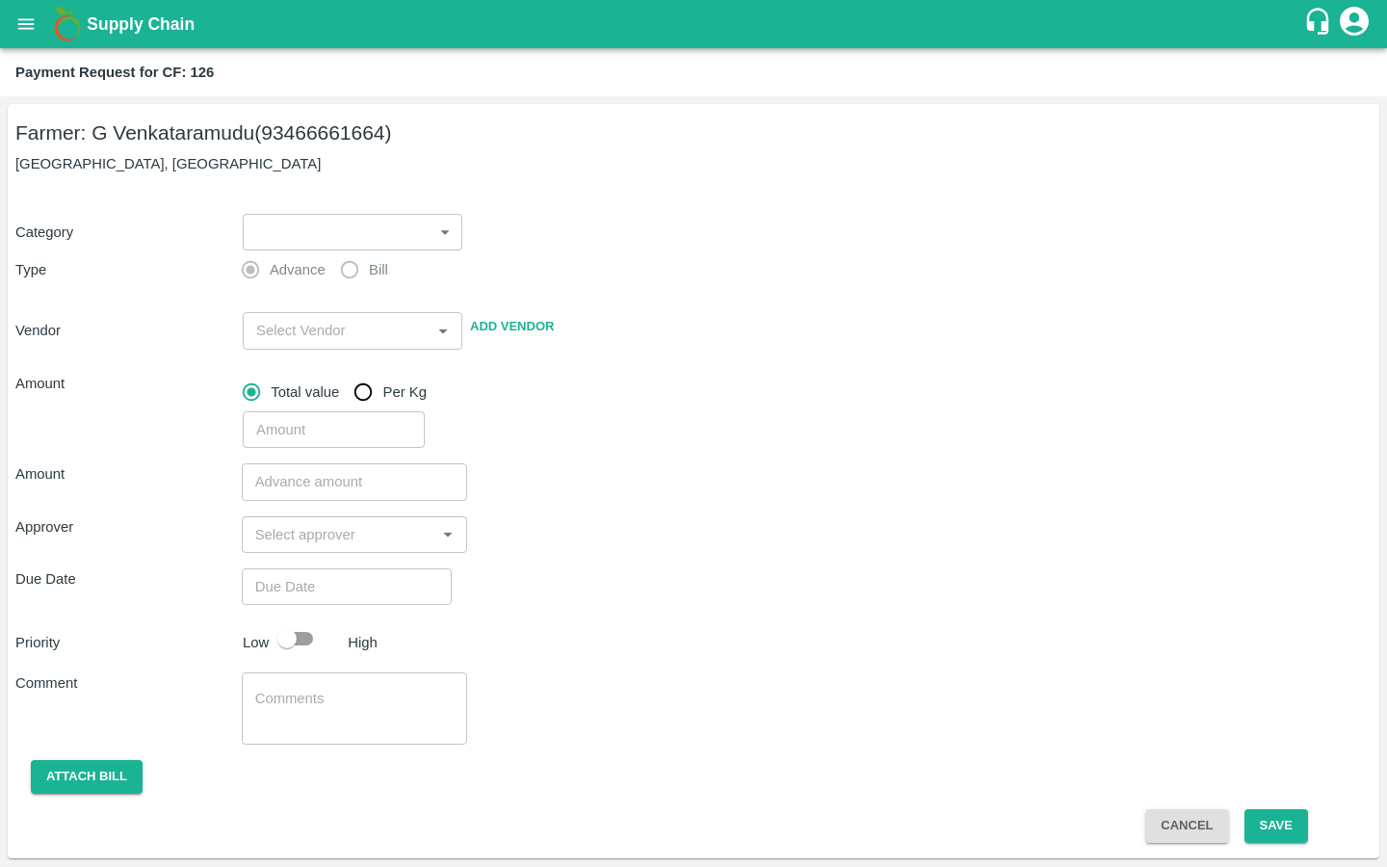
click at [377, 229] on body "Supply Chain Payment Request for CF: 126 Farmer: G Venkataramudu (93466661664) …" at bounding box center [693, 433] width 1387 height 867
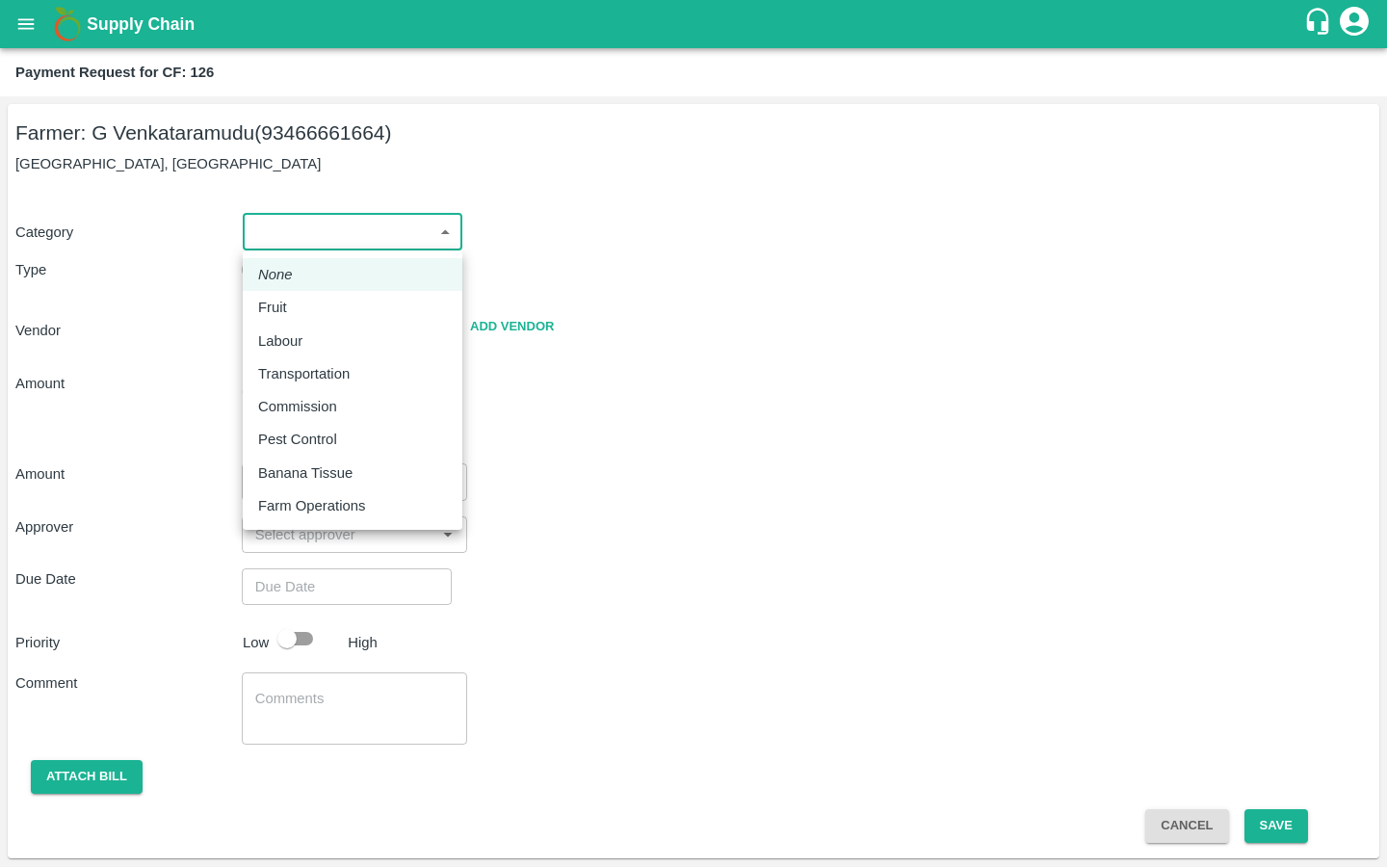
click at [303, 346] on div "Labour" at bounding box center [285, 340] width 54 height 21
type input "2"
radio input "false"
radio input "true"
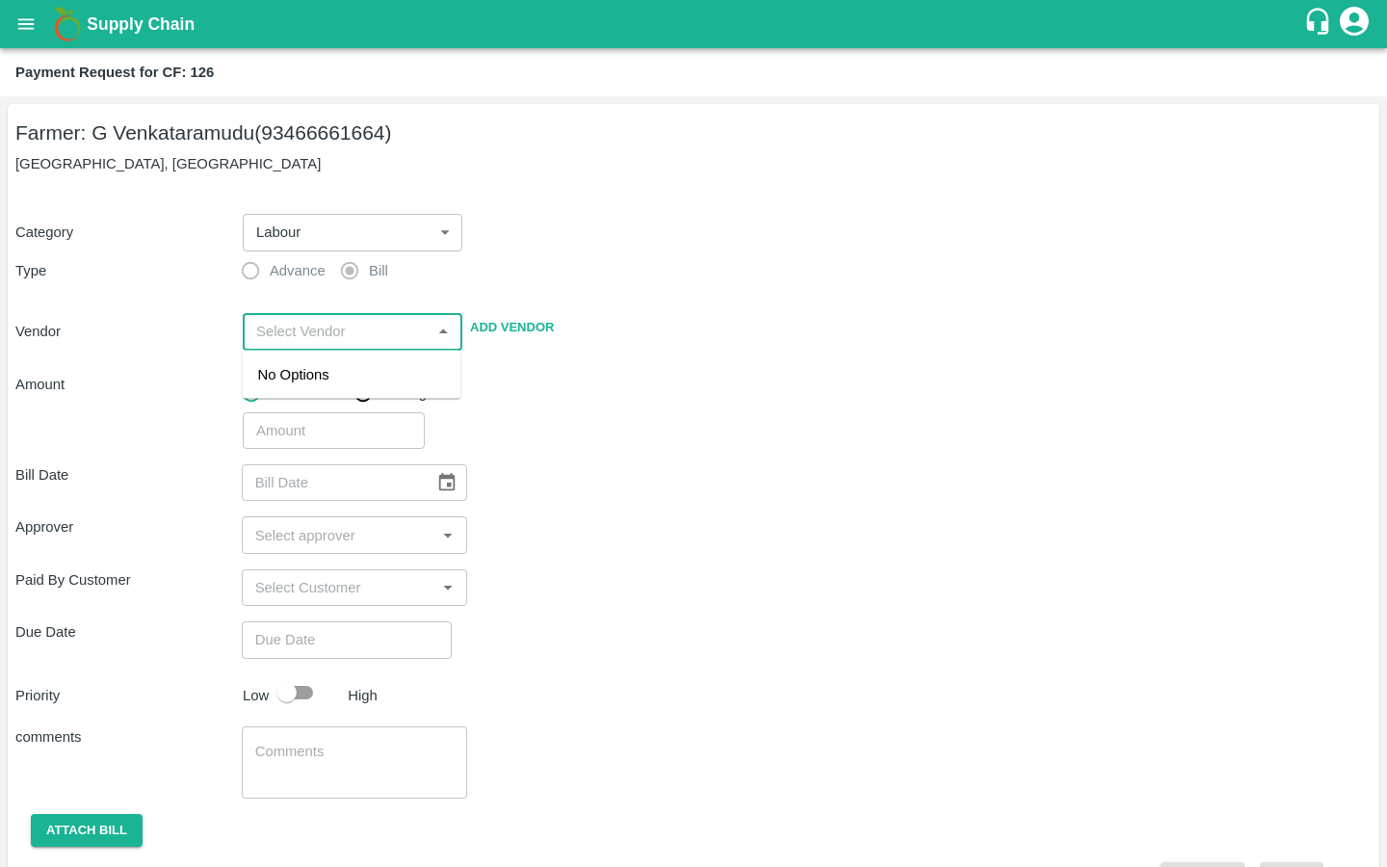
click at [281, 333] on input "input" at bounding box center [336, 331] width 176 height 25
paste input "GATTU [PERSON_NAME]"
click at [271, 388] on div "GATTU [PERSON_NAME] - 9701397775(Service Provider)" at bounding box center [352, 396] width 188 height 65
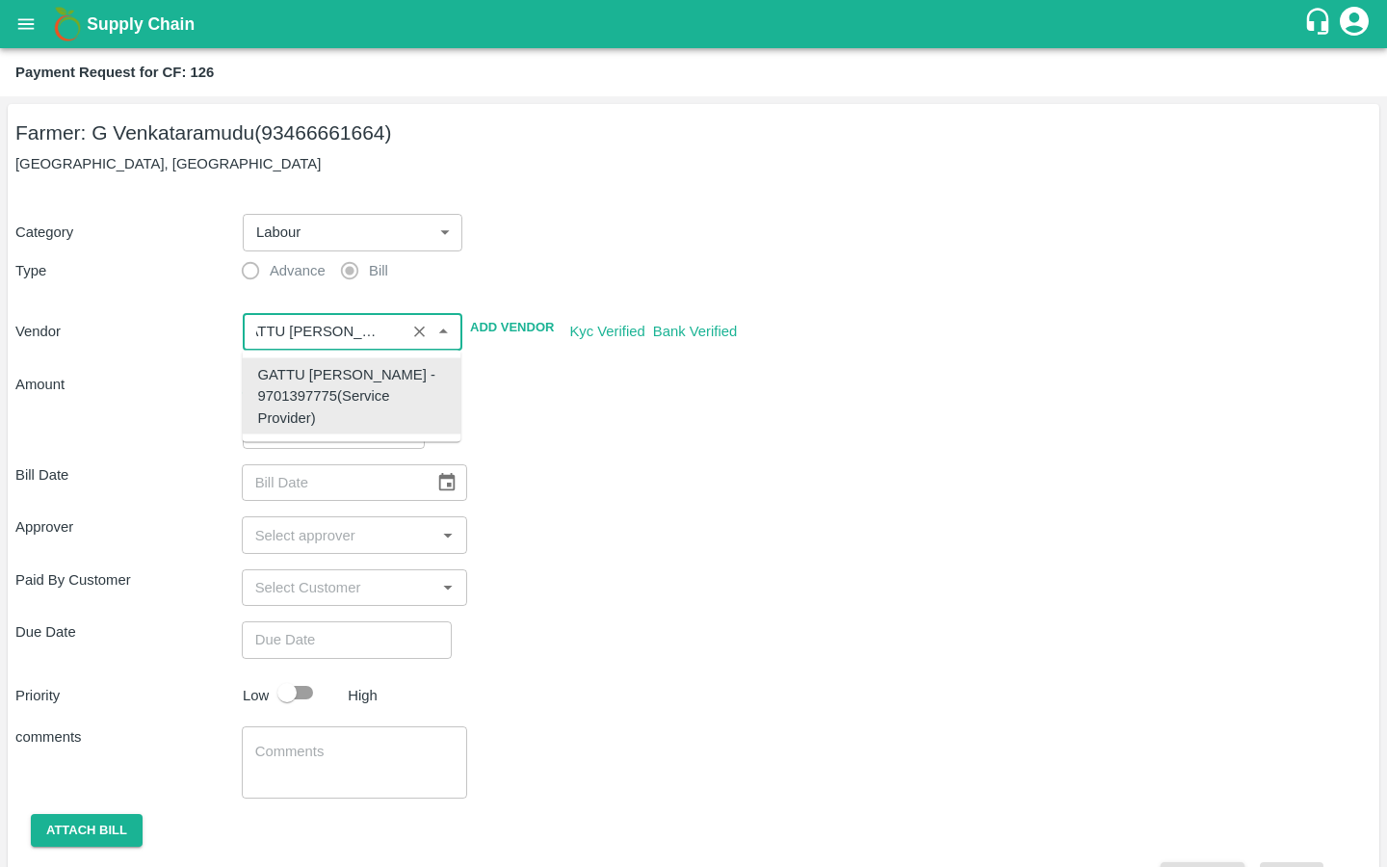
type input "GATTU [PERSON_NAME] - 9701397775(Service Provider)"
click at [729, 500] on div "Bill Date ​" at bounding box center [693, 482] width 1356 height 37
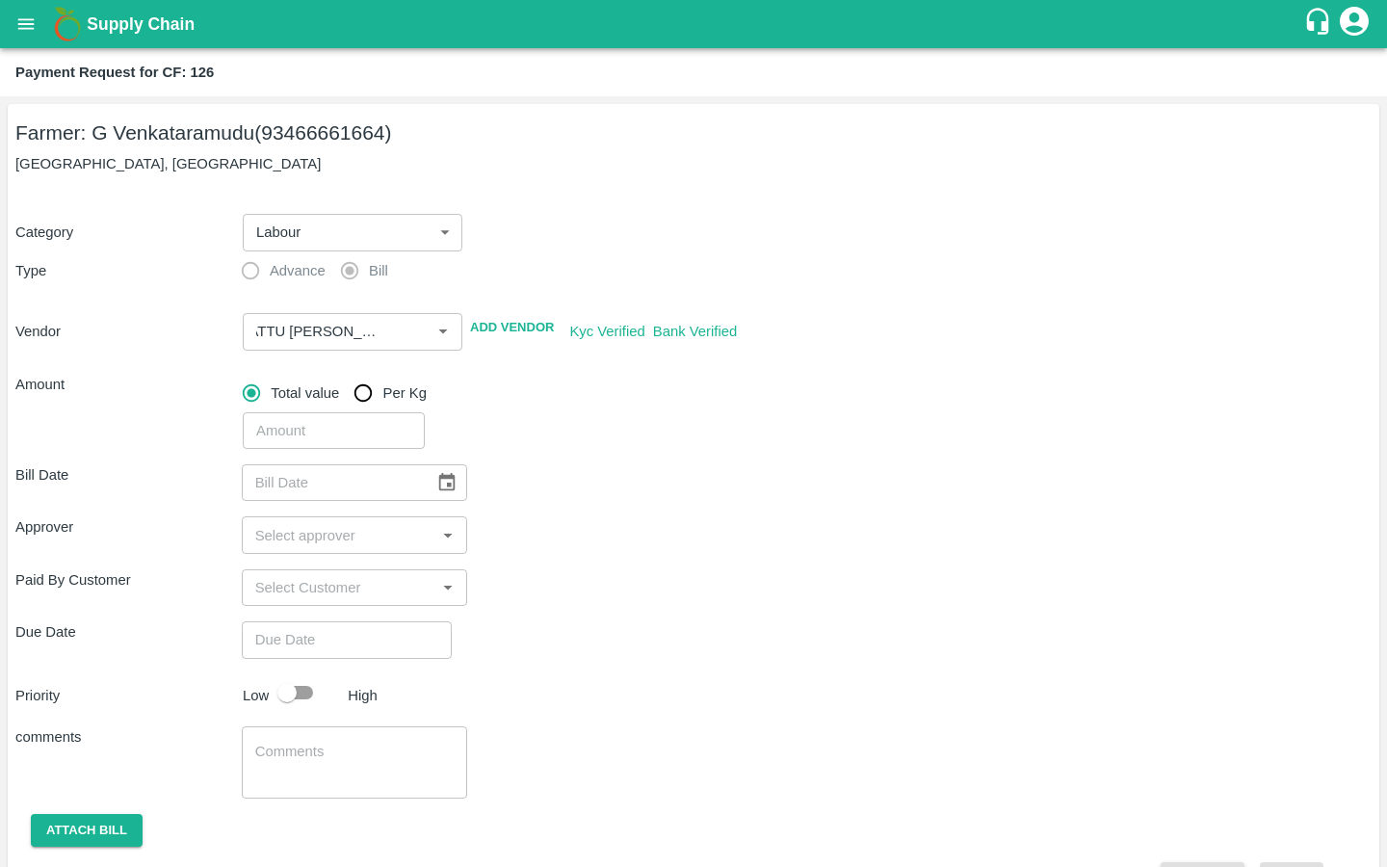
scroll to position [0, 0]
click at [365, 428] on input "number" at bounding box center [334, 430] width 182 height 37
type input "1111"
click at [557, 498] on div "Bill Date ​" at bounding box center [693, 482] width 1356 height 37
click at [436, 472] on icon "Choose date" at bounding box center [446, 482] width 21 height 21
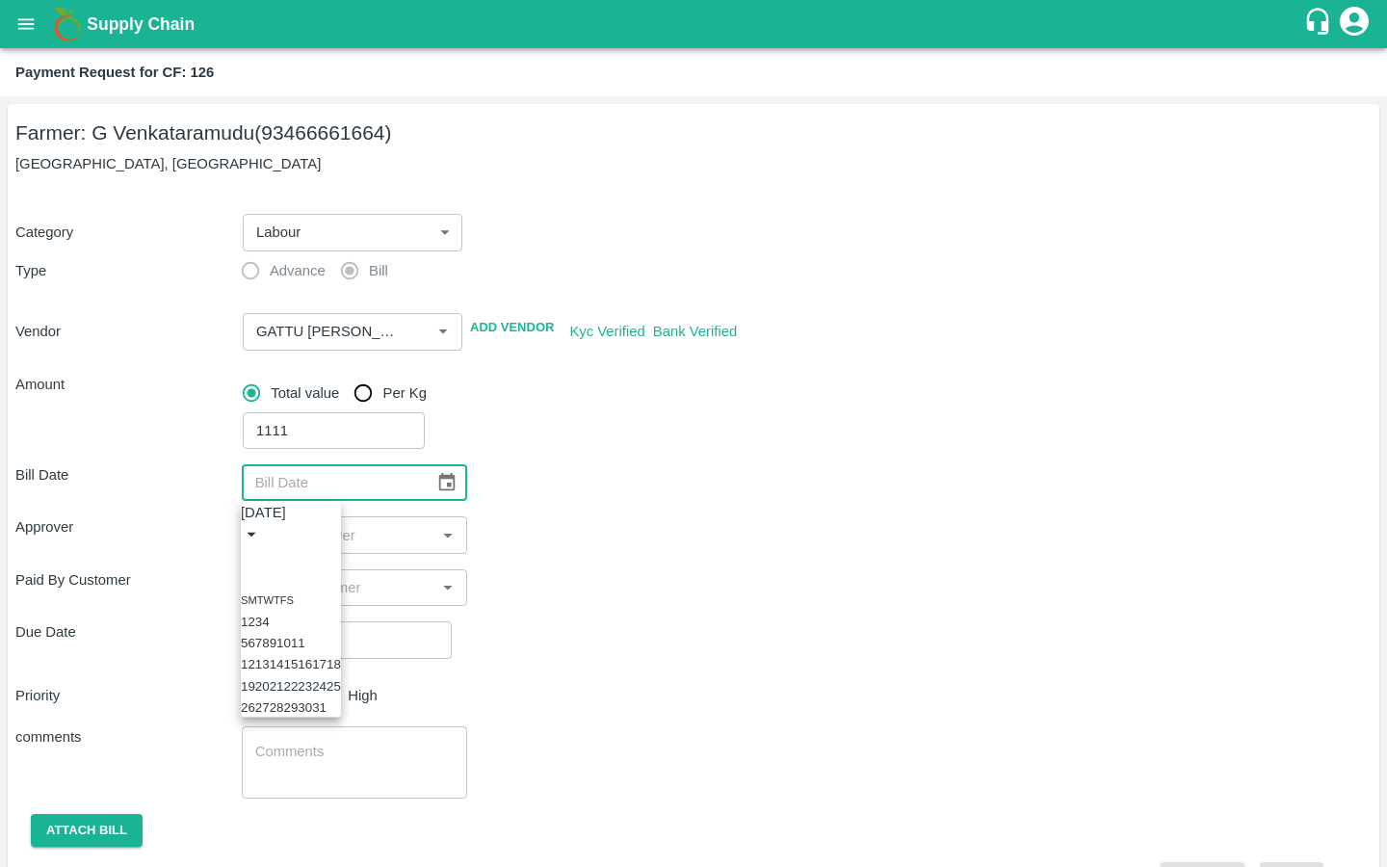
click at [254, 650] on button "6" at bounding box center [250, 643] width 7 height 14
type input "[DATE]"
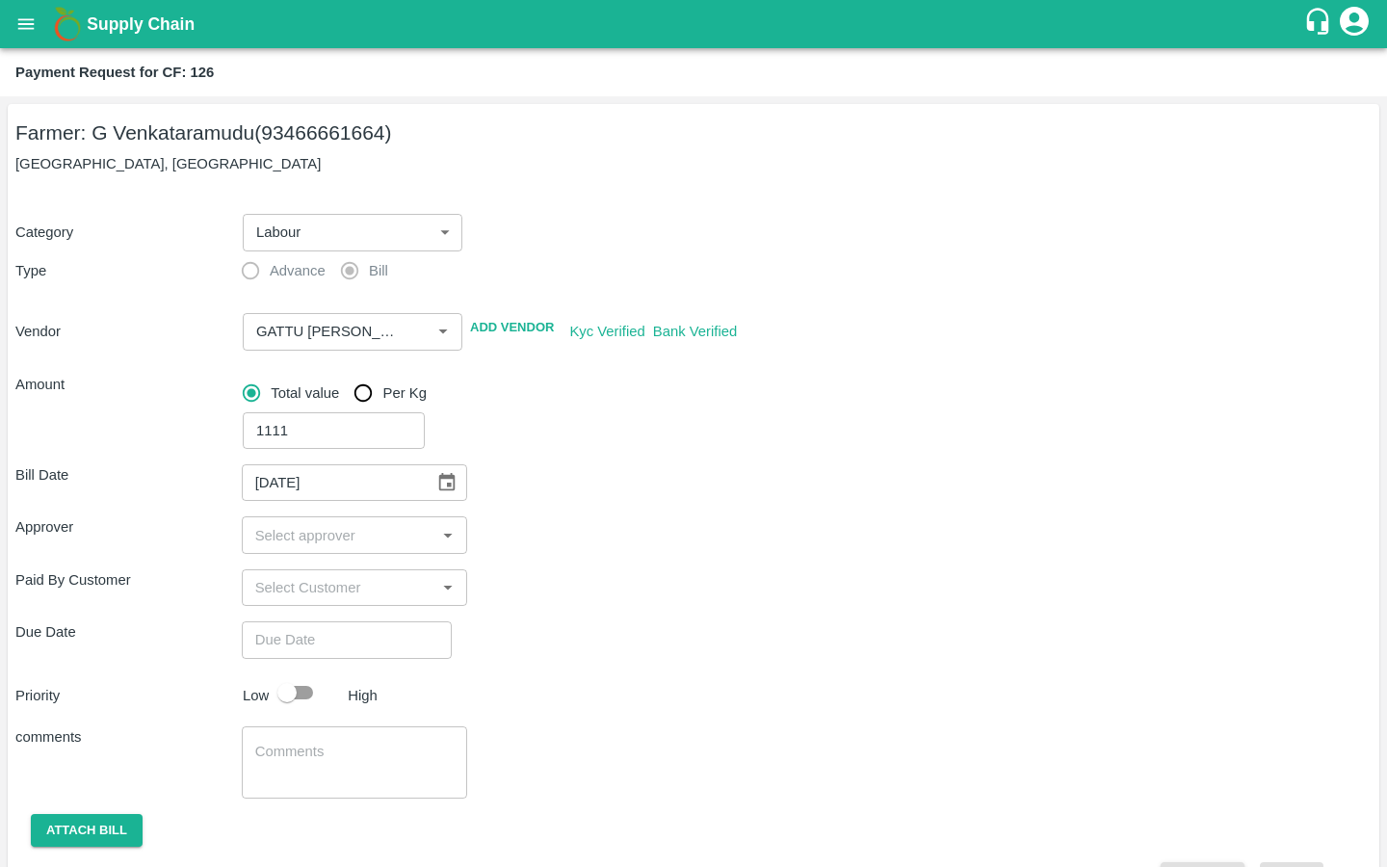
click at [317, 533] on input "input" at bounding box center [338, 534] width 183 height 25
type input "kira"
click at [278, 582] on input "checkbox" at bounding box center [275, 586] width 39 height 39
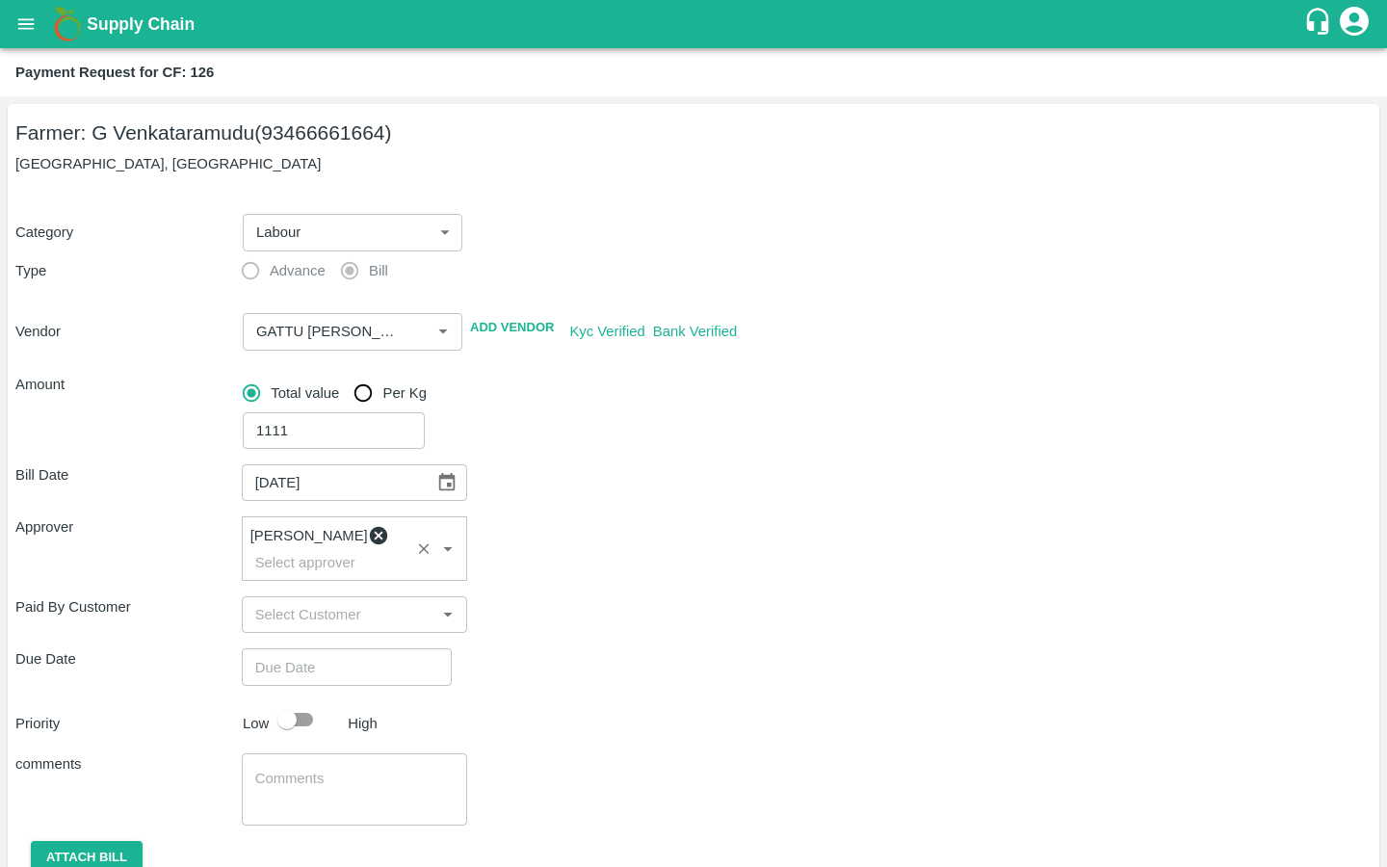
click at [303, 648] on input "Choose date" at bounding box center [340, 666] width 196 height 37
click at [21, 296] on button "7" at bounding box center [17, 288] width 7 height 14
click at [102, 119] on span "PM" at bounding box center [92, 108] width 19 height 22
type input "[DATE] 12:00 PM"
click at [129, 330] on button "OK" at bounding box center [98, 314] width 62 height 34
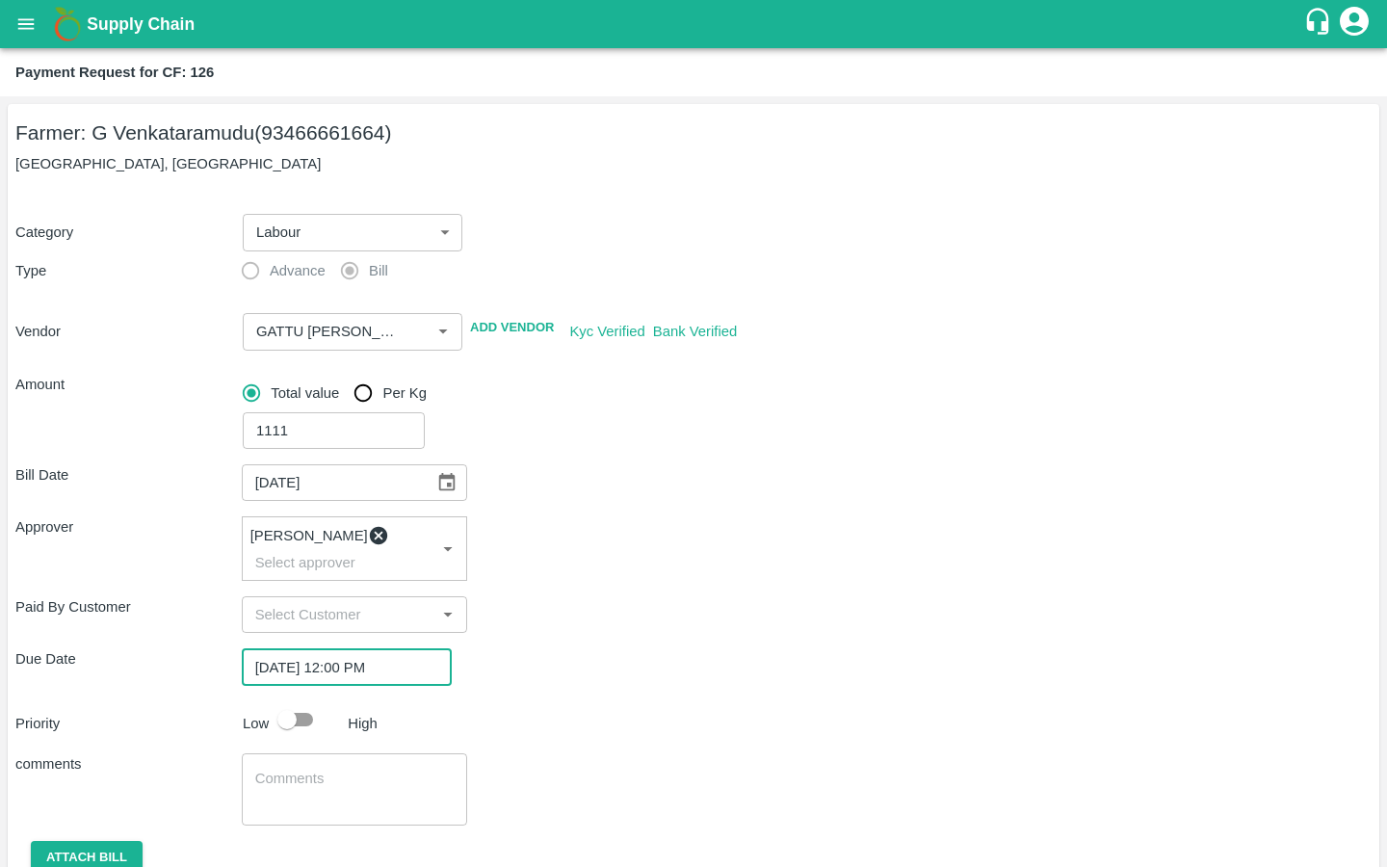
click at [305, 704] on input "checkbox" at bounding box center [287, 719] width 110 height 37
checkbox input "true"
click at [352, 753] on div "x ​" at bounding box center [355, 789] width 226 height 72
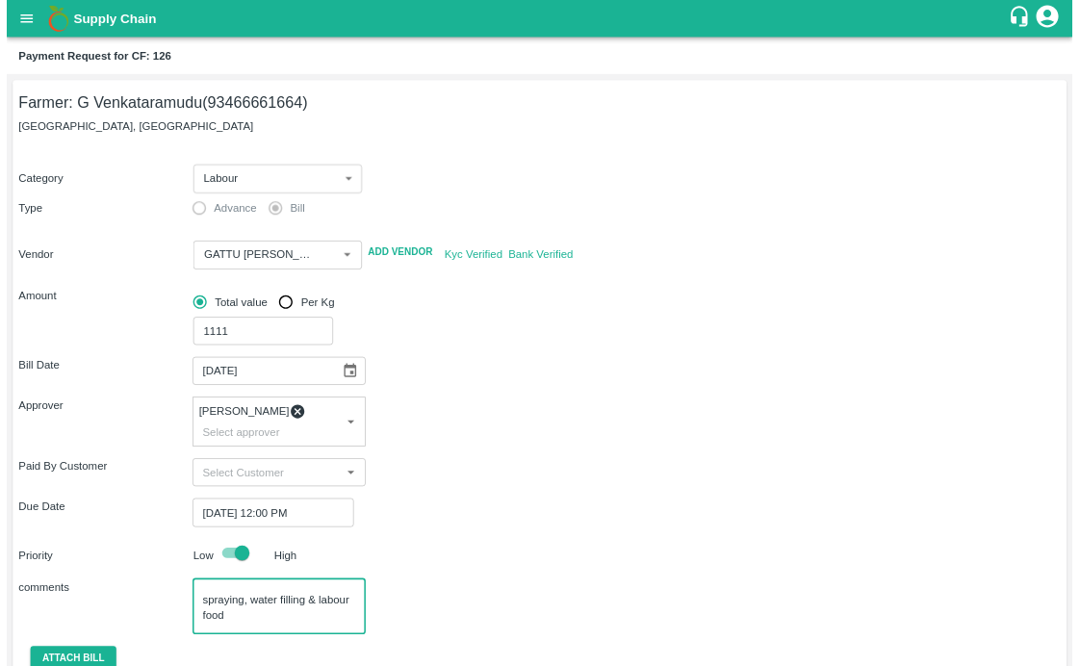
scroll to position [63, 0]
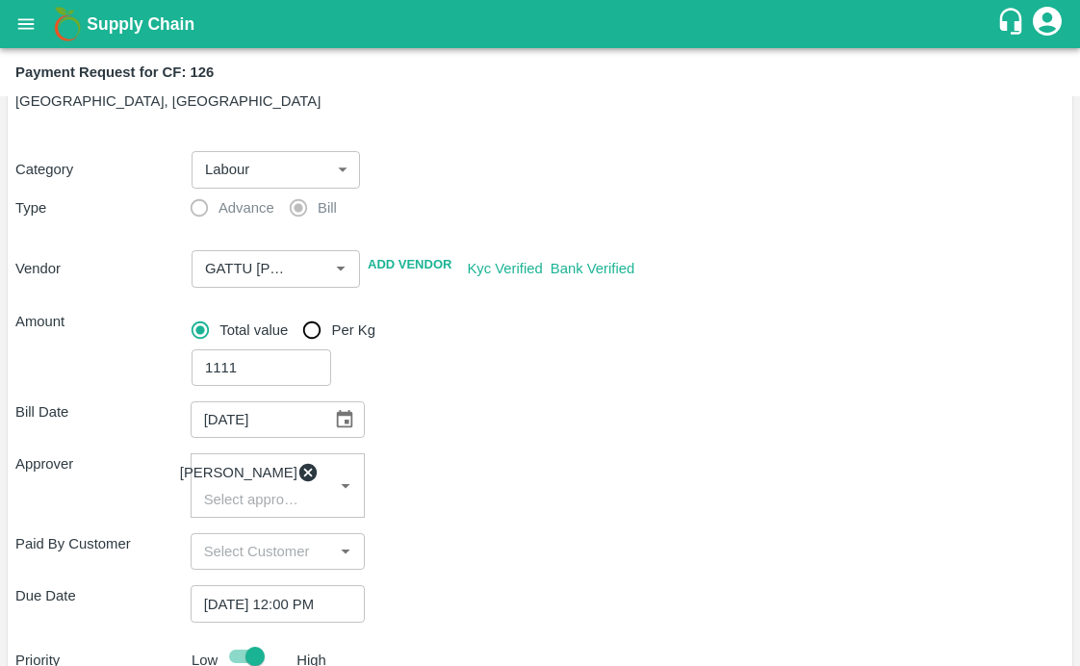
type textarea "Activity Bill for : Herbicide spraying, water filling & labour food"
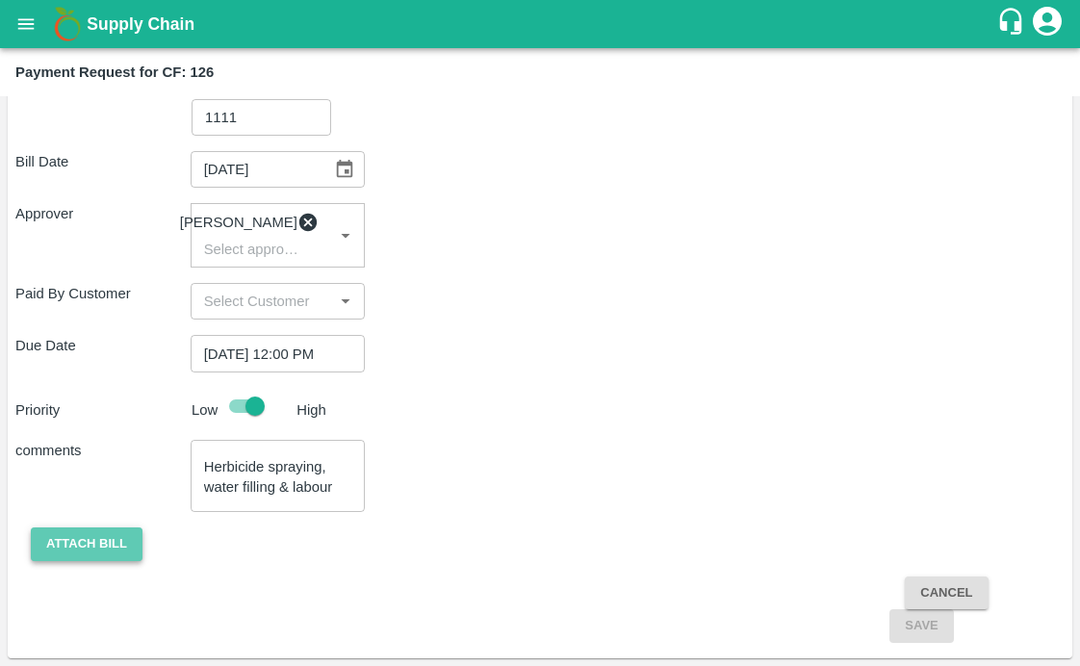
click at [59, 540] on button "Attach bill" at bounding box center [87, 545] width 112 height 34
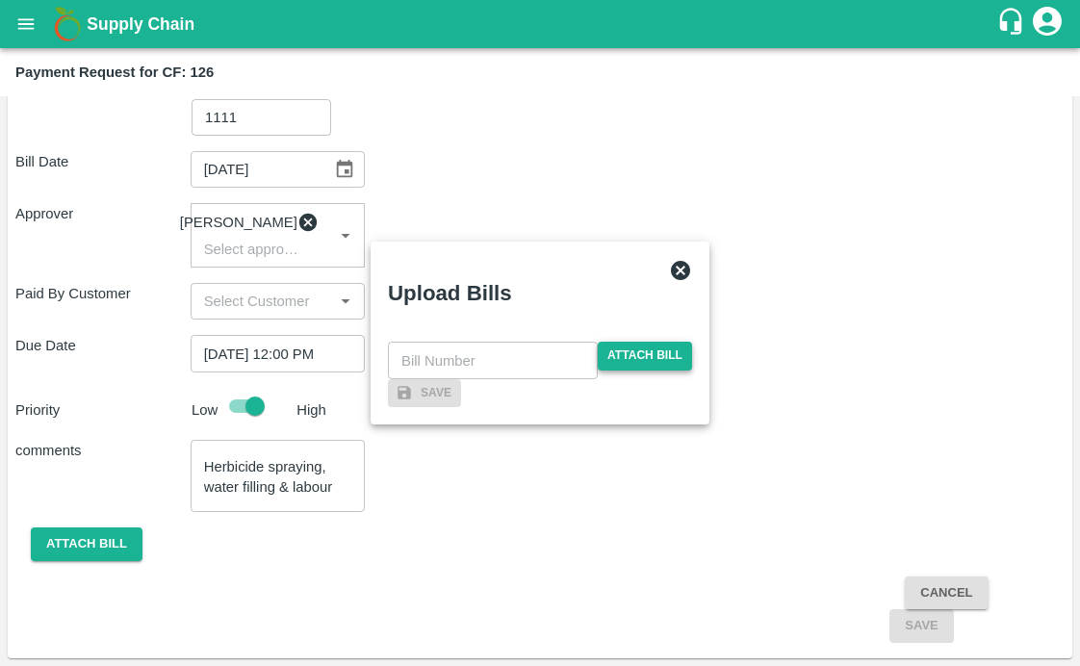
click at [630, 342] on span "Attach bill" at bounding box center [645, 356] width 94 height 28
click at [0, 0] on input "Attach bill" at bounding box center [0, 0] width 0 height 0
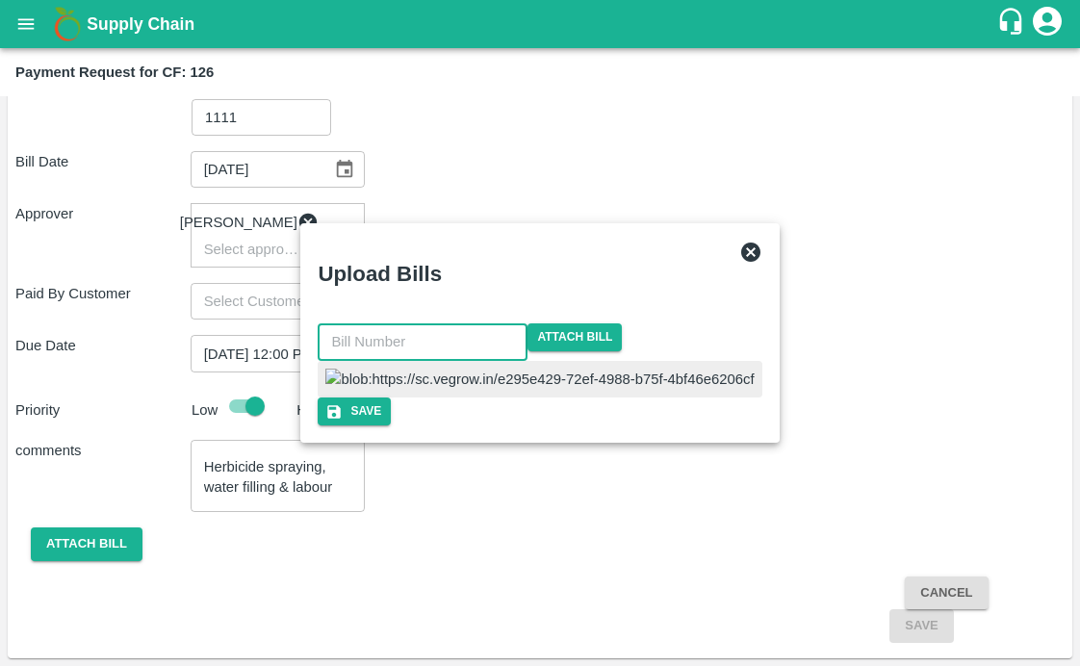
click at [492, 324] on input "text" at bounding box center [423, 342] width 210 height 37
type input "32"
click at [385, 426] on button "Save" at bounding box center [348, 412] width 73 height 28
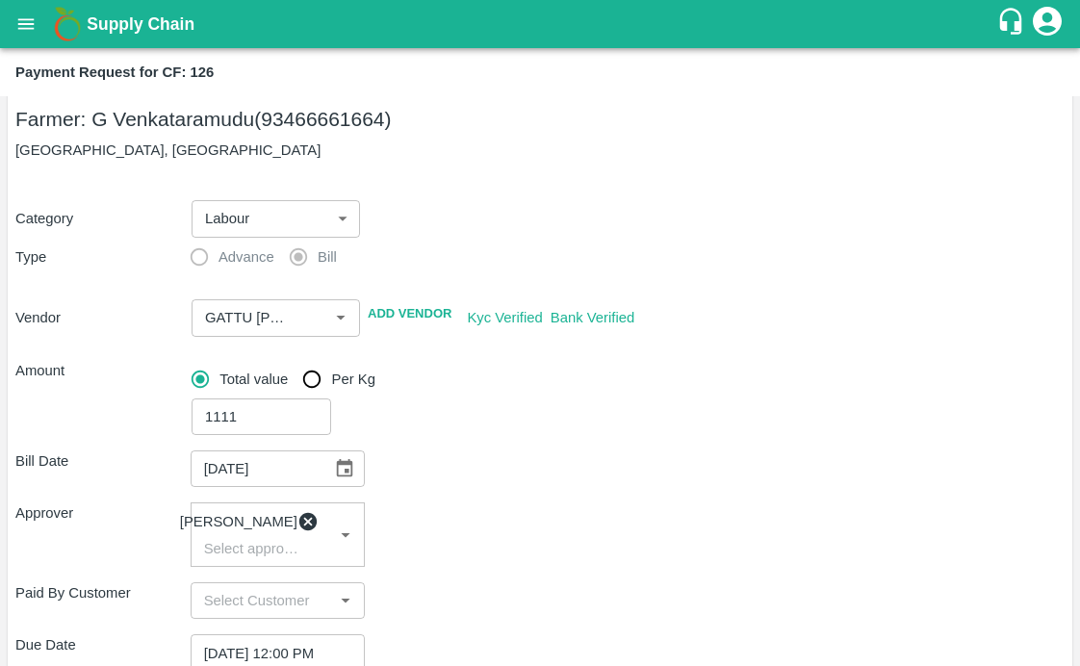
scroll to position [0, 0]
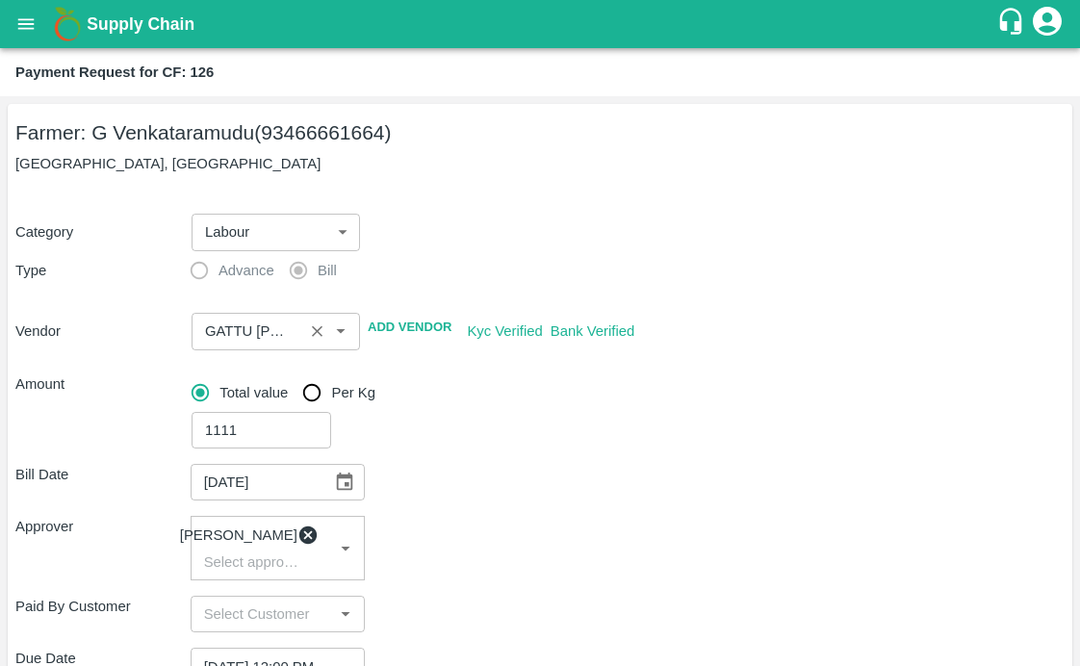
click at [272, 320] on input "input" at bounding box center [247, 331] width 100 height 25
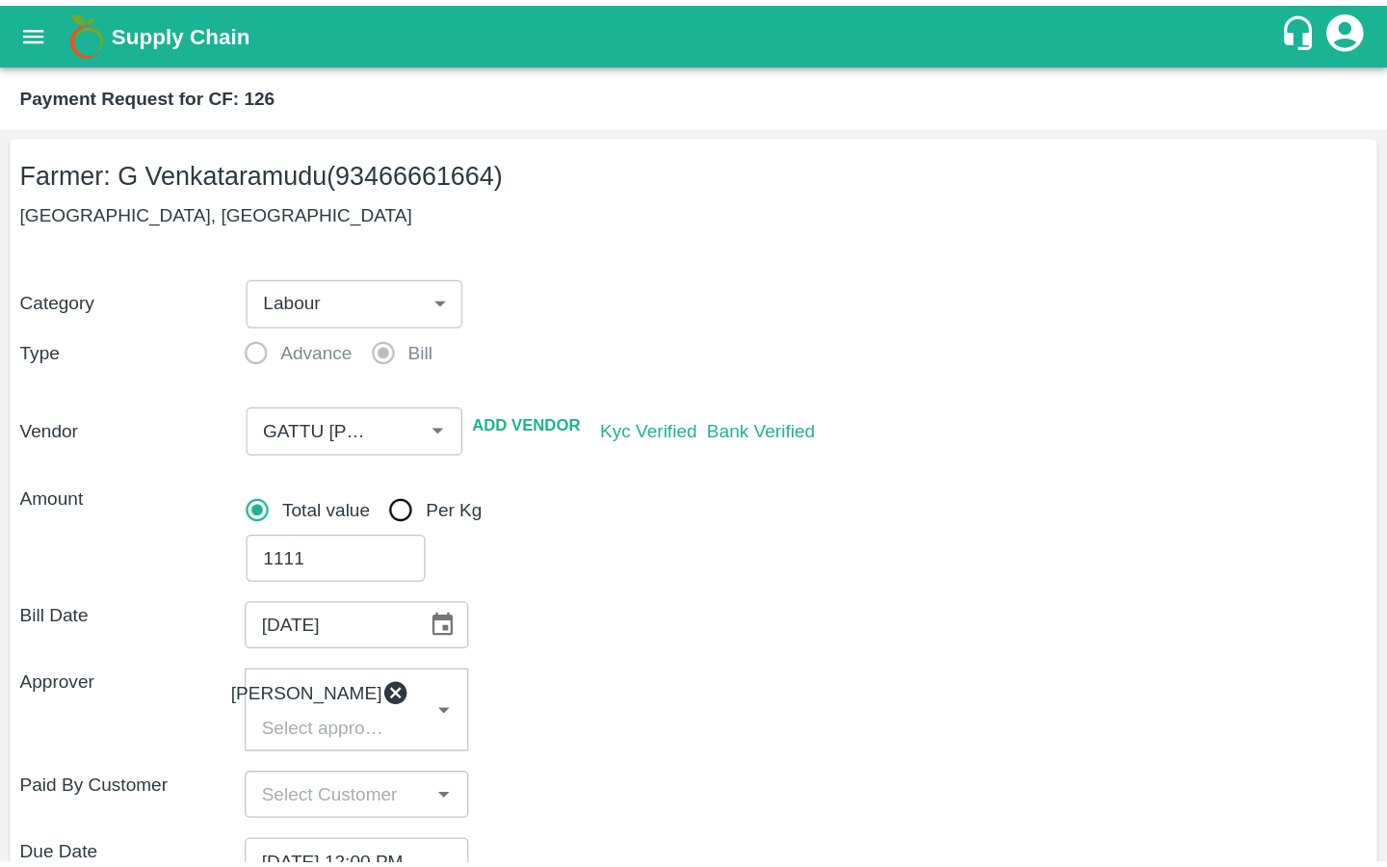
scroll to position [417, 0]
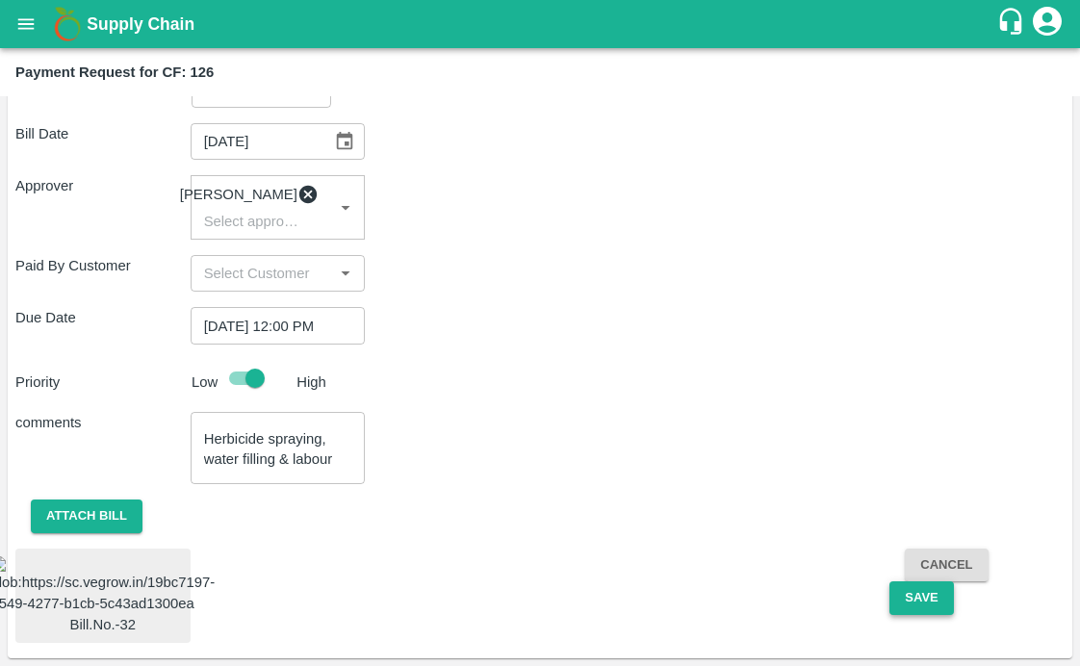
click at [920, 582] on button "Save" at bounding box center [922, 599] width 64 height 34
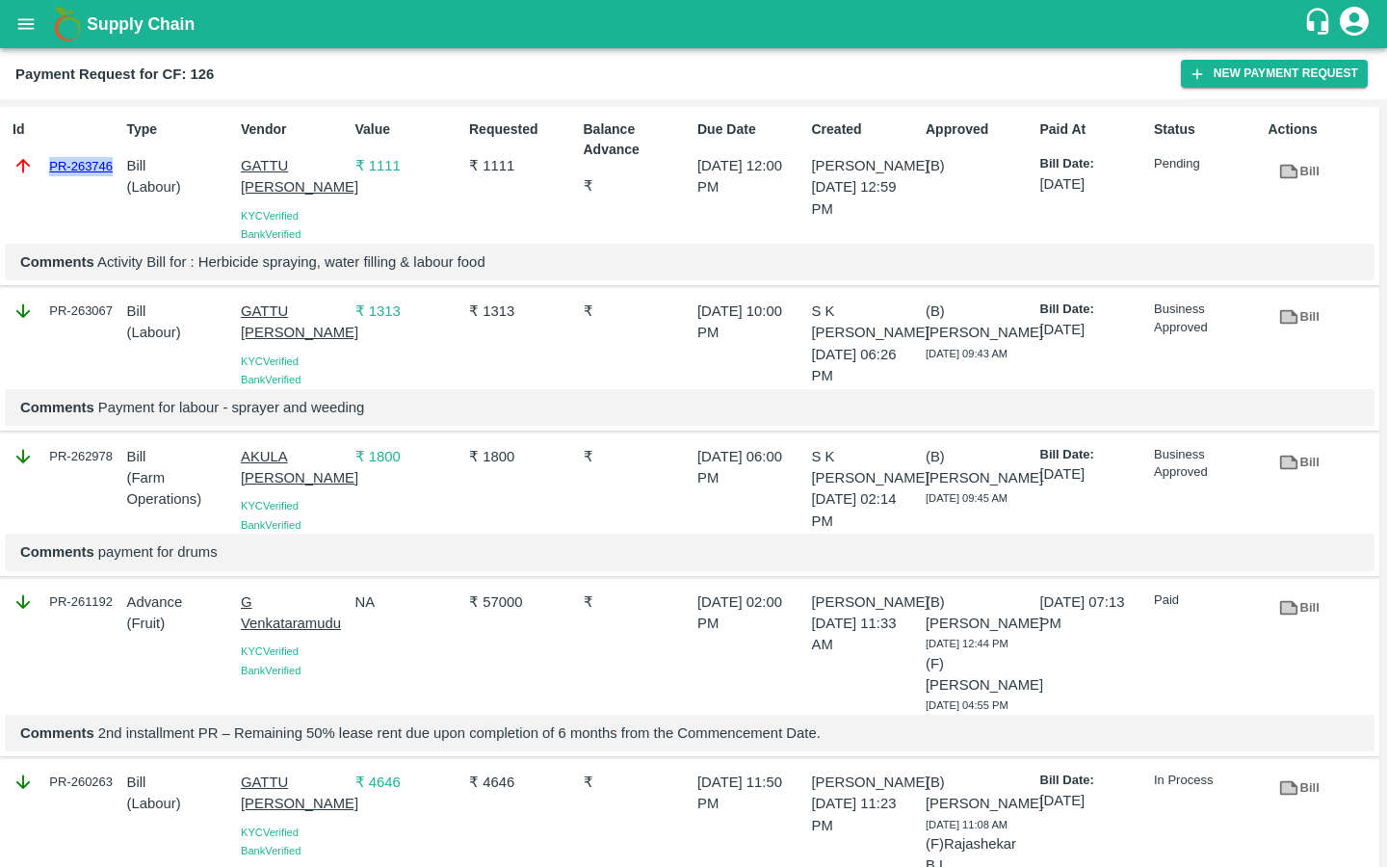
drag, startPoint x: 42, startPoint y: 163, endPoint x: 112, endPoint y: 162, distance: 69.3
click at [112, 162] on div "PR-263746" at bounding box center [66, 165] width 107 height 21
copy link "PR-263746"
click at [29, 33] on icon "open drawer" at bounding box center [25, 23] width 21 height 21
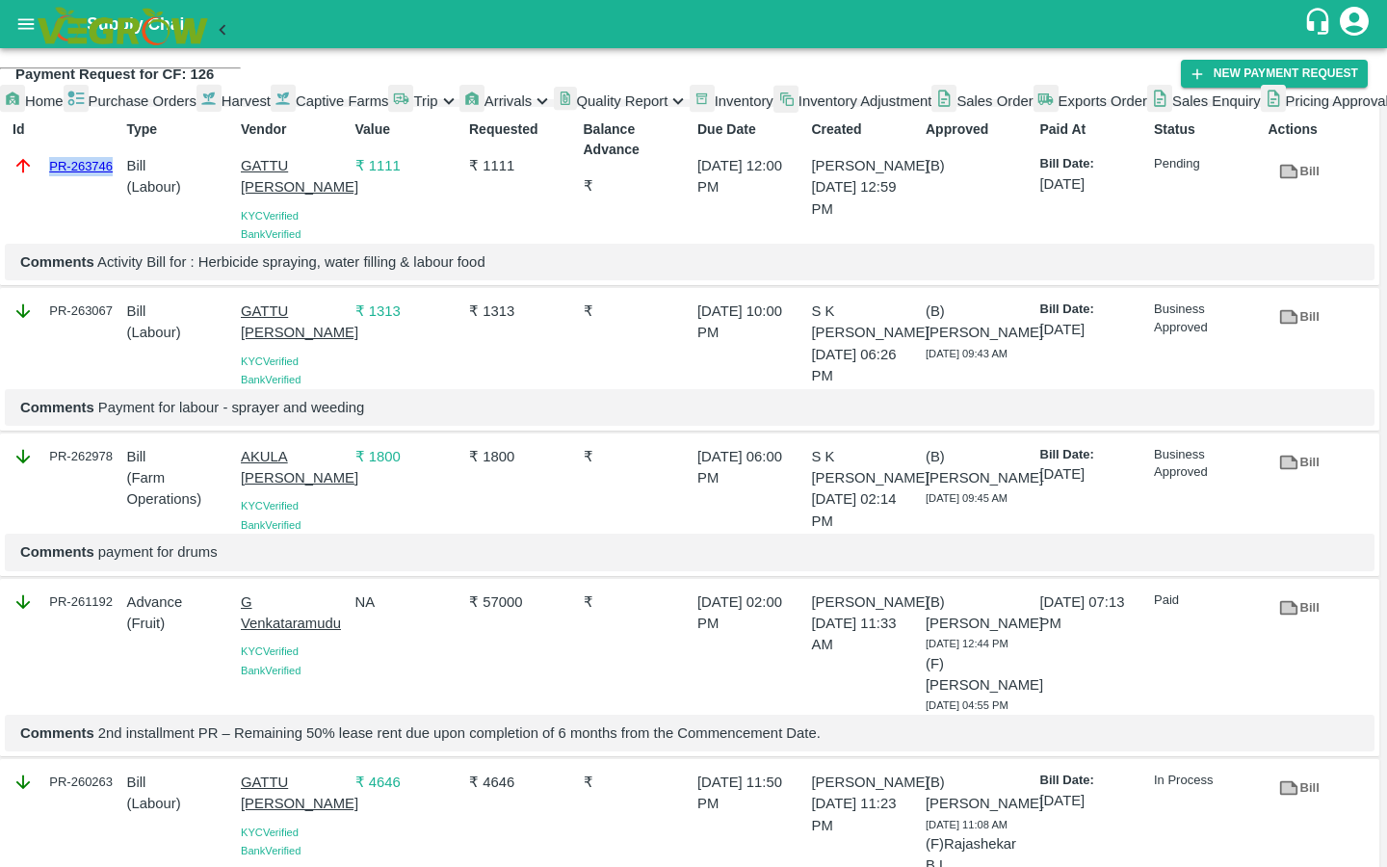
scroll to position [230, 0]
click at [96, 171] on span "My Payment Requests" at bounding box center [86, 163] width 143 height 15
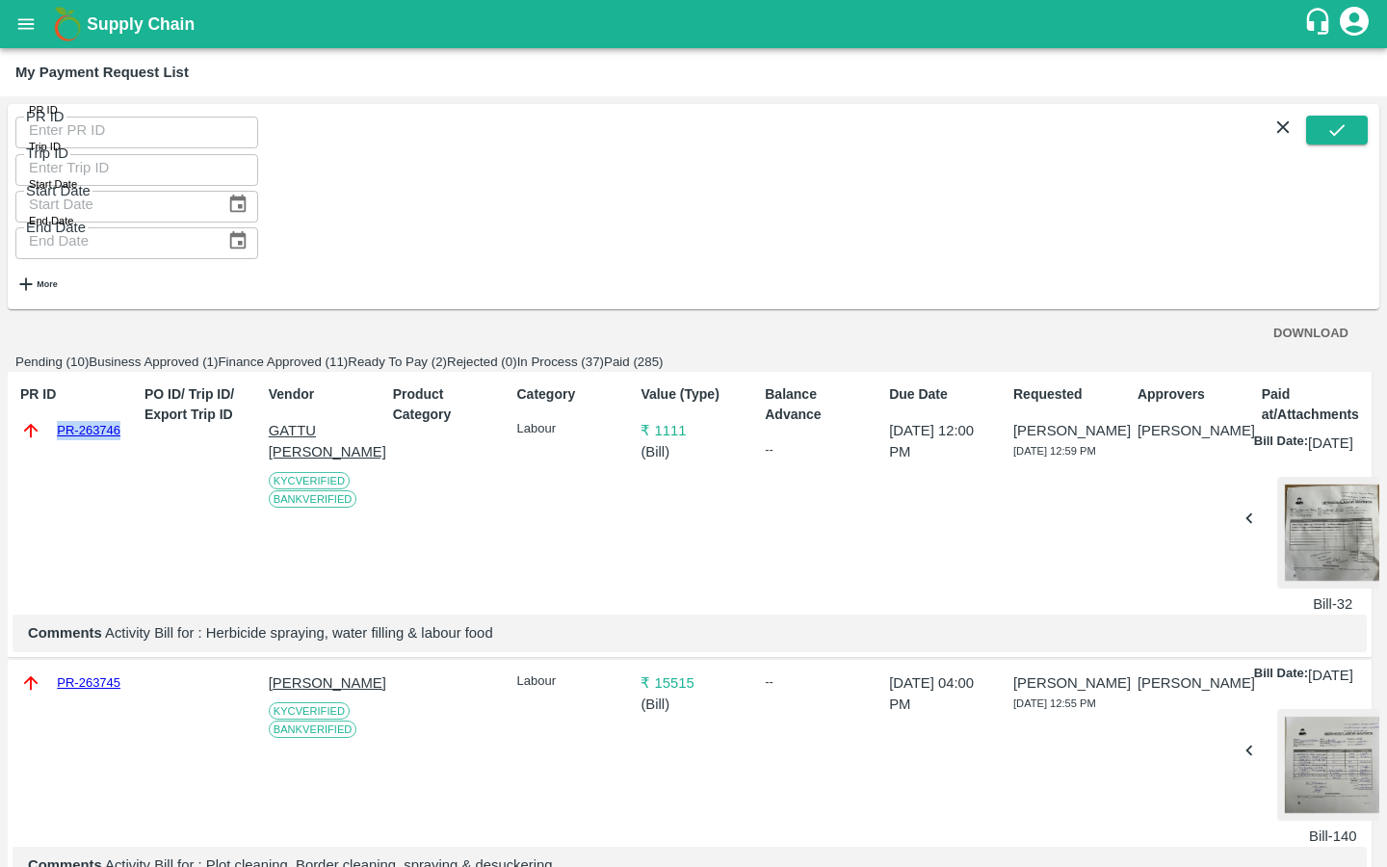
drag, startPoint x: 41, startPoint y: 365, endPoint x: 121, endPoint y: 365, distance: 79.9
click at [121, 420] on div "PR-263746" at bounding box center [72, 430] width 105 height 21
copy link "PR-263746"
drag, startPoint x: 108, startPoint y: 578, endPoint x: 541, endPoint y: 586, distance: 433.4
click at [541, 622] on p "Comments Activity Bill for : Herbicide spraying, water filling & labour food" at bounding box center [689, 632] width 1323 height 21
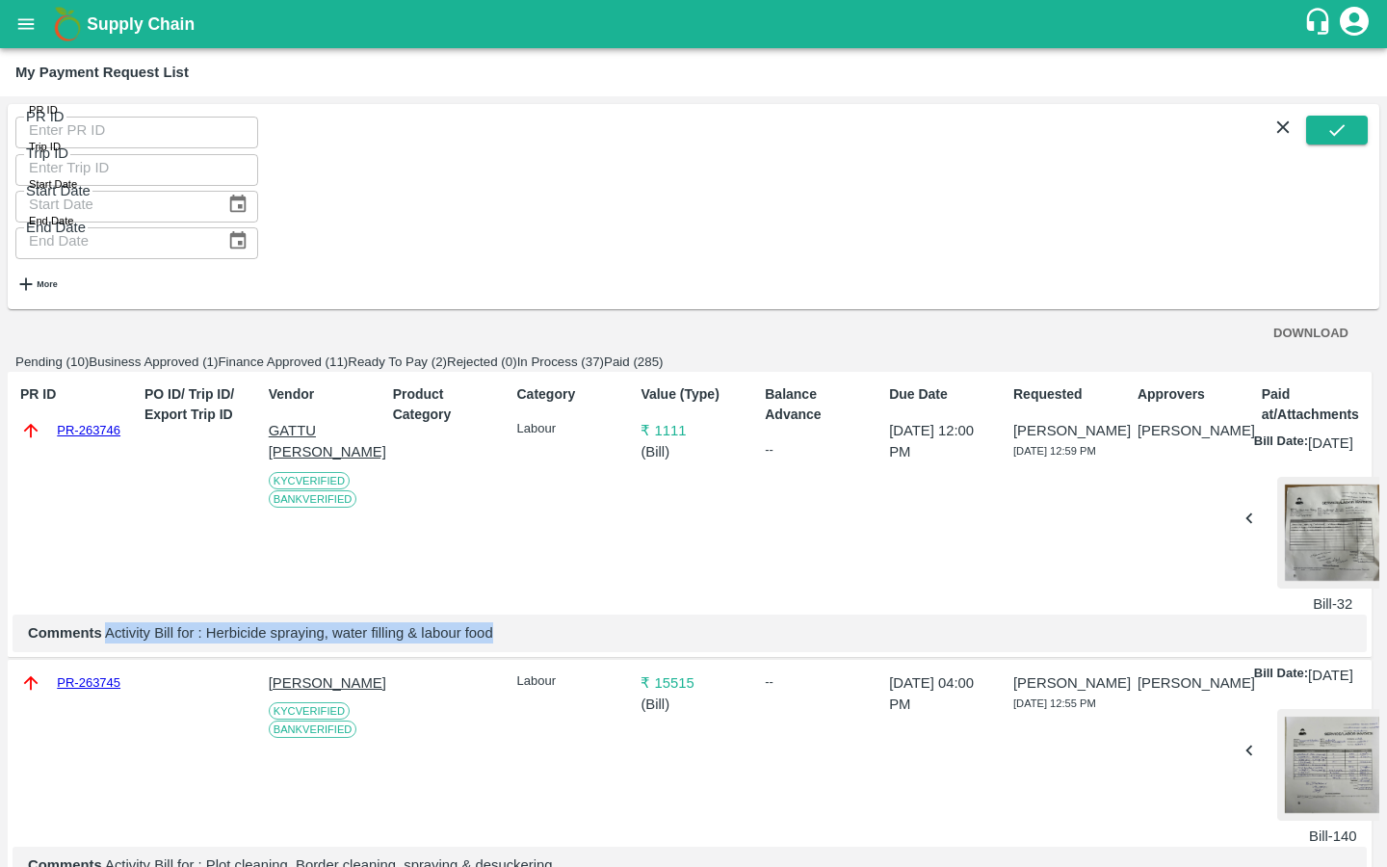
copy p "Activity Bill for : Herbicide spraying, water filling & labour food"
drag, startPoint x: 46, startPoint y: 353, endPoint x: 146, endPoint y: 353, distance: 100.1
click at [146, 660] on div "PR-263745 [PERSON_NAME] KYC Verified Bank Verified Labour ₹ 15515 ( Bill ) -- […" at bounding box center [690, 775] width 1364 height 230
copy div "PR-263745"
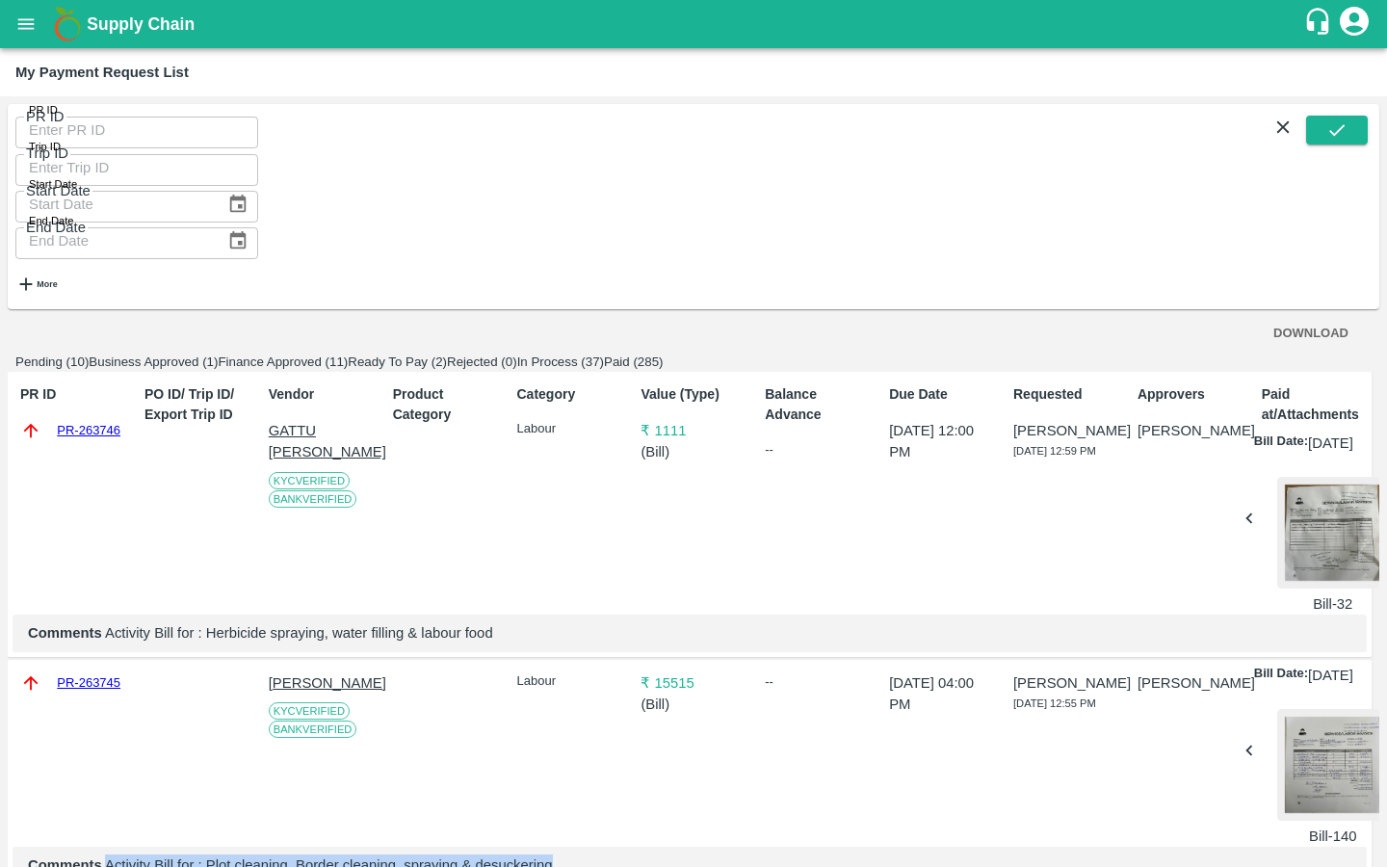
drag, startPoint x: 105, startPoint y: 545, endPoint x: 591, endPoint y: 545, distance: 486.3
click at [591, 854] on p "Comments Activity Bill for : Plot cleaning, Border cleaning, spraying & desucke…" at bounding box center [689, 864] width 1323 height 21
copy p "Activity Bill for : Plot cleaning, Border cleaning, spraying & desuckering"
drag, startPoint x: 49, startPoint y: 243, endPoint x: 167, endPoint y: 243, distance: 117.5
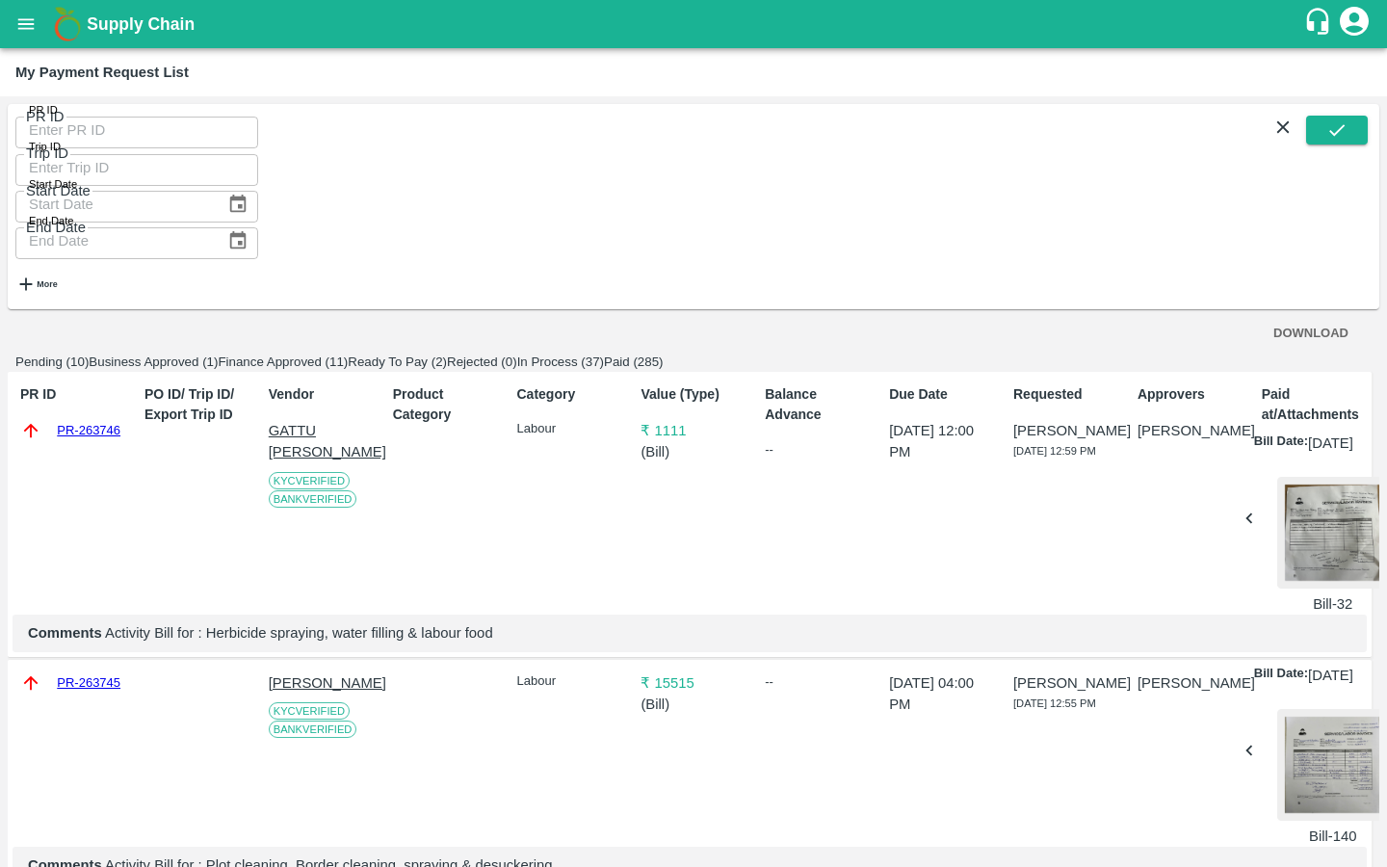
copy div "PR-263743"
drag, startPoint x: 107, startPoint y: 435, endPoint x: 660, endPoint y: 427, distance: 552.8
copy p "Activity bill for : Desuckering, Boarder cleaning, Lateral checking & Labour mo…"
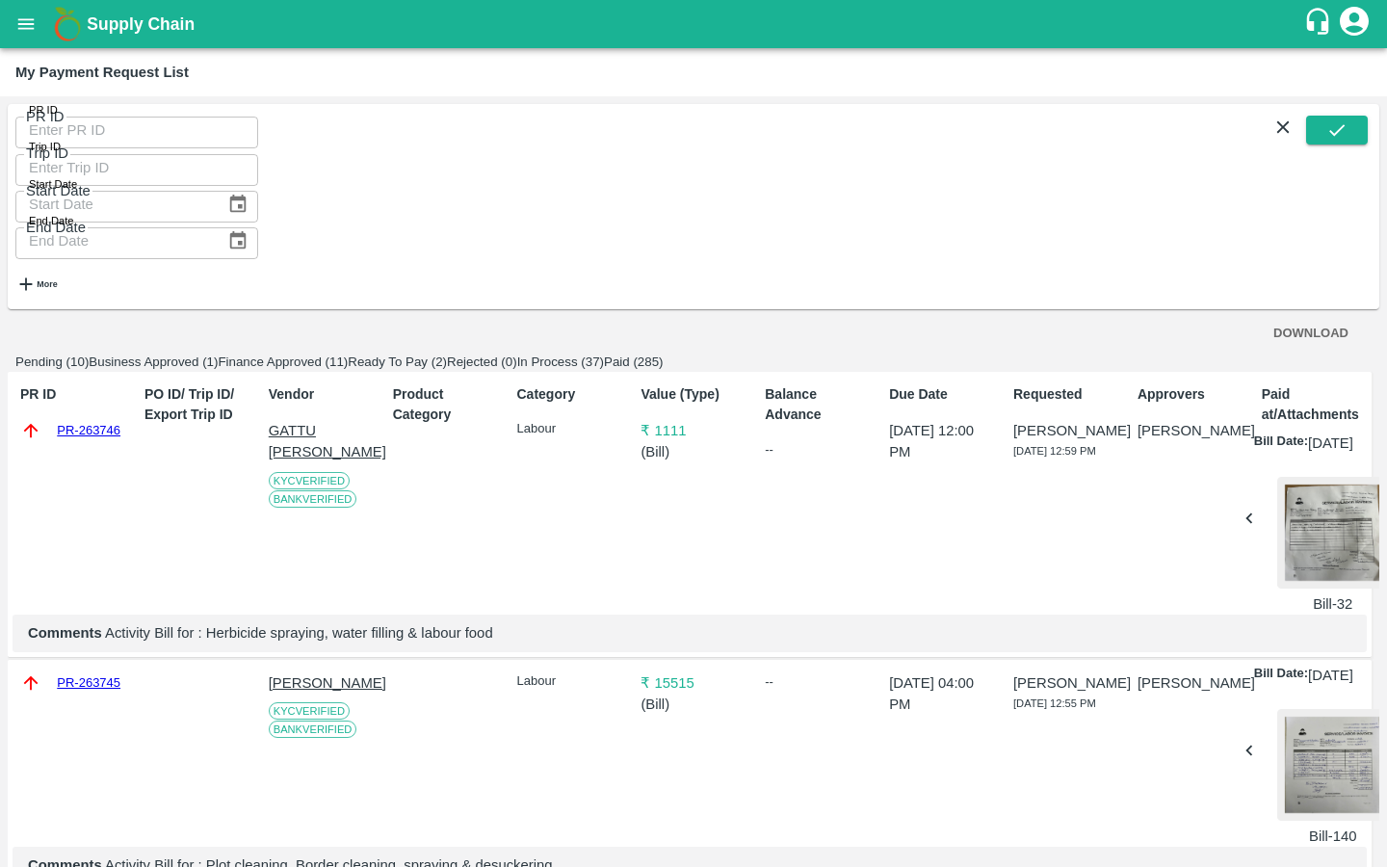
scroll to position [804, 0]
drag, startPoint x: 46, startPoint y: 314, endPoint x: 181, endPoint y: 314, distance: 134.8
copy div "PR-263720"
drag, startPoint x: 105, startPoint y: 500, endPoint x: 644, endPoint y: 498, distance: 539.2
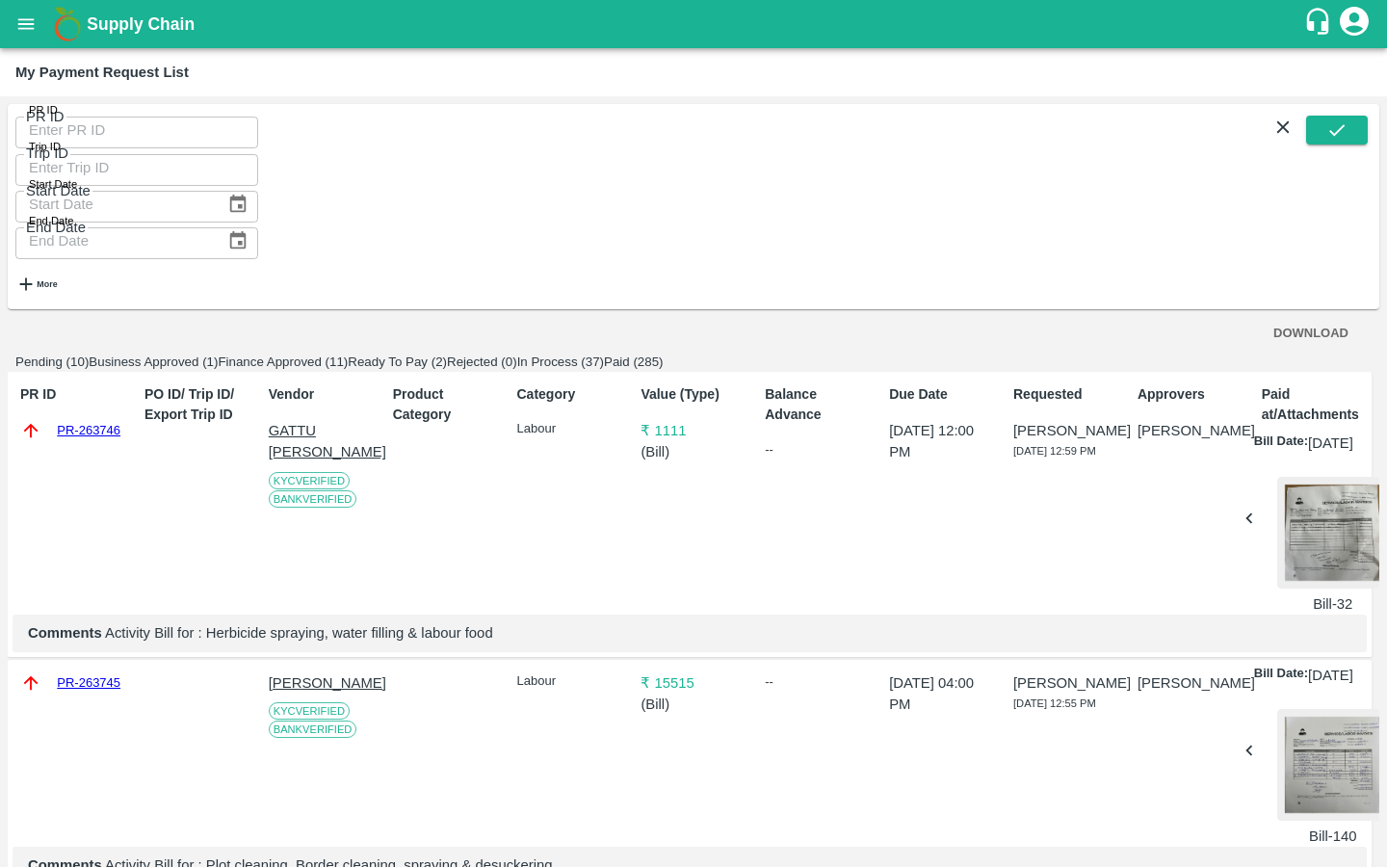
copy p "starter repair, filters setup parts, [PERSON_NAME] & Desukering knife"
drag, startPoint x: 46, startPoint y: 244, endPoint x: 169, endPoint y: 251, distance: 122.5
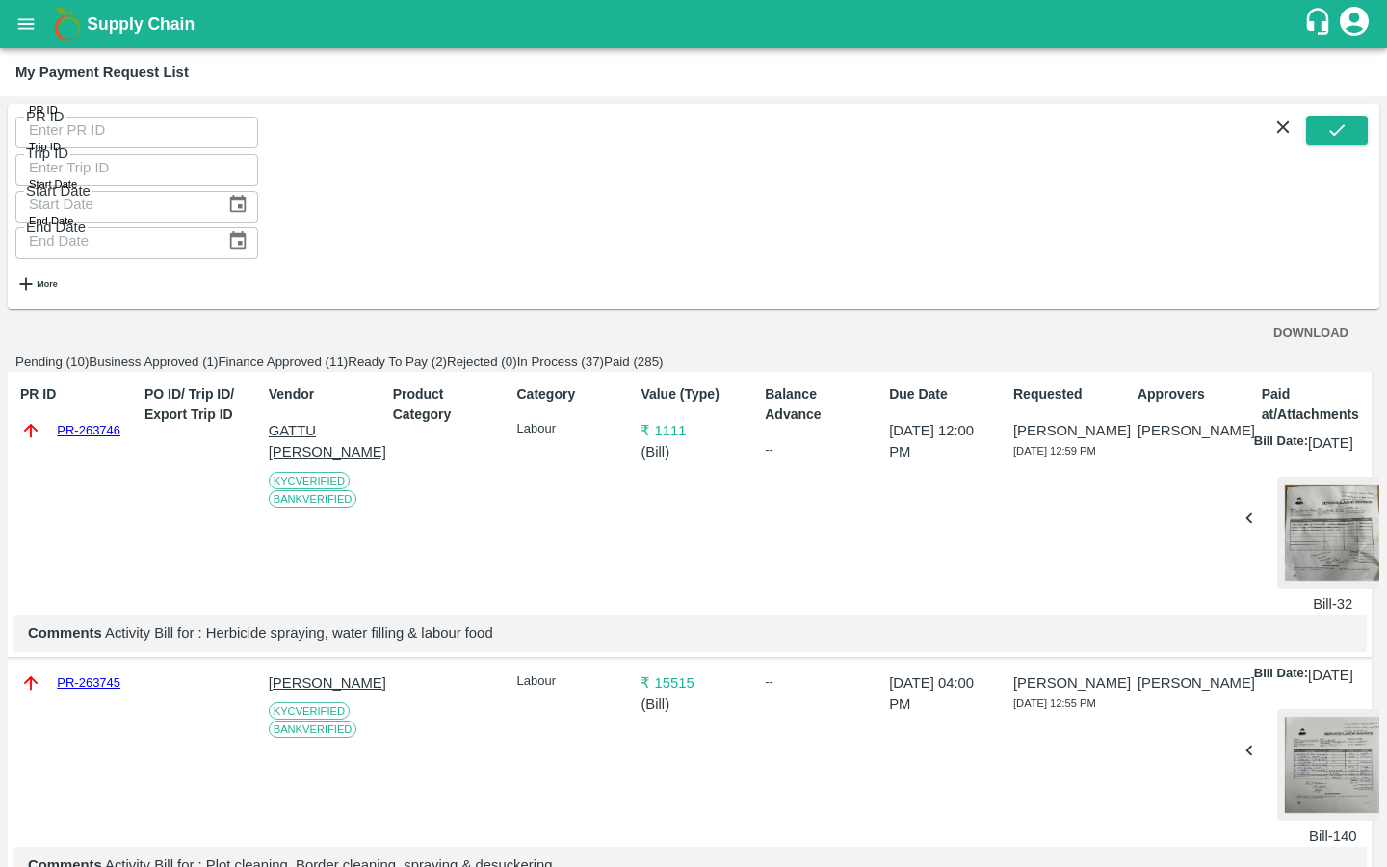
drag, startPoint x: 106, startPoint y: 445, endPoint x: 574, endPoint y: 445, distance: 468.0
drag, startPoint x: 121, startPoint y: 301, endPoint x: 37, endPoint y: 301, distance: 84.7
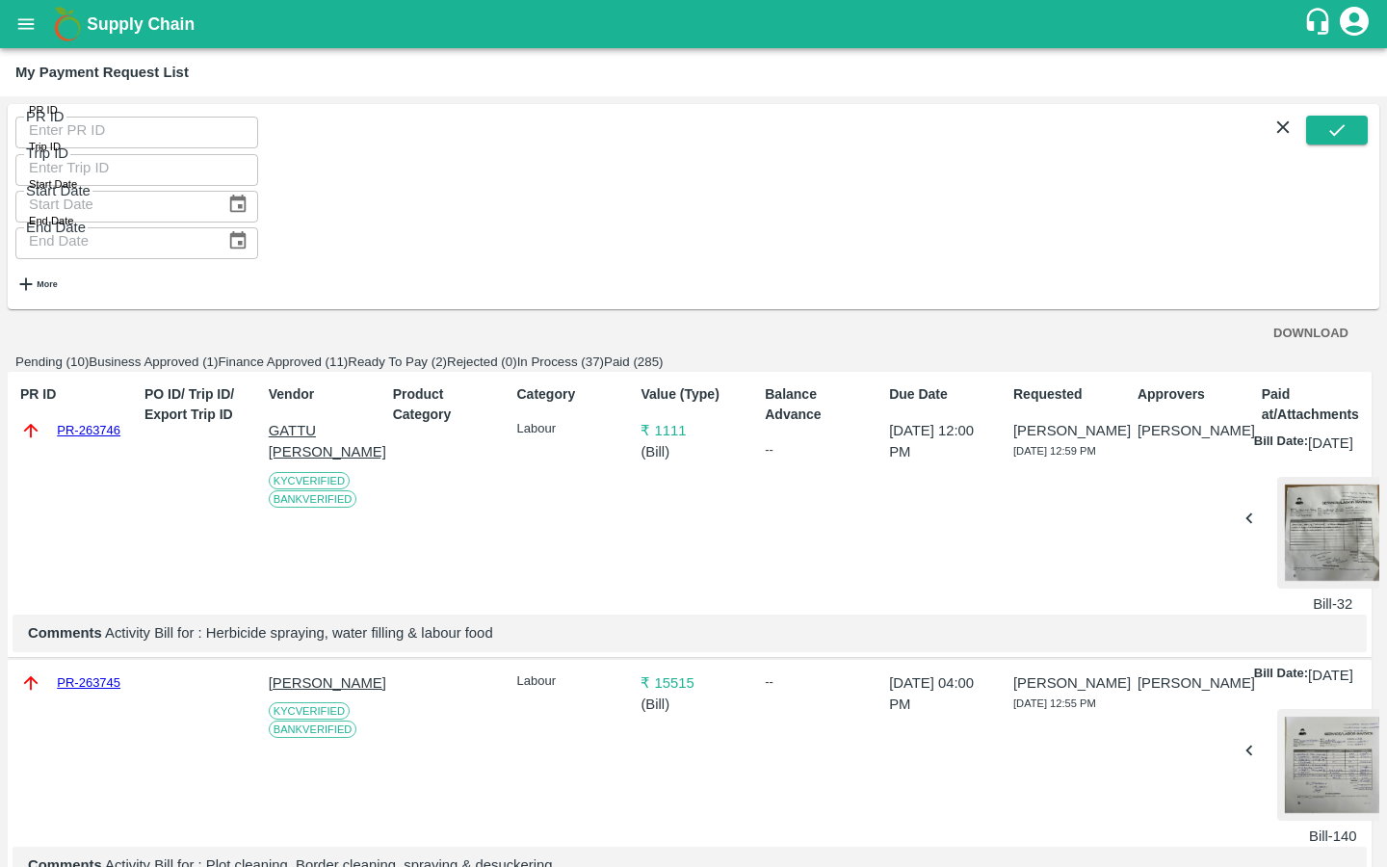
drag, startPoint x: 104, startPoint y: 502, endPoint x: 377, endPoint y: 502, distance: 273.5
drag, startPoint x: 45, startPoint y: 546, endPoint x: 168, endPoint y: 546, distance: 122.3
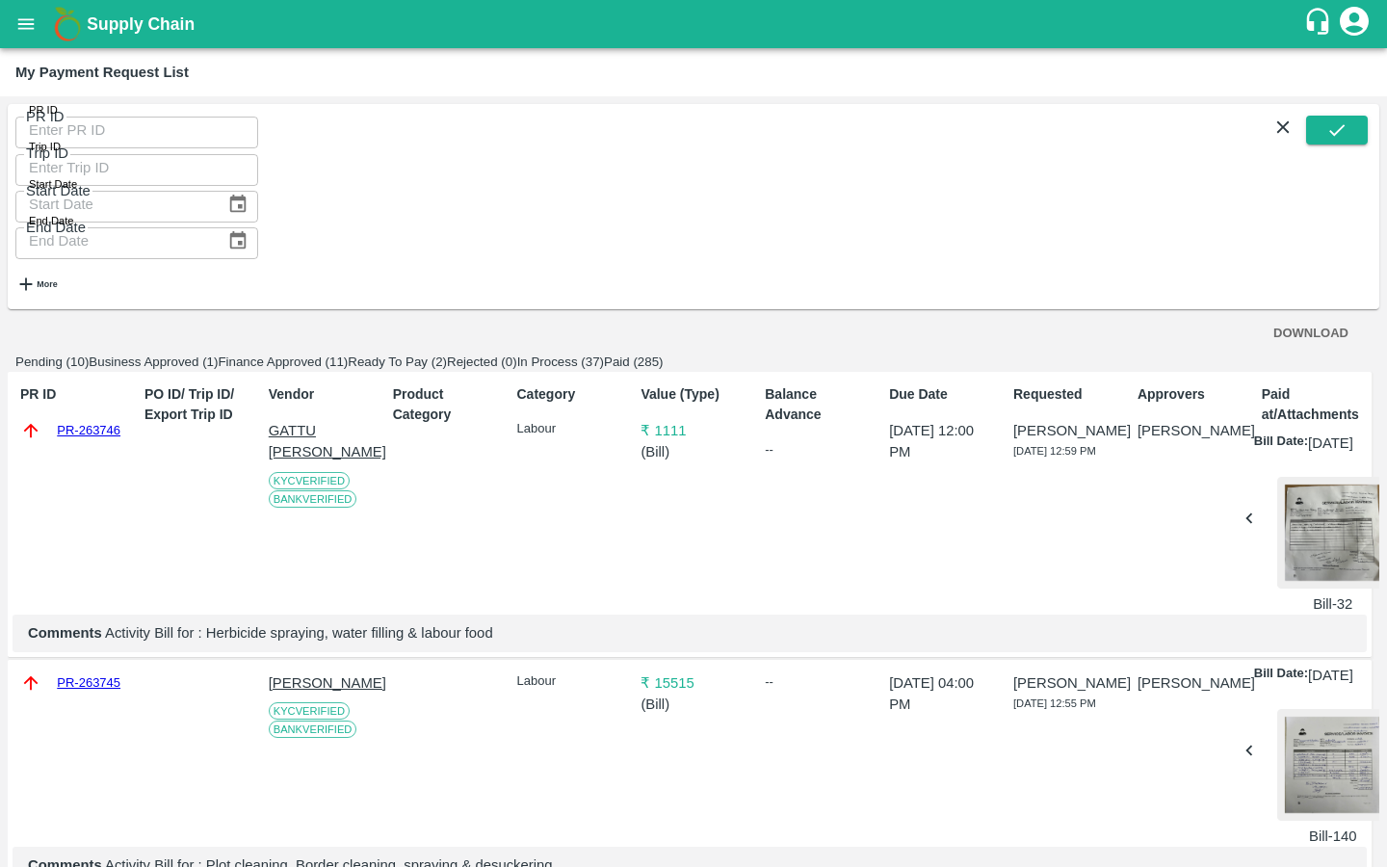
drag, startPoint x: 105, startPoint y: 488, endPoint x: 369, endPoint y: 488, distance: 263.8
drag, startPoint x: 48, startPoint y: 278, endPoint x: 205, endPoint y: 277, distance: 157.0
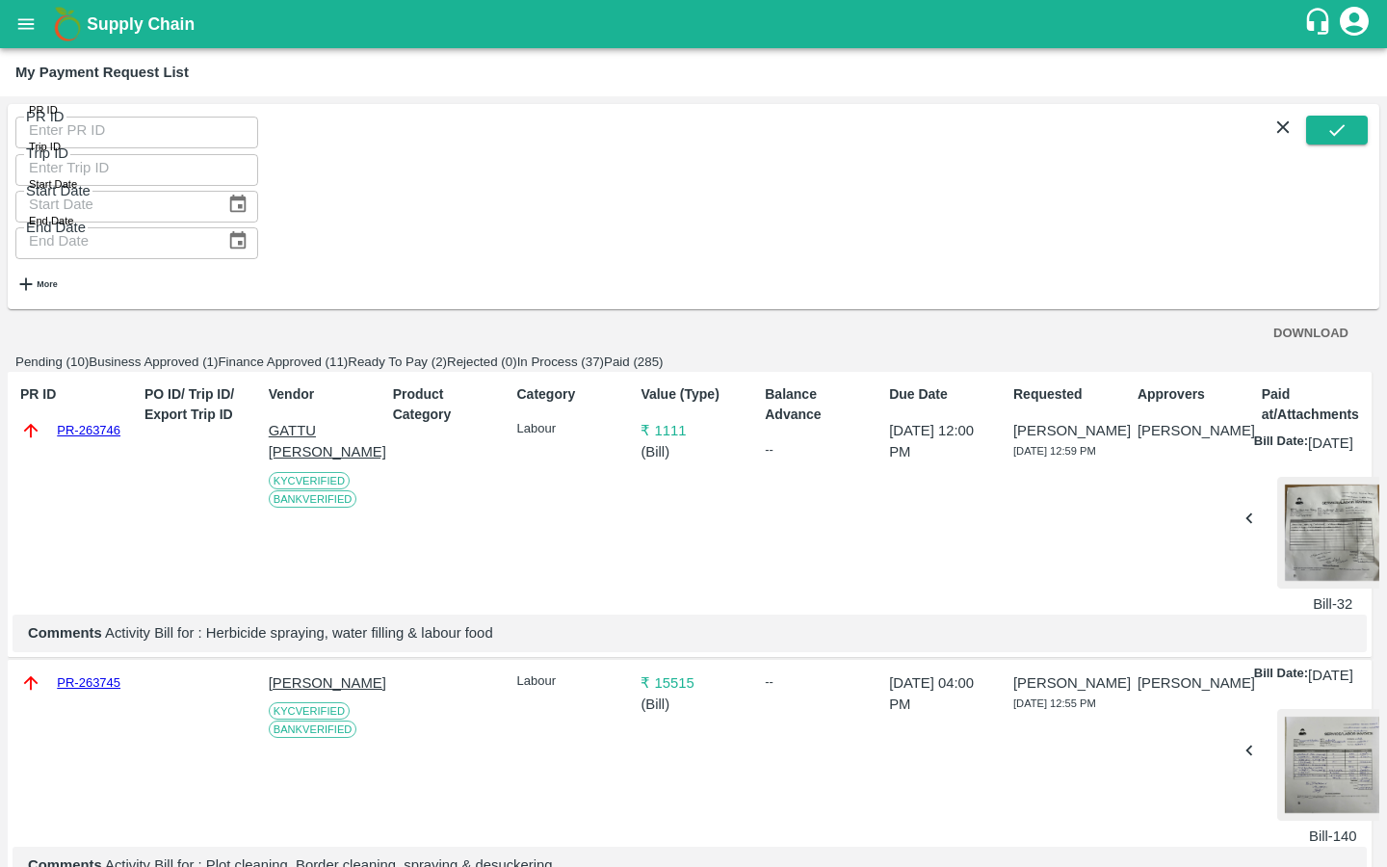
drag, startPoint x: 107, startPoint y: 468, endPoint x: 551, endPoint y: 469, distance: 443.9
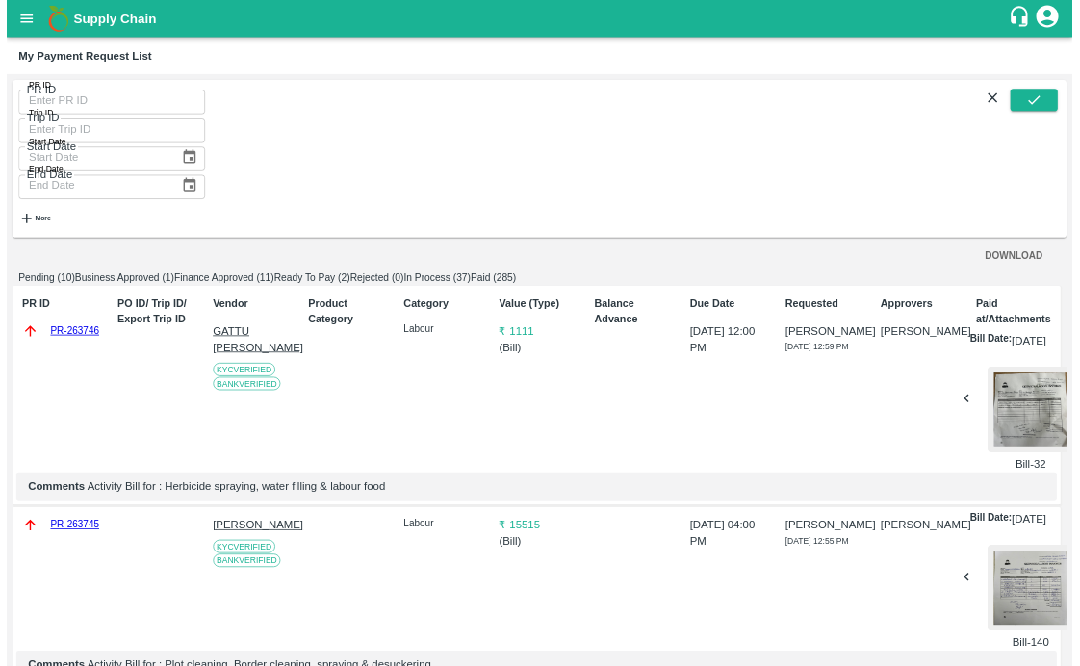
scroll to position [1957, 0]
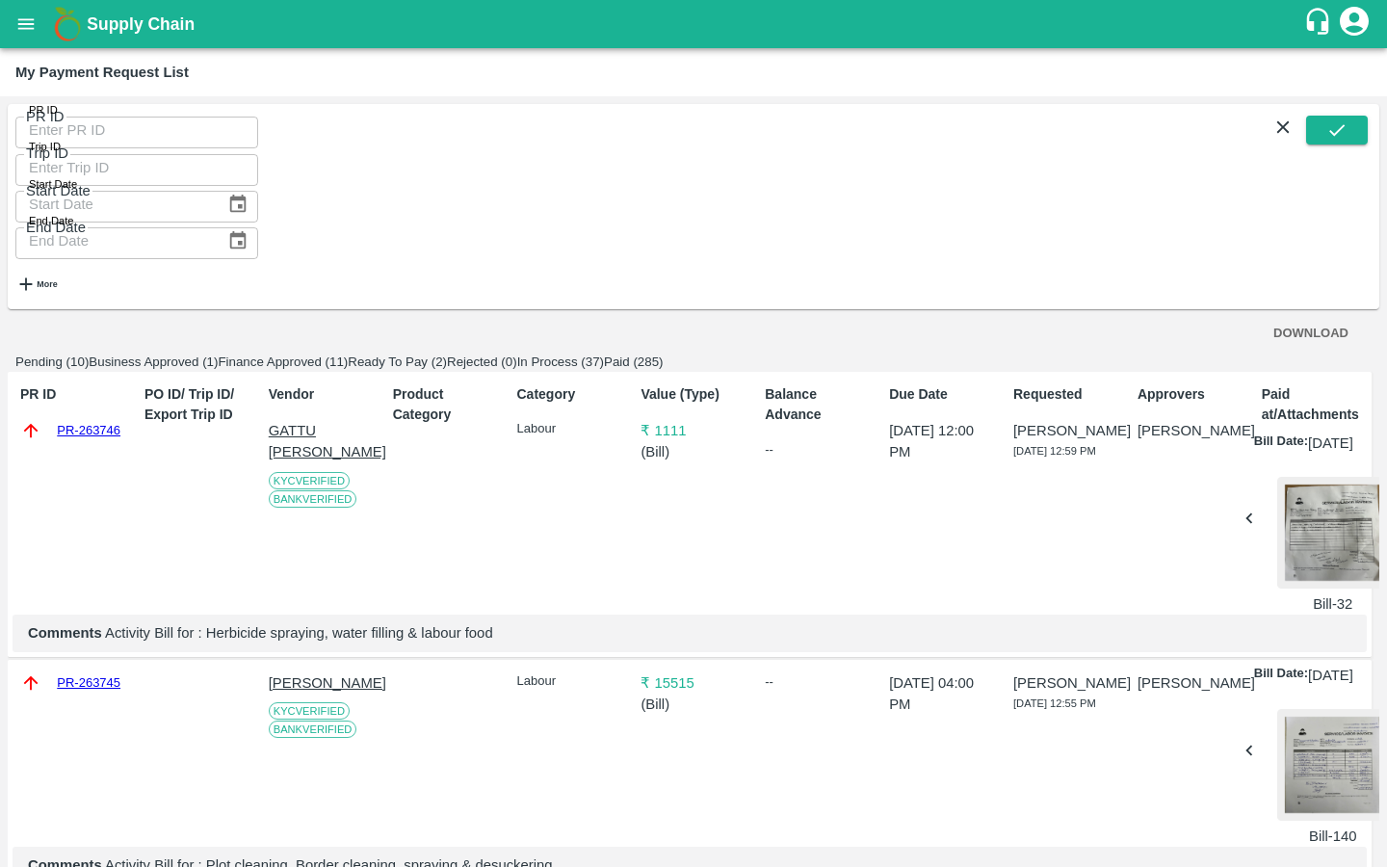
drag, startPoint x: 45, startPoint y: 354, endPoint x: 179, endPoint y: 352, distance: 133.9
drag, startPoint x: 103, startPoint y: 570, endPoint x: 349, endPoint y: 570, distance: 245.5
drag, startPoint x: 50, startPoint y: 624, endPoint x: 141, endPoint y: 624, distance: 90.5
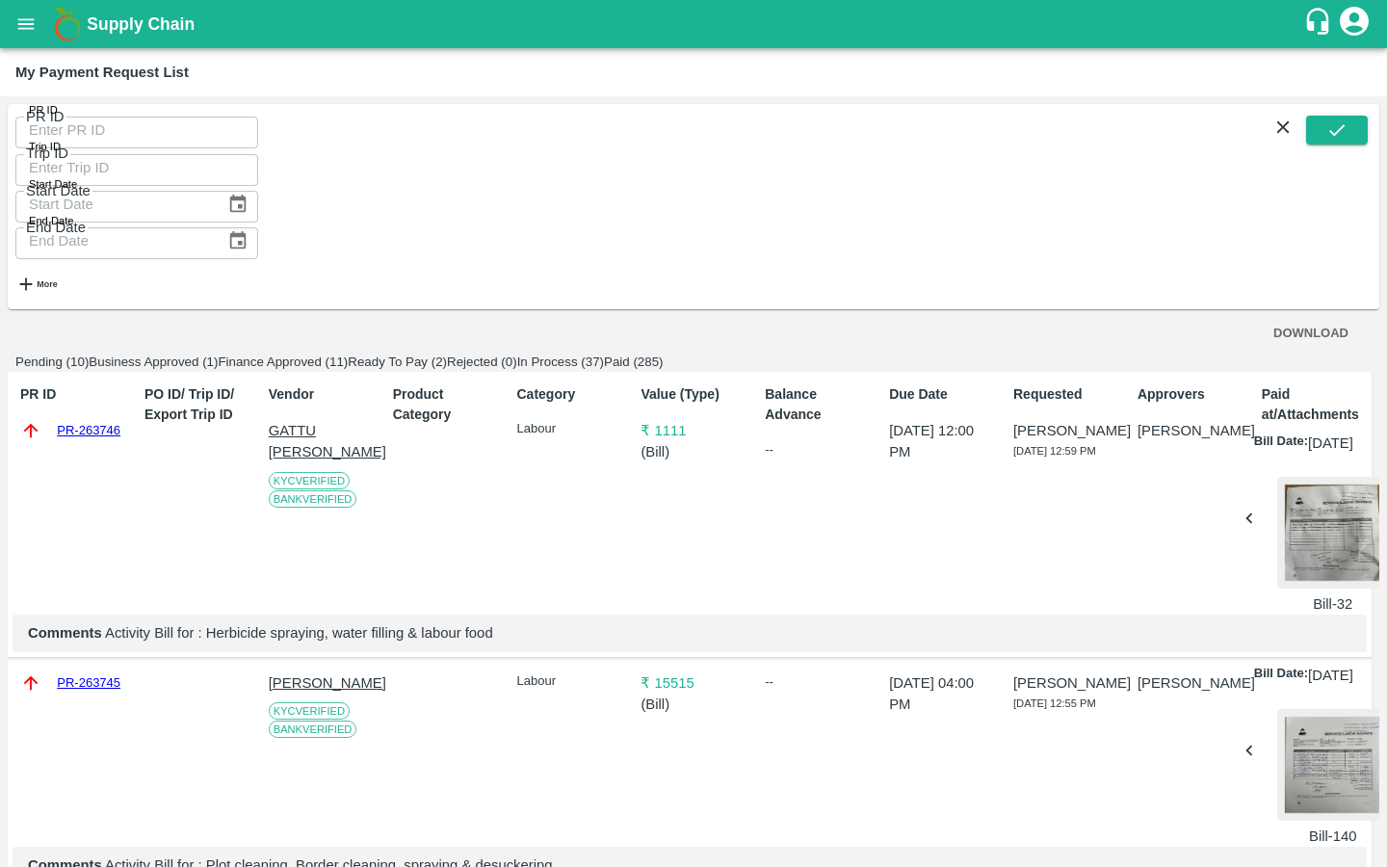
drag, startPoint x: 107, startPoint y: 809, endPoint x: 406, endPoint y: 810, distance: 299.5
click at [18, 38] on button "open drawer" at bounding box center [26, 24] width 44 height 44
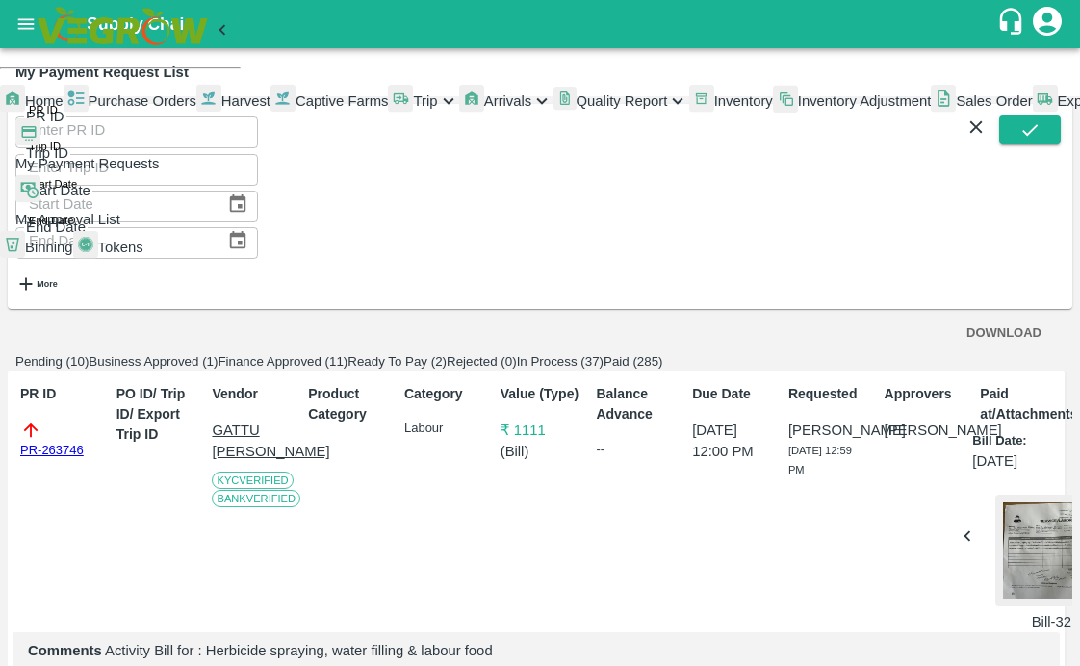
click at [271, 118] on link "Captive Farms" at bounding box center [330, 101] width 118 height 35
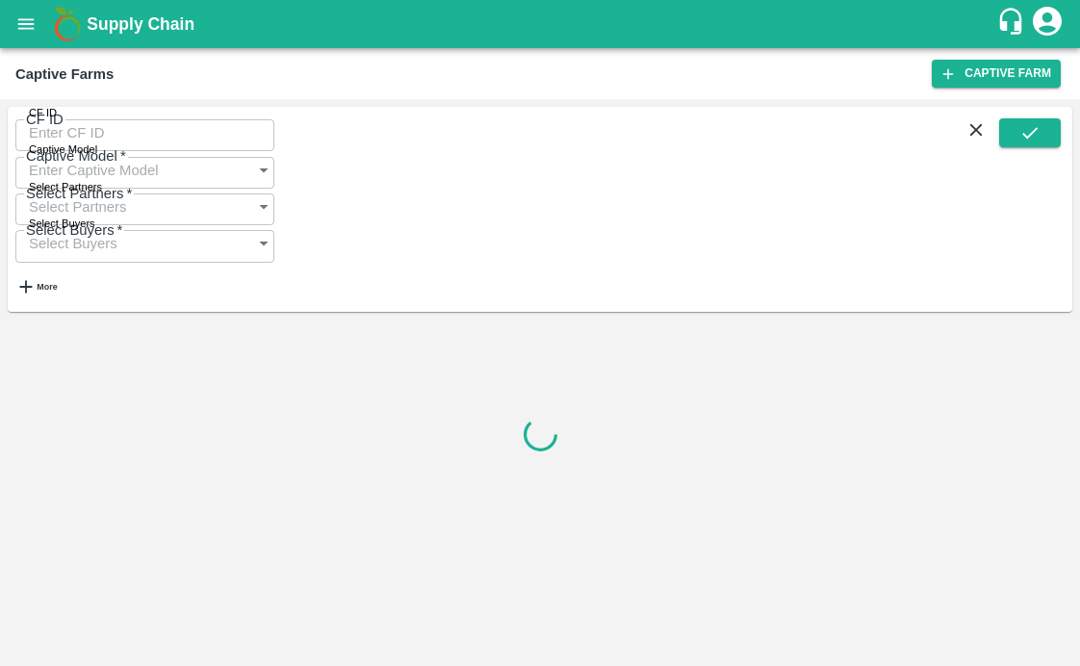
click at [148, 142] on input "CF ID" at bounding box center [144, 133] width 259 height 37
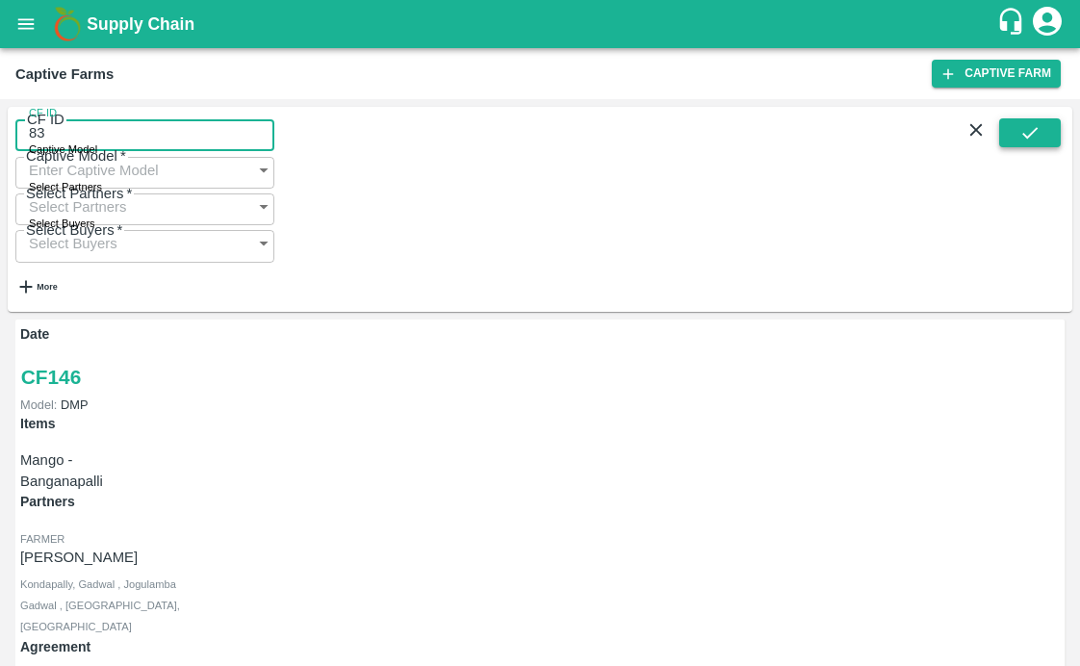
click at [1024, 140] on icon "submit" at bounding box center [1030, 132] width 21 height 21
click at [174, 151] on input "83" at bounding box center [144, 133] width 259 height 37
type input "83"
click at [1007, 142] on button "submit" at bounding box center [1031, 132] width 62 height 29
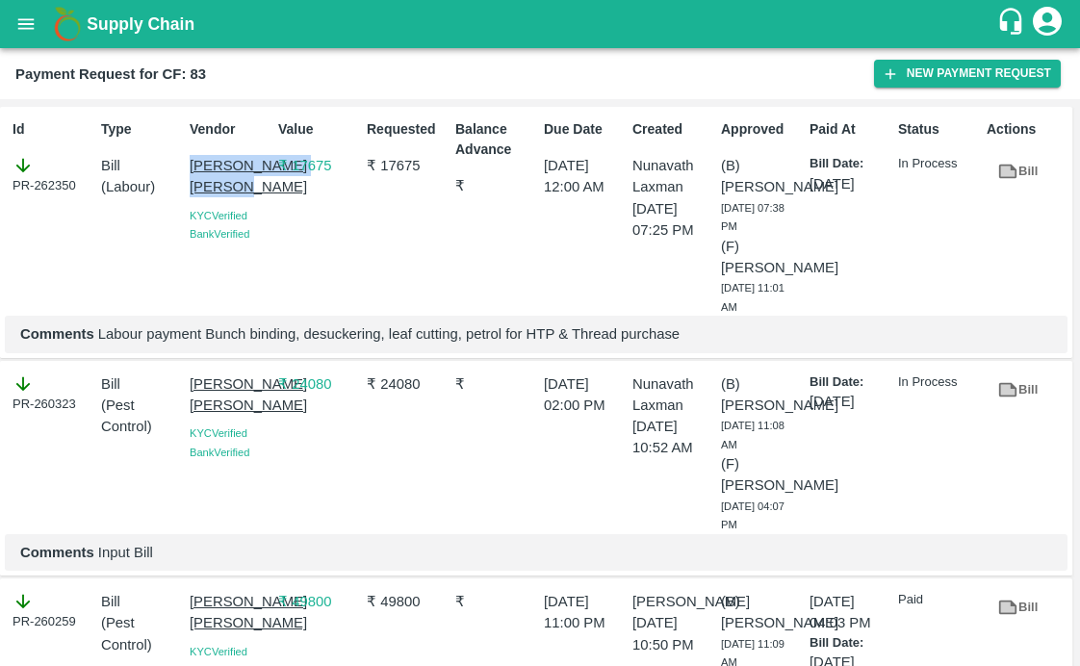
drag, startPoint x: 186, startPoint y: 166, endPoint x: 261, endPoint y: 218, distance: 91.4
click at [261, 218] on div "Vendor [PERSON_NAME] [PERSON_NAME] Verified Bank Verified" at bounding box center [226, 214] width 89 height 204
copy p "[PERSON_NAME] [PERSON_NAME]"
click at [895, 78] on icon "button" at bounding box center [890, 73] width 17 height 17
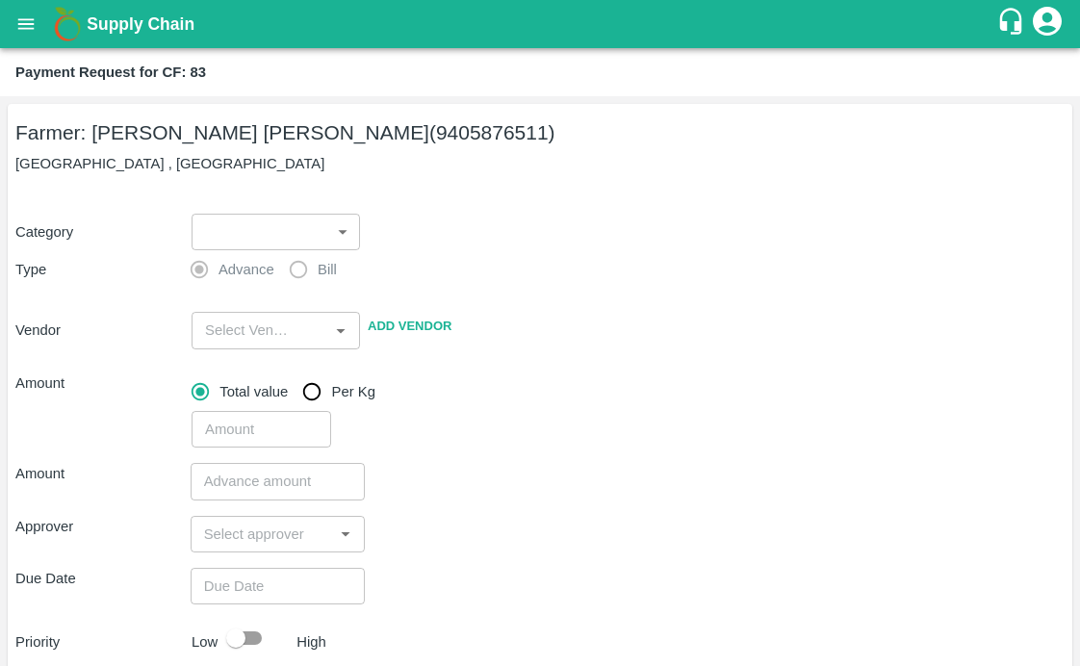
click at [239, 225] on body "Supply Chain Payment Request for CF: 83 Farmer: [PERSON_NAME] [PERSON_NAME] (94…" at bounding box center [540, 333] width 1080 height 666
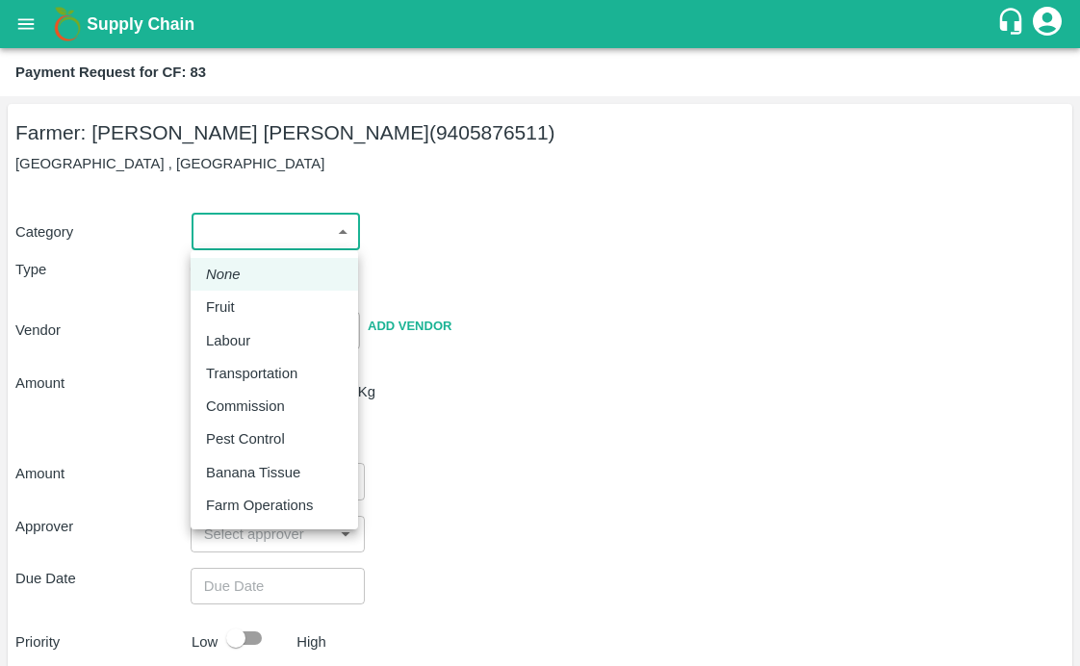
click at [210, 334] on p "Labour" at bounding box center [228, 340] width 44 height 21
type input "2"
radio input "false"
radio input "true"
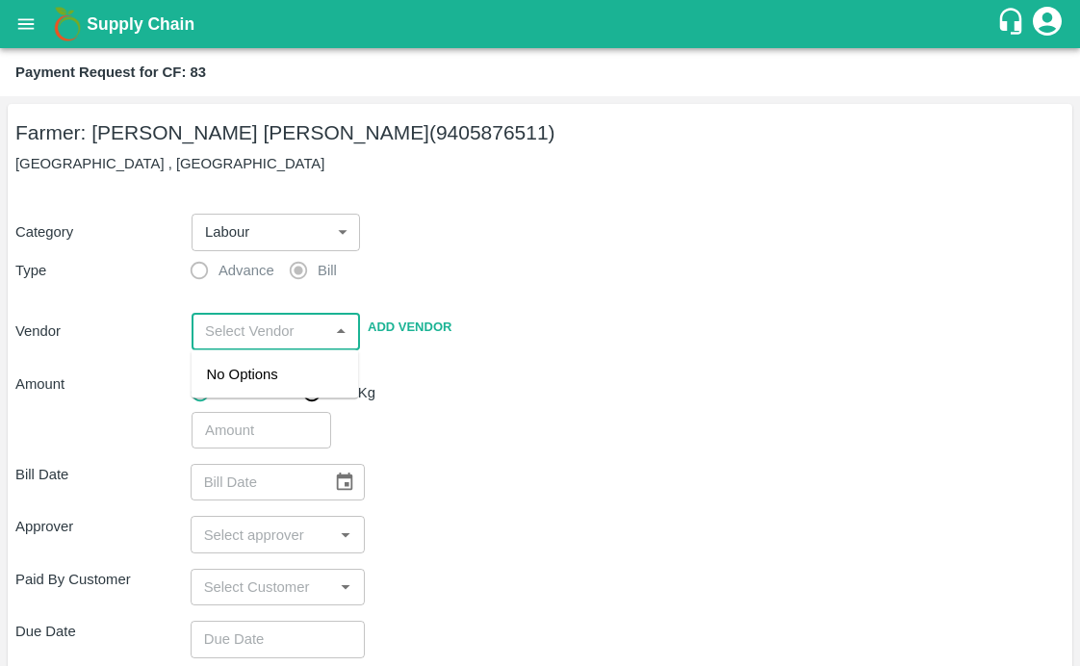
click at [210, 334] on input "input" at bounding box center [259, 331] width 125 height 25
paste input "[PERSON_NAME] [PERSON_NAME]"
click at [225, 393] on div "[PERSON_NAME] [PERSON_NAME] - 9604776111(Service Provider)" at bounding box center [275, 407] width 137 height 86
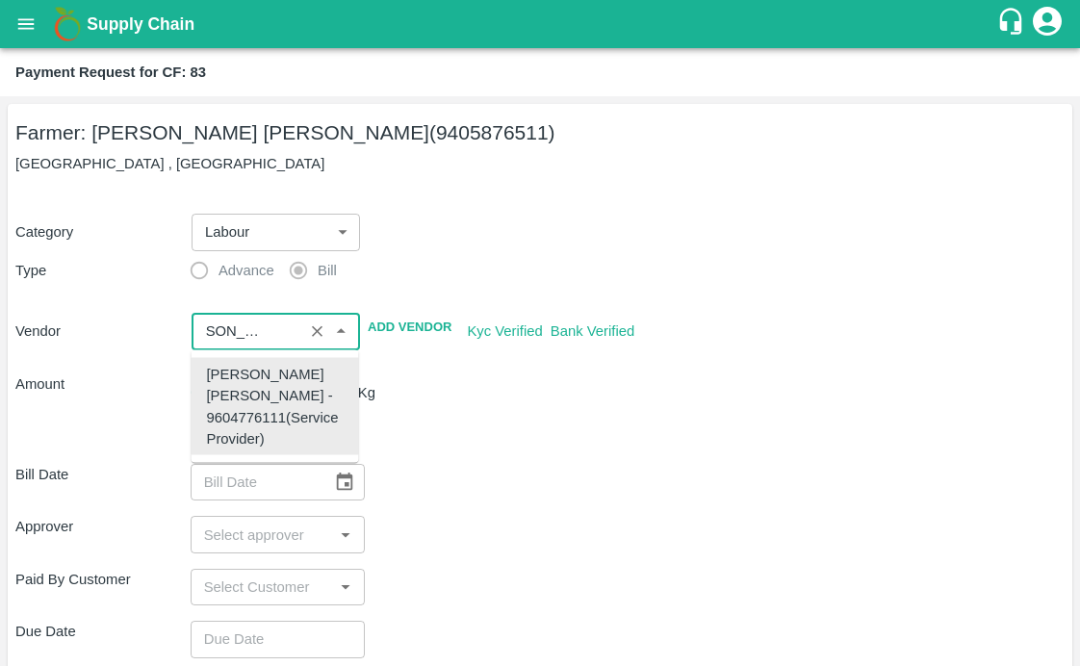
type input "[PERSON_NAME] [PERSON_NAME] - 9604776111(Service Provider)"
click at [490, 422] on div "​" at bounding box center [624, 426] width 881 height 44
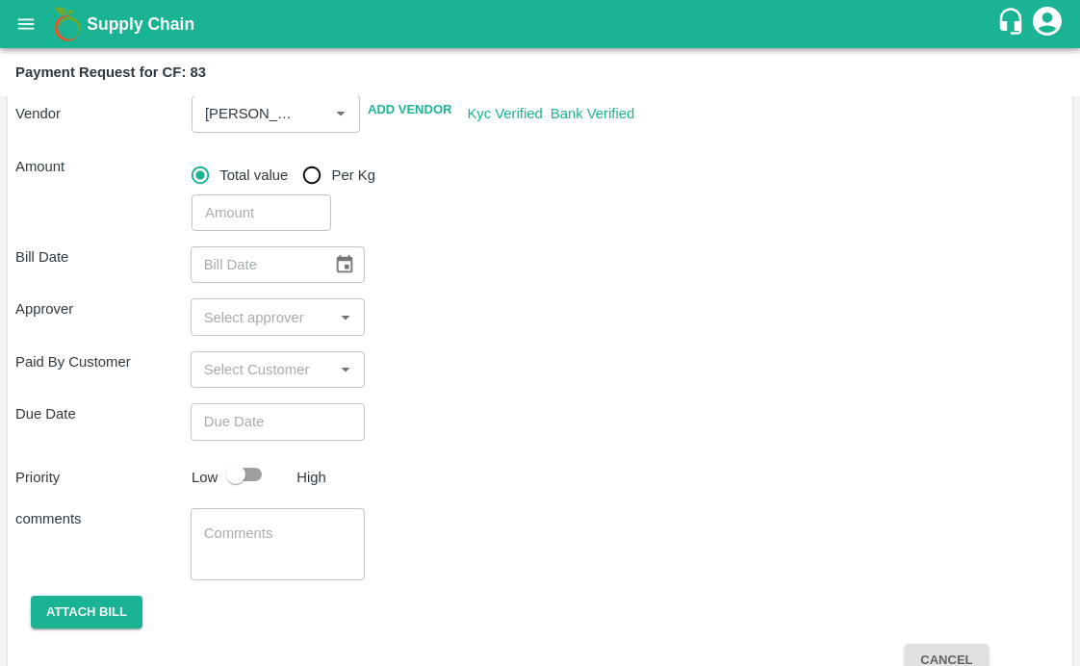
scroll to position [239, 0]
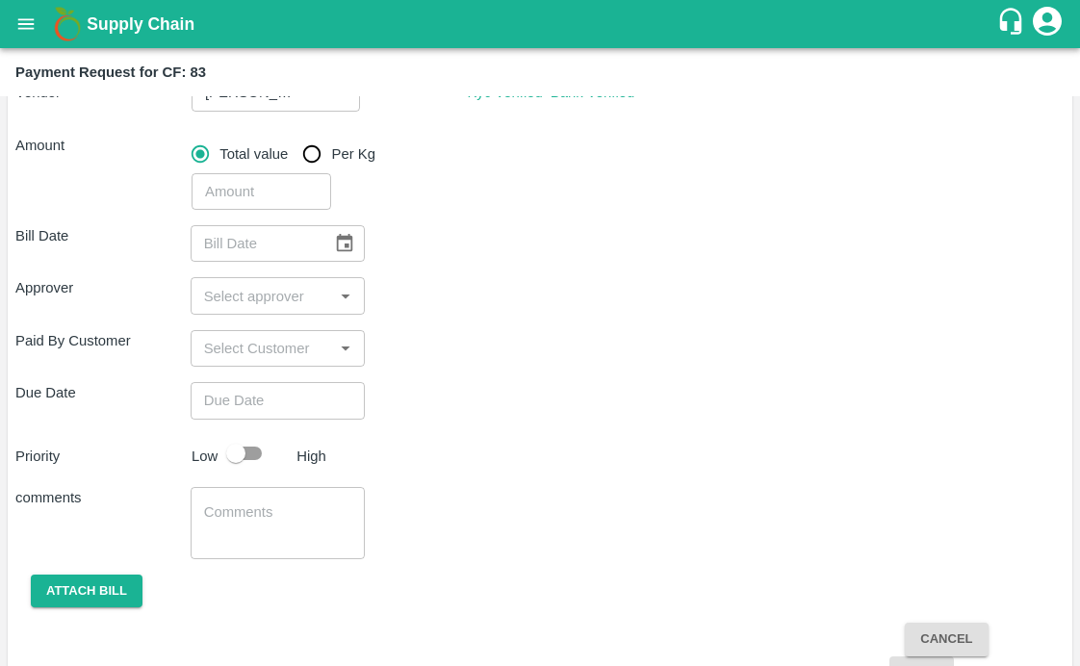
click at [257, 196] on input "number" at bounding box center [262, 191] width 140 height 37
type input "12120"
click at [492, 216] on div "Bill Date ​ Approver ​ Paid By Customer ​ Due Date ​ Priority Low High comments…" at bounding box center [540, 450] width 1050 height 481
click at [348, 255] on button "Choose date" at bounding box center [344, 243] width 37 height 37
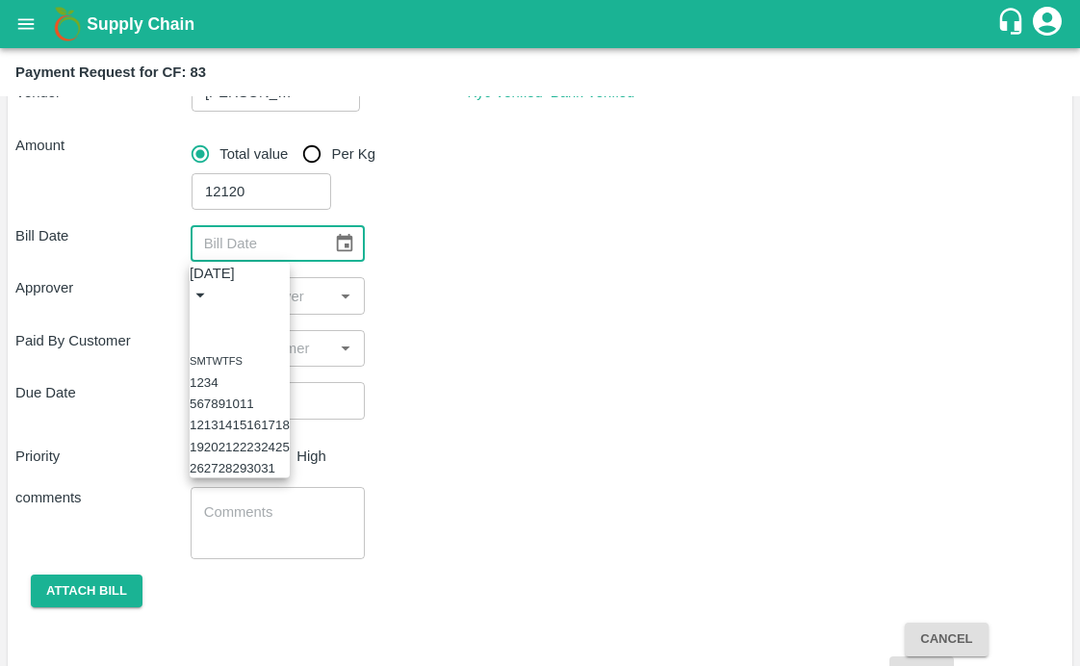
click at [203, 411] on button "6" at bounding box center [199, 404] width 7 height 14
type input "[DATE]"
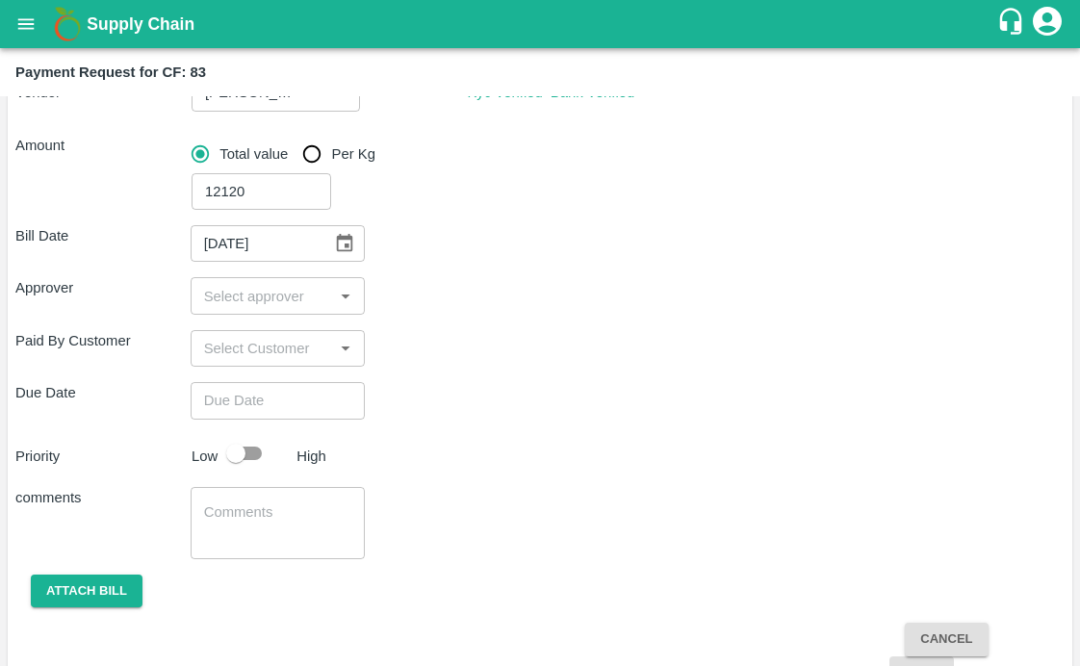
click at [255, 296] on input "input" at bounding box center [262, 295] width 132 height 25
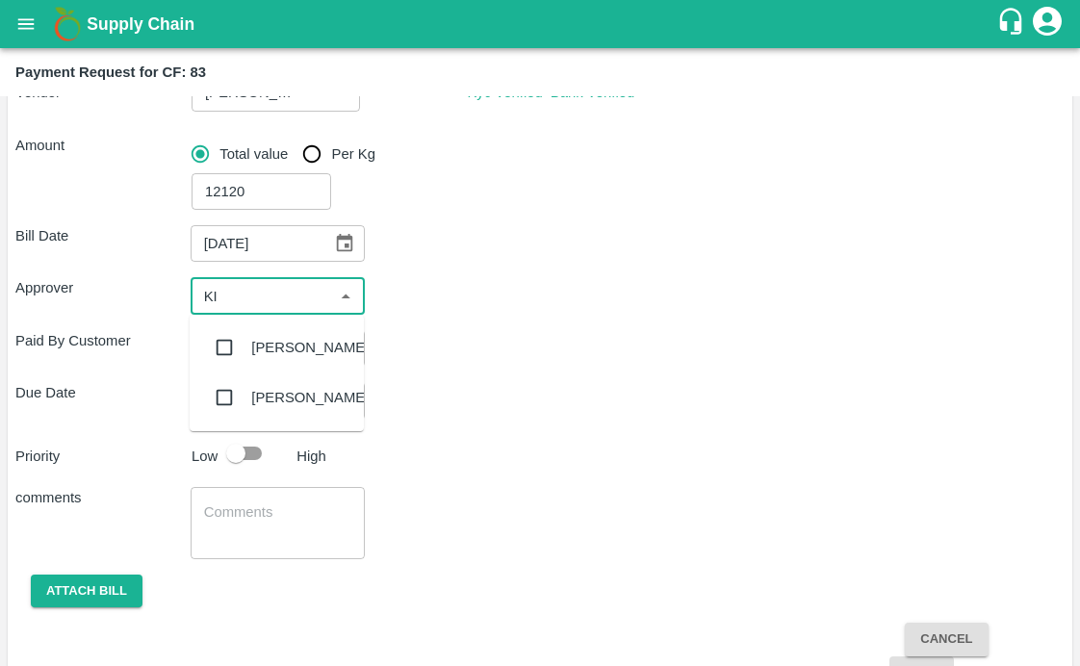
type input "KIR"
click at [224, 345] on input "checkbox" at bounding box center [224, 347] width 39 height 39
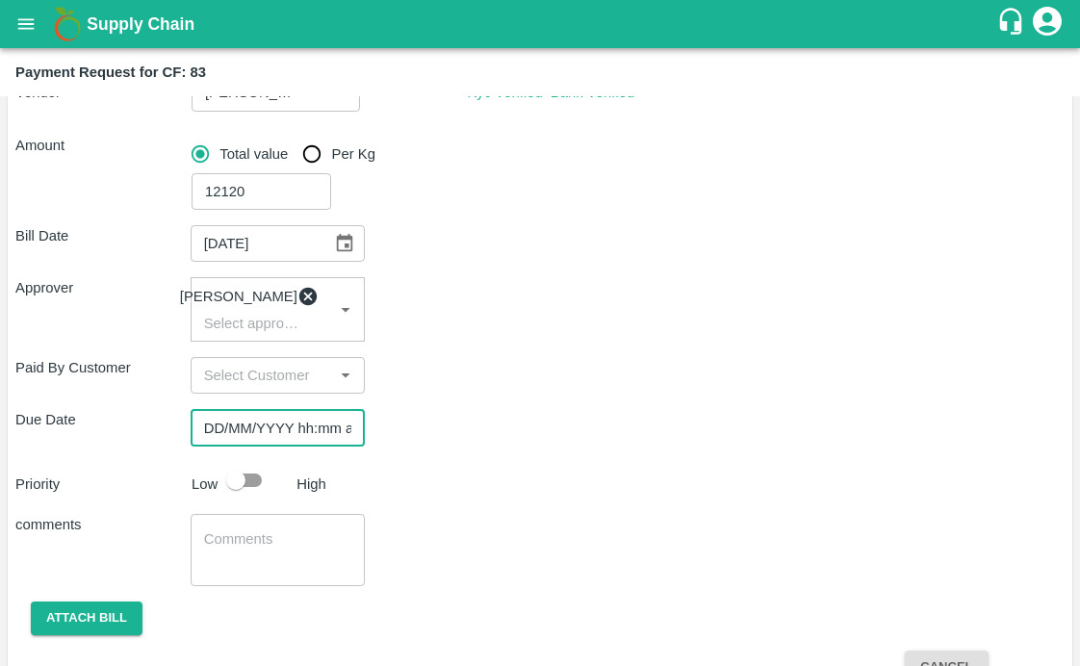
type input "DD/MM/YYYY hh:mm aa"
click at [219, 438] on input "DD/MM/YYYY hh:mm aa" at bounding box center [272, 427] width 162 height 37
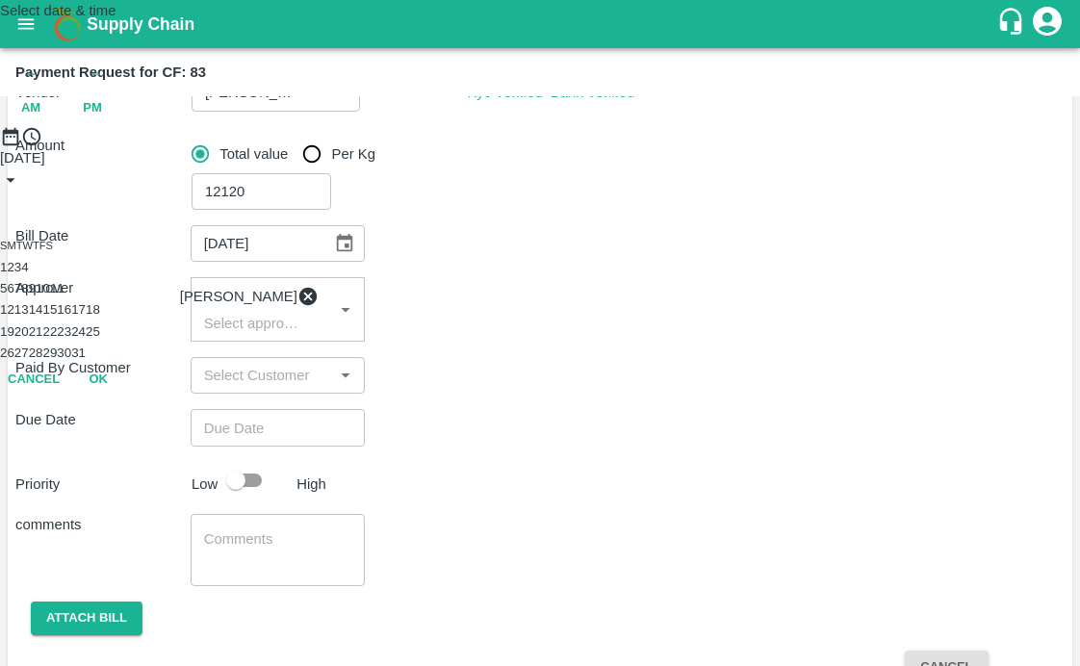
click at [21, 296] on button "7" at bounding box center [17, 288] width 7 height 14
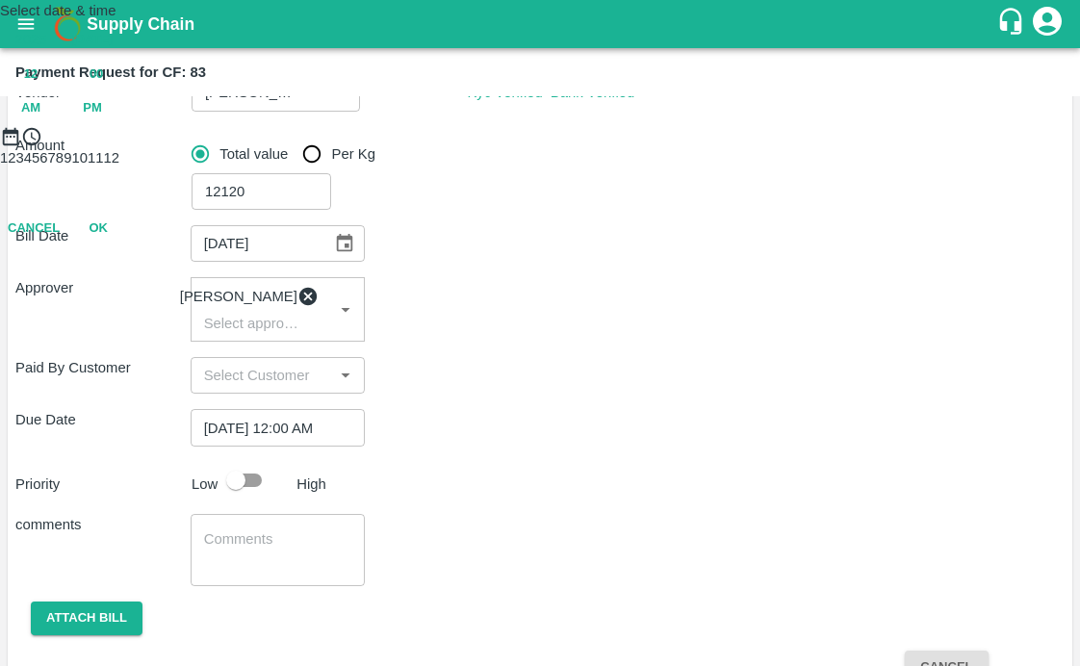
click at [102, 119] on span "PM" at bounding box center [92, 108] width 19 height 22
type input "[DATE] 02:00 PM"
click at [611, 147] on div at bounding box center [540, 147] width 1080 height 0
click at [129, 330] on button "OK" at bounding box center [98, 314] width 62 height 34
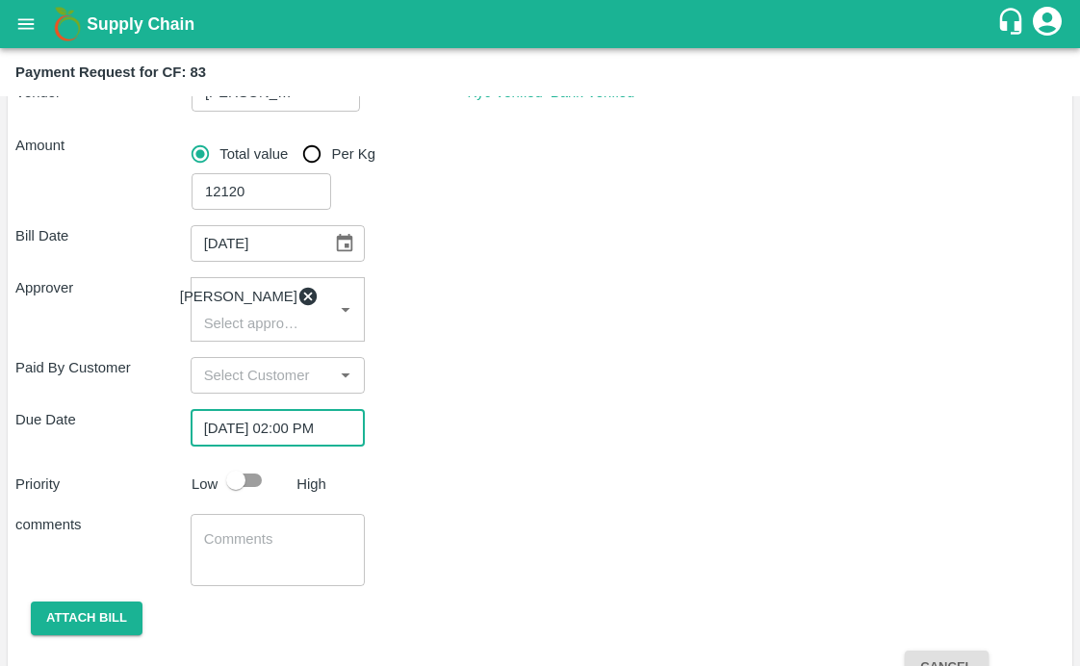
click at [237, 485] on input "checkbox" at bounding box center [236, 480] width 110 height 37
checkbox input "true"
click at [212, 568] on textarea at bounding box center [278, 550] width 148 height 40
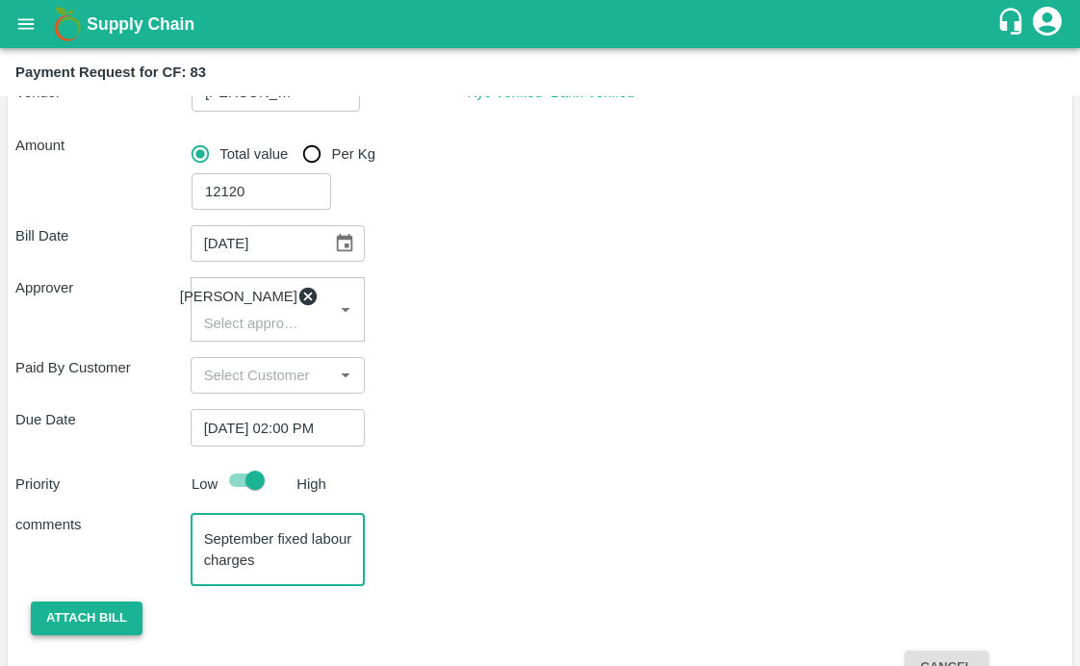
type textarea "September fixed labour charges"
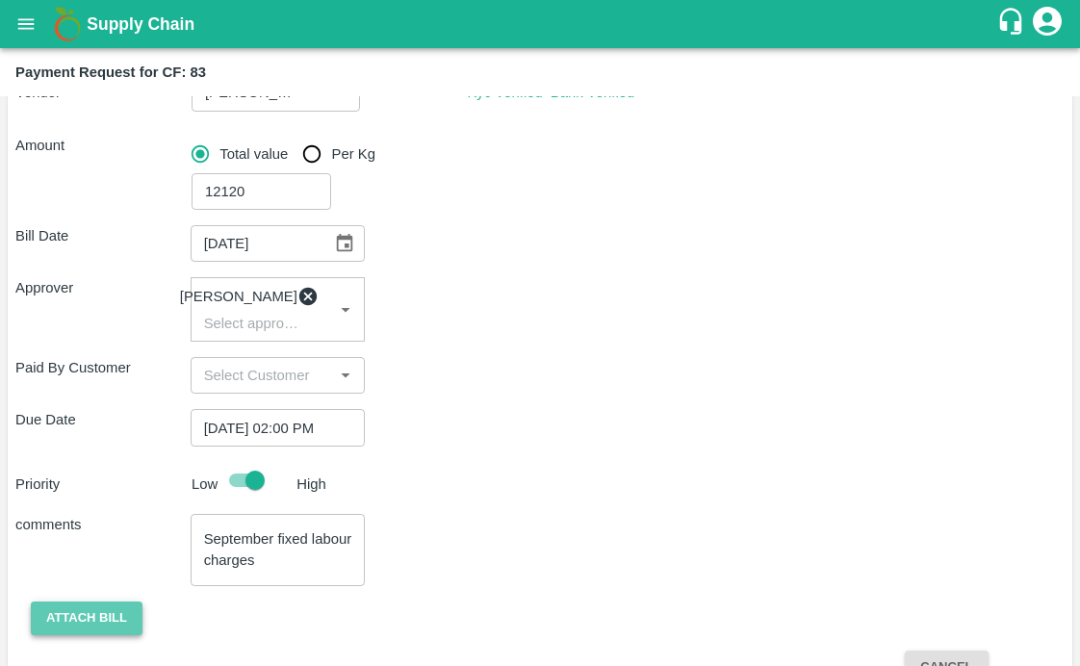
click at [61, 631] on button "Attach bill" at bounding box center [87, 619] width 112 height 34
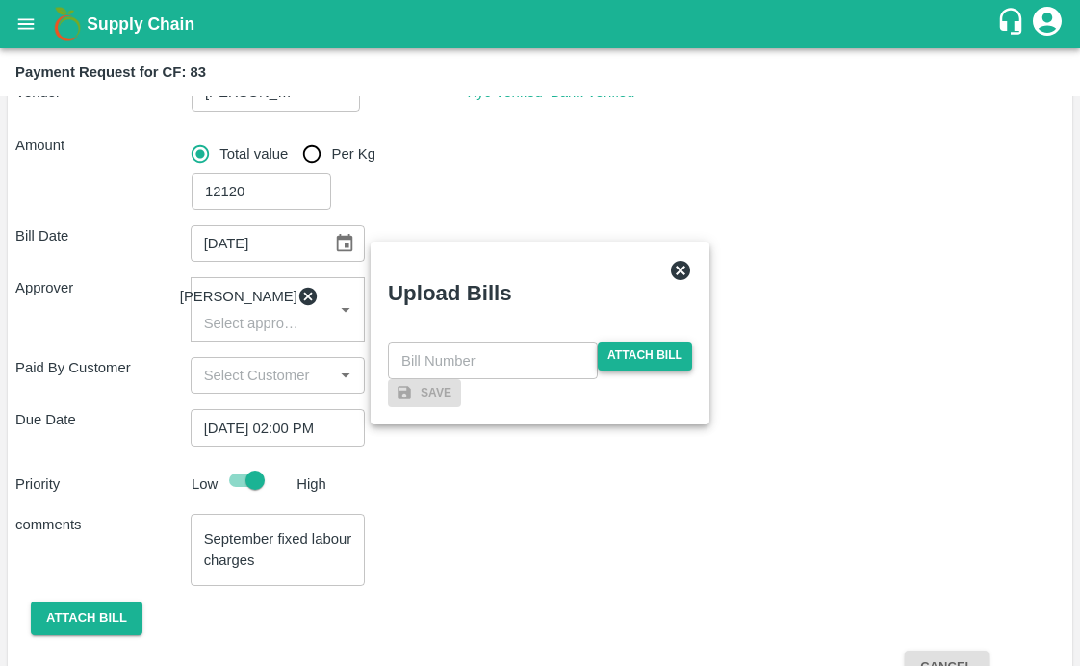
click at [638, 342] on span "Attach bill" at bounding box center [645, 356] width 94 height 28
click at [0, 0] on input "Attach bill" at bounding box center [0, 0] width 0 height 0
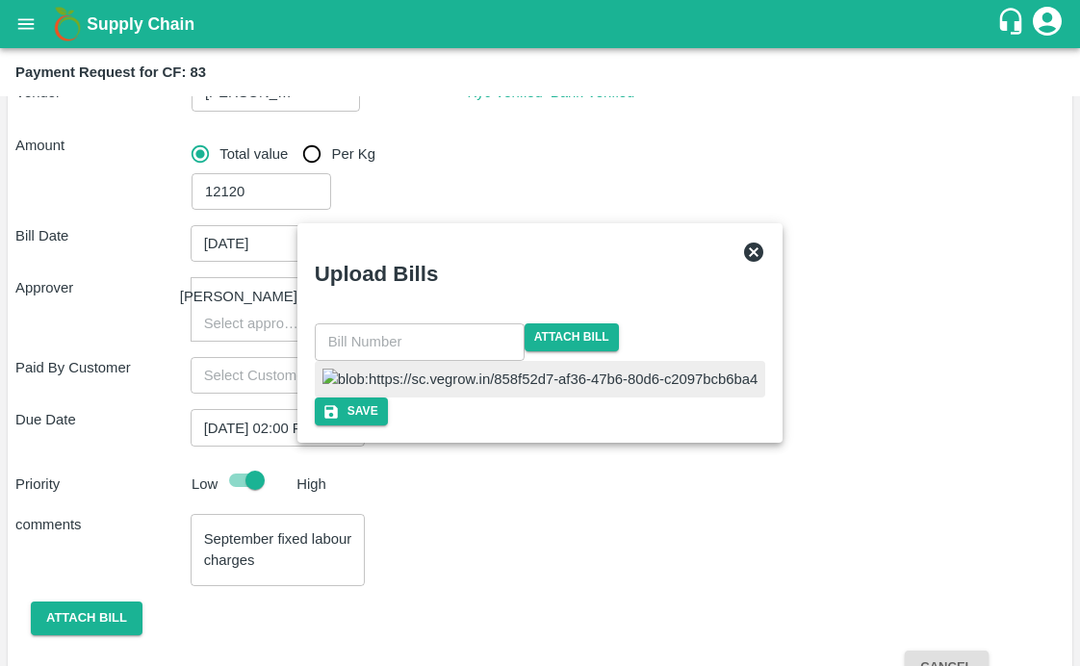
click at [450, 383] on img at bounding box center [541, 379] width 436 height 21
click at [443, 324] on input "text" at bounding box center [420, 342] width 210 height 37
type input "775"
click at [619, 324] on span "Attach bill" at bounding box center [572, 338] width 94 height 28
click at [0, 0] on input "Attach bill" at bounding box center [0, 0] width 0 height 0
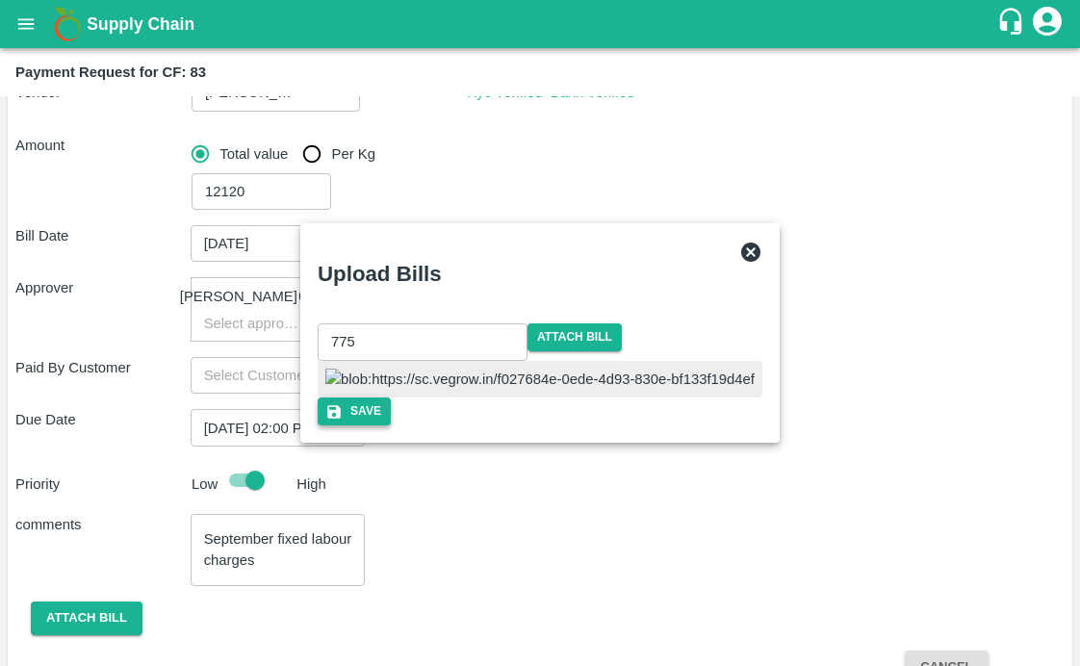
click at [391, 426] on button "Save" at bounding box center [354, 412] width 73 height 28
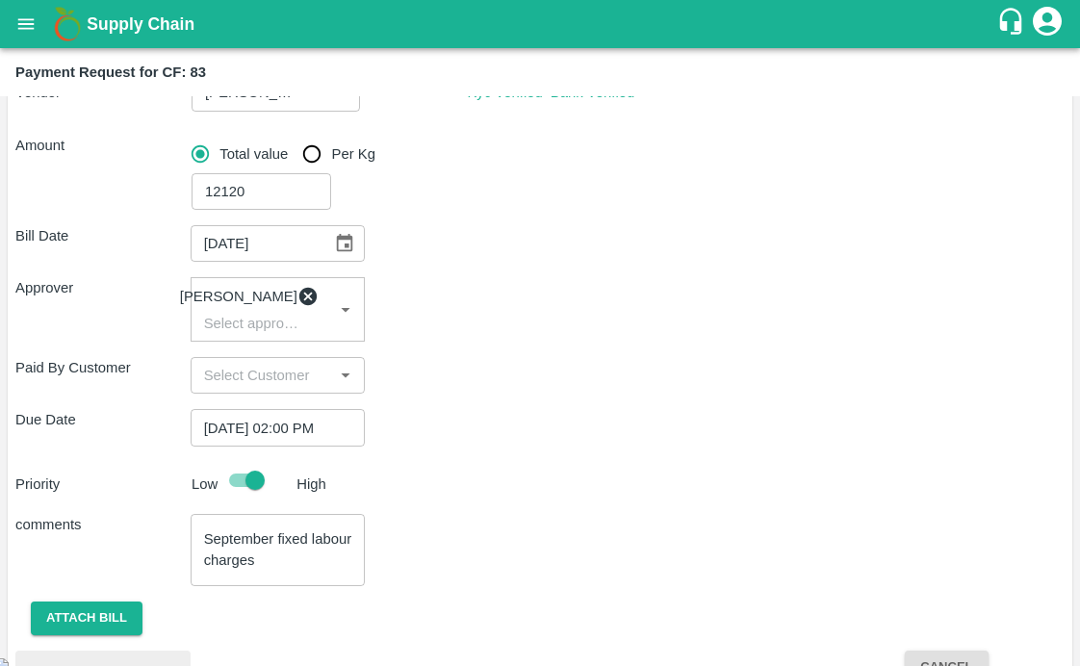
scroll to position [417, 0]
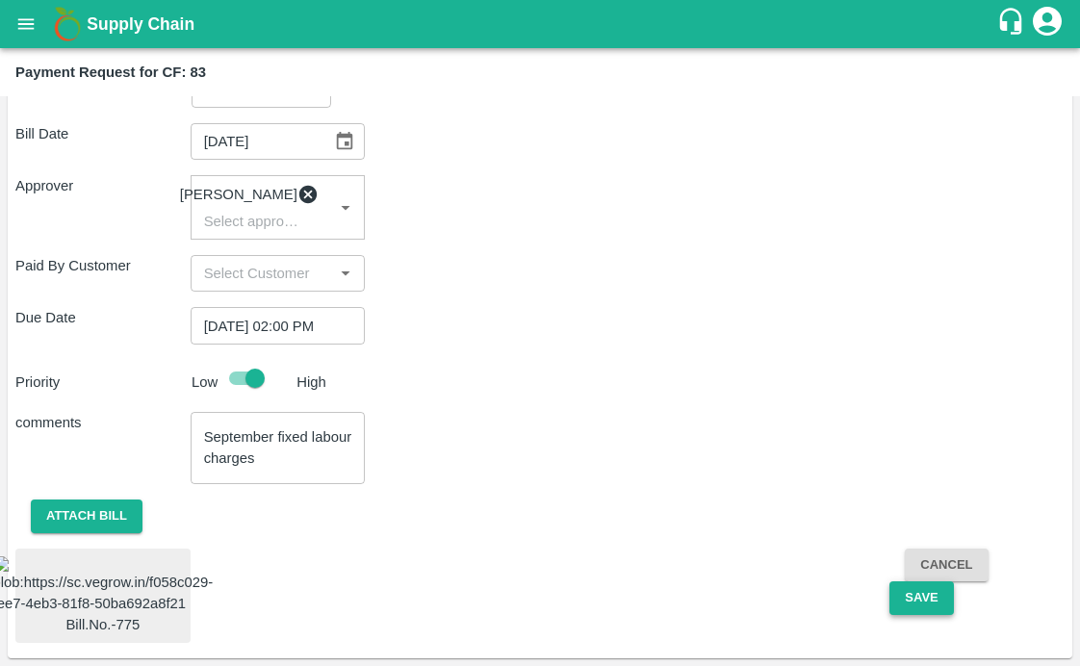
click at [918, 582] on button "Save" at bounding box center [922, 599] width 64 height 34
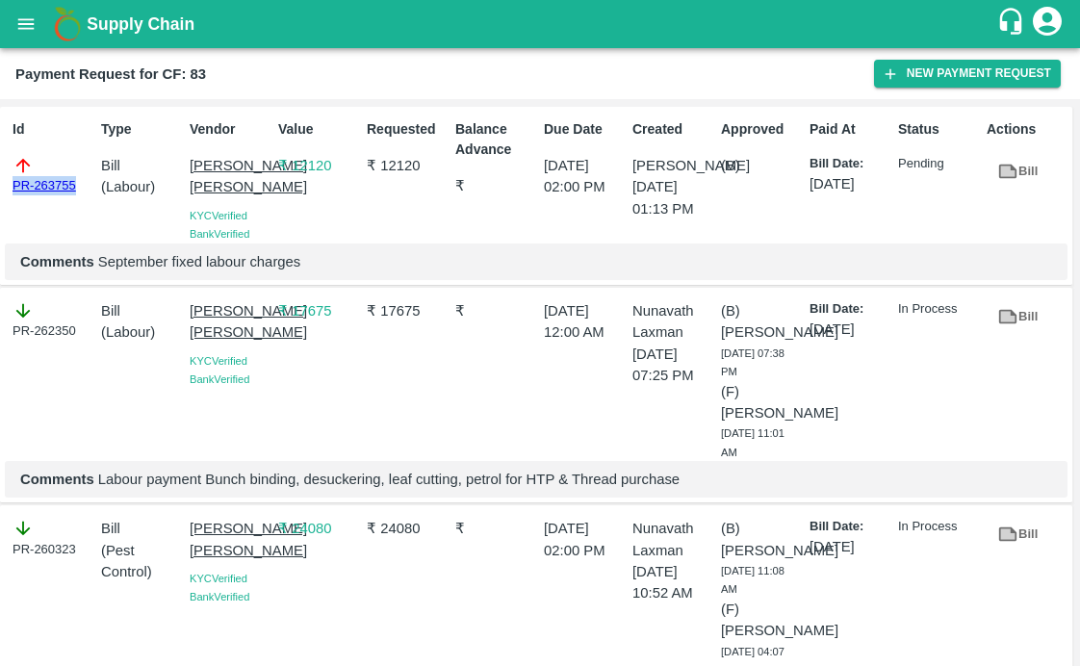
drag, startPoint x: 81, startPoint y: 185, endPoint x: -13, endPoint y: 185, distance: 94.4
click at [0, 185] on html "Supply Chain Payment Request for CF: 83 New Payment Request Id PR-263755 Type B…" at bounding box center [540, 333] width 1080 height 666
copy link "PR-263755"
drag, startPoint x: 122, startPoint y: 285, endPoint x: 463, endPoint y: 285, distance: 340.9
click at [464, 273] on p "Comments September fixed labour charges" at bounding box center [536, 261] width 1032 height 21
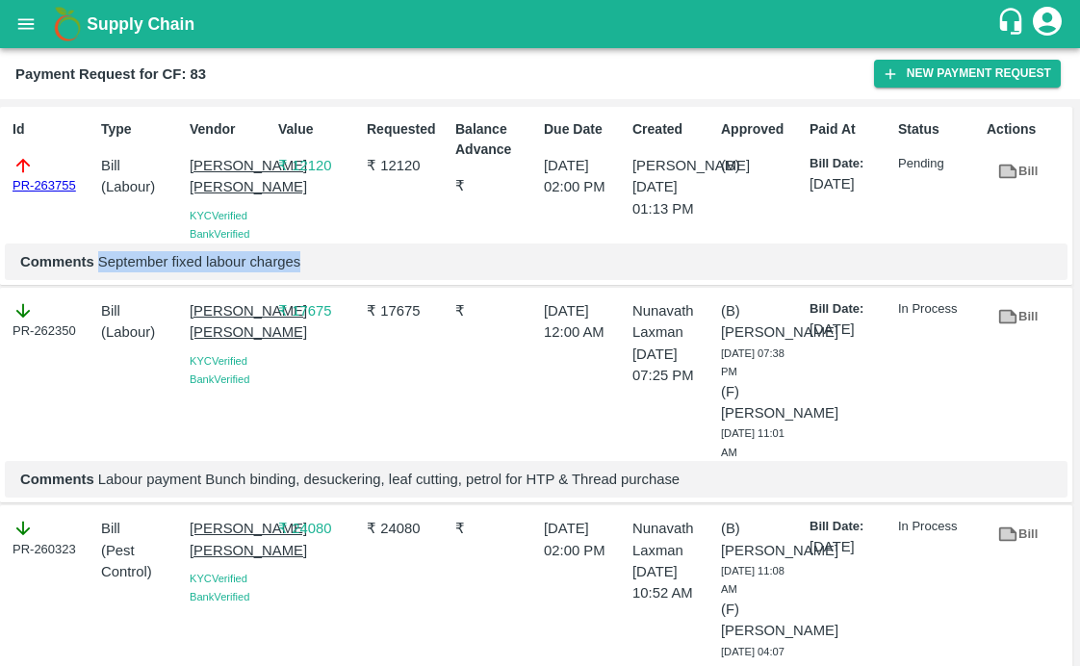
copy p "September fixed labour charges"
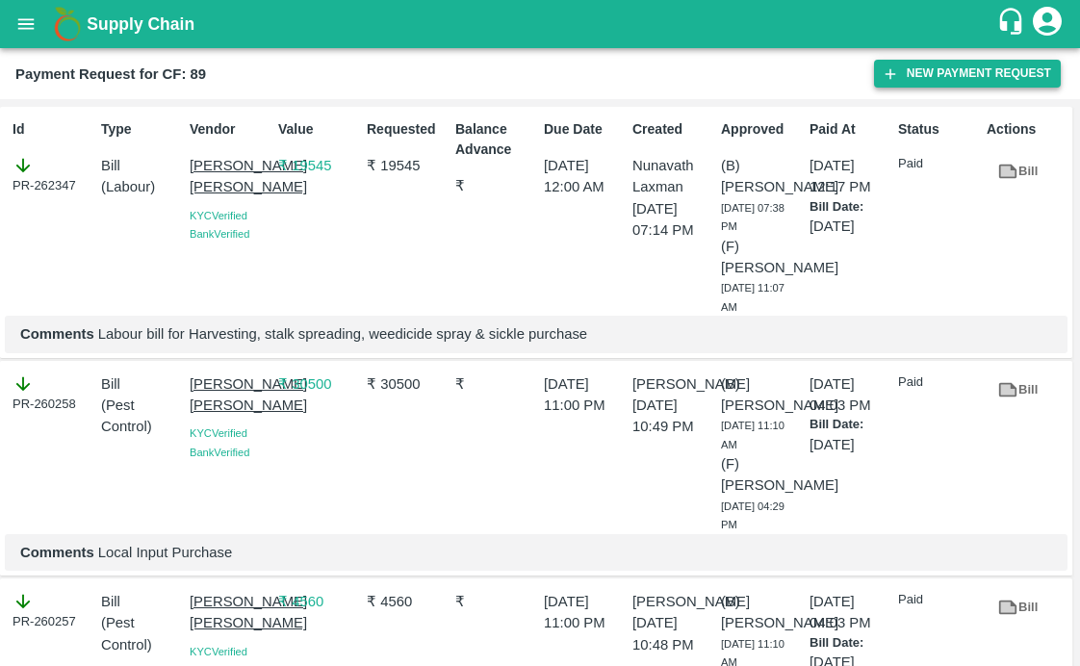
click at [916, 63] on button "New Payment Request" at bounding box center [967, 74] width 187 height 28
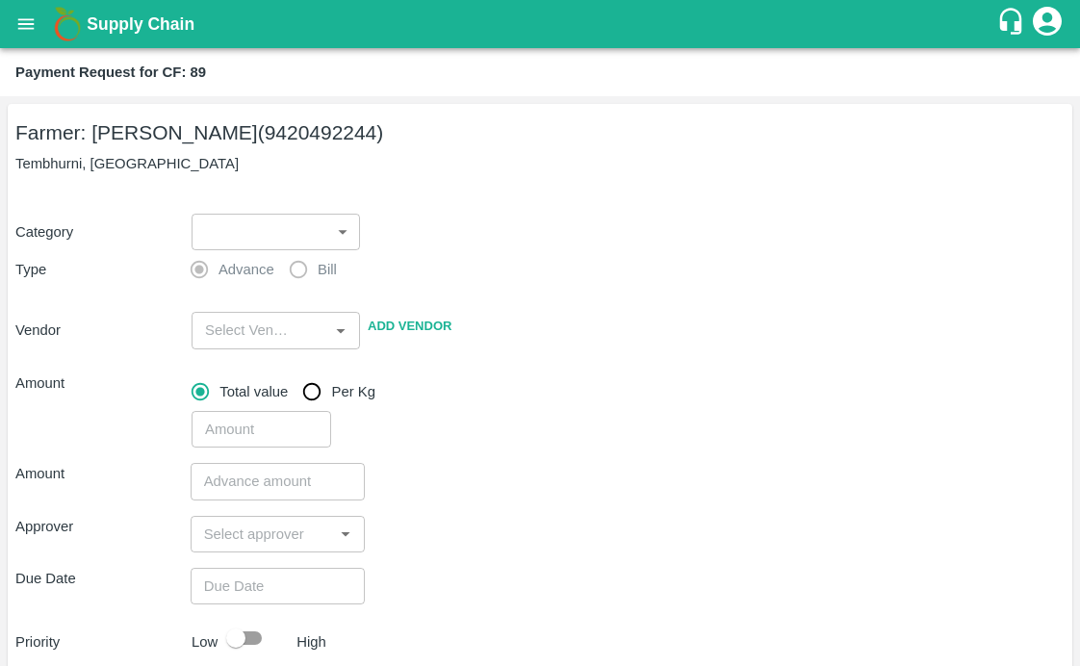
click at [298, 224] on body "Supply Chain Payment Request for CF: 89 Farmer: Sharada Ramesh Shinde (94204922…" at bounding box center [540, 333] width 1080 height 666
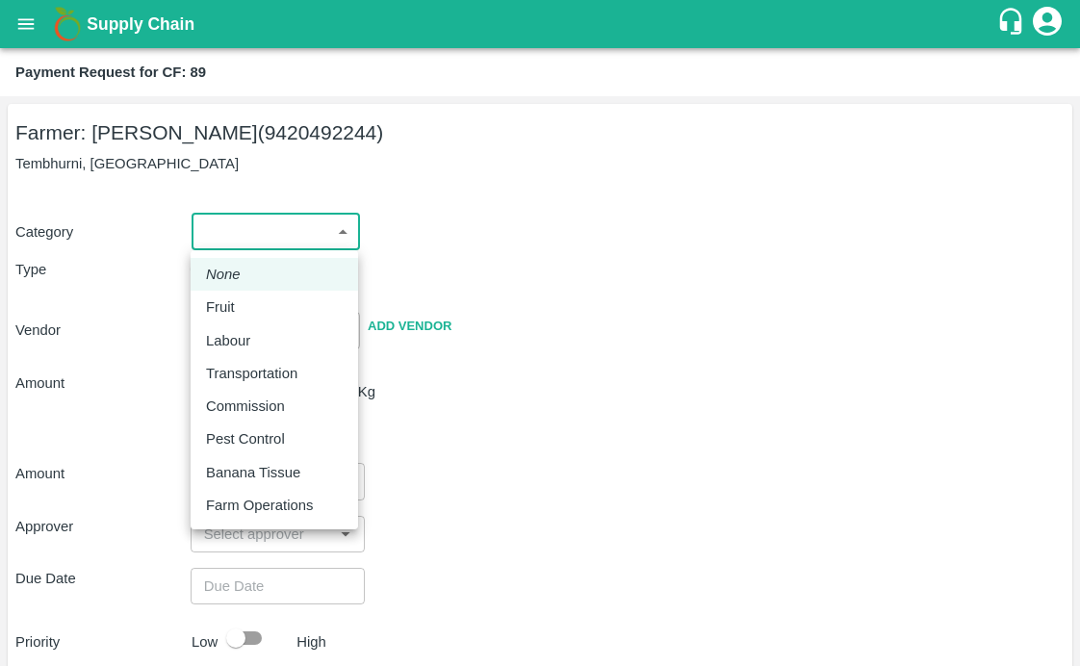
click at [263, 341] on div "Labour" at bounding box center [274, 340] width 137 height 21
type input "2"
radio input "false"
radio input "true"
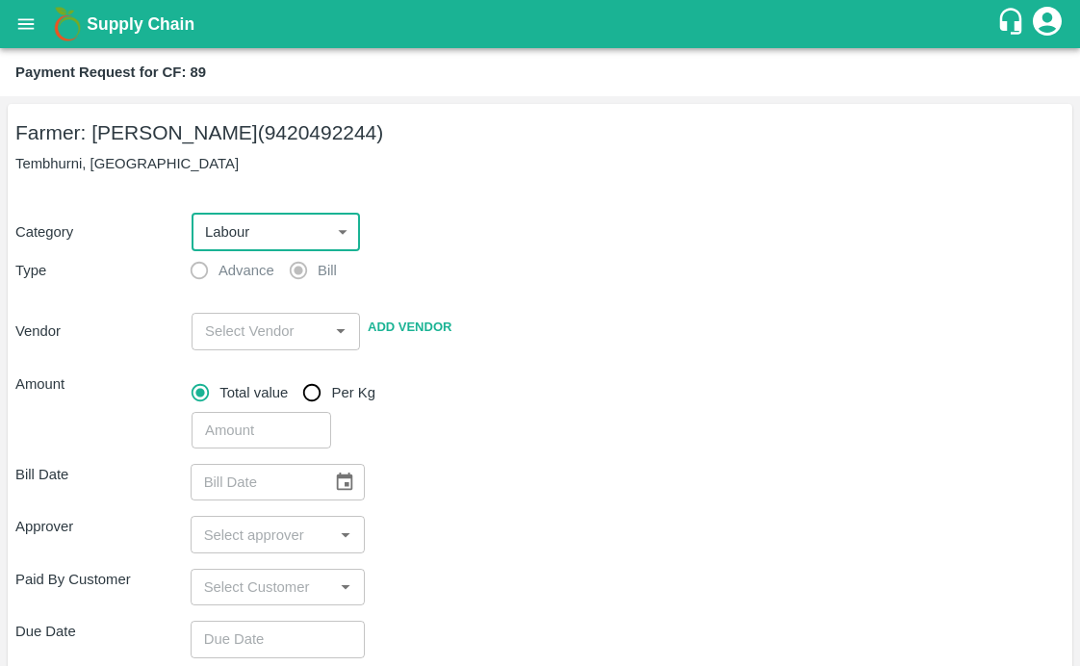
click at [267, 330] on input "input" at bounding box center [259, 331] width 125 height 25
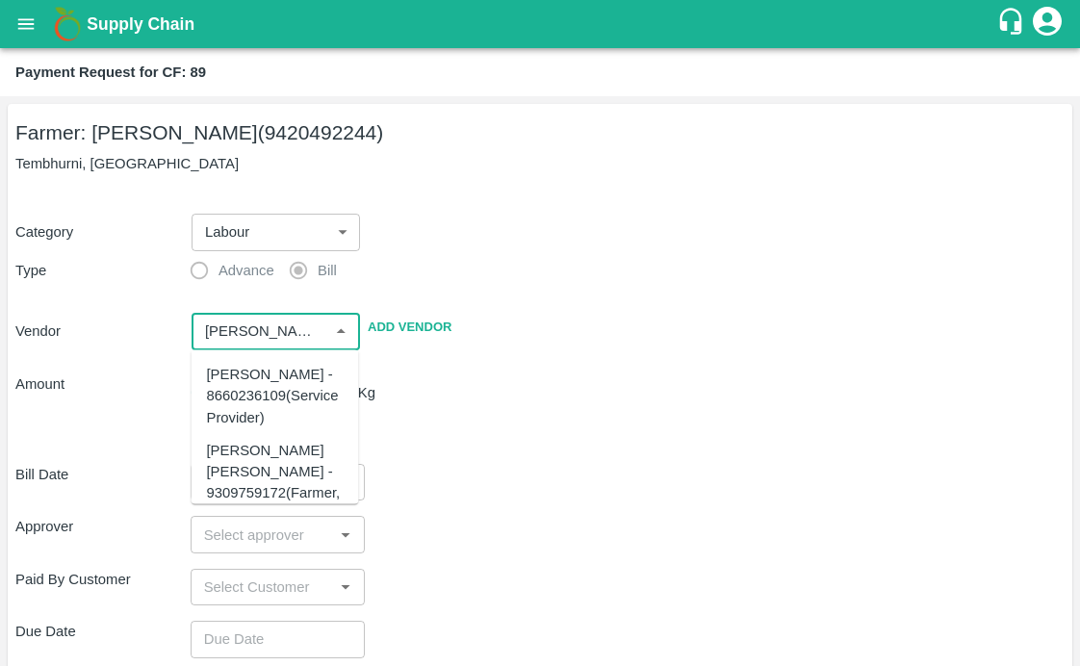
scroll to position [132, 0]
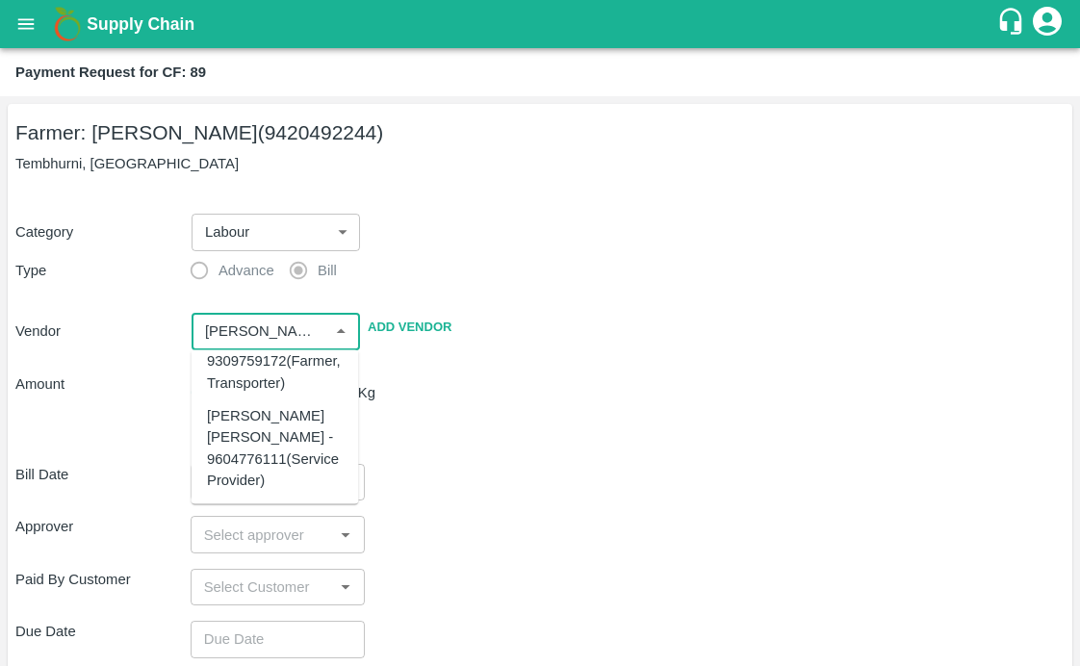
click at [225, 445] on div "[PERSON_NAME] [PERSON_NAME] - 9604776111(Service Provider)" at bounding box center [275, 447] width 137 height 86
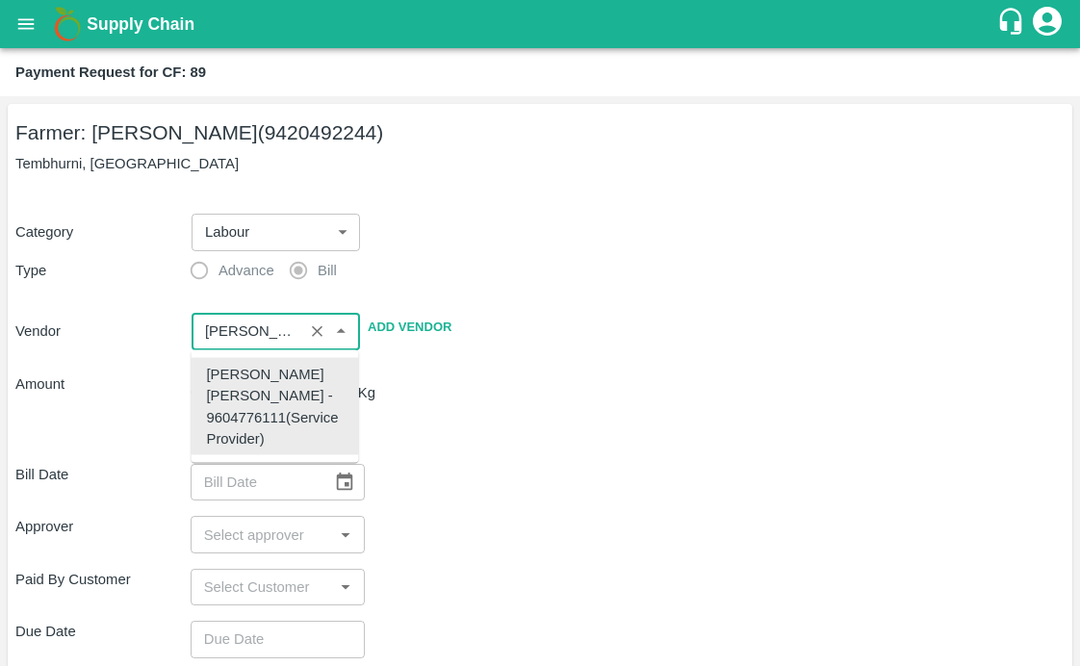
scroll to position [0, 0]
type input "[PERSON_NAME] [PERSON_NAME] - 9604776111(Service Provider)"
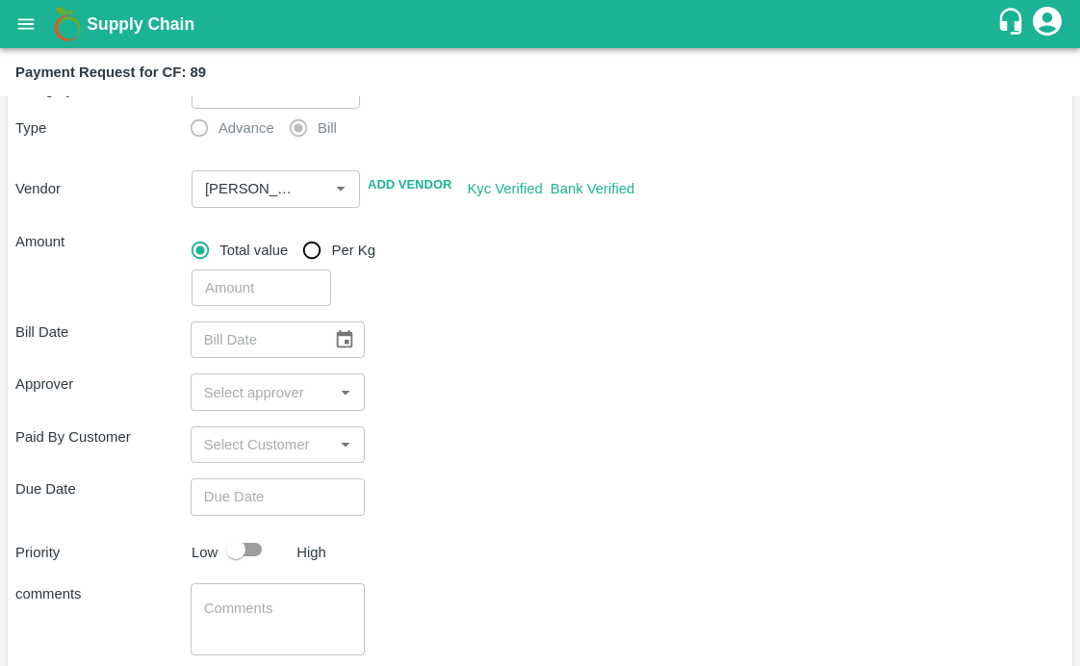
scroll to position [171, 0]
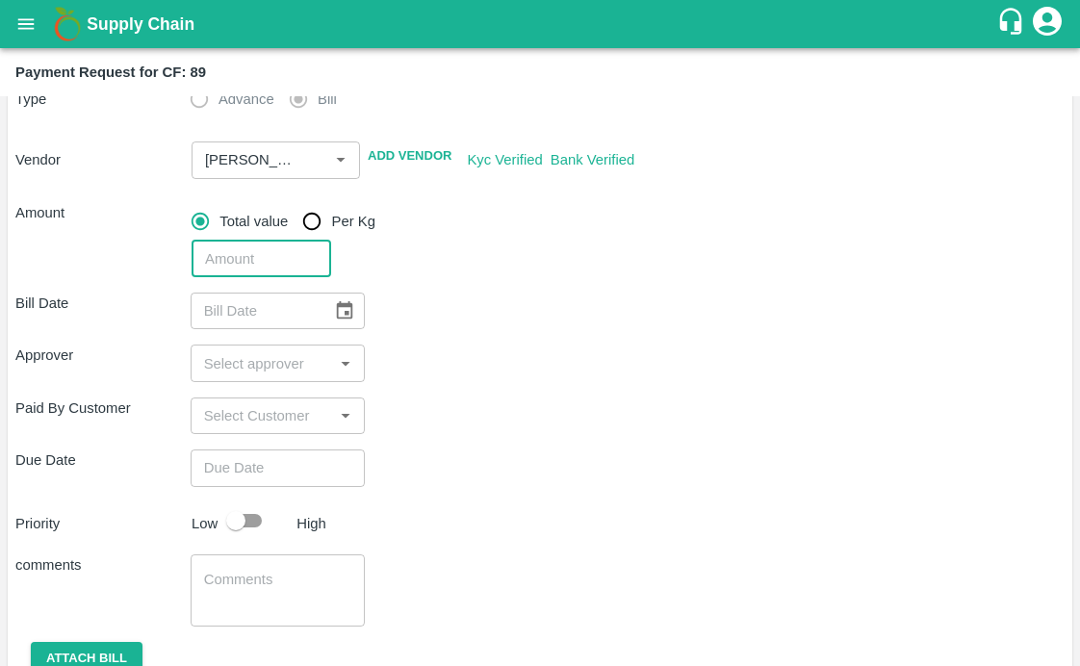
click at [247, 273] on input "number" at bounding box center [262, 259] width 140 height 37
type input "20200"
click at [351, 309] on icon "Choose date" at bounding box center [344, 310] width 21 height 21
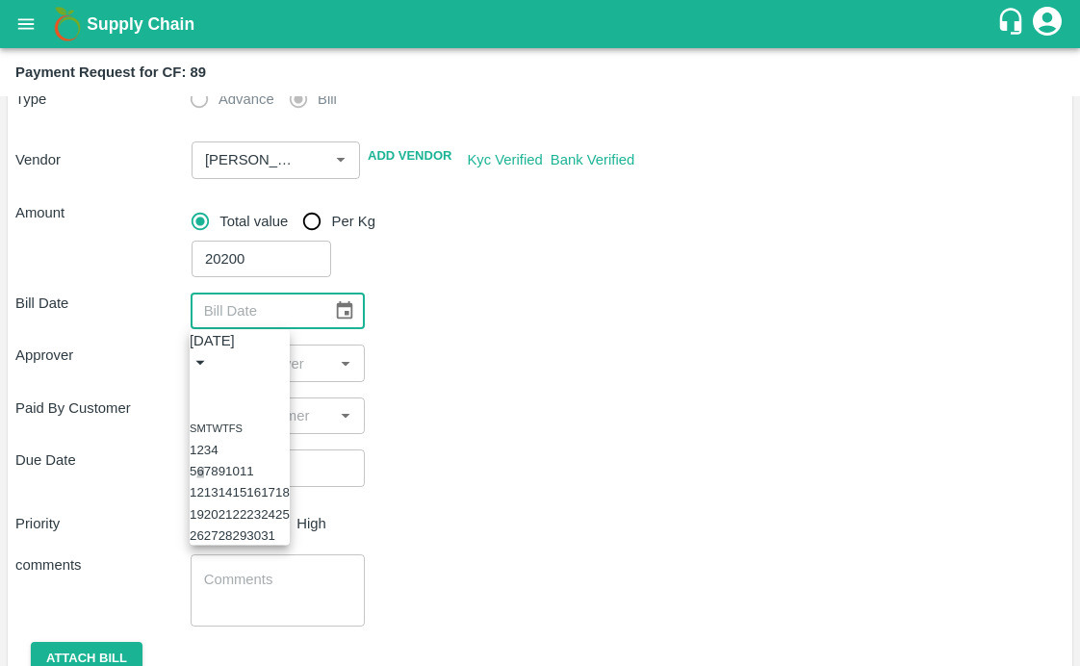
click at [203, 477] on button "6" at bounding box center [199, 471] width 7 height 14
type input "[DATE]"
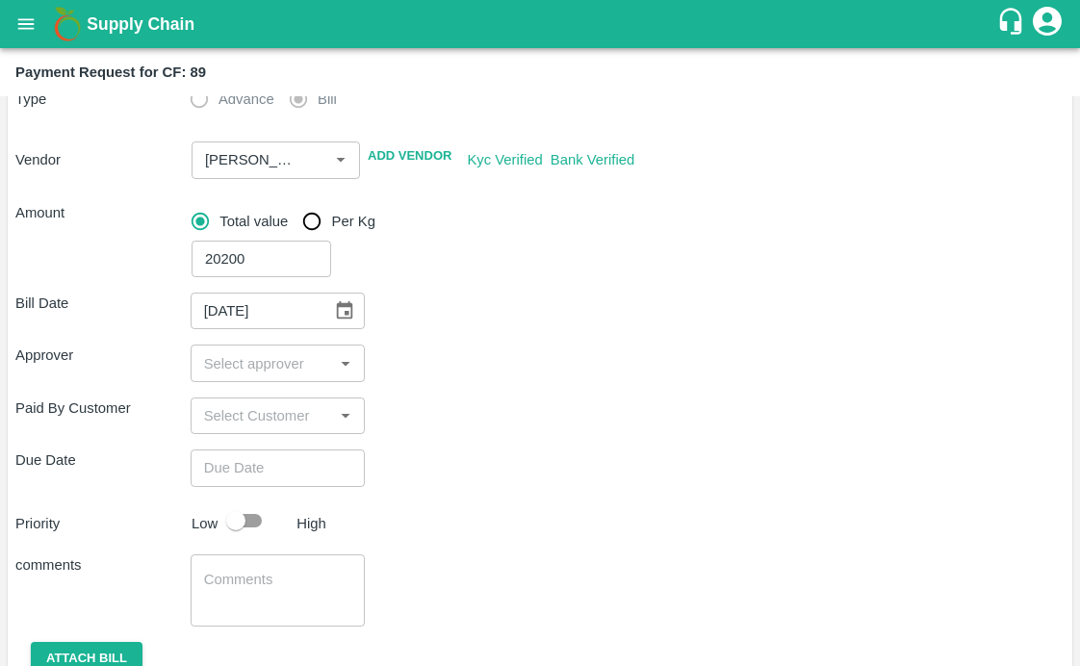
click at [283, 367] on input "input" at bounding box center [262, 363] width 132 height 25
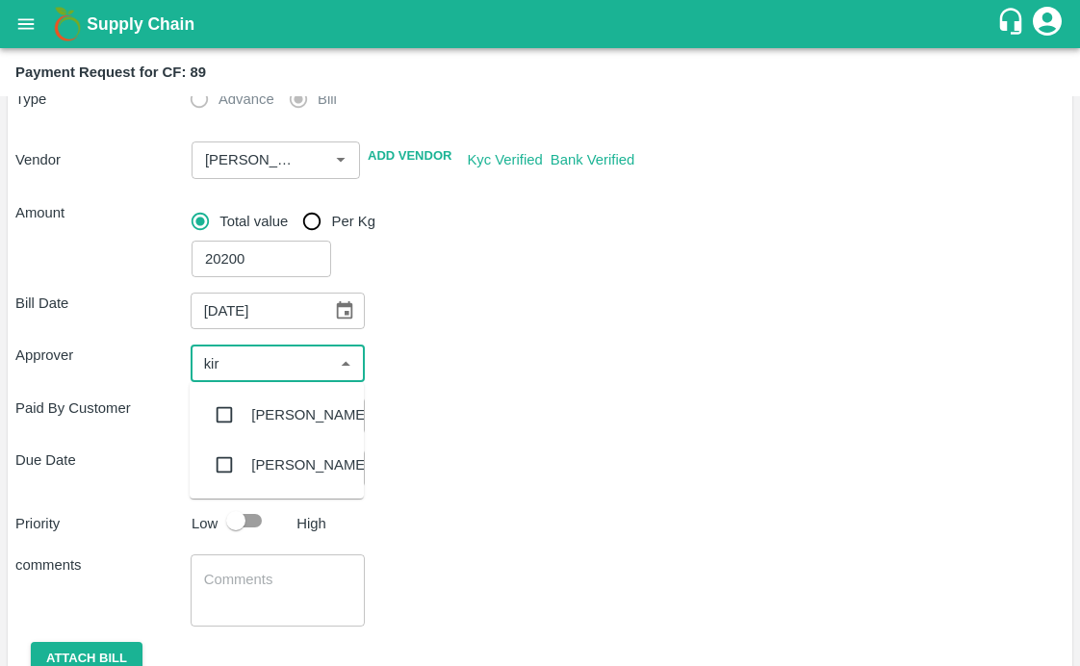
type input "kira"
click at [216, 417] on input "checkbox" at bounding box center [224, 415] width 39 height 39
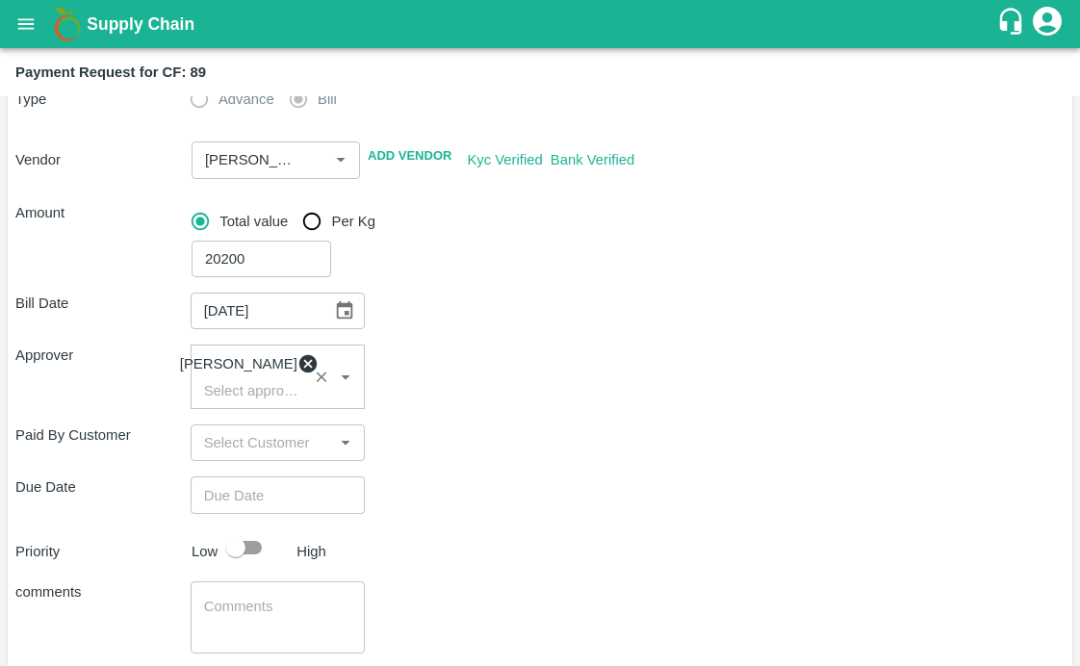
scroll to position [323, 0]
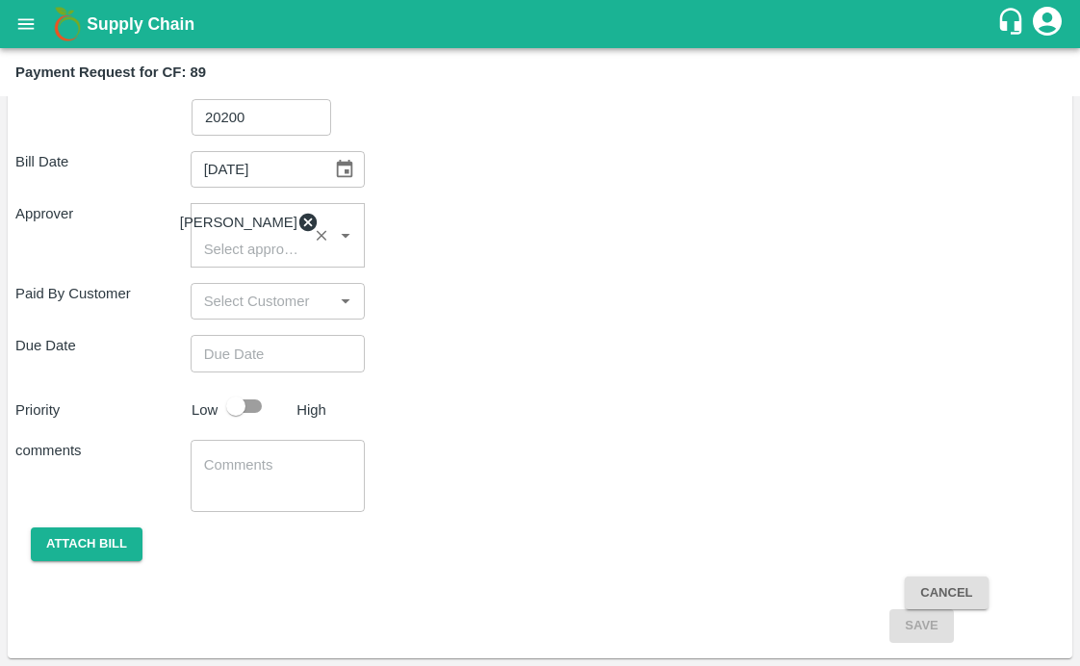
click at [223, 347] on input "Choose date" at bounding box center [272, 353] width 162 height 37
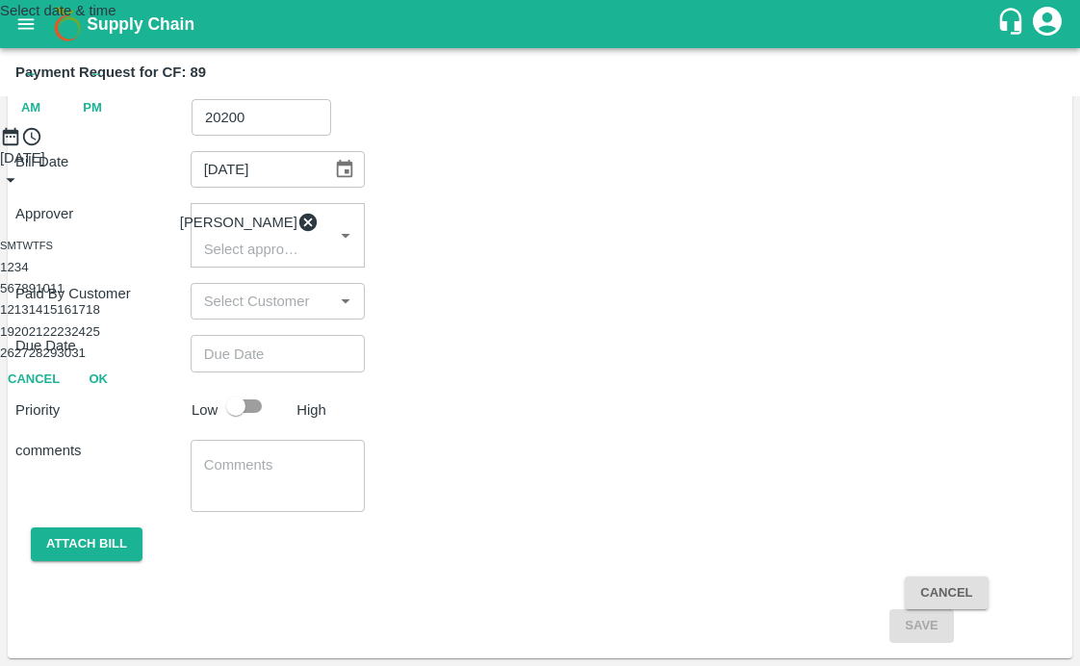
click at [21, 296] on button "7" at bounding box center [17, 288] width 7 height 14
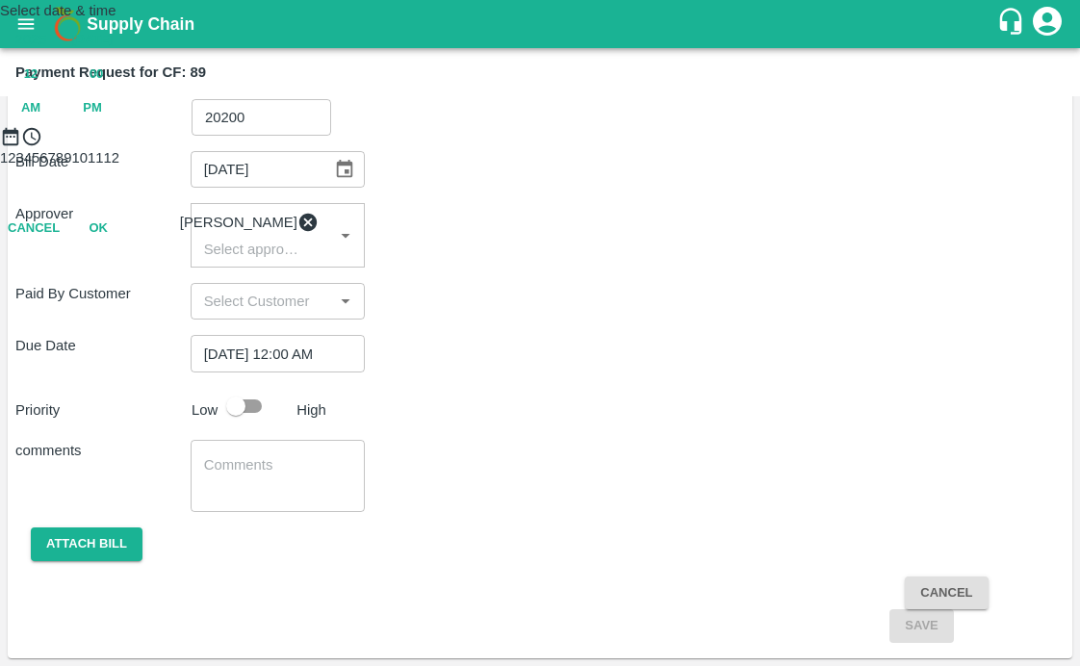
click at [652, 125] on div "2025 Oct 7 12 : 00 AM PM" at bounding box center [540, 73] width 1080 height 104
click at [102, 119] on span "PM" at bounding box center [92, 108] width 19 height 22
click at [605, 147] on div at bounding box center [540, 147] width 1080 height 0
type input "[DATE] 02:00 PM"
click at [129, 330] on button "OK" at bounding box center [98, 314] width 62 height 34
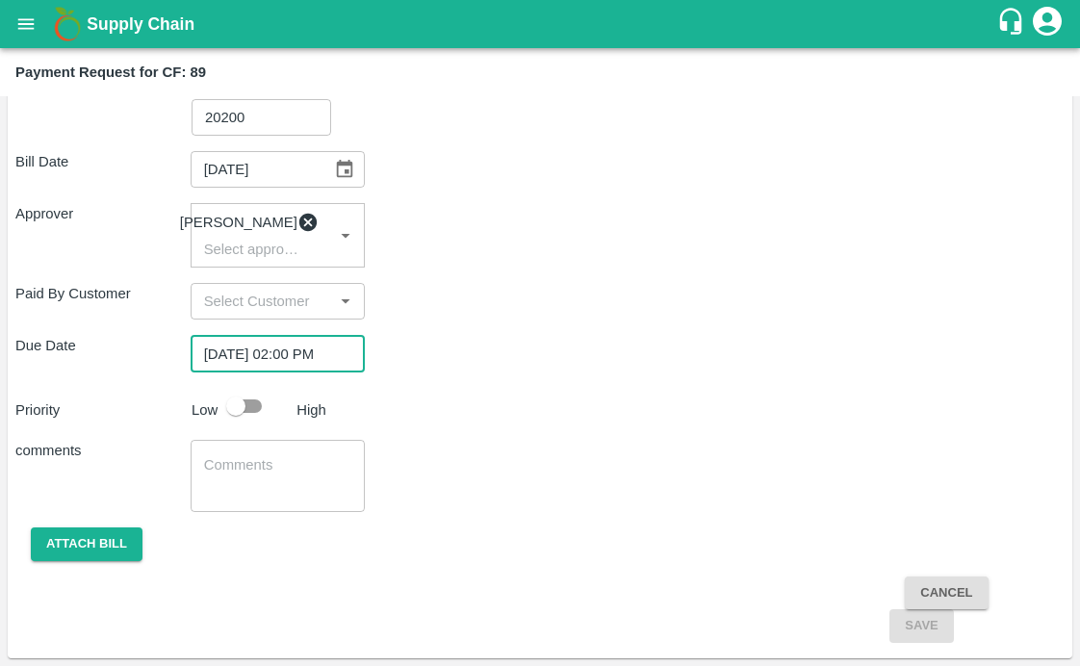
click at [240, 405] on input "checkbox" at bounding box center [236, 406] width 110 height 37
checkbox input "true"
click at [307, 481] on textarea at bounding box center [278, 475] width 148 height 40
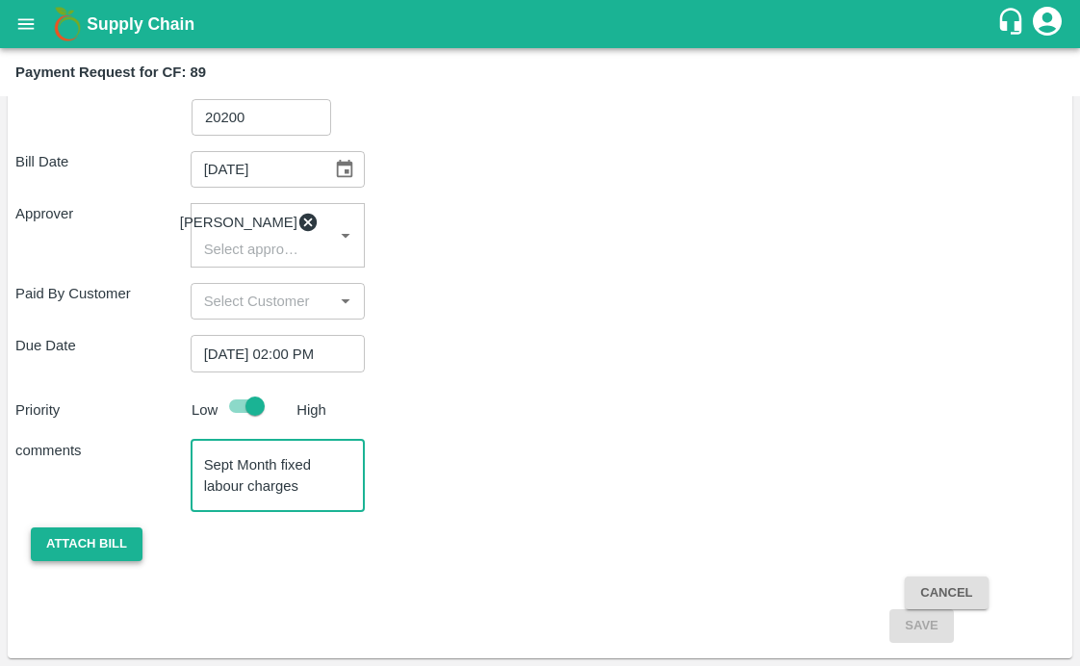
type textarea "Sept Month fixed labour charges"
click at [113, 548] on button "Attach bill" at bounding box center [87, 545] width 112 height 34
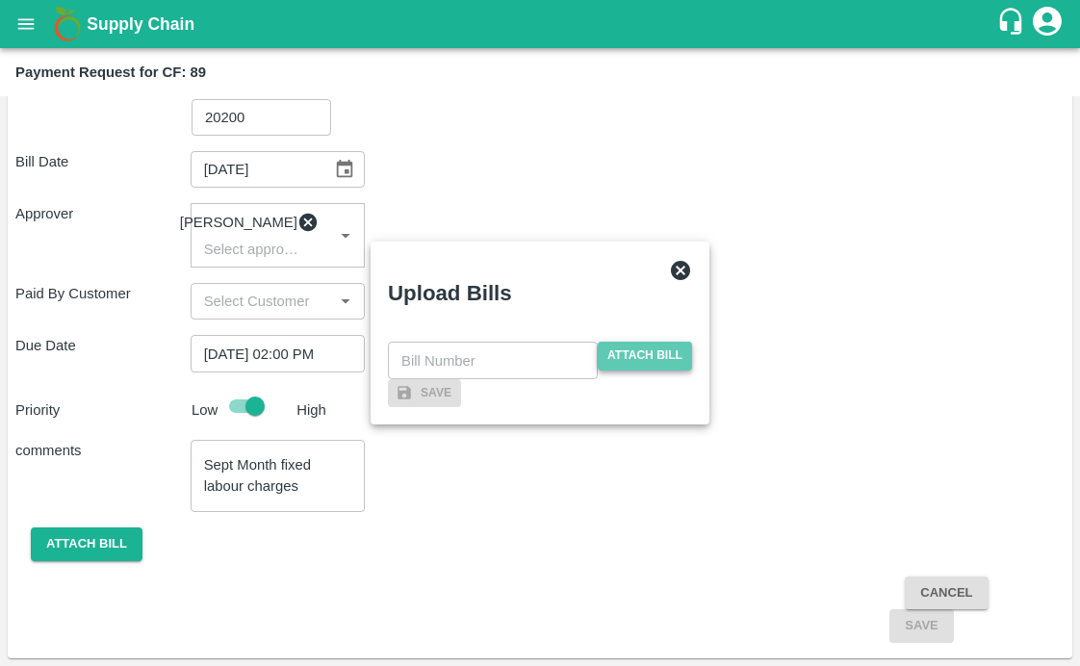
click at [616, 342] on span "Attach bill" at bounding box center [645, 356] width 94 height 28
click at [0, 0] on input "Attach bill" at bounding box center [0, 0] width 0 height 0
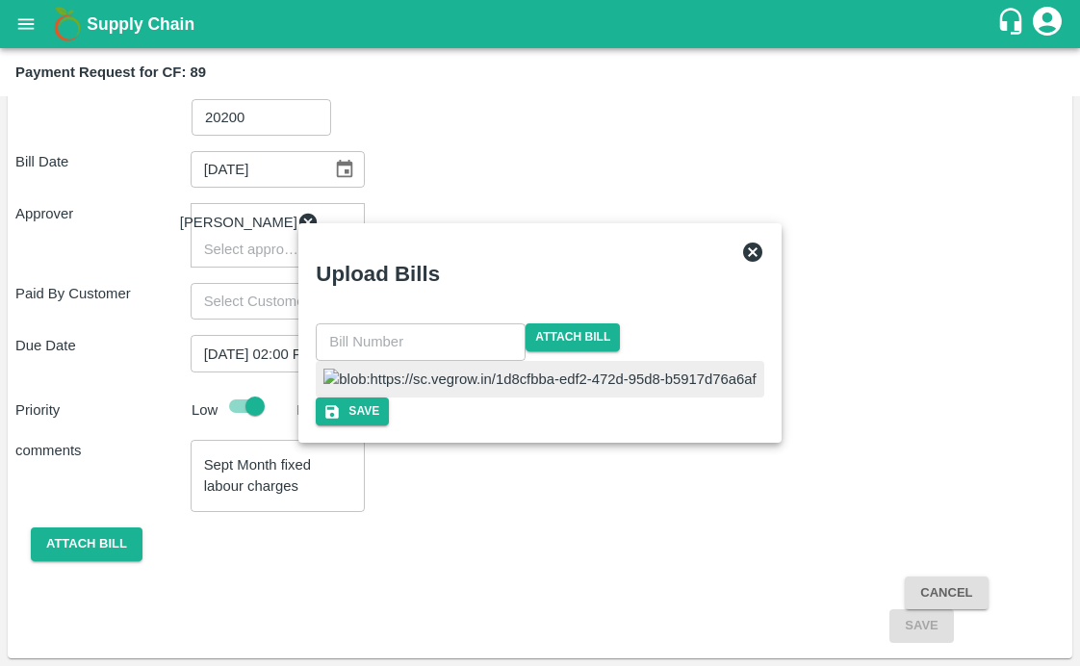
click at [436, 324] on input "text" at bounding box center [421, 342] width 210 height 37
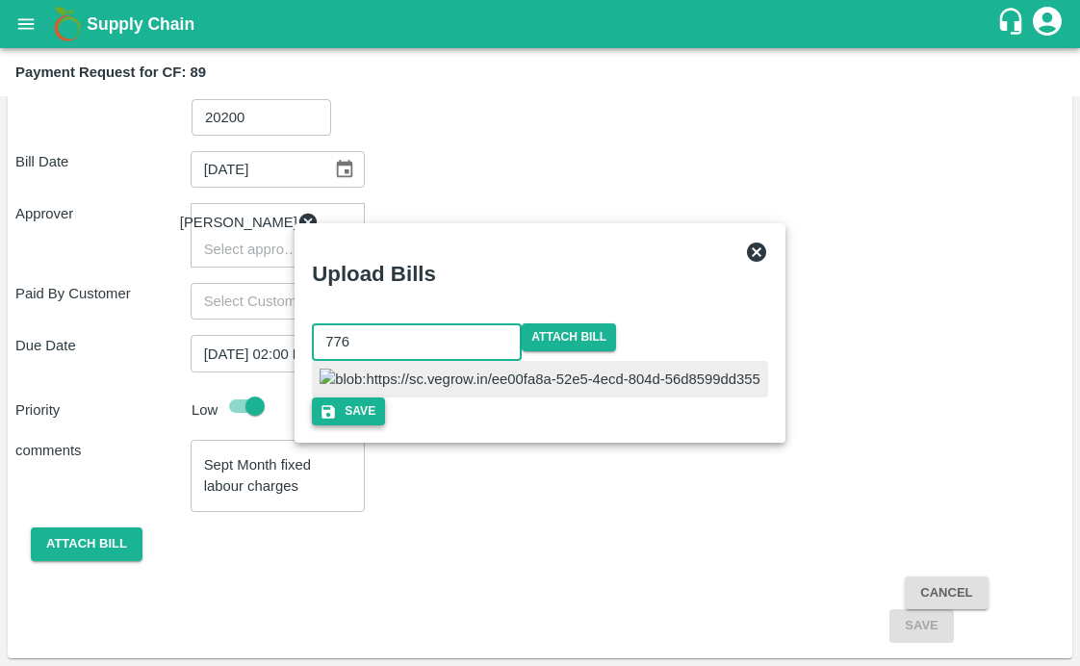
type input "776"
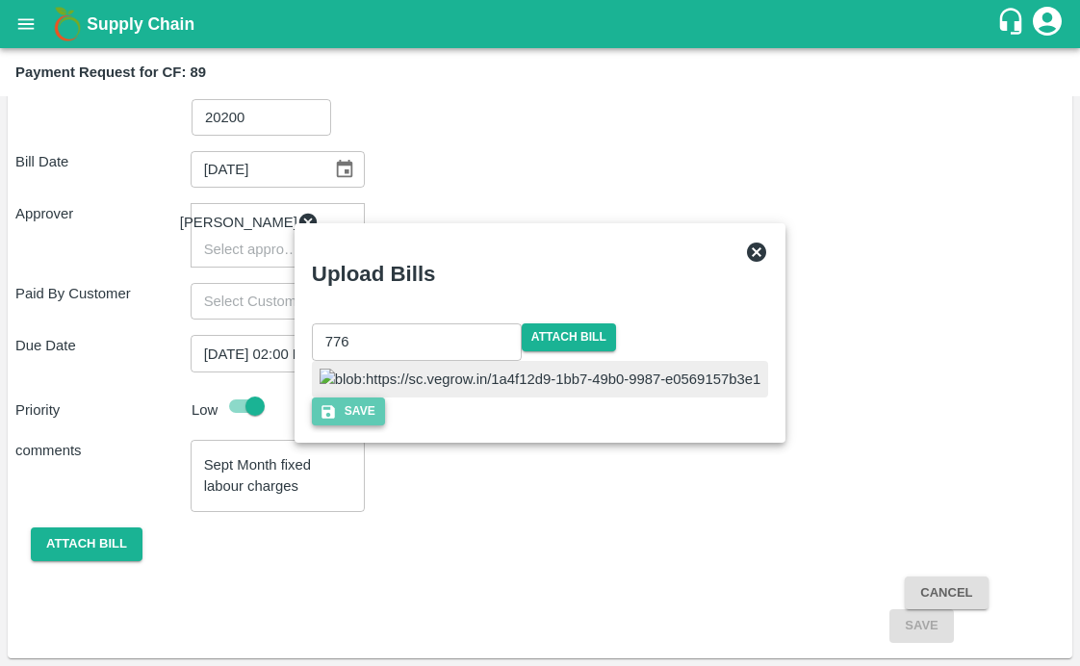
click at [385, 426] on button "Save" at bounding box center [348, 412] width 73 height 28
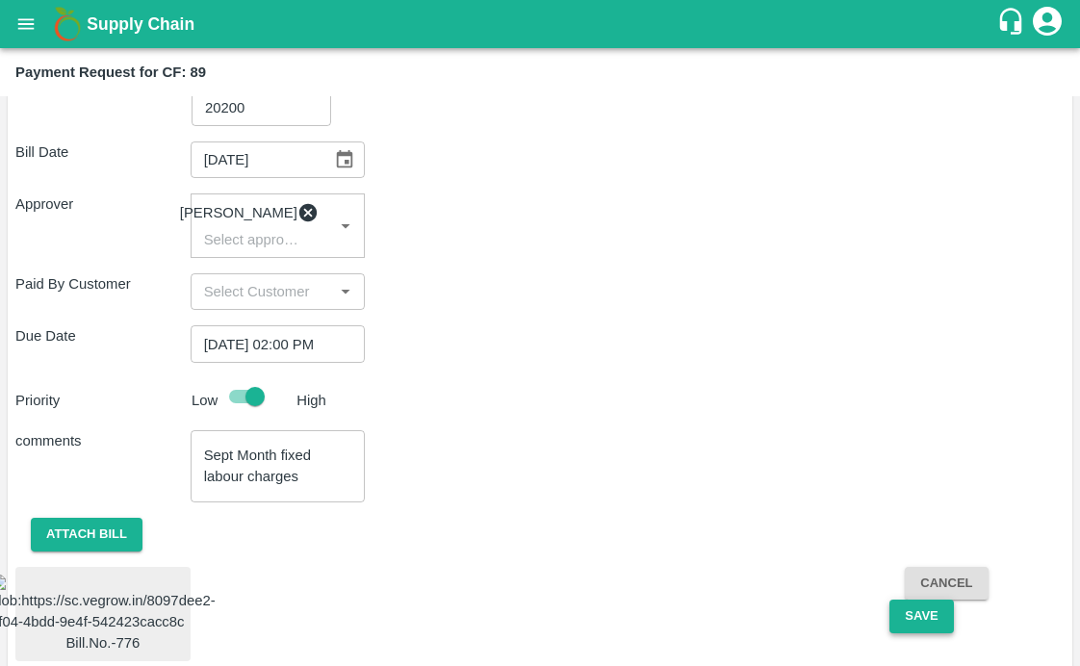
click at [921, 631] on button "Save" at bounding box center [922, 617] width 64 height 34
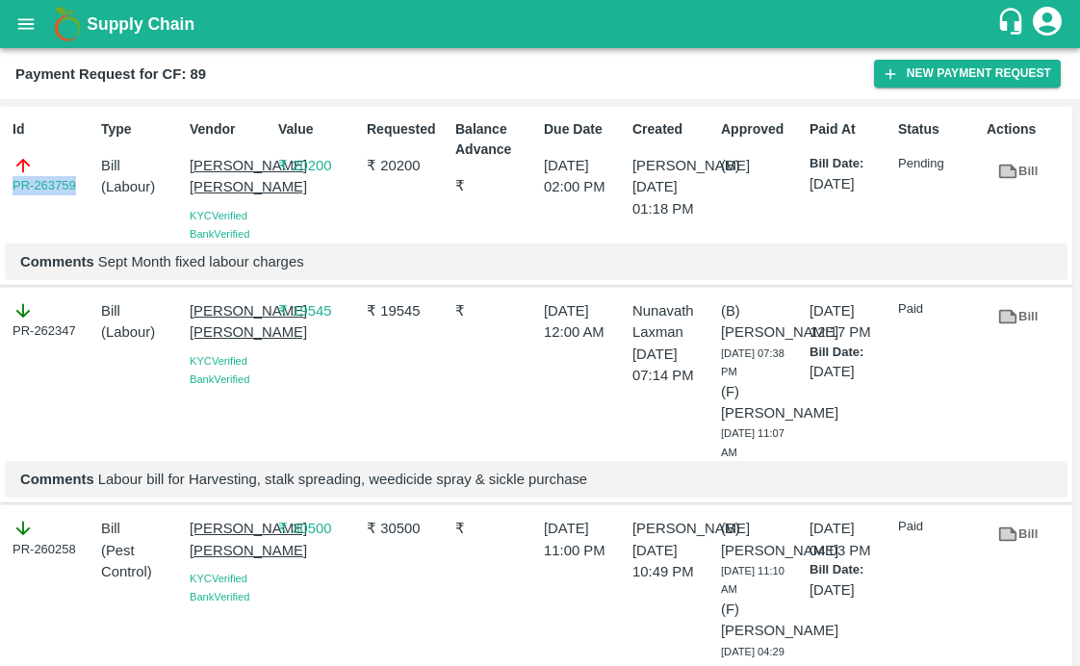
drag, startPoint x: 7, startPoint y: 183, endPoint x: 85, endPoint y: 186, distance: 78.1
click at [85, 186] on div "Id PR-263759" at bounding box center [49, 178] width 89 height 132
copy link "PR-263759"
